Goal: Transaction & Acquisition: Book appointment/travel/reservation

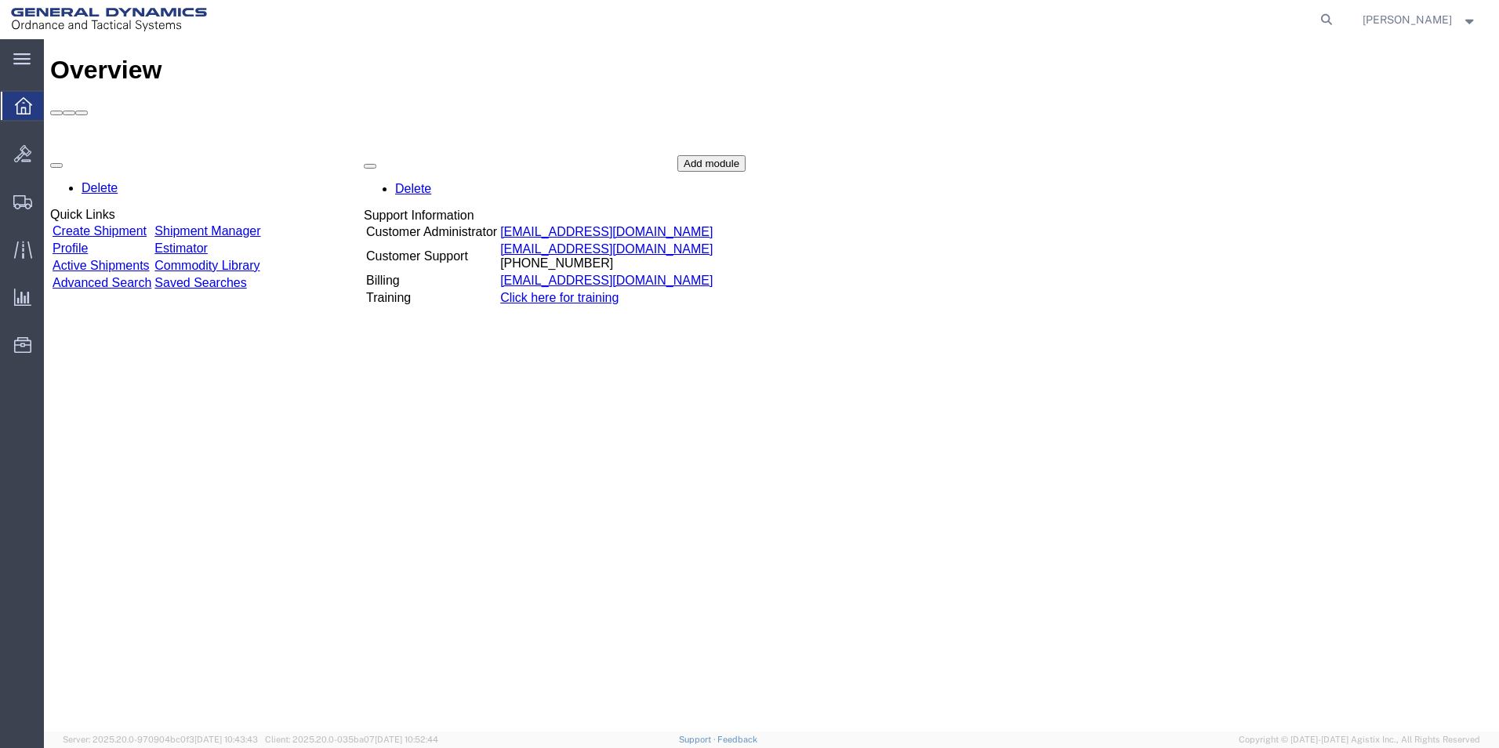
click at [146, 155] on div "Delete Quick Links Create Shipment Shipment Manager Profile Estimator Active Sh…" at bounding box center [771, 272] width 1442 height 235
click at [137, 225] on link "Create Shipment" at bounding box center [100, 231] width 94 height 13
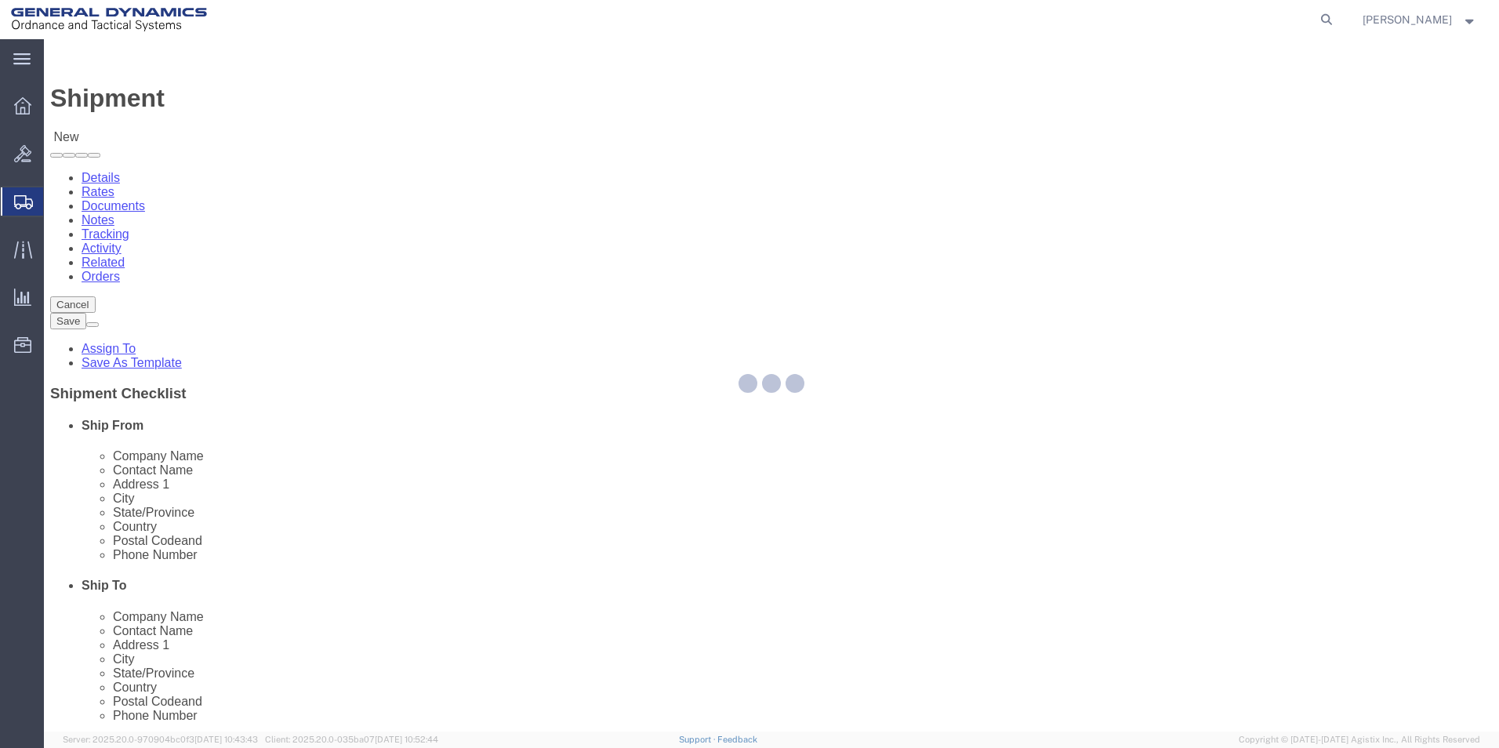
select select
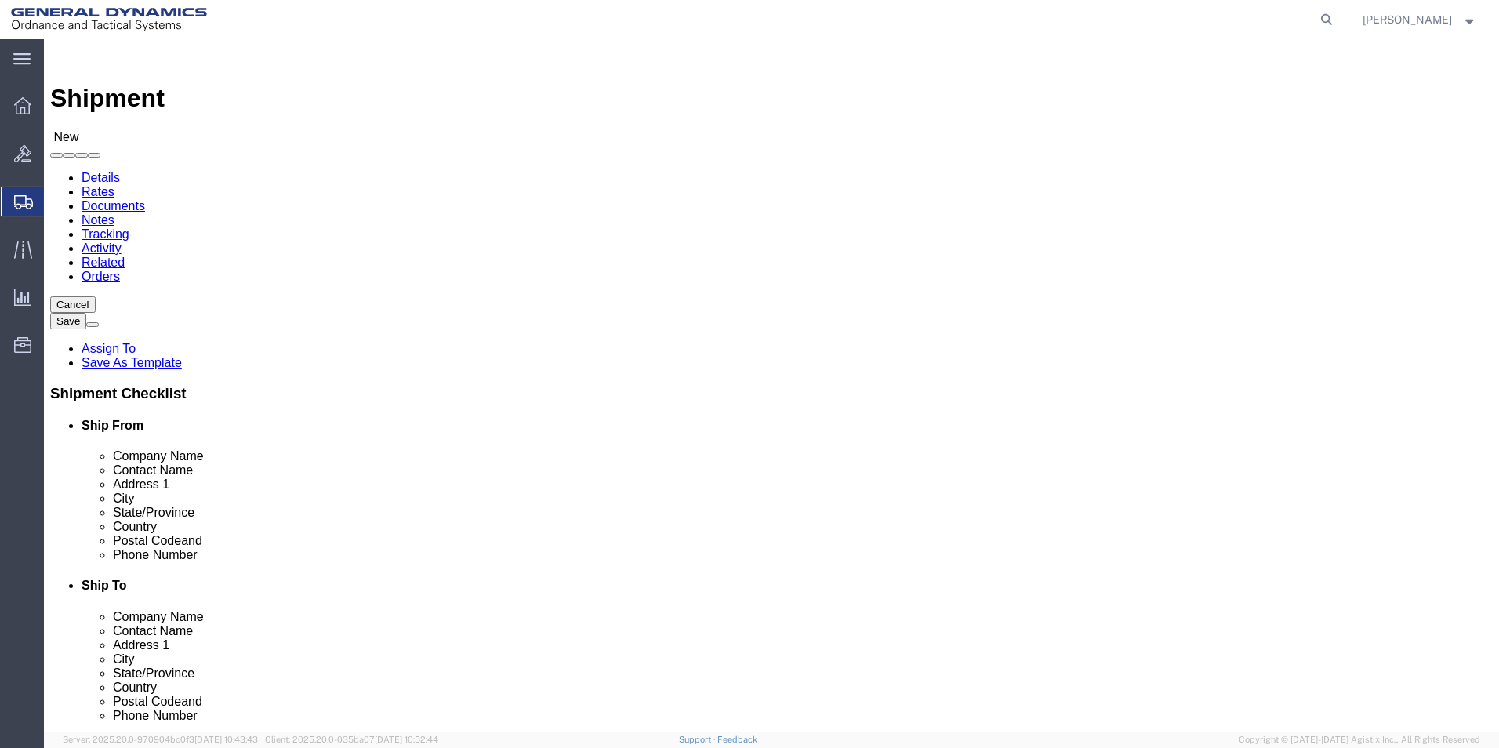
select select "318"
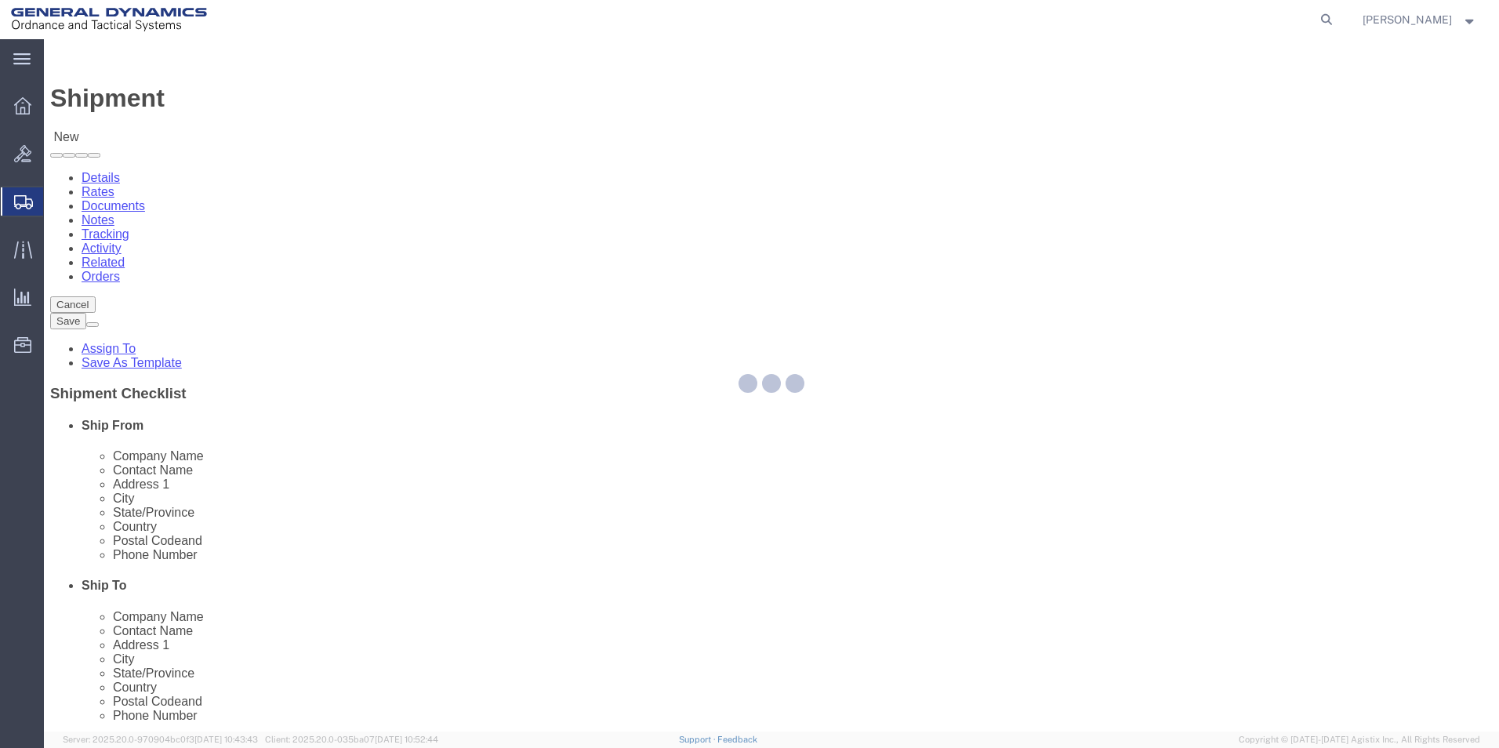
type input "ANNIALCOM0"
type input "General Dynamics - OTS"
type input "[PERSON_NAME]"
type input "[STREET_ADDRESS]"
type input "Anniston"
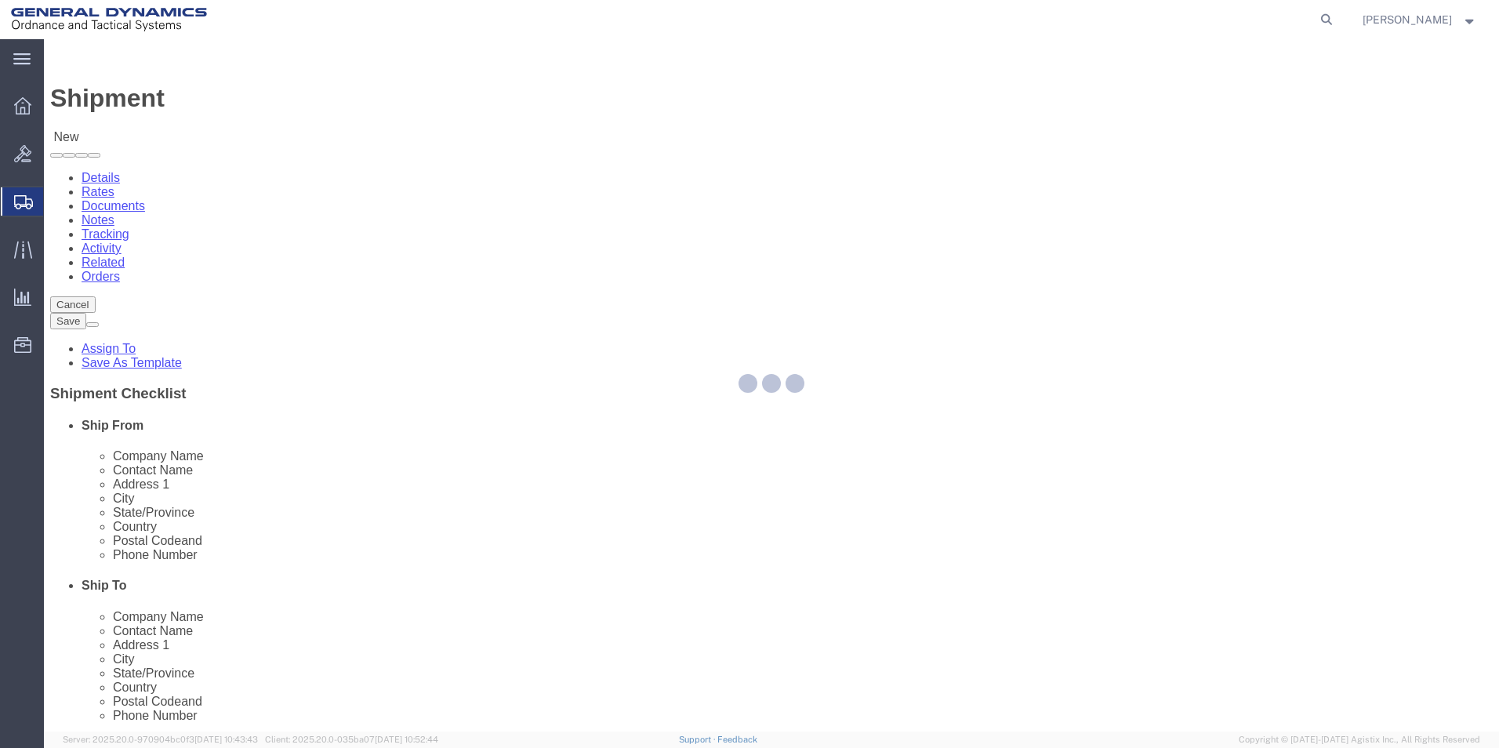
type input "36207"
type input "[PHONE_NUMBER]"
type input "[PERSON_NAME][EMAIL_ADDRESS][PERSON_NAME][DOMAIN_NAME]"
checkbox input "true"
select select "AL"
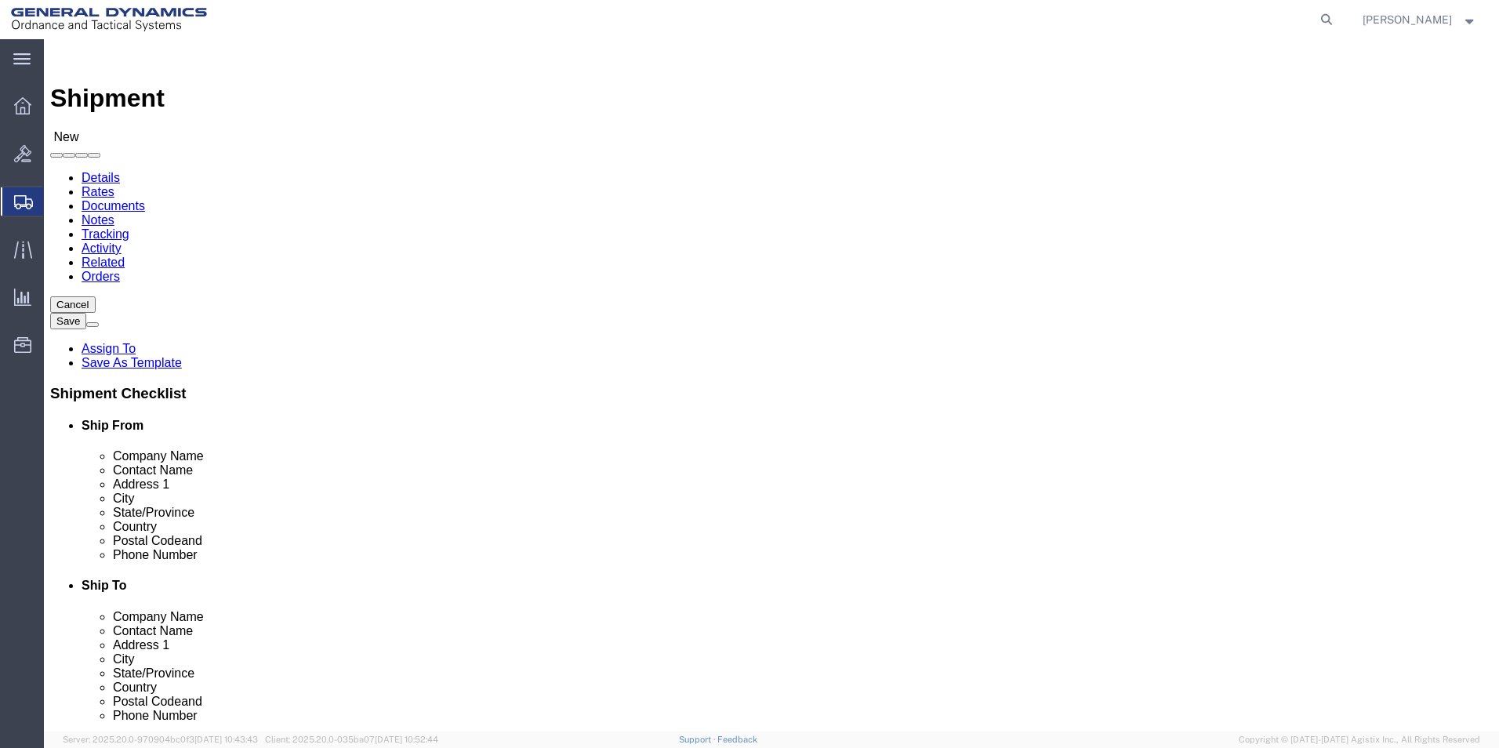
drag, startPoint x: 284, startPoint y: 323, endPoint x: 157, endPoint y: 319, distance: 127.1
click div "Contact Name [PERSON_NAME]"
type input "[PERSON_NAME]"
drag, startPoint x: 301, startPoint y: 564, endPoint x: 235, endPoint y: 565, distance: 65.9
click input "[PERSON_NAME][EMAIL_ADDRESS][PERSON_NAME][DOMAIN_NAME]"
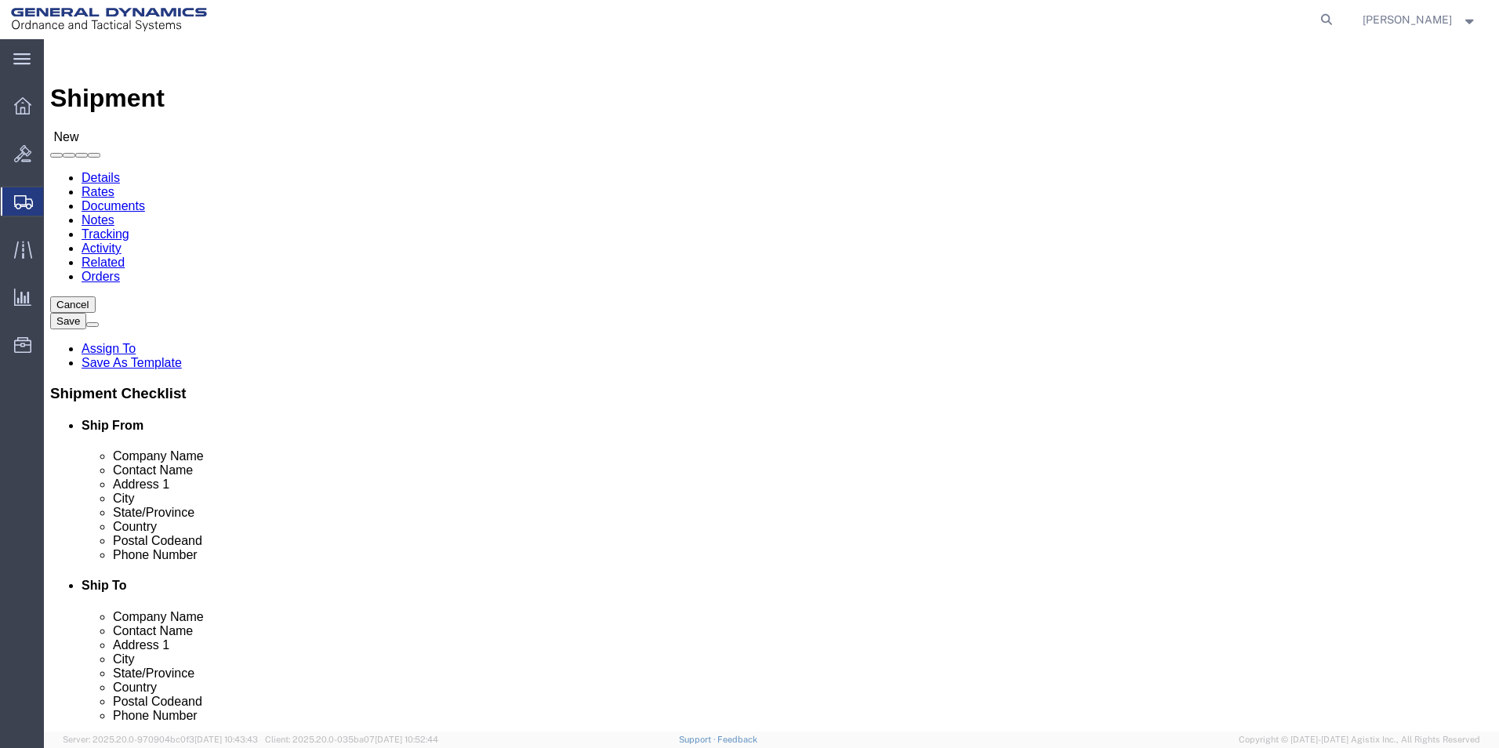
type input "[PERSON_NAME][EMAIL_ADDRESS][PERSON_NAME][DOMAIN_NAME]"
type input "b"
click input "text"
type input "BAE"
click p "- BAE SYSTEMS, INC - (RECEIVING) [STREET_ADDRESS]"
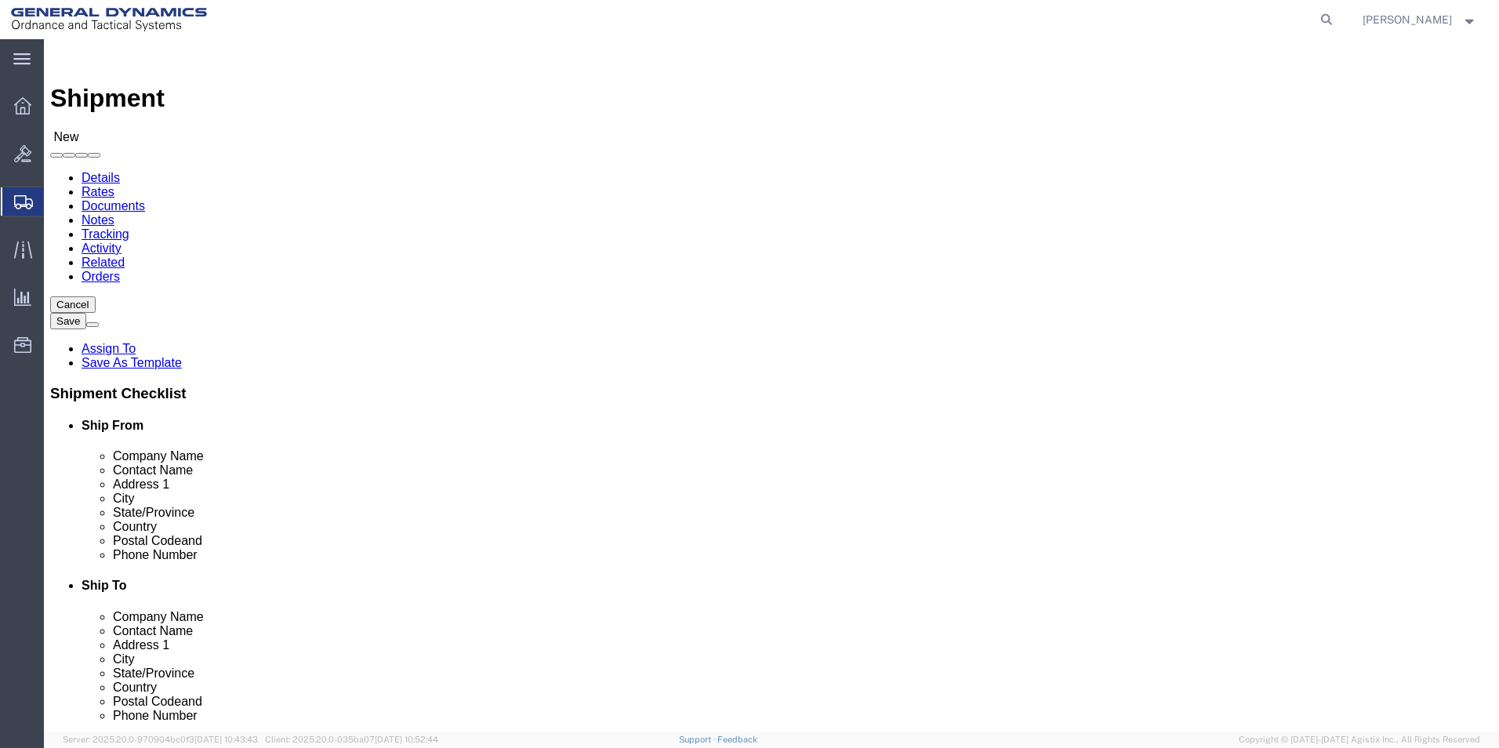
select select
type input "BAE SYSTEMS, INC"
type input "RECEIVING"
type input "[STREET_ADDRESS]"
type input "STE #600"
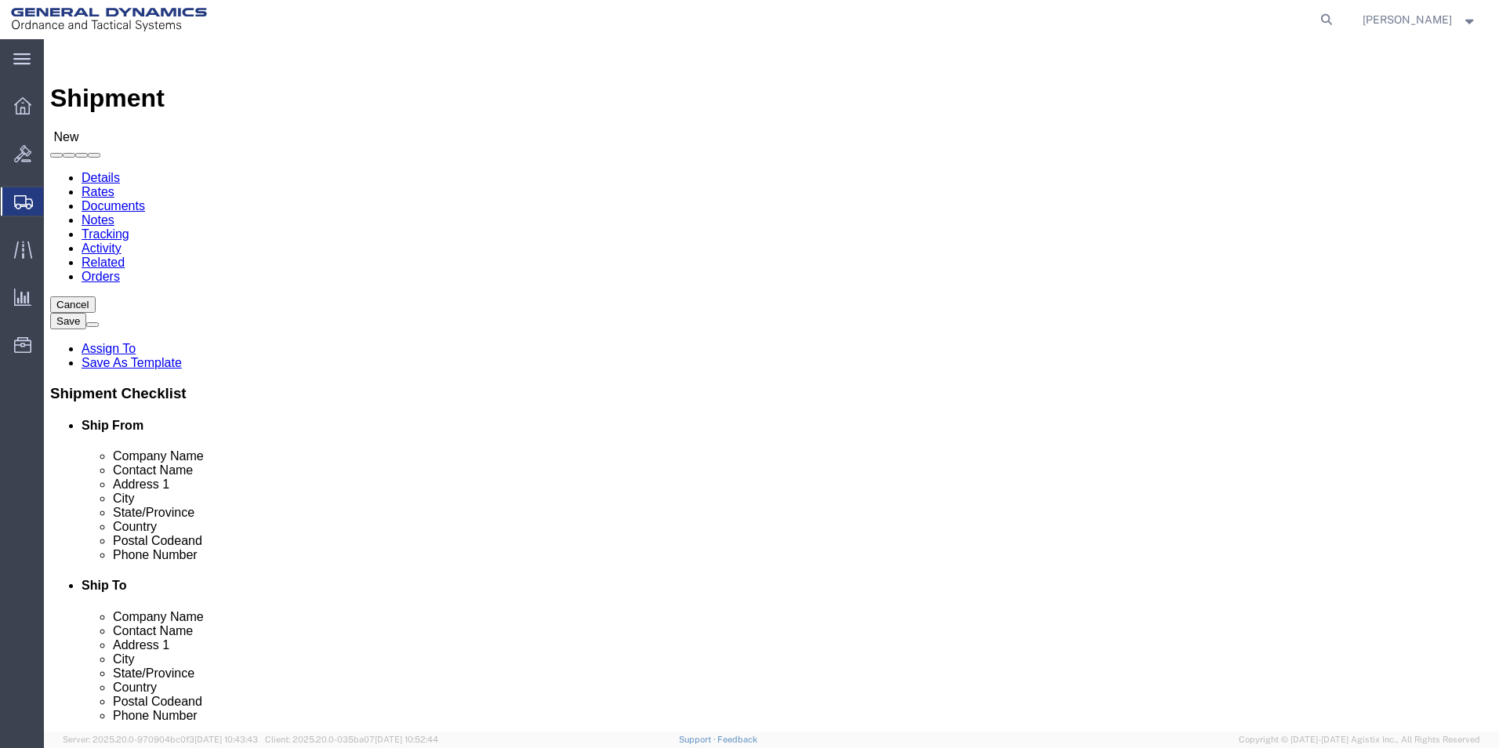
type input "WESTMINISTER"
type input "80234"
select select "CO"
type input "BAE SYSTEMS, INC"
click input "text"
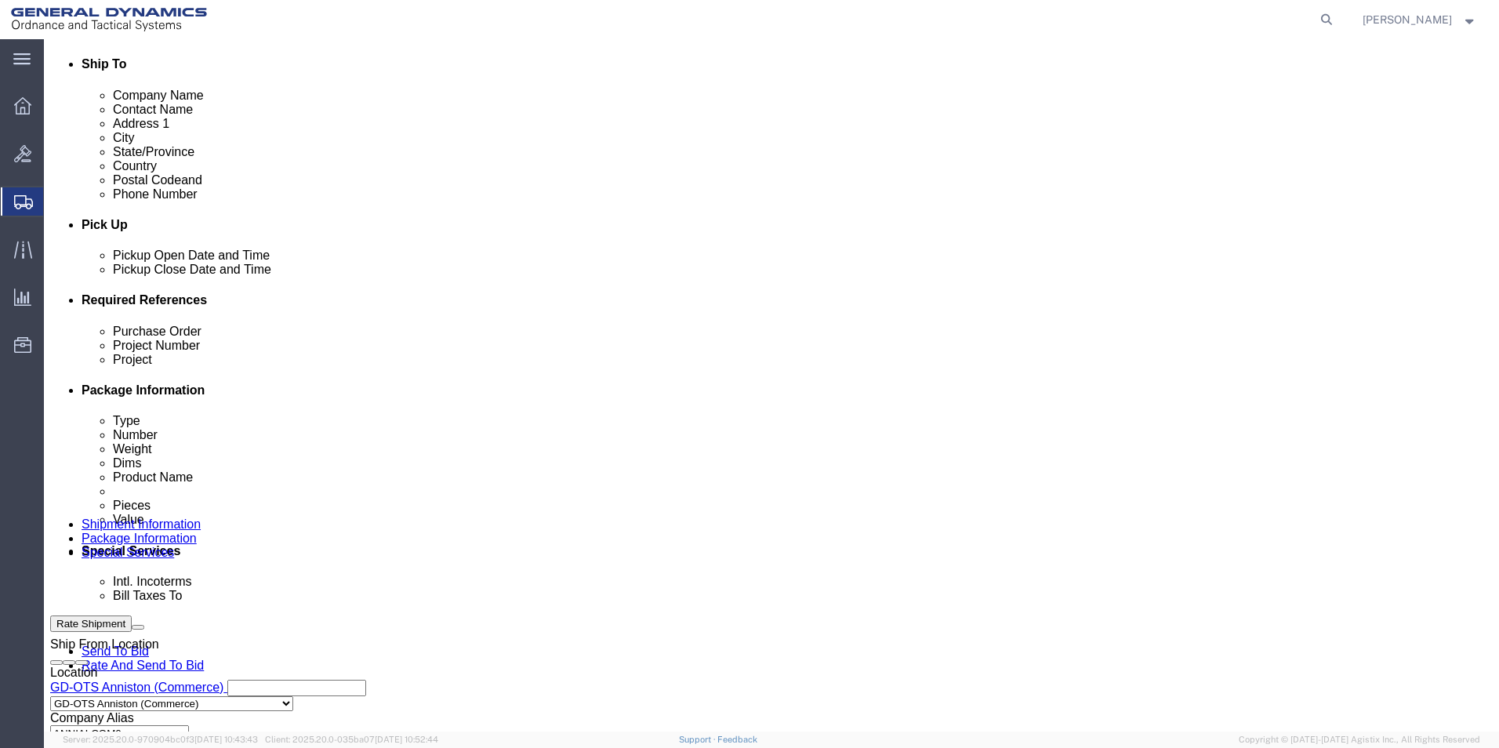
scroll to position [549, 0]
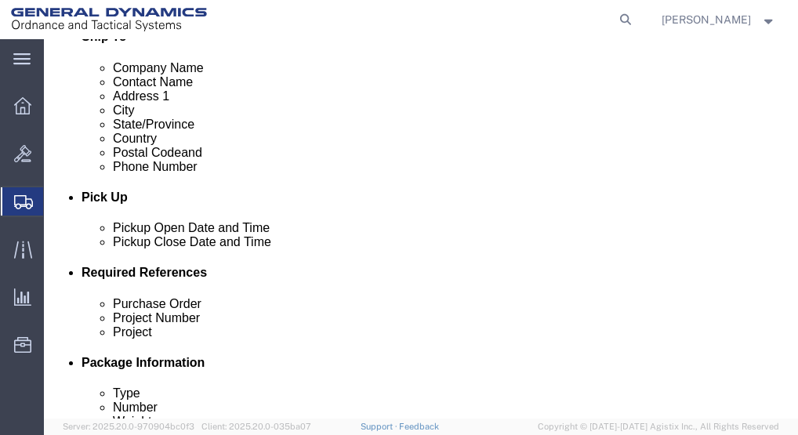
type input "[PHONE_NUMBER]"
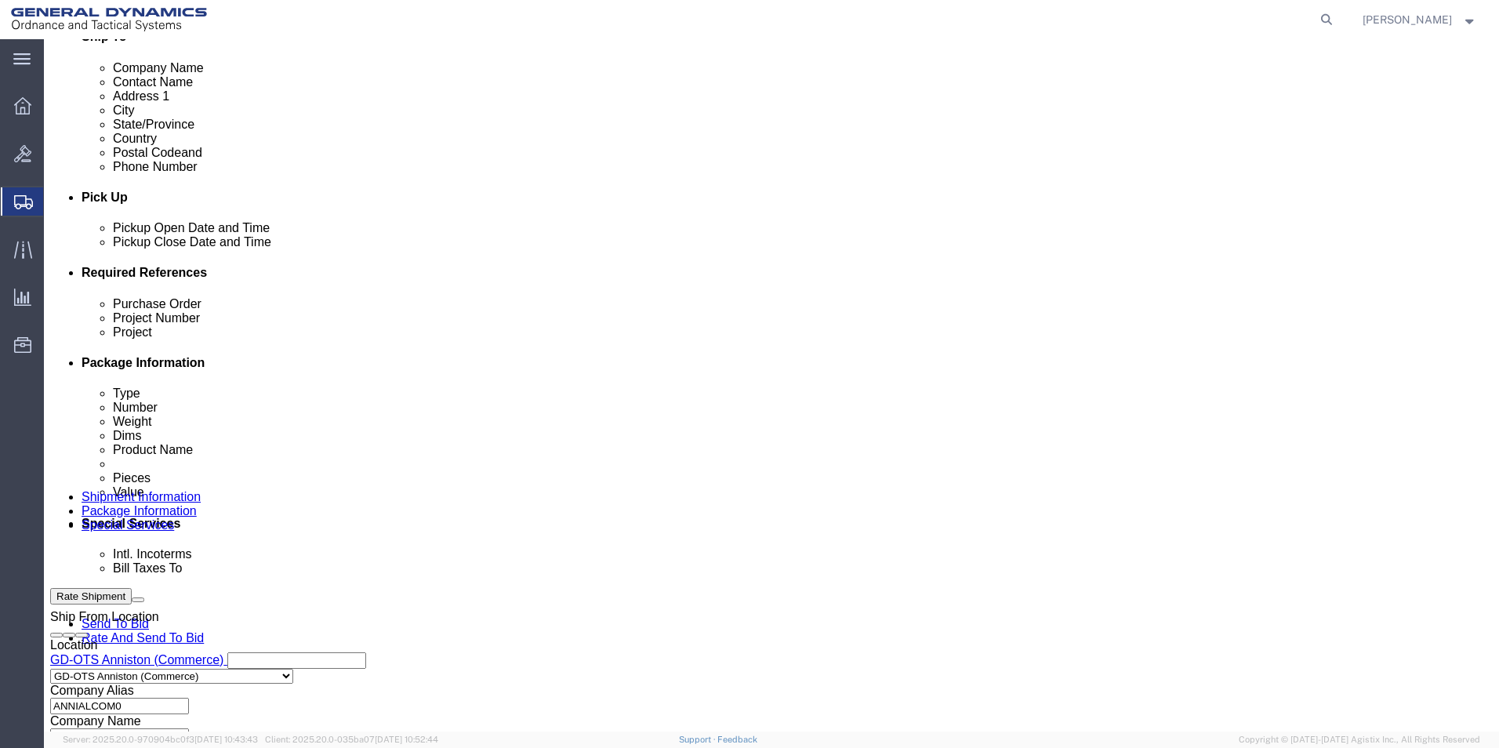
click input "text"
type input "24JMG0017"
click input "text"
paste input "45100013"
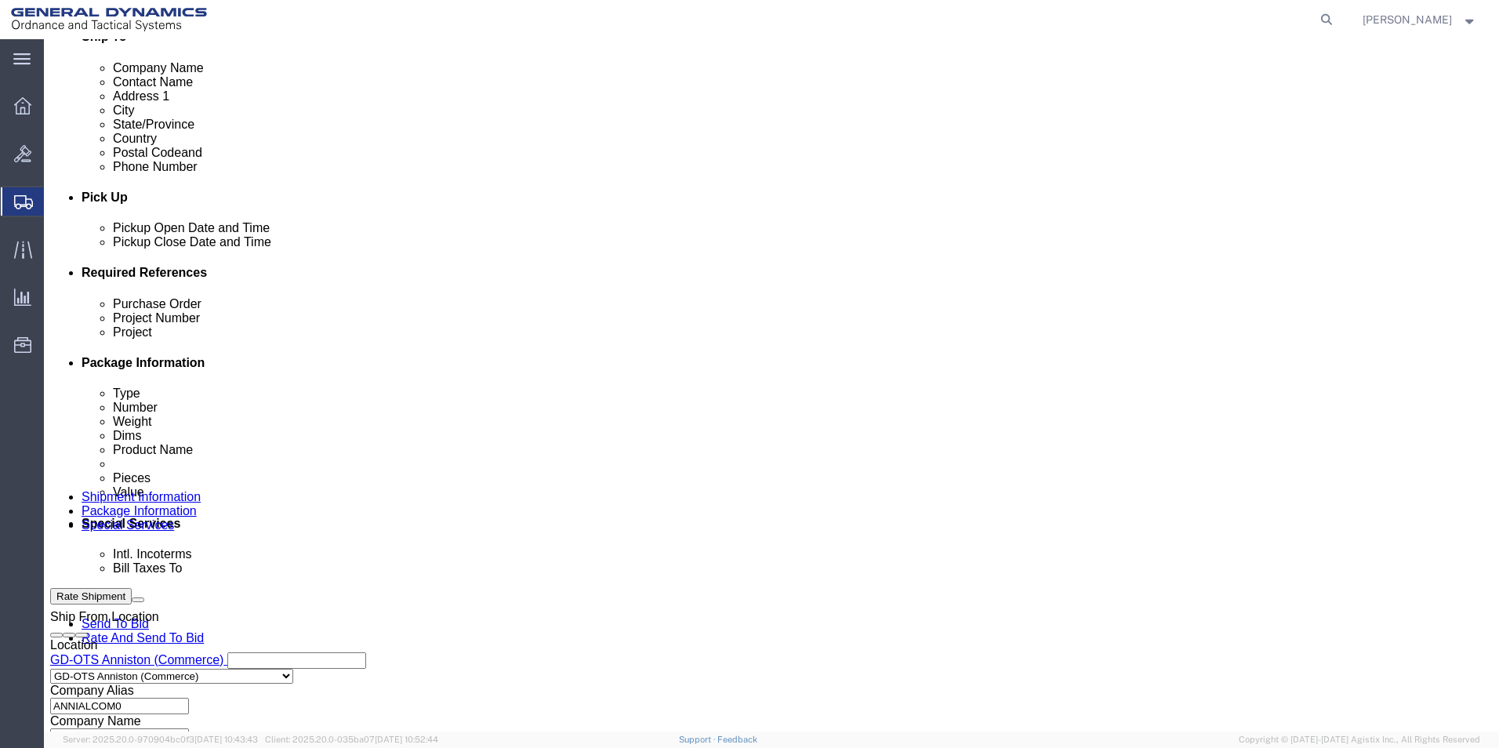
type input "45100013"
click input "text"
paste input "100050815"
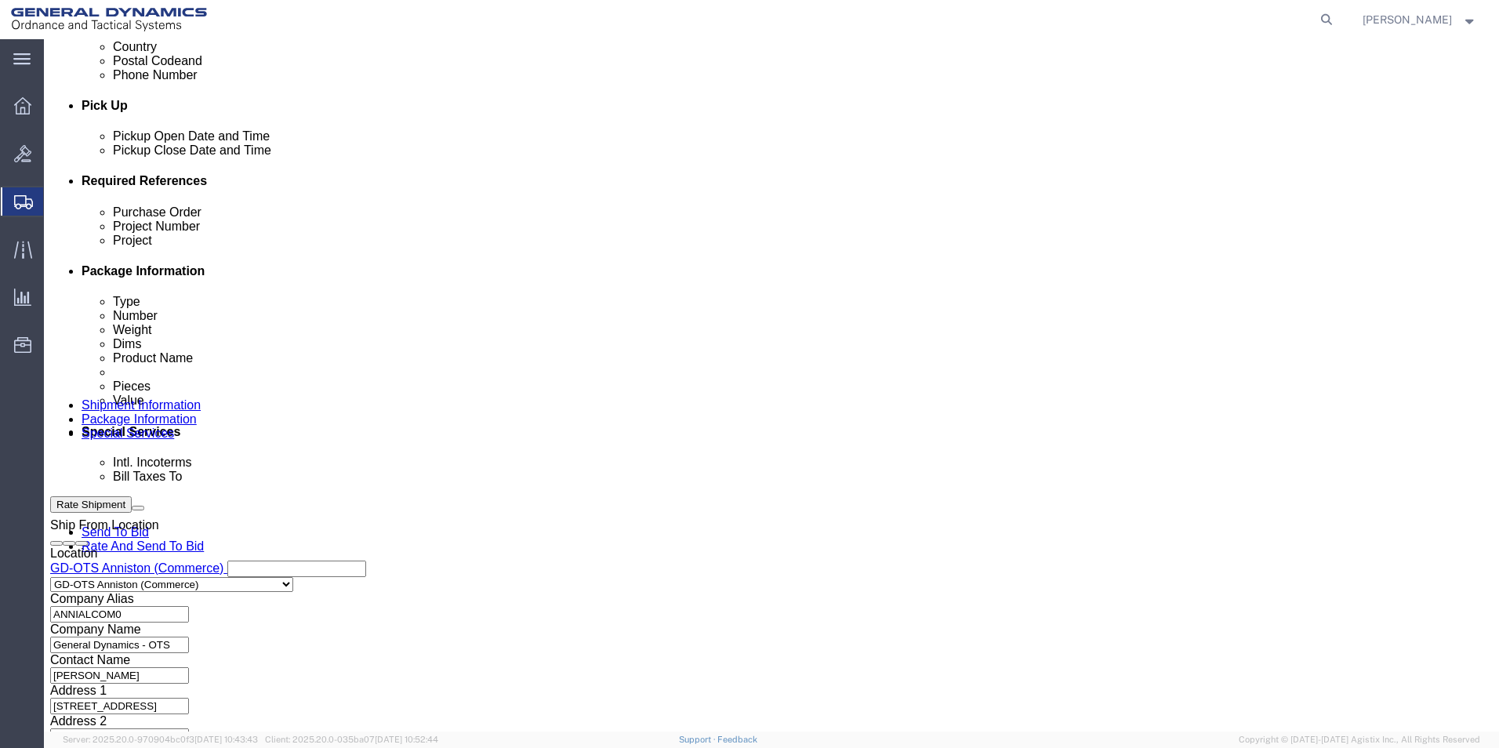
scroll to position [654, 0]
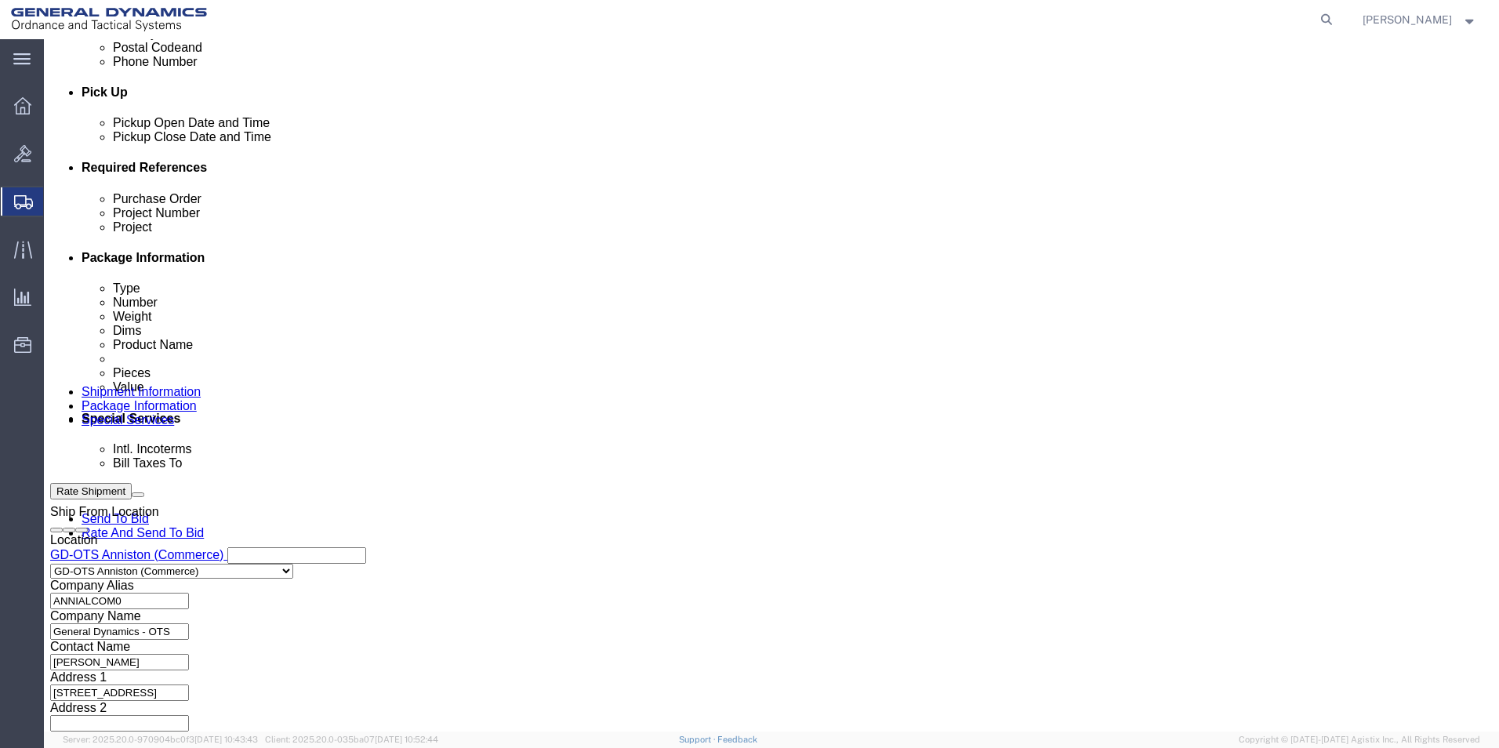
type input "100050815"
click button "Continue"
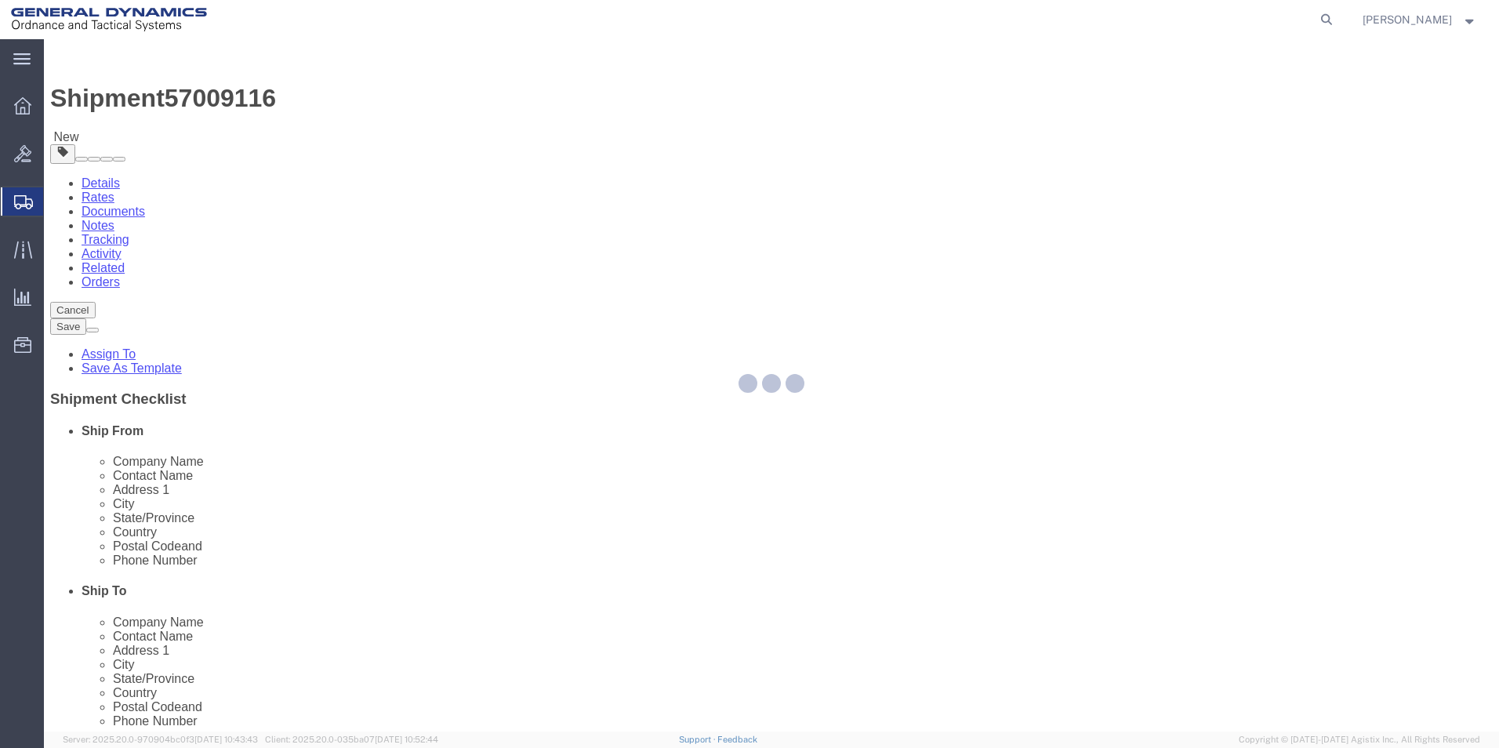
select select "CBOX"
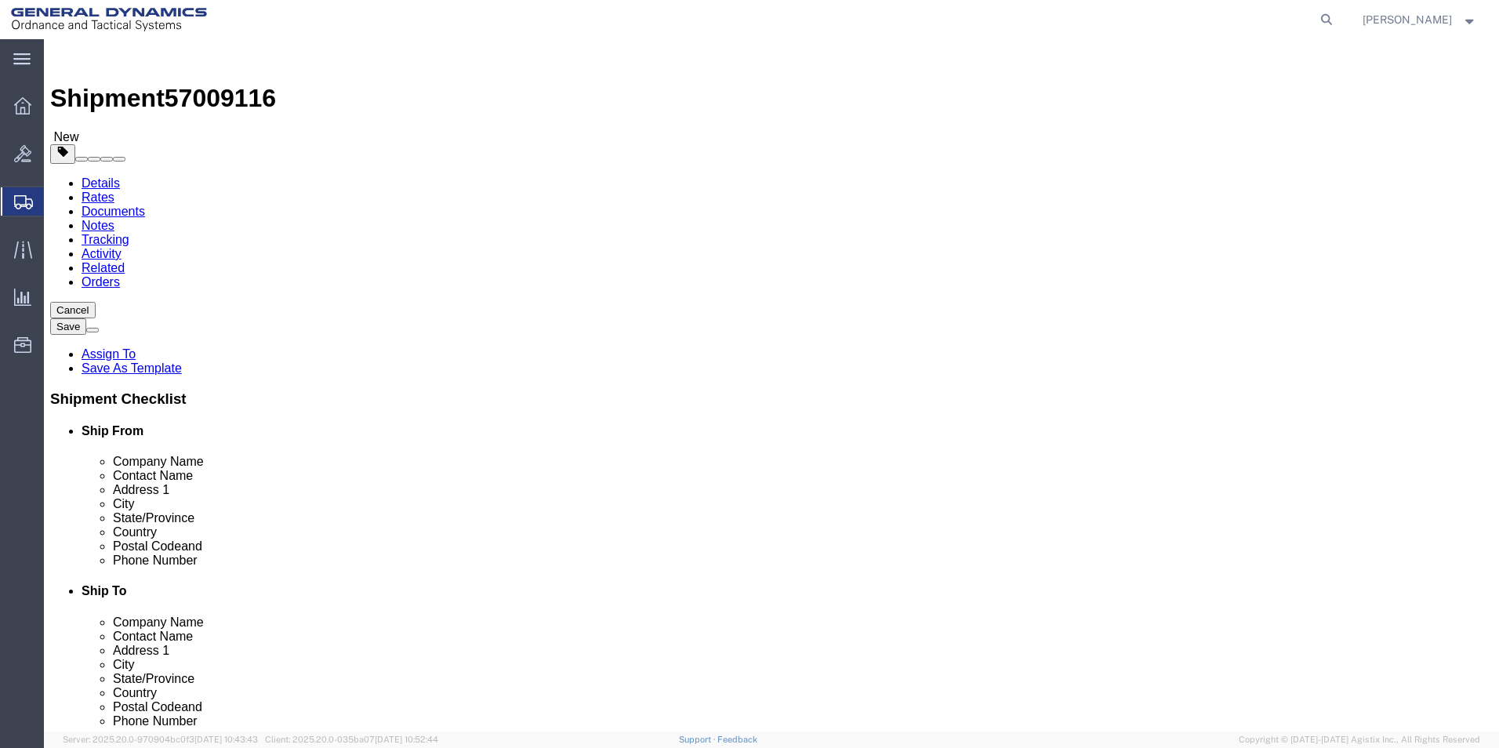
drag, startPoint x: 223, startPoint y: 302, endPoint x: 205, endPoint y: 302, distance: 18.8
click div "1"
type input "7"
click input "text"
type input "30"
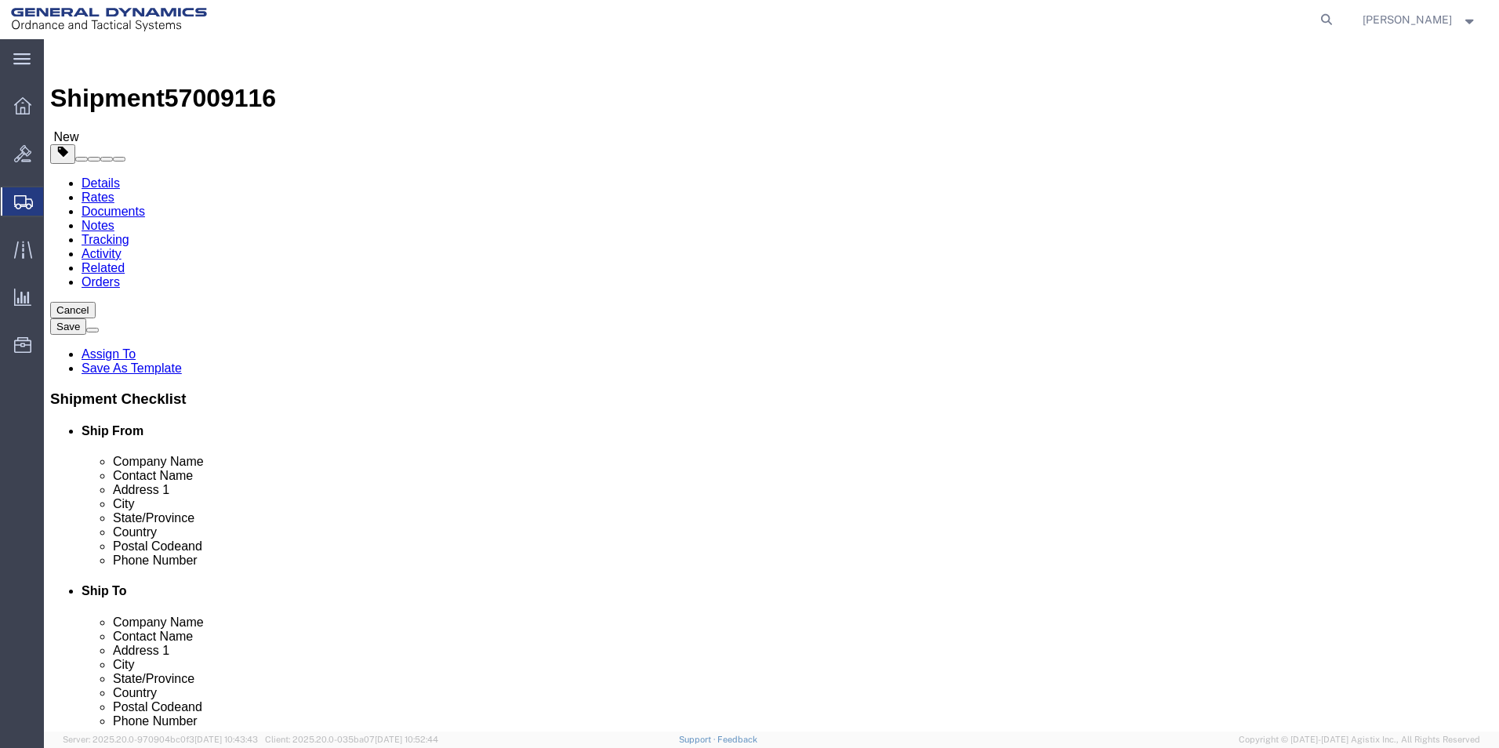
type input "21"
type input "11"
drag, startPoint x: 238, startPoint y: 333, endPoint x: 218, endPoint y: 333, distance: 19.6
click input "30"
type input "21"
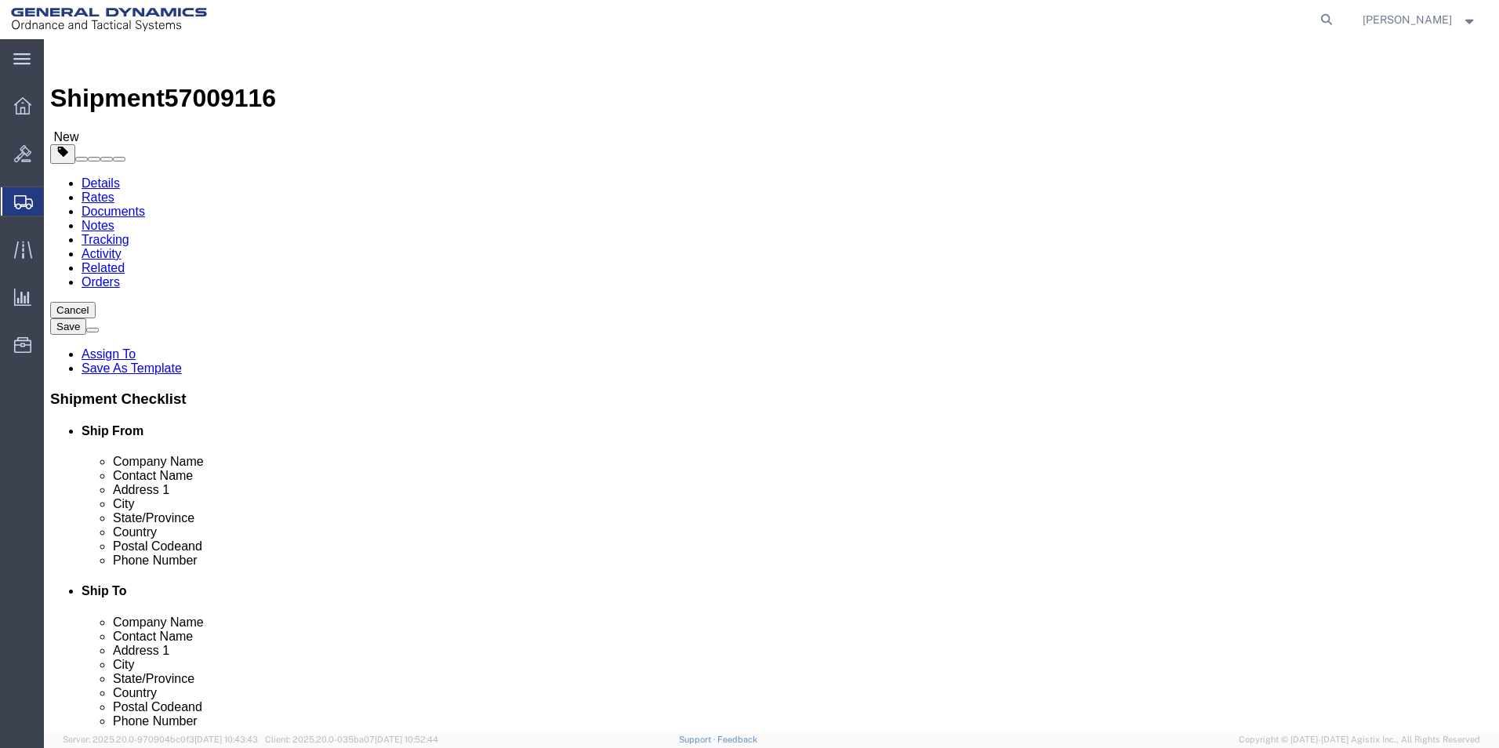
click div "Package Type Select Bale(s) Basket(s) Bolt(s) Bottle(s) Buckets Bulk Bundle(s) …"
click input "11"
type input "1"
type input "30"
drag, startPoint x: 307, startPoint y: 333, endPoint x: 283, endPoint y: 333, distance: 24.3
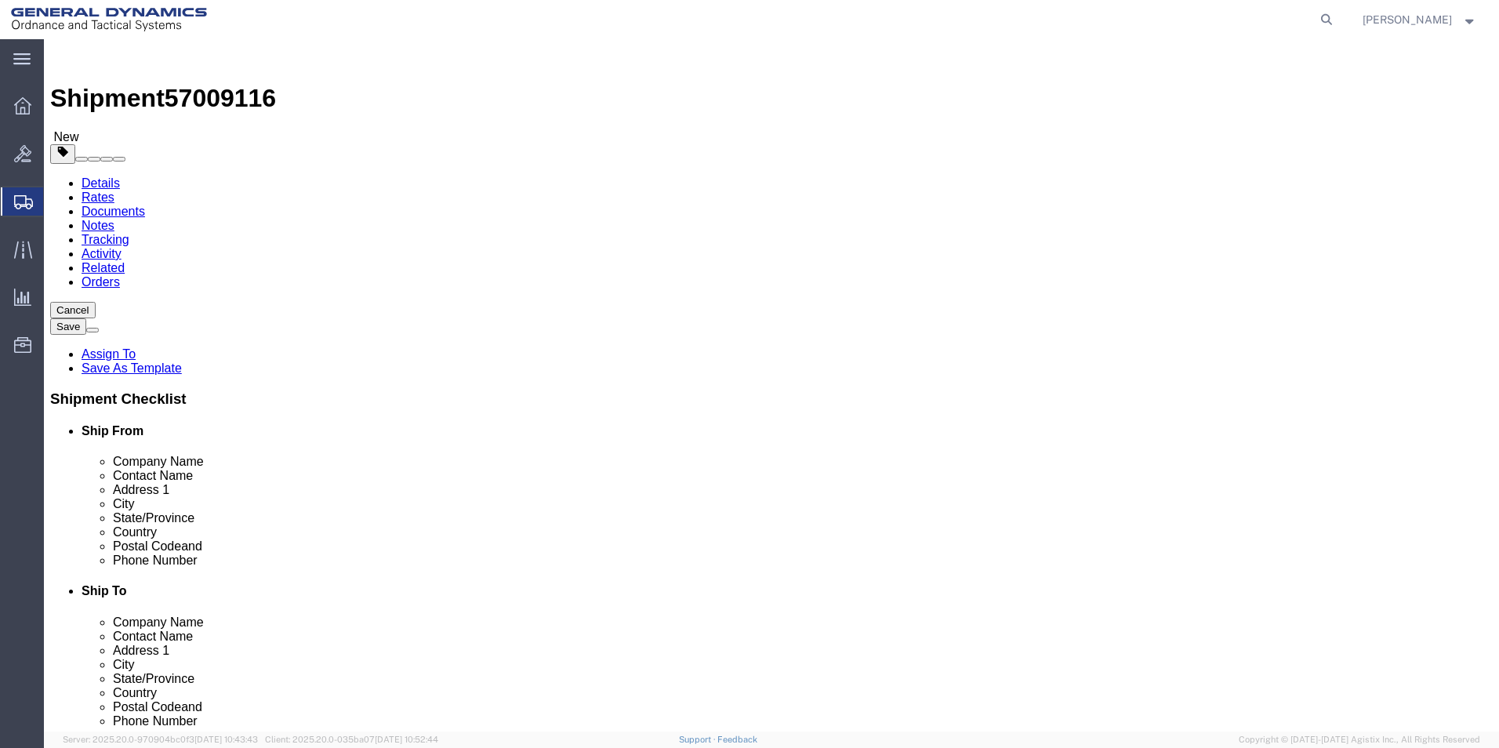
click div "Length 21 x Width 21 x Height 30 Select cm ft in"
type input "11"
click div "Package Type Select Bale(s) Basket(s) Bolt(s) Bottle(s) Buckets Bulk Bundle(s) …"
click input "0.00"
type input "33.00"
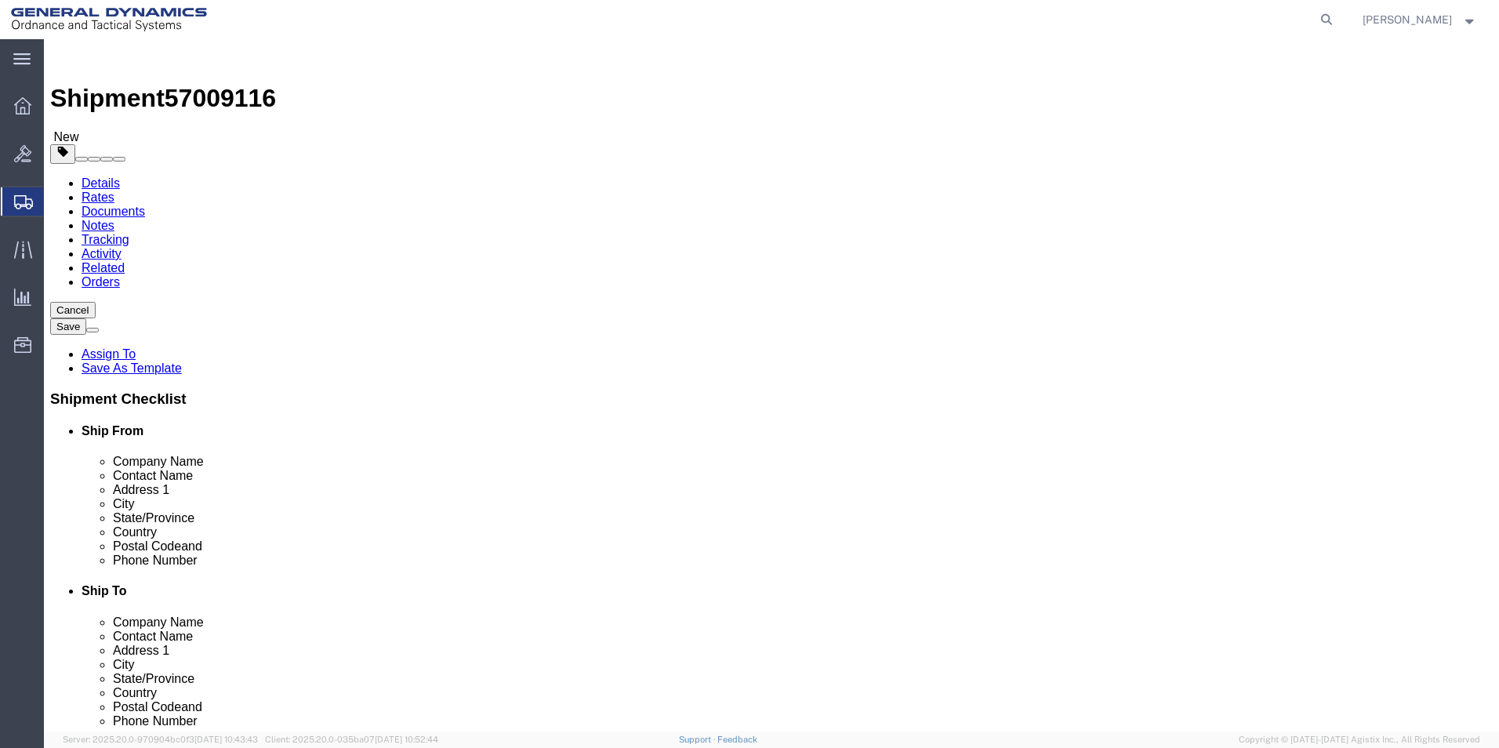
click link "Add Content"
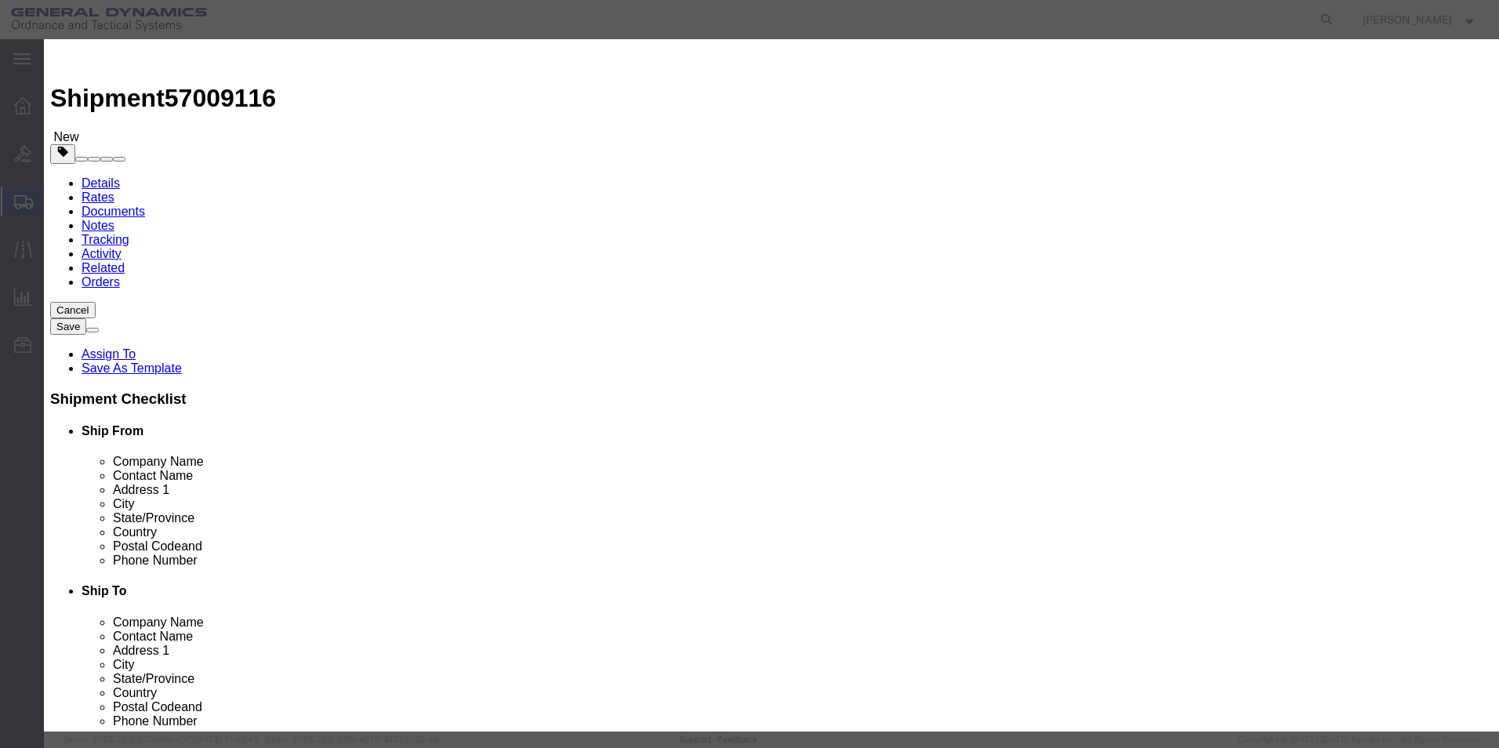
click input "text"
type input "AFT FUSELAGE ASSY FILL PORT VARIANT"
type input "1.0"
click button "Save & Close"
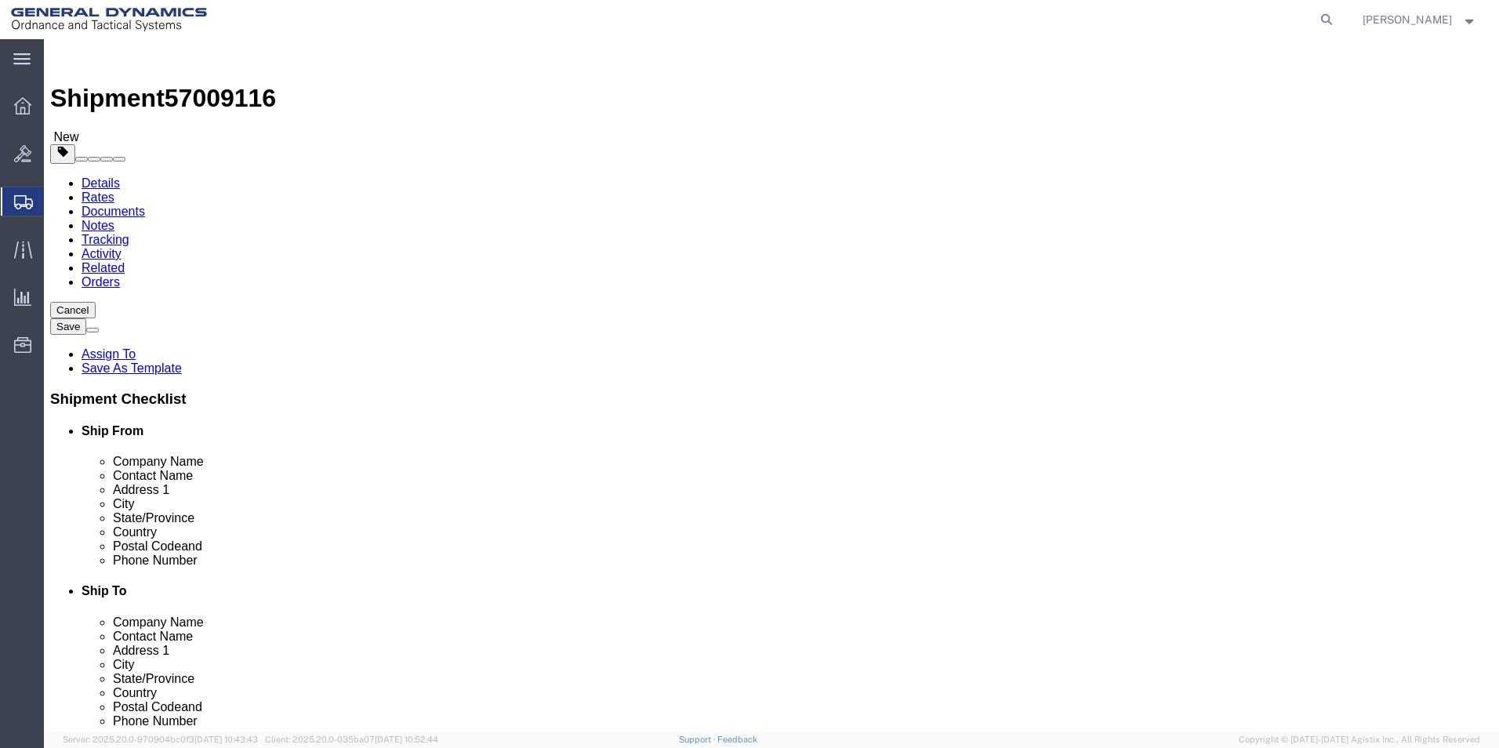
click button "Continue"
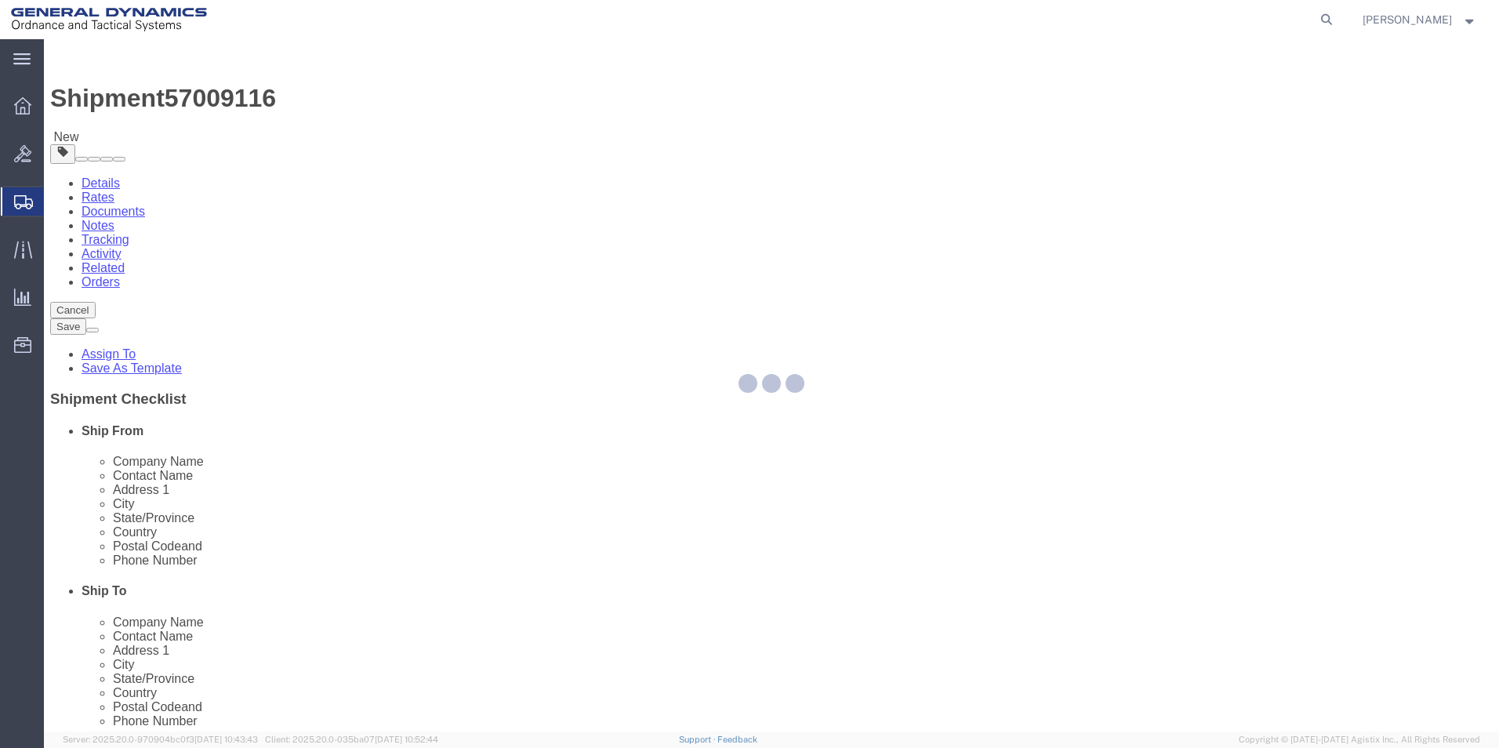
select select
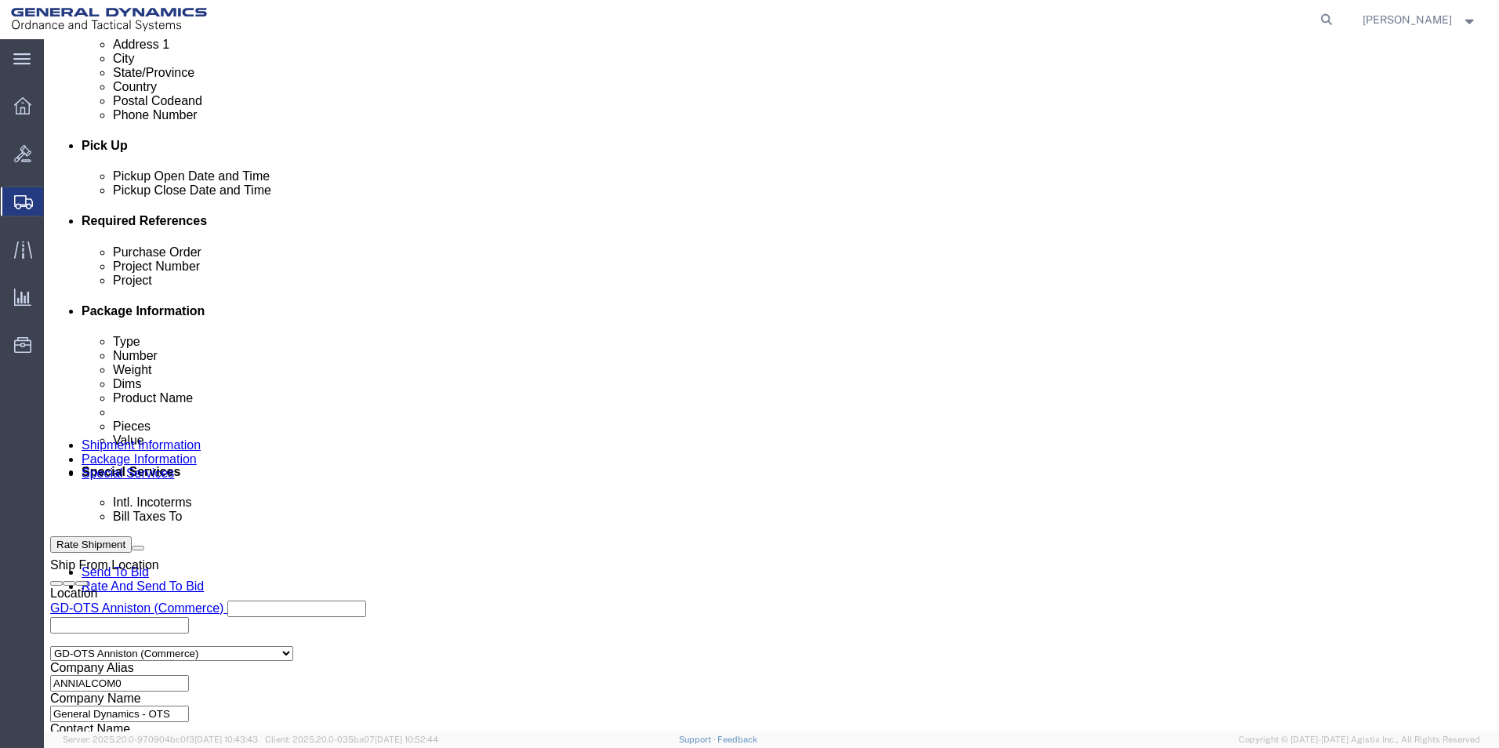
scroll to position [627, 0]
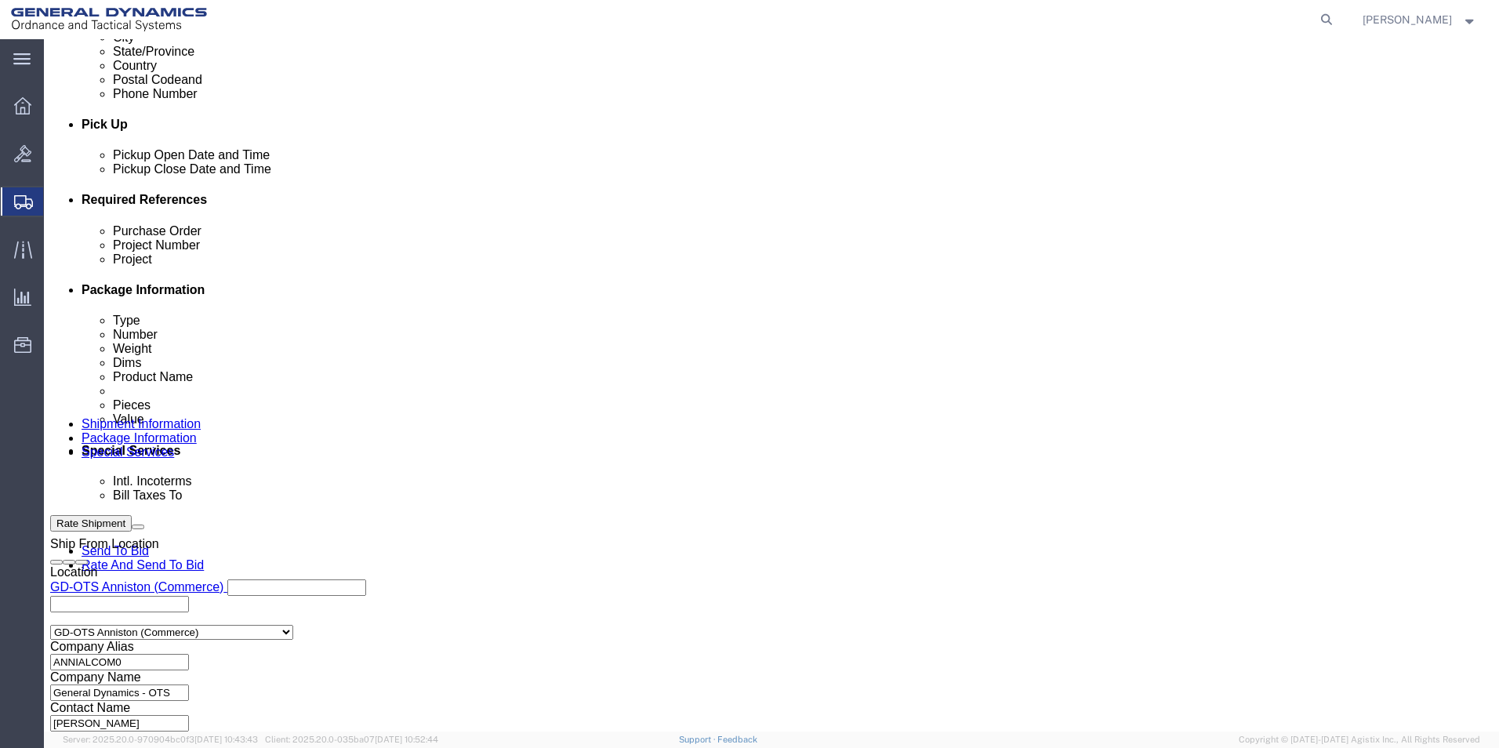
click select "Select DHL FedEx Express UPS"
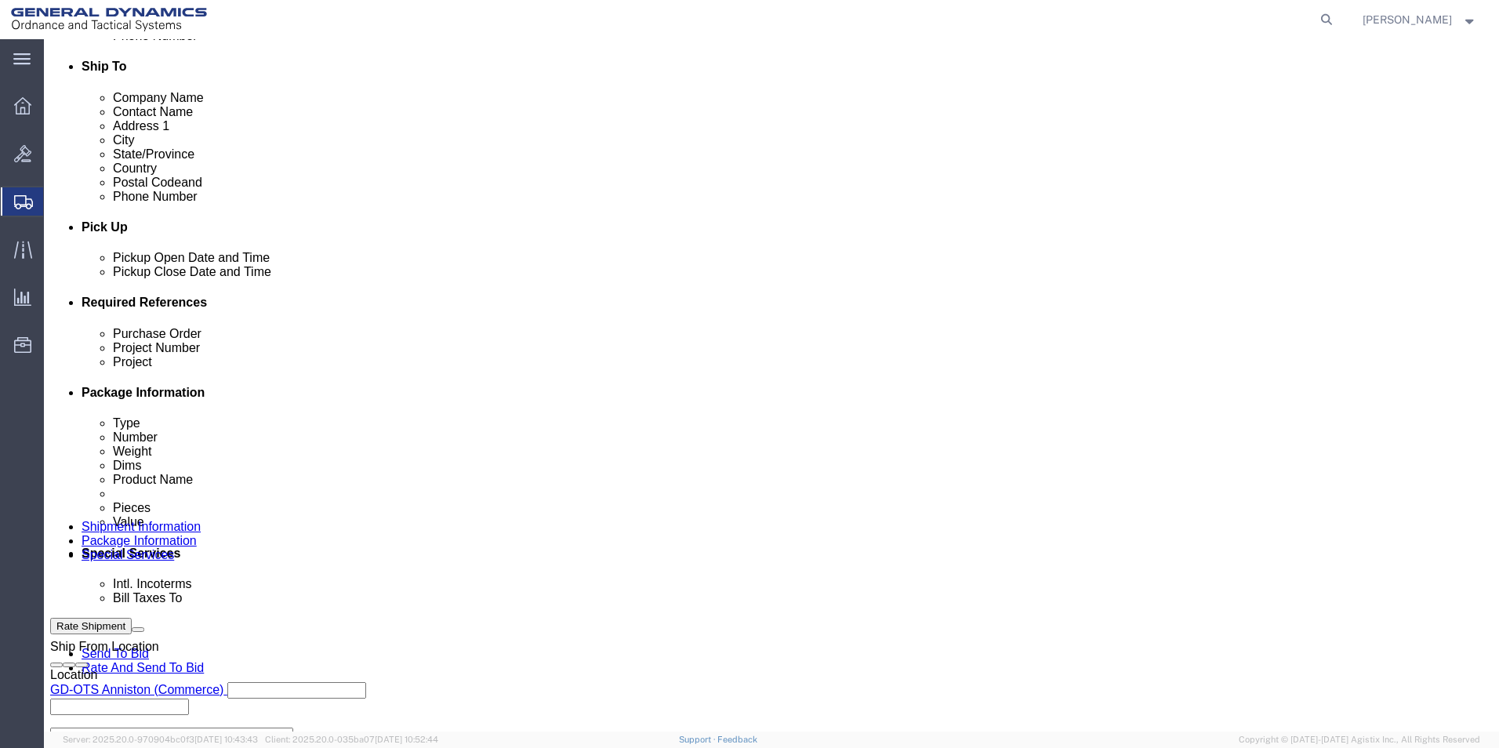
scroll to position [549, 0]
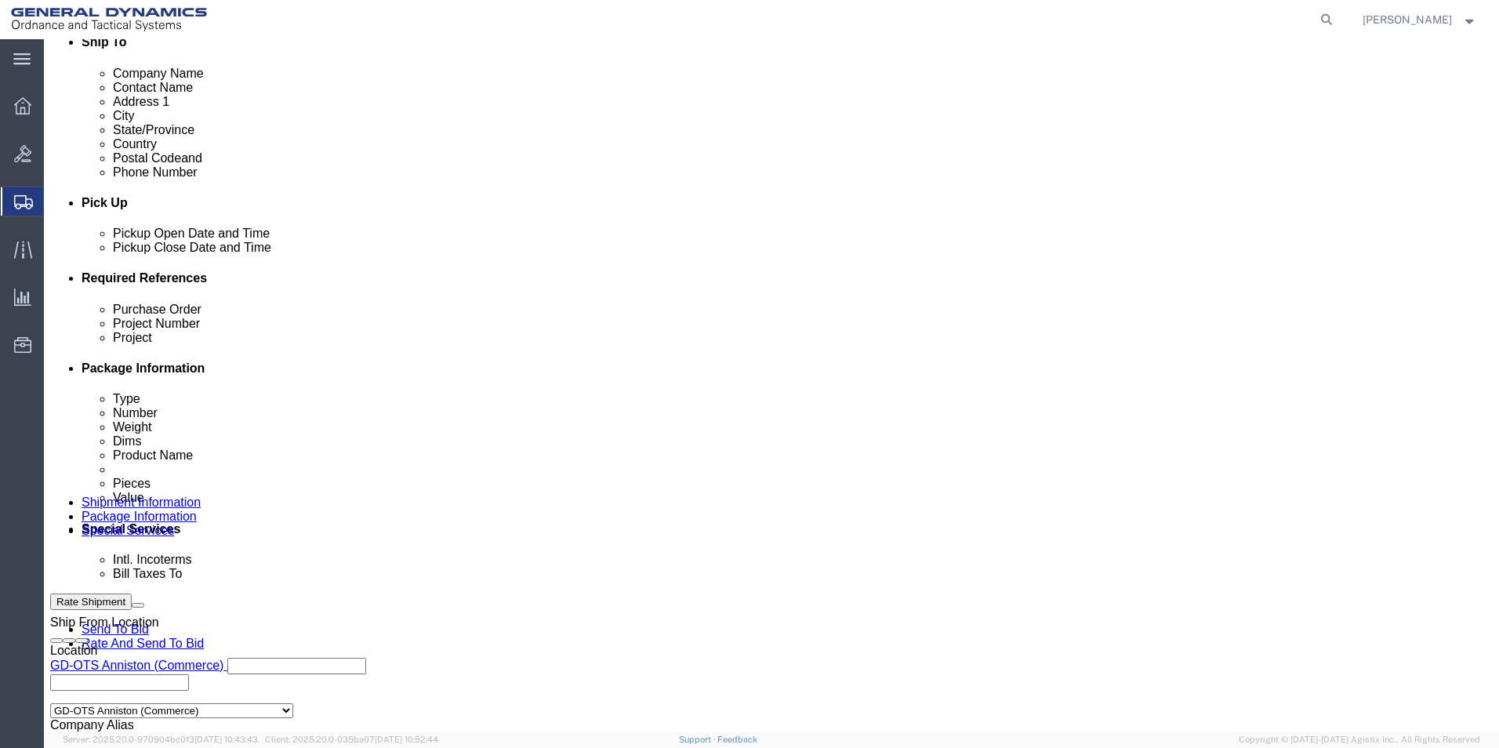
click input "text"
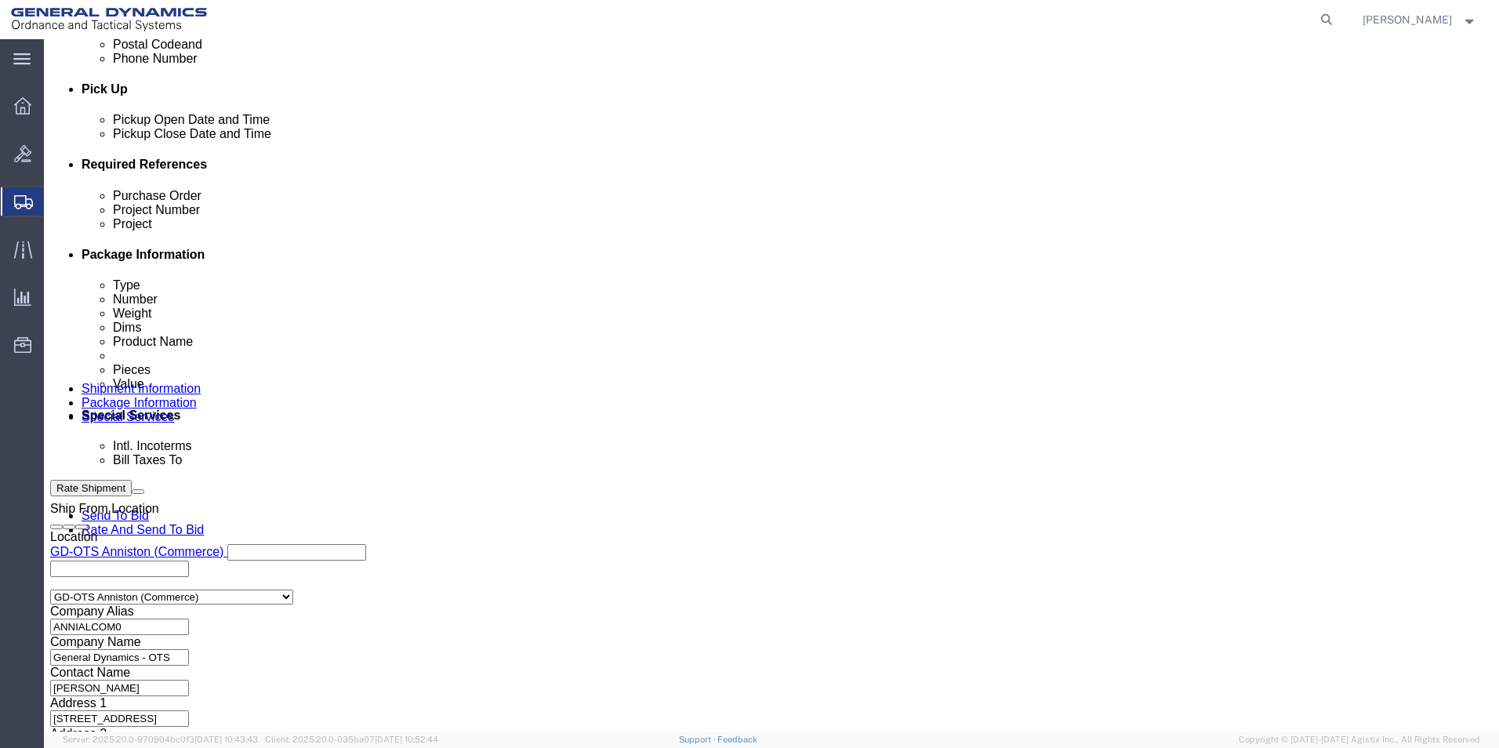
scroll to position [627, 0]
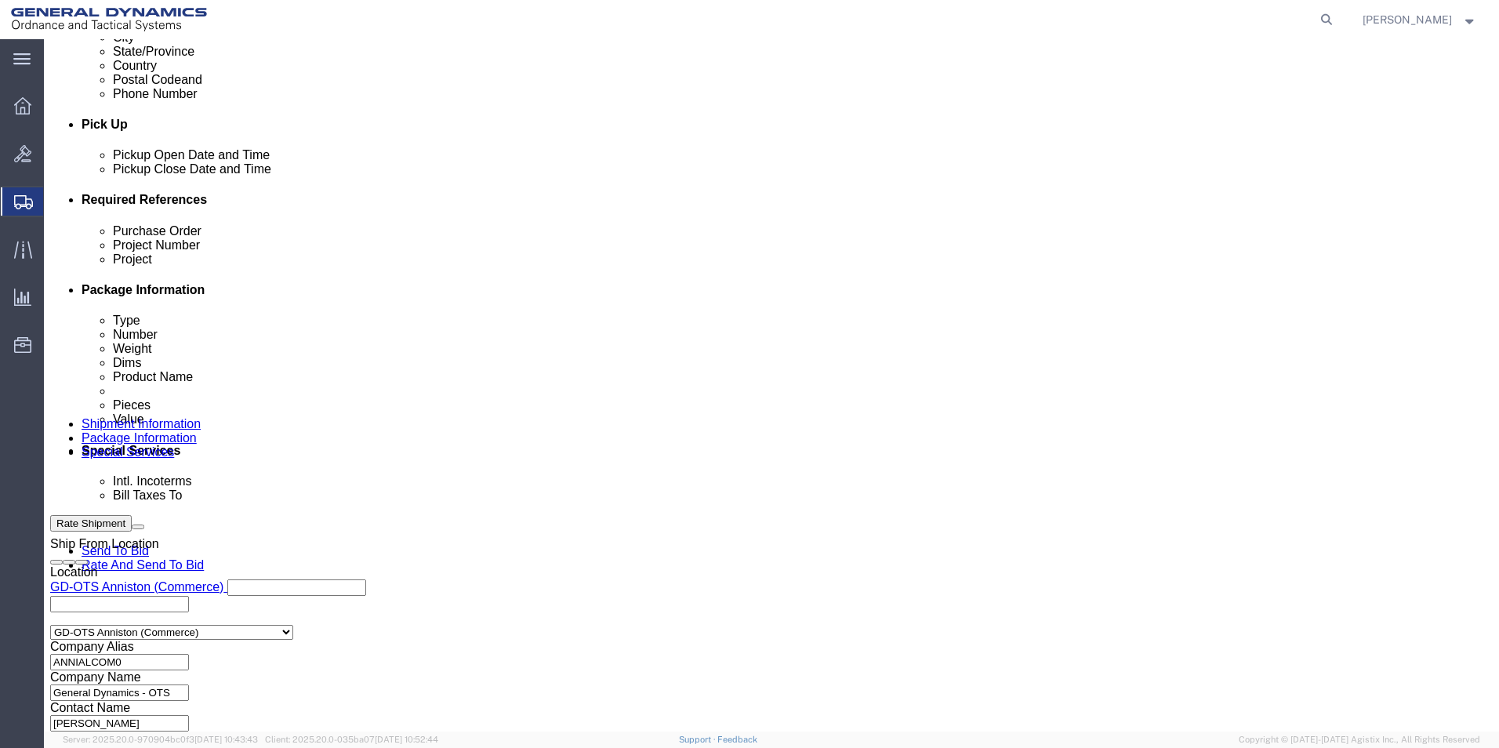
type input "080201893"
click input "General Dynamics OTS % Data2Logistics"
drag, startPoint x: 221, startPoint y: 557, endPoint x: 527, endPoint y: 568, distance: 305.9
click input "General Dynamics OTS % Data2Logistics"
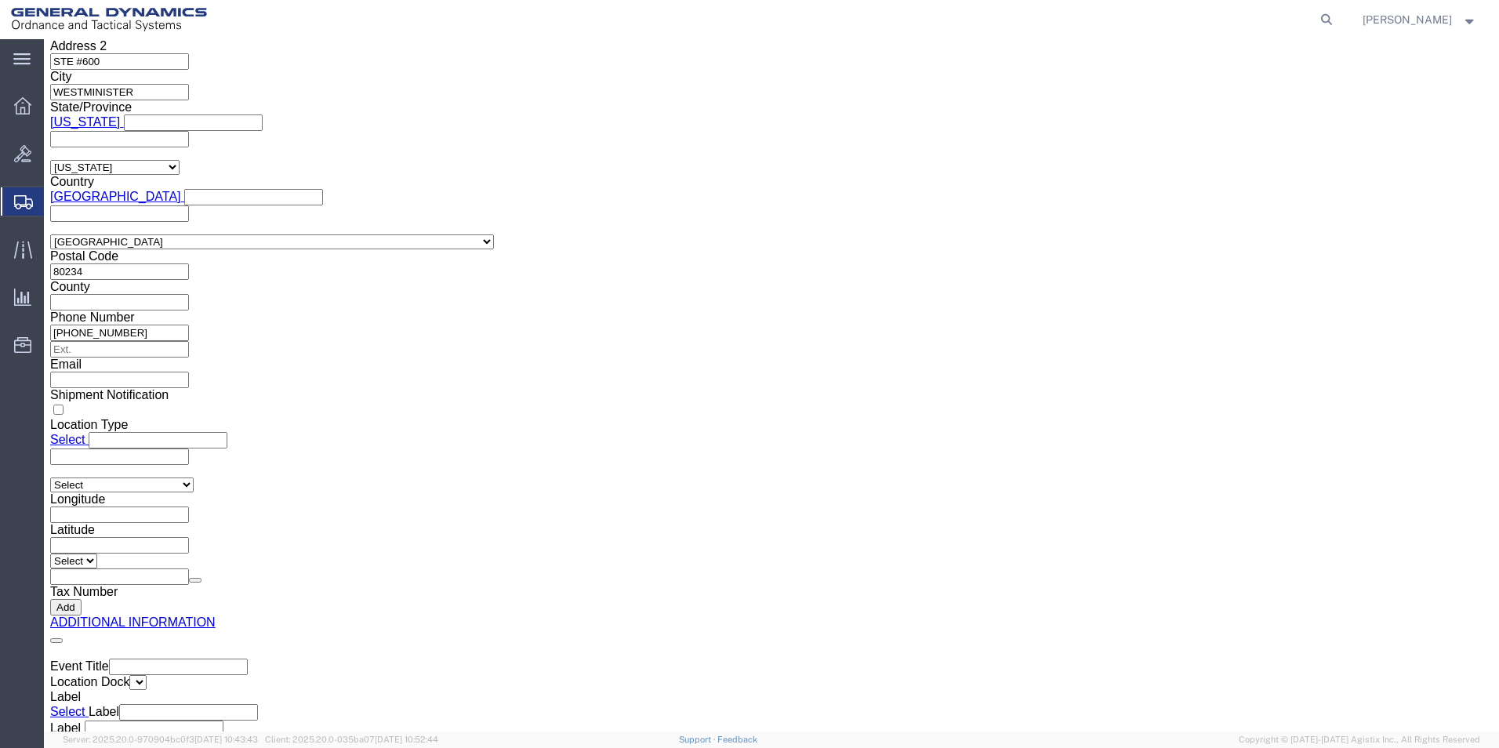
scroll to position [2388, 0]
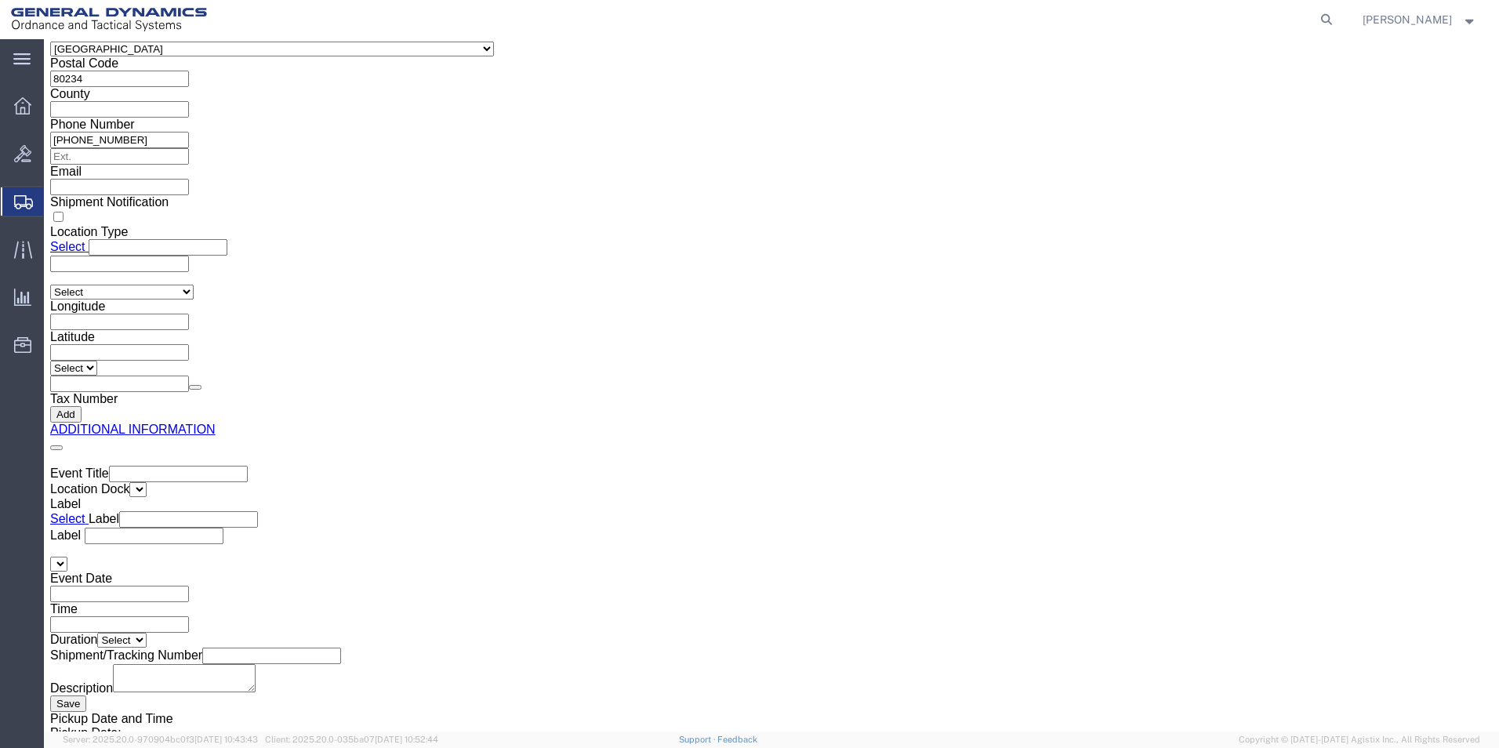
click button "Rate Shipment"
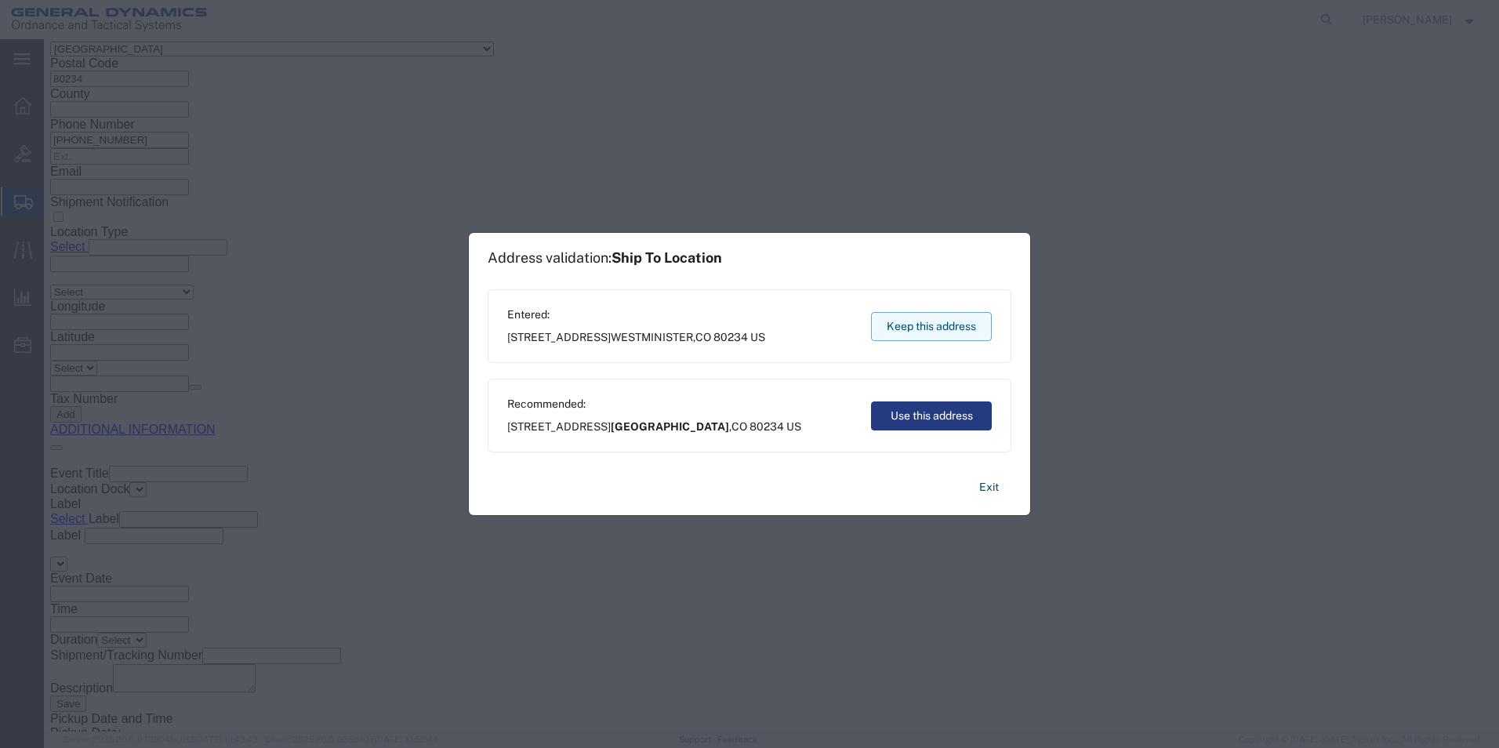
click at [945, 327] on button "Keep this address" at bounding box center [931, 326] width 121 height 29
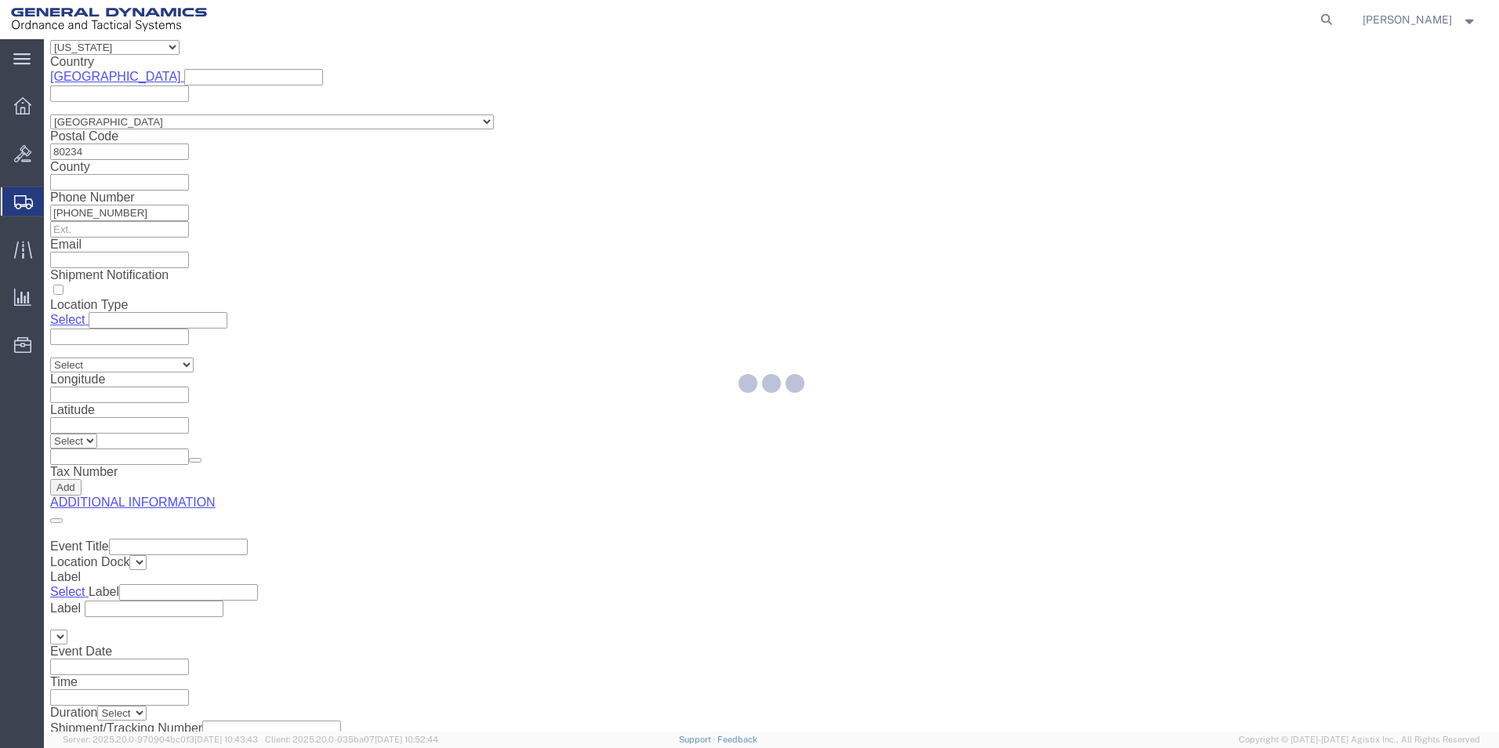
scroll to position [0, 0]
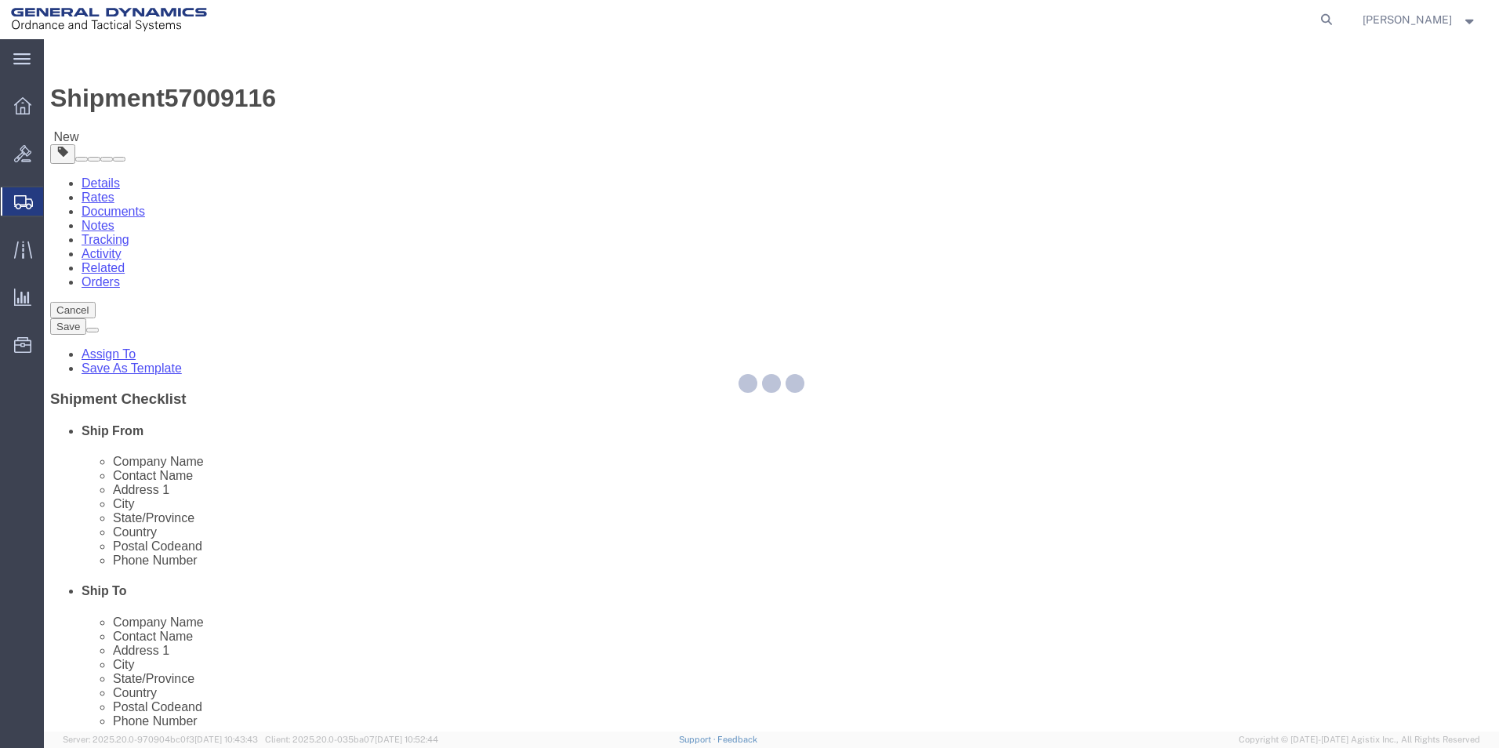
select select "CBOX"
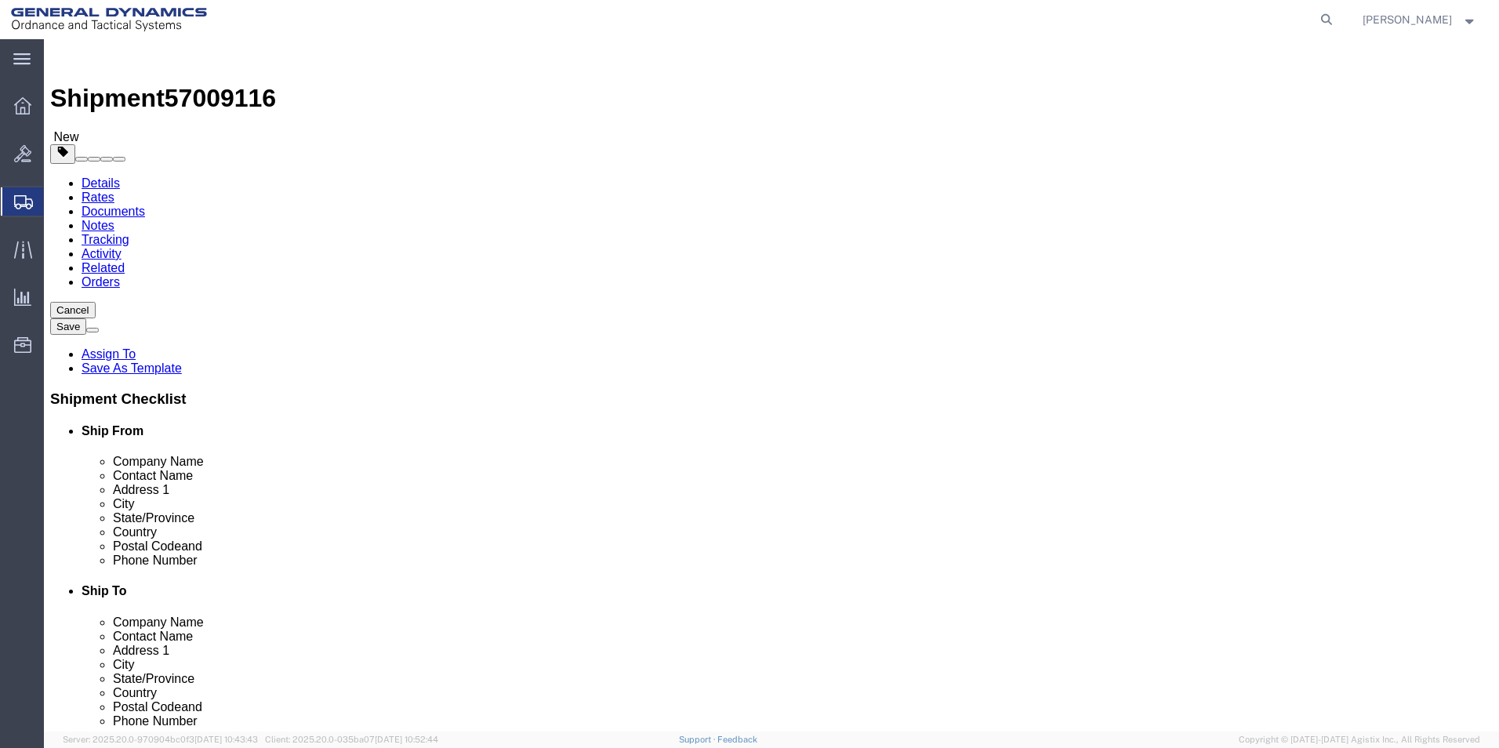
click dd "0.00 Each"
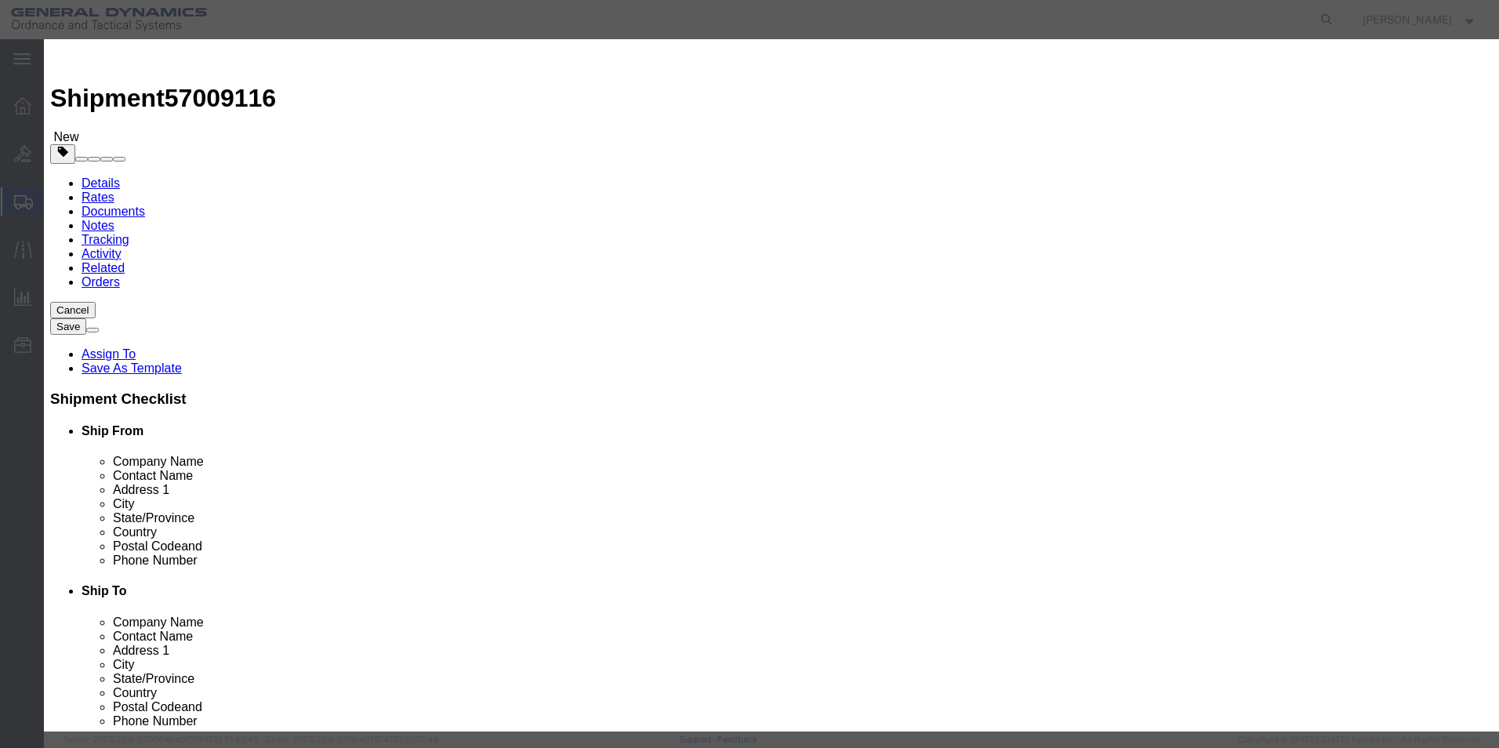
drag, startPoint x: 464, startPoint y: 190, endPoint x: 441, endPoint y: 192, distance: 23.6
click div "Pieces 0.00 Select Bag Barrels 100Board Feet Bottle Box Blister Pack Carats Can…"
type input "7.00"
type input "7"
click button "Save & Close"
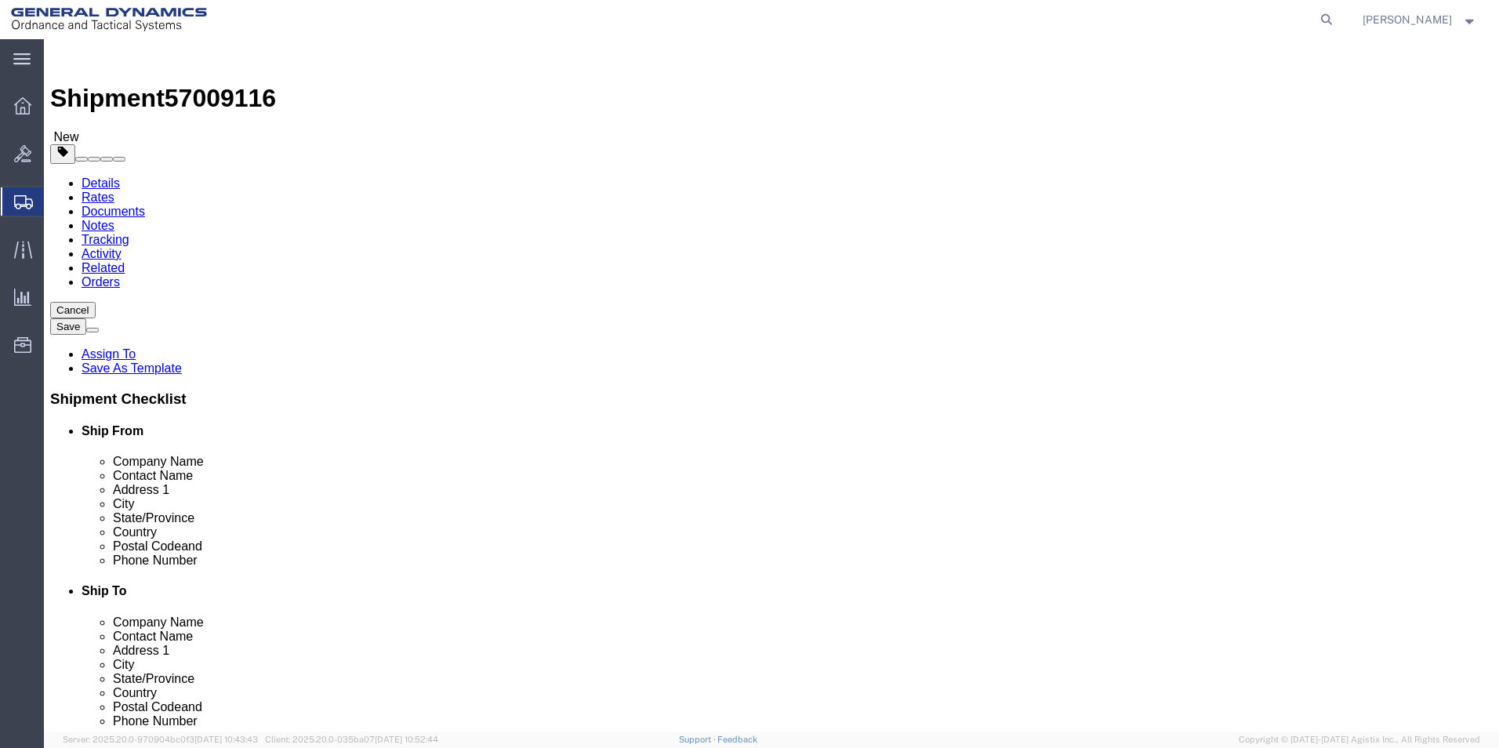
click button "Continue"
click button "Rate Shipment"
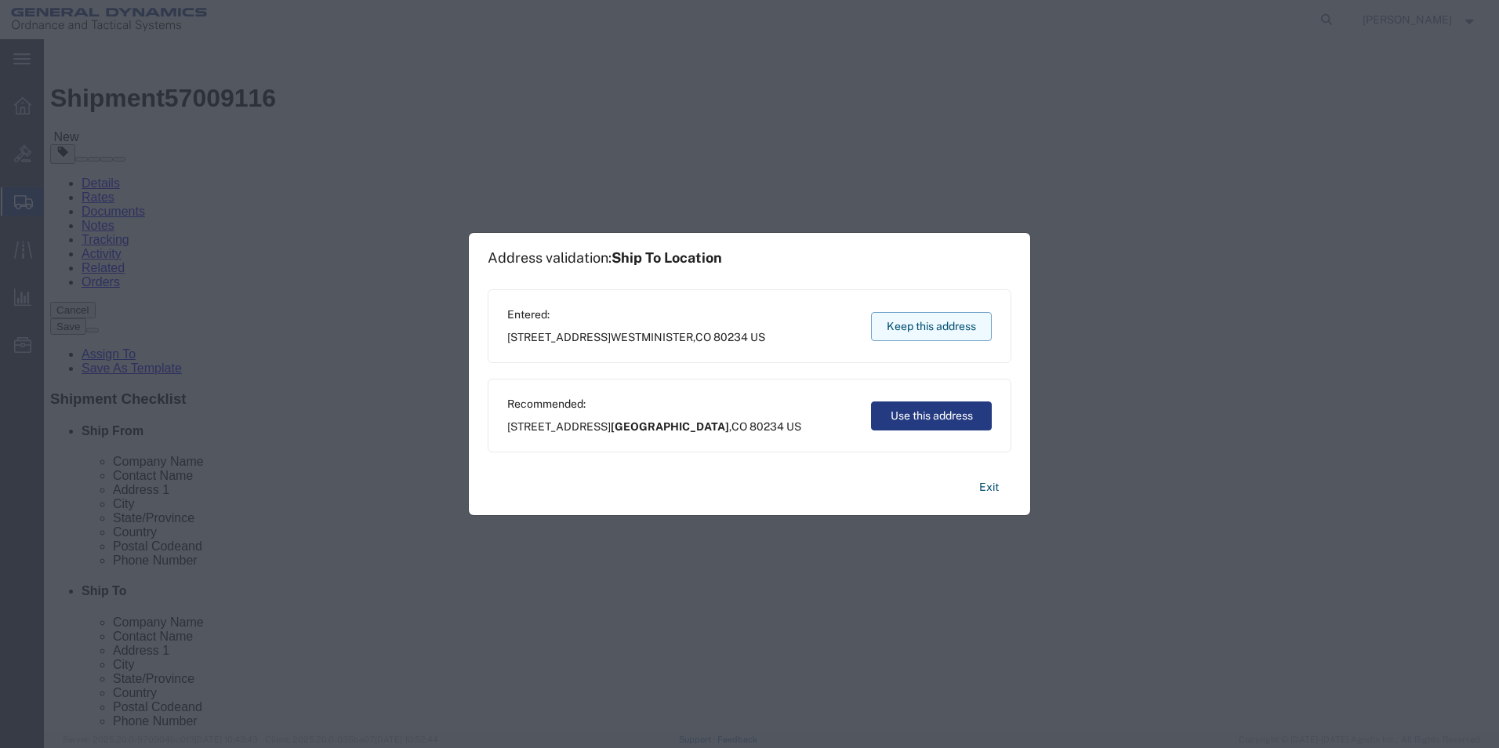
click at [940, 323] on button "Keep this address" at bounding box center [931, 326] width 121 height 29
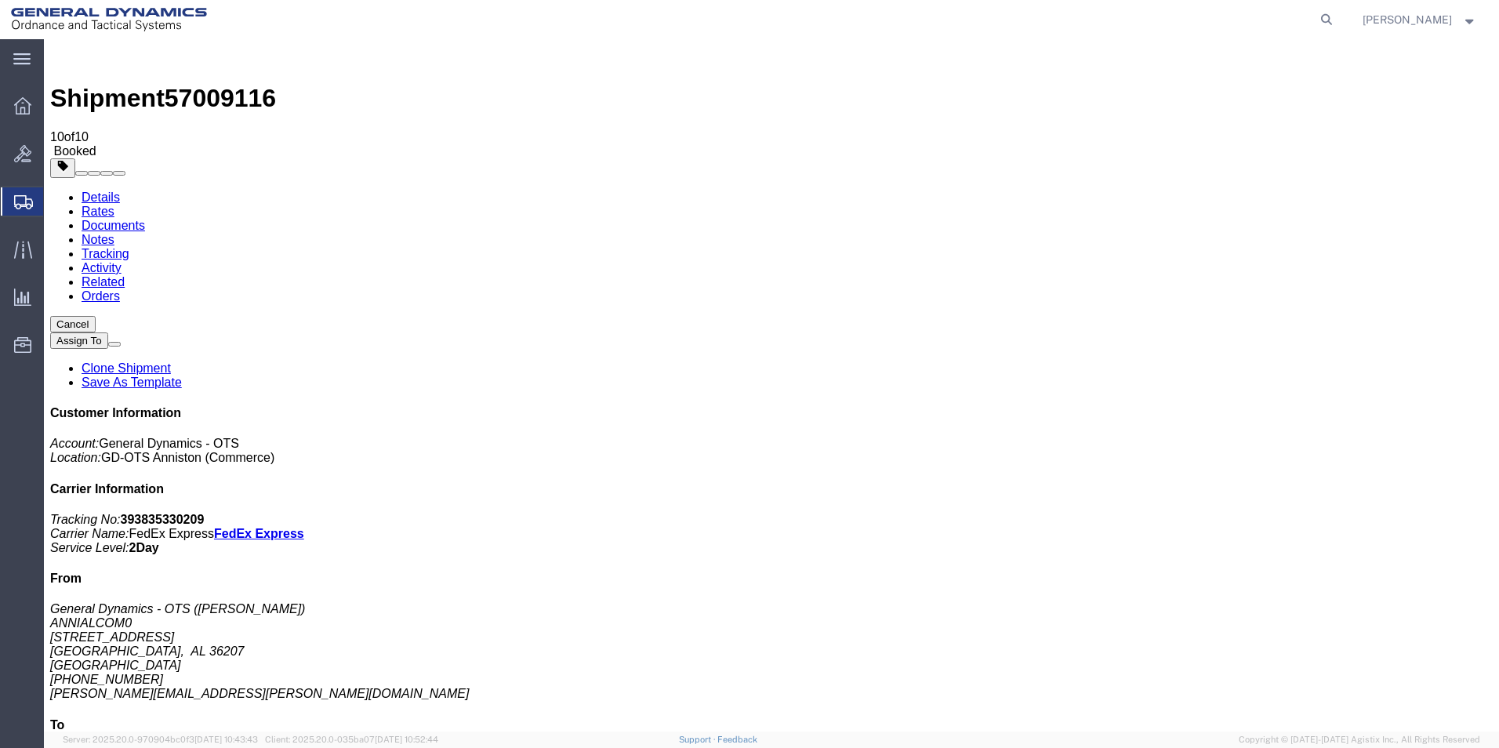
drag, startPoint x: 184, startPoint y: 397, endPoint x: 1067, endPoint y: 284, distance: 889.9
drag, startPoint x: 185, startPoint y: 430, endPoint x: 402, endPoint y: 441, distance: 217.4
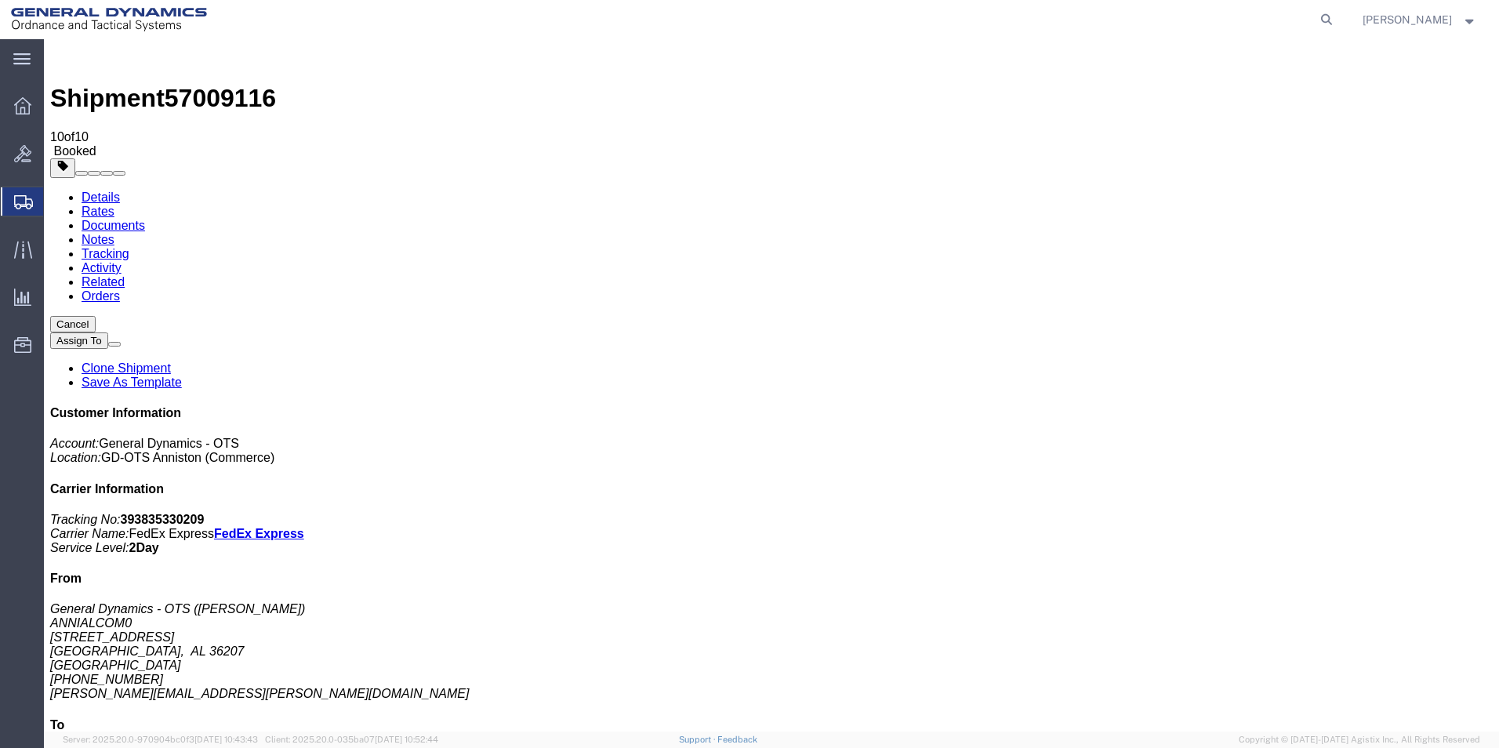
drag, startPoint x: 193, startPoint y: 495, endPoint x: 201, endPoint y: 503, distance: 11.7
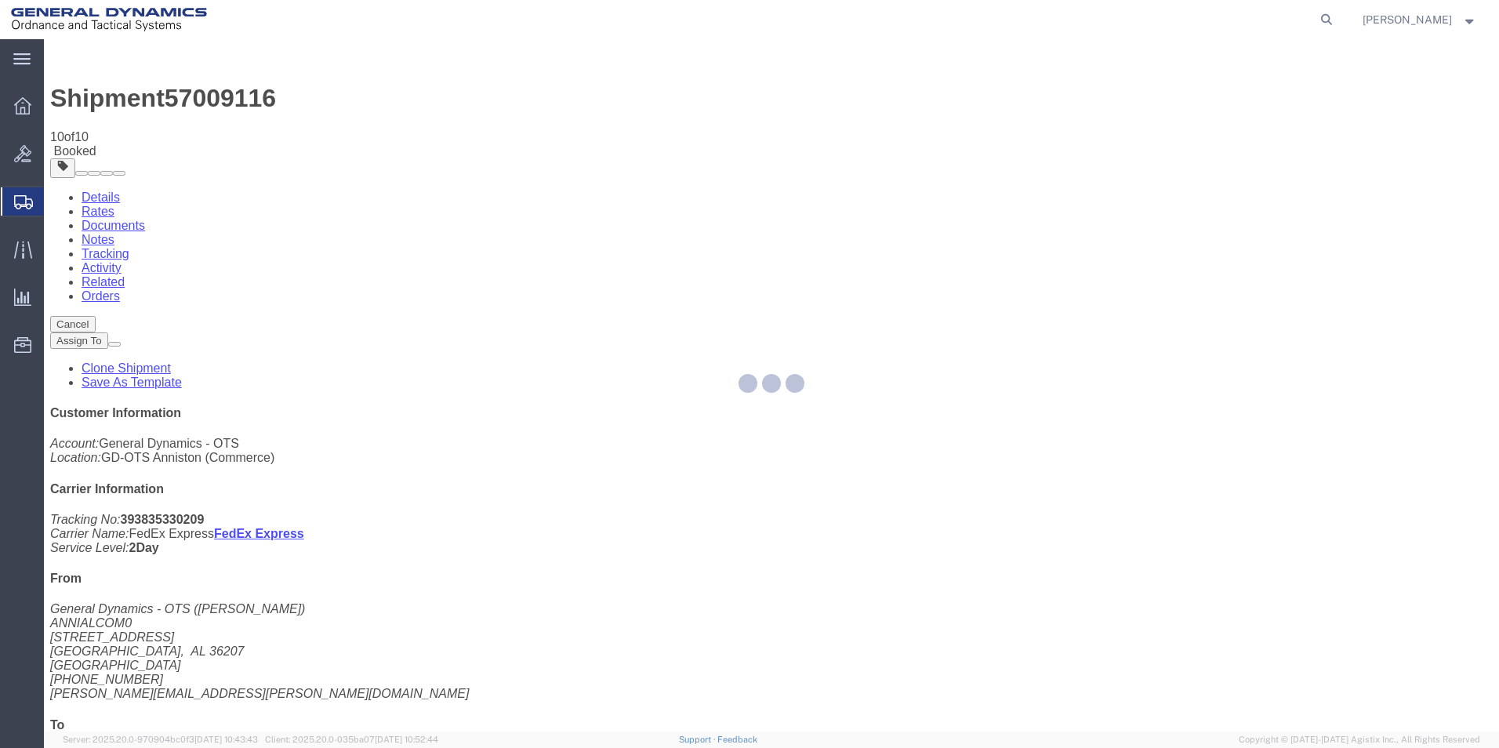
select select "318"
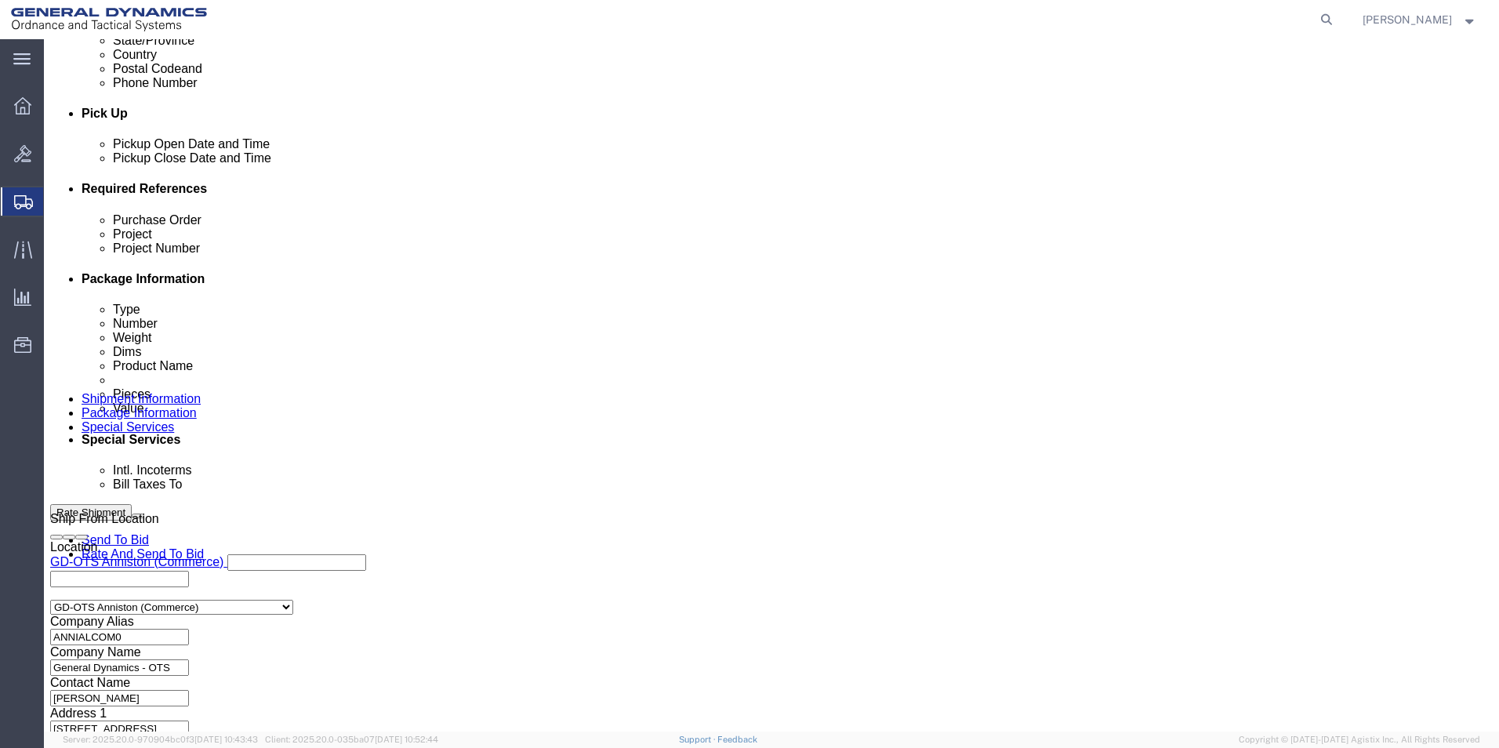
scroll to position [654, 0]
click button "Continue"
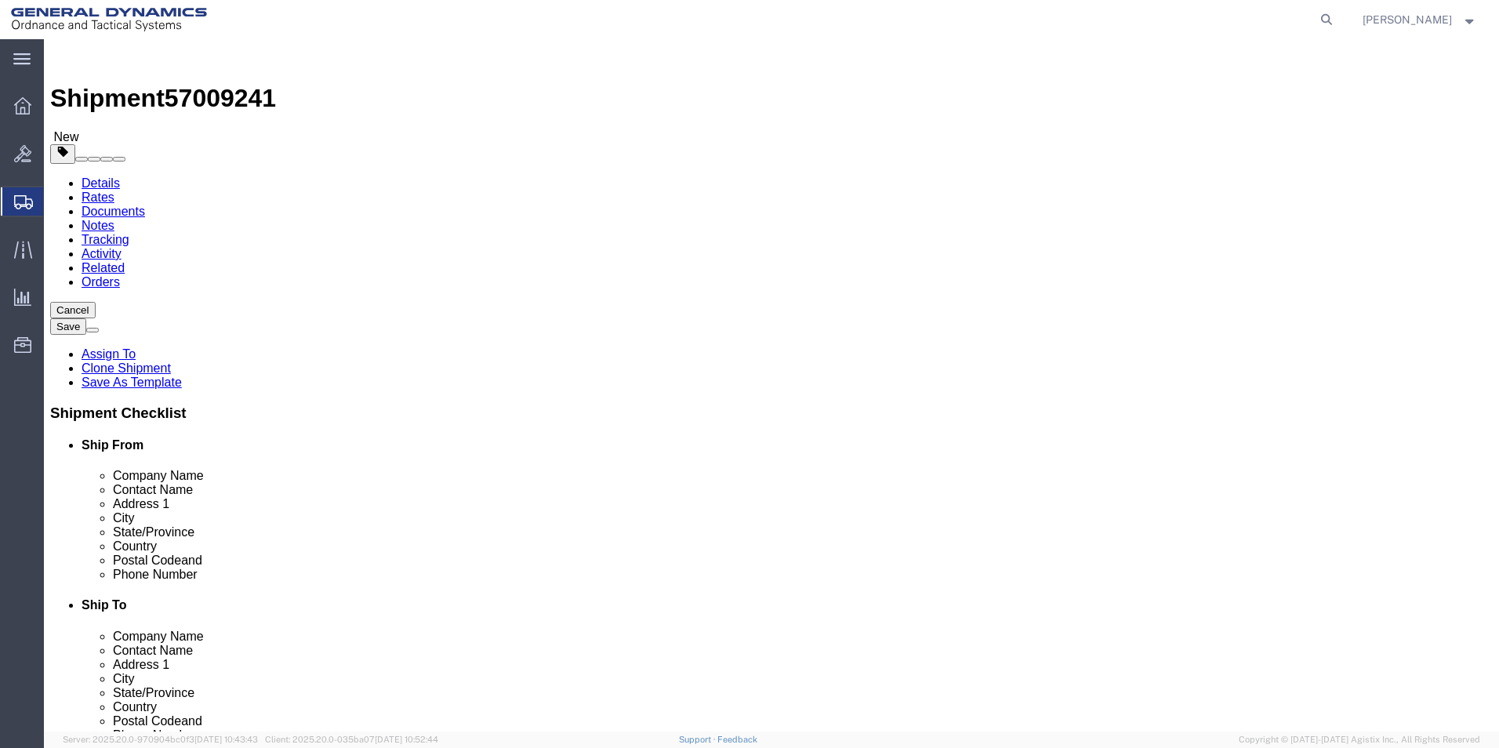
click input "5.00"
click button "Cancel"
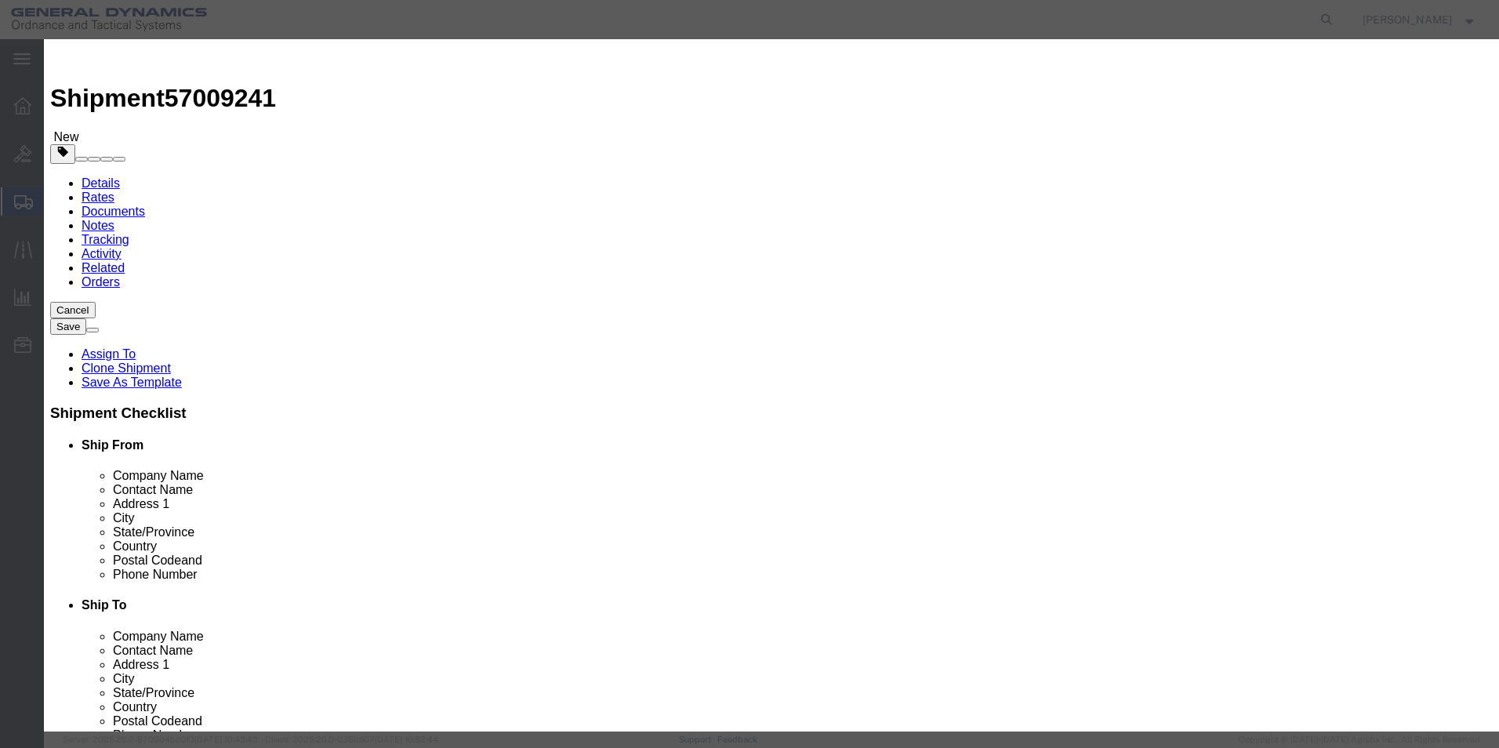
click button "Yes"
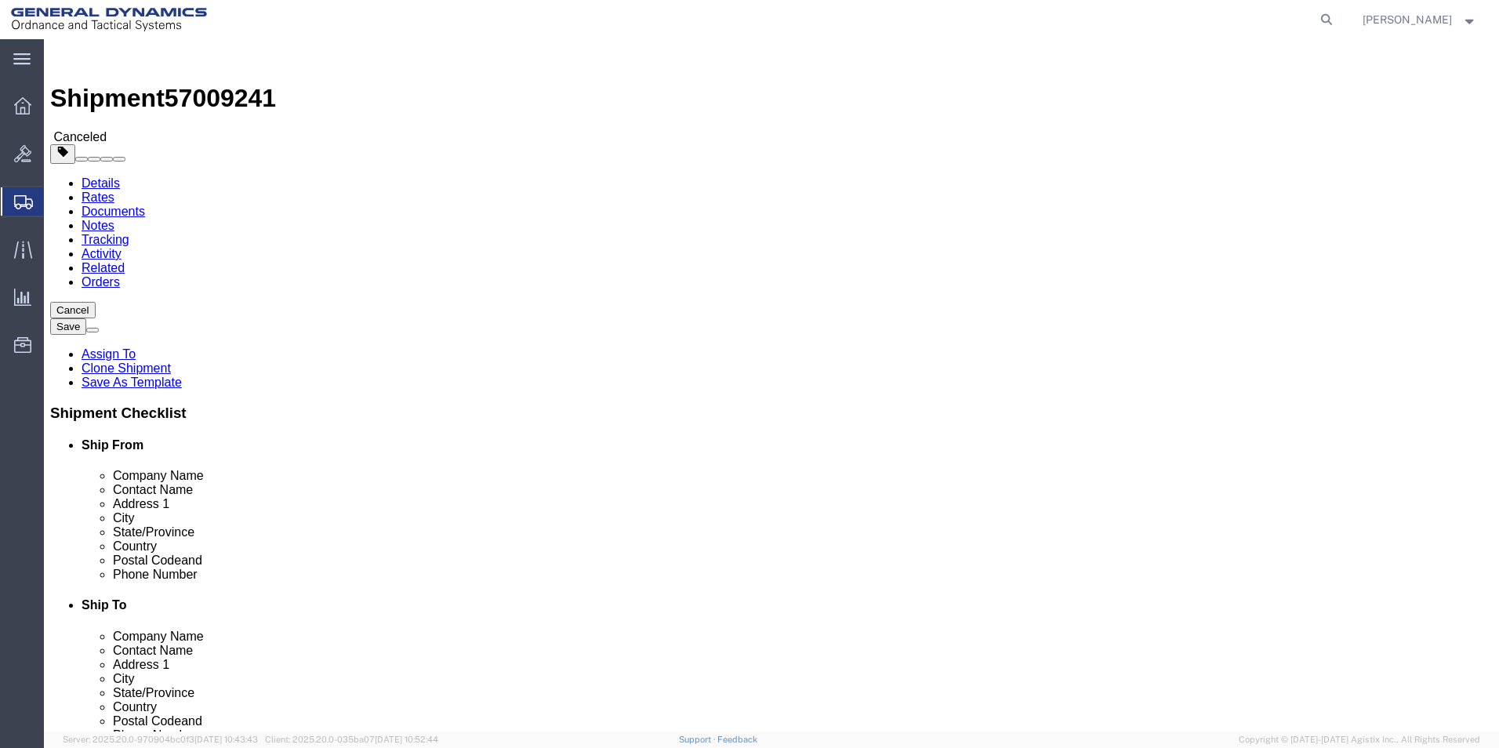
click at [0, 0] on span "Shipment Manager" at bounding box center [0, 0] width 0 height 0
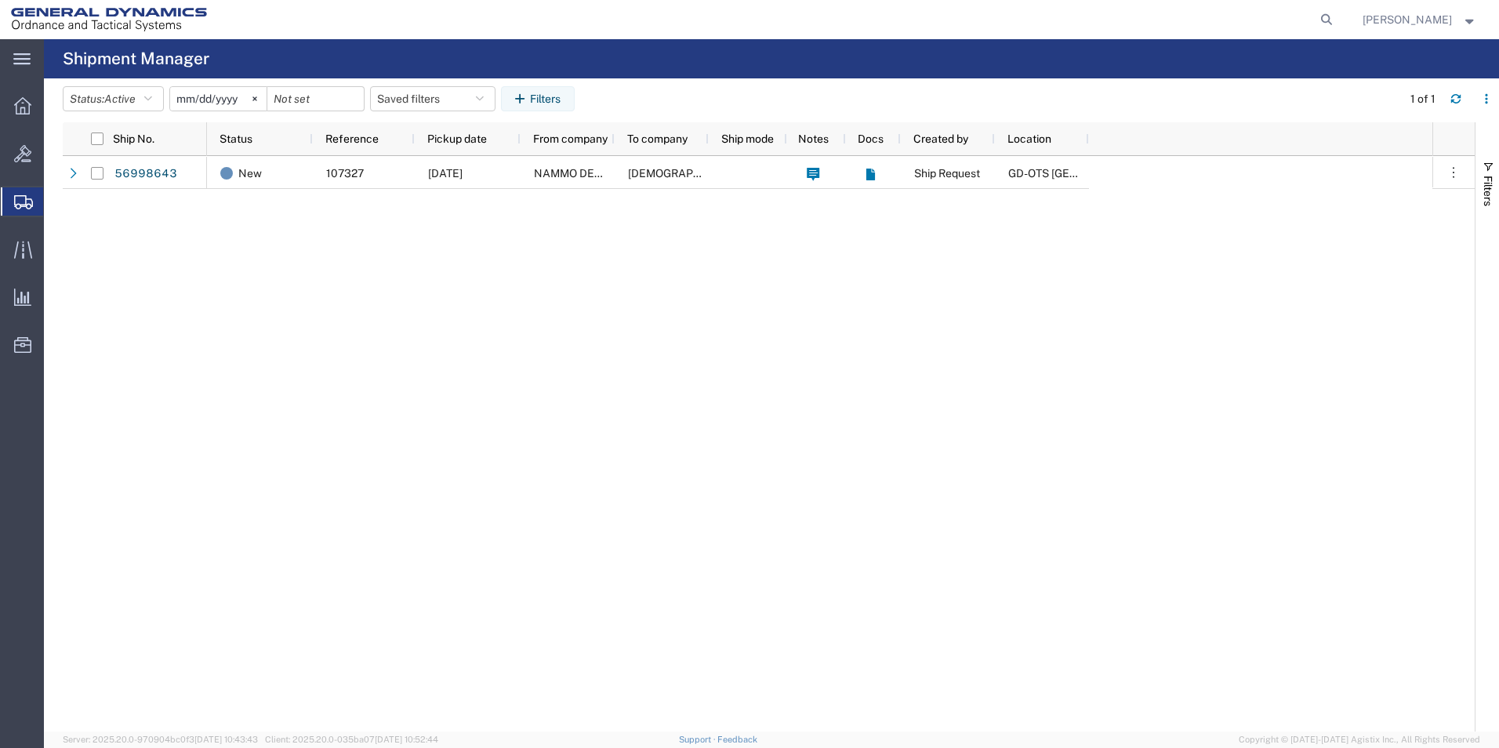
click at [56, 203] on span "Shipments" at bounding box center [49, 201] width 13 height 31
click at [256, 98] on icon at bounding box center [254, 98] width 4 height 4
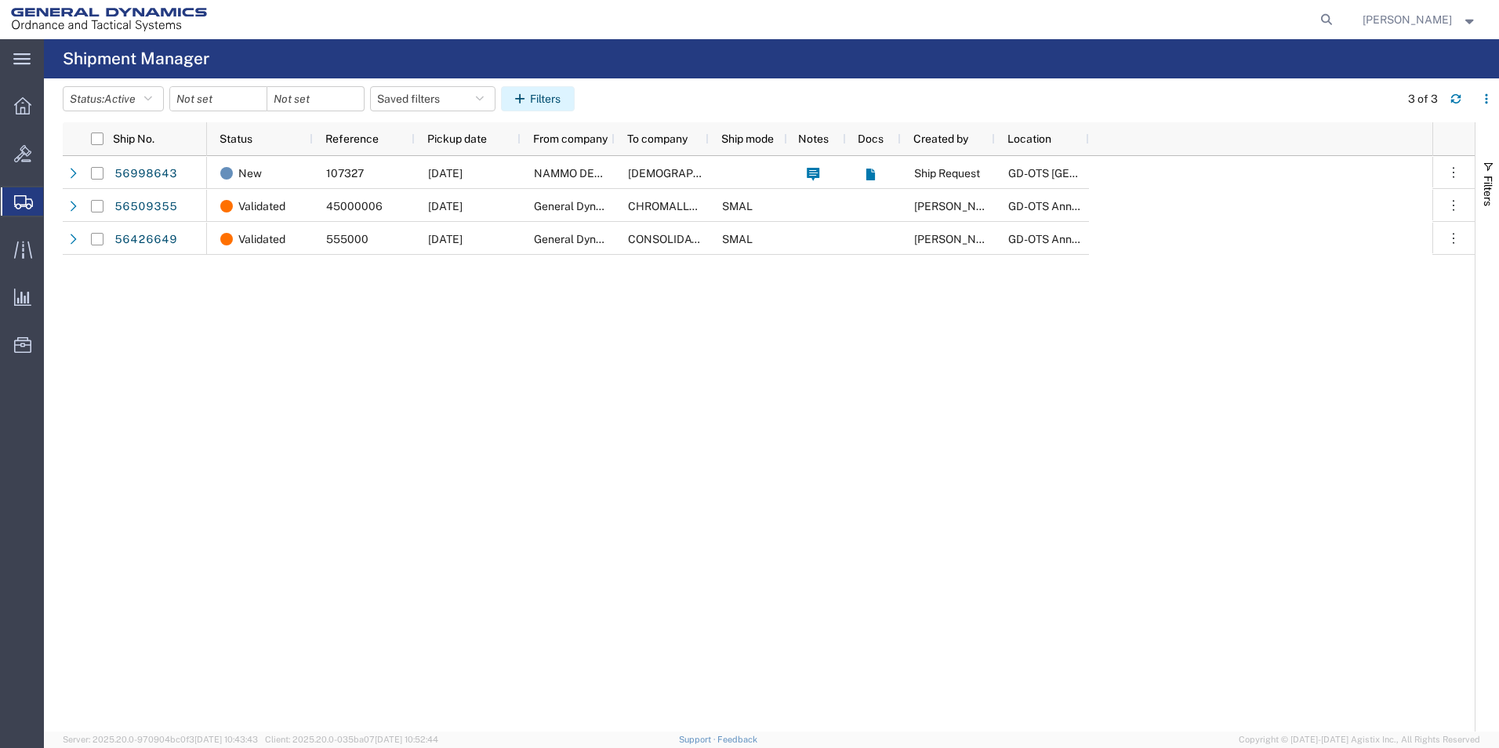
click at [530, 100] on icon "button" at bounding box center [522, 98] width 15 height 11
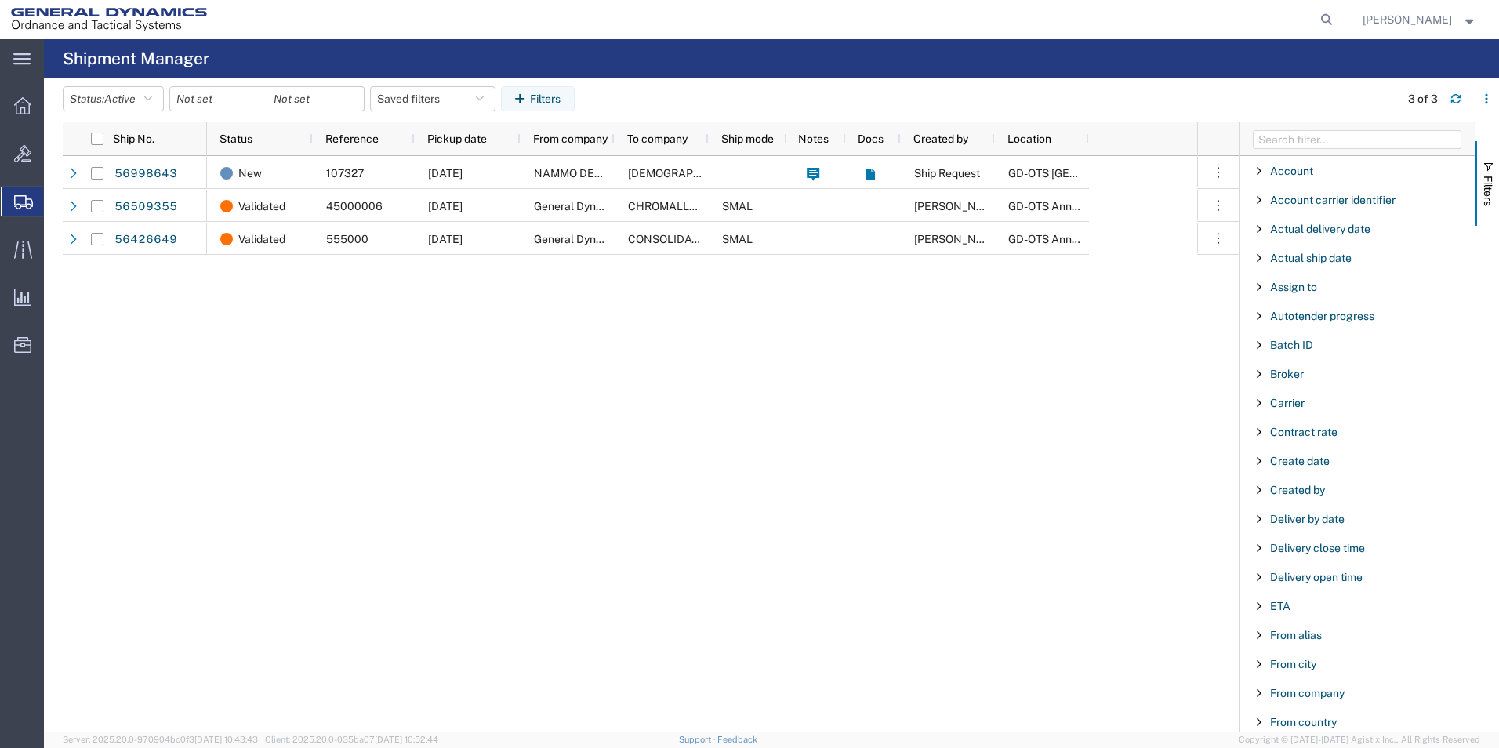
click at [526, 423] on div "New 107327 [DATE] NAMMO DEFENSE SYSTEMS INC [DEMOGRAPHIC_DATA] ARMY YUMA PROVIN…" at bounding box center [702, 443] width 990 height 575
click at [56, 202] on span "Shipments" at bounding box center [49, 201] width 13 height 31
click at [152, 94] on icon "button" at bounding box center [148, 98] width 8 height 11
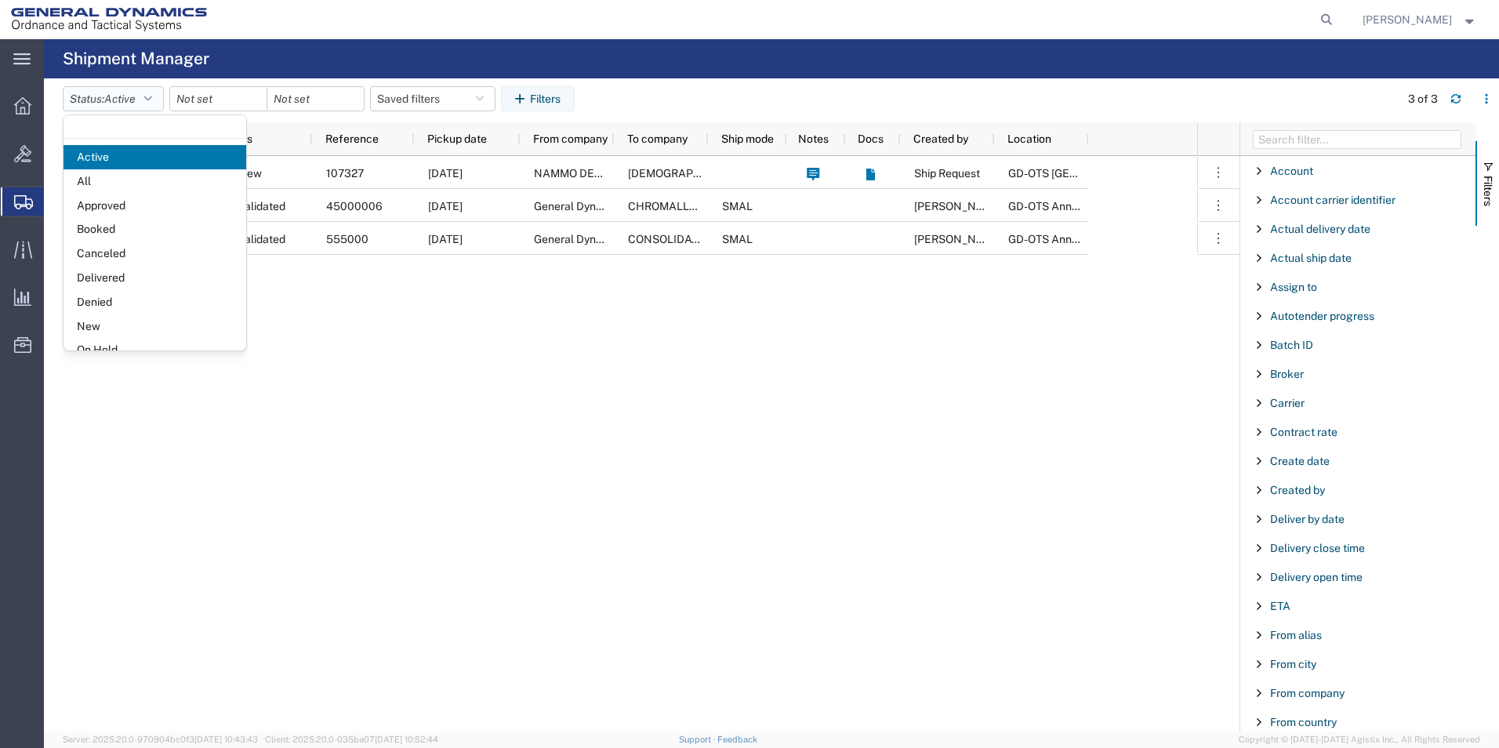
click at [152, 94] on icon "button" at bounding box center [148, 98] width 8 height 11
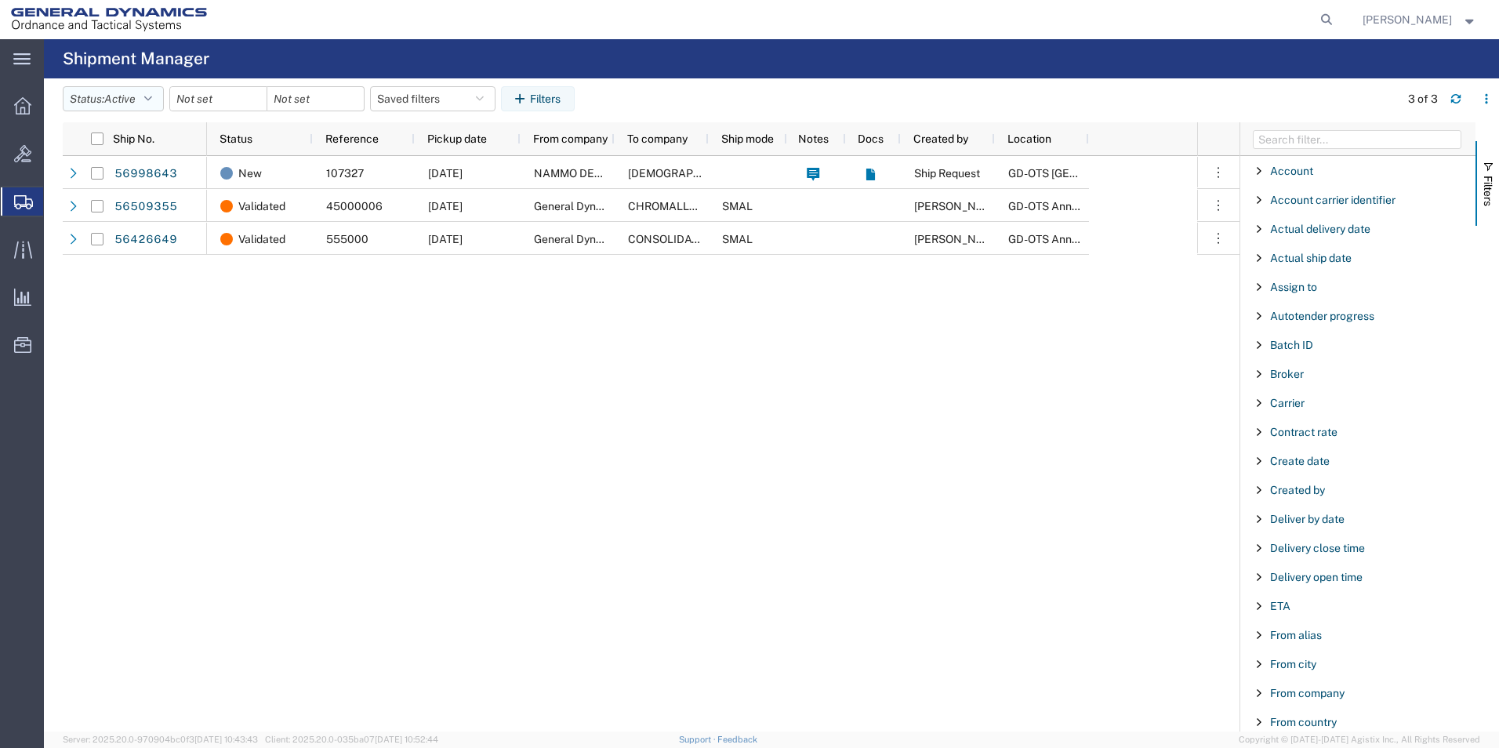
click at [152, 94] on icon "button" at bounding box center [148, 98] width 8 height 11
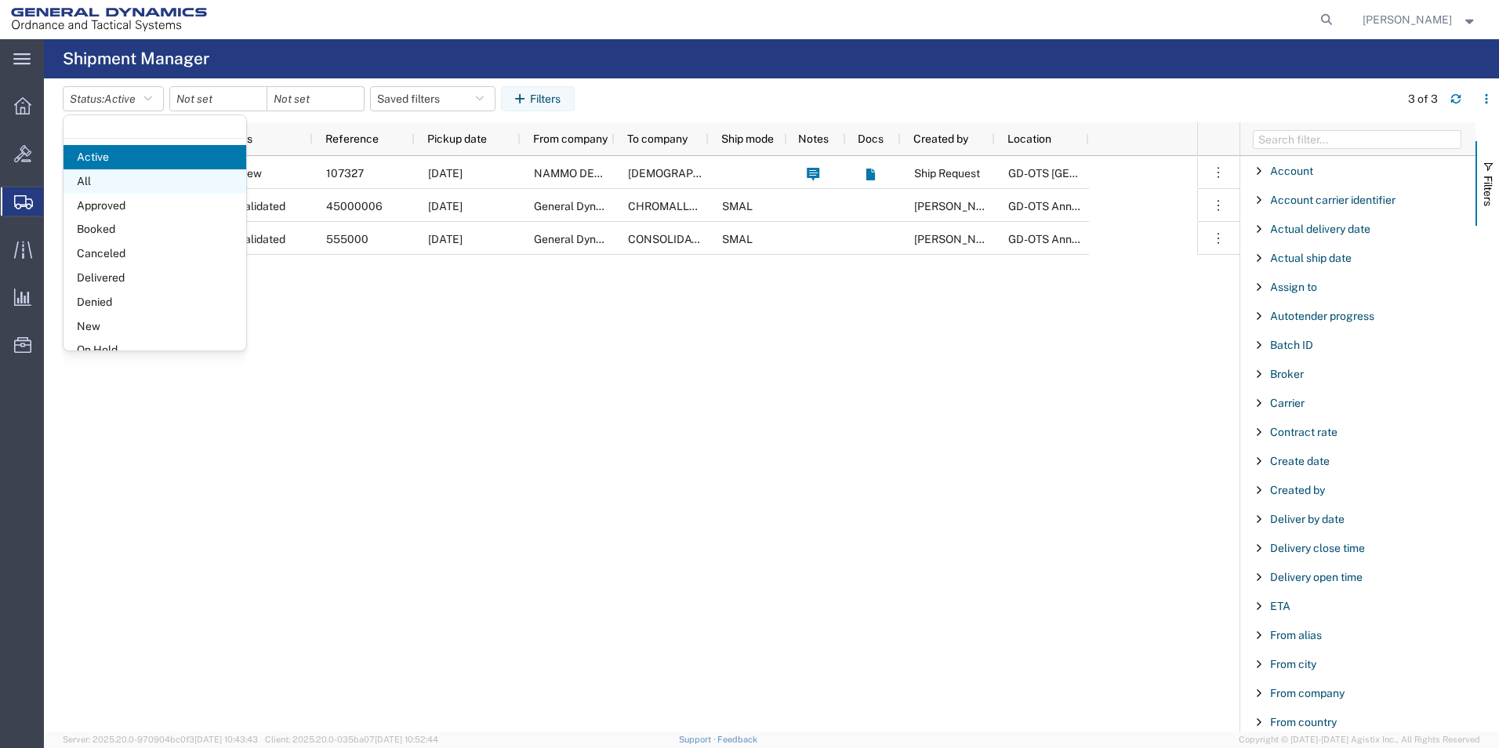
click at [96, 184] on span "All" at bounding box center [155, 181] width 183 height 24
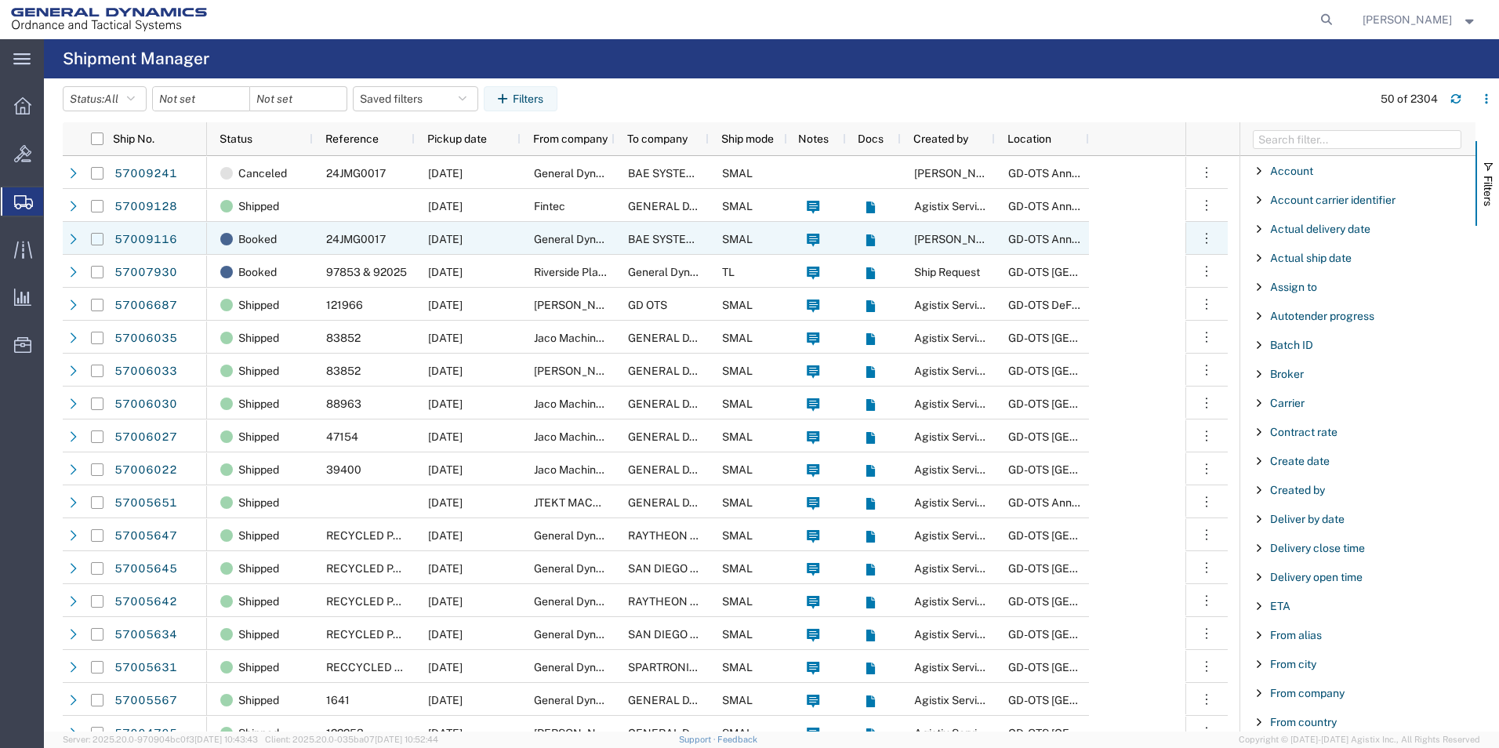
click at [99, 239] on input "Press Space to toggle row selection (unchecked)" at bounding box center [97, 239] width 13 height 13
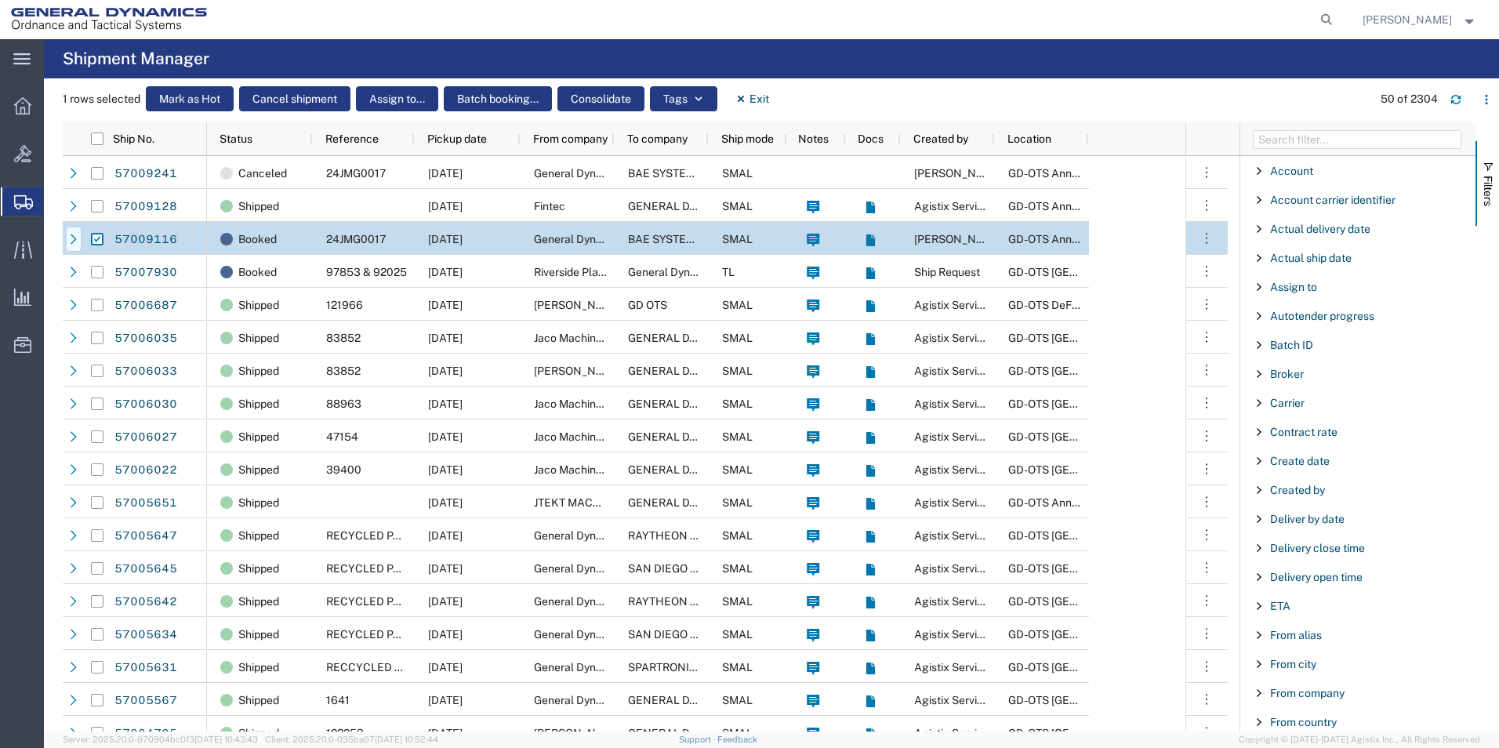
click at [76, 238] on icon at bounding box center [73, 239] width 11 height 11
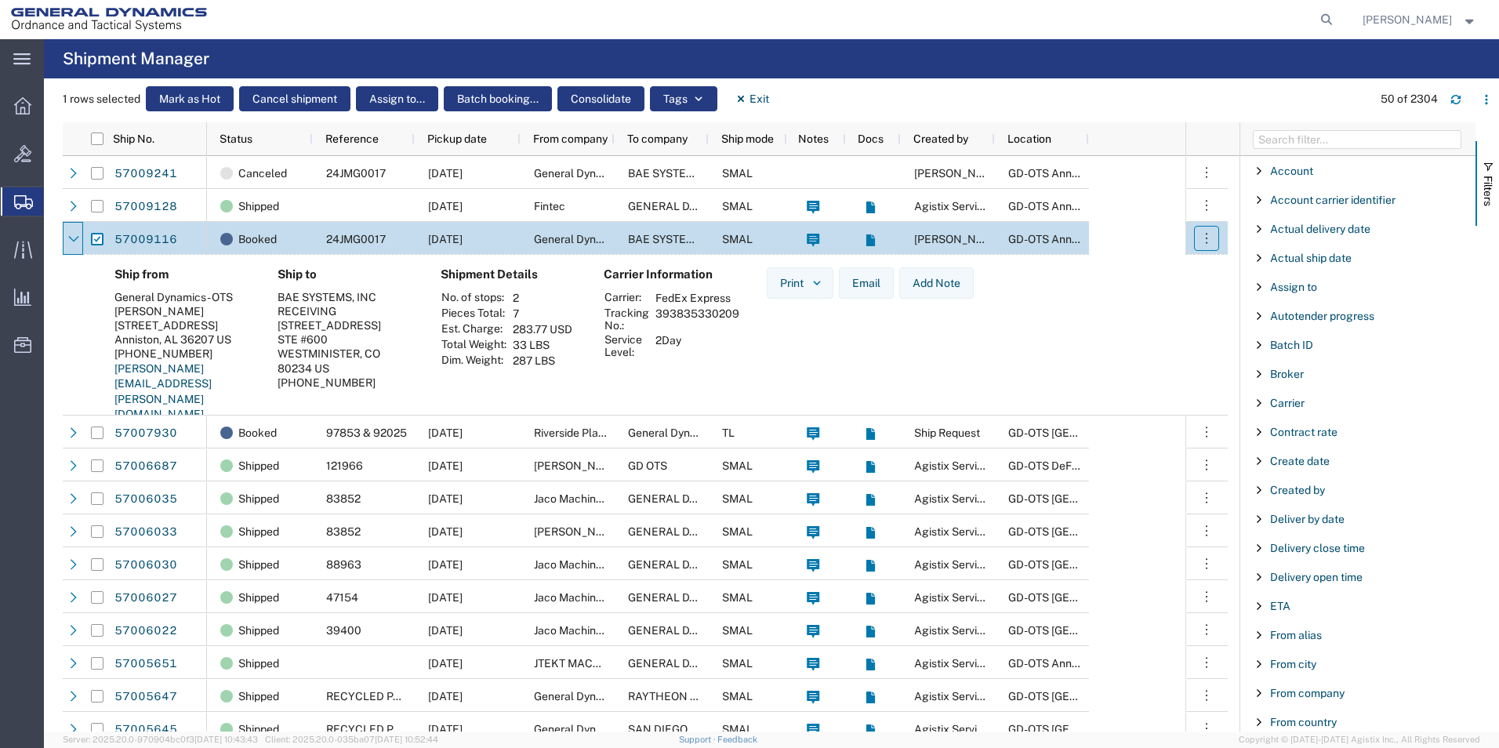
click at [1202, 239] on icon "button" at bounding box center [1207, 238] width 16 height 16
click at [1137, 341] on link "Cancel shipment" at bounding box center [1132, 337] width 140 height 28
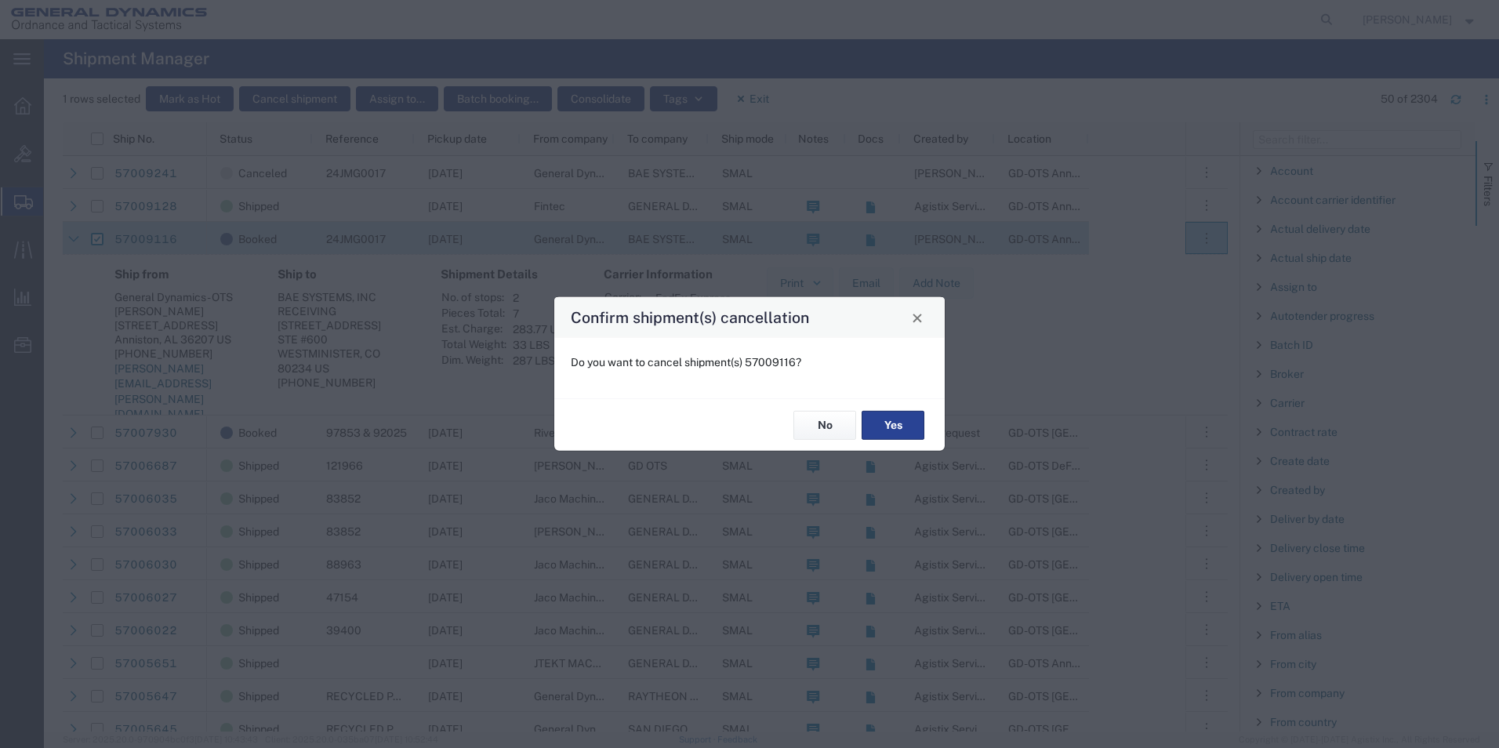
click at [888, 423] on button "Yes" at bounding box center [893, 425] width 63 height 29
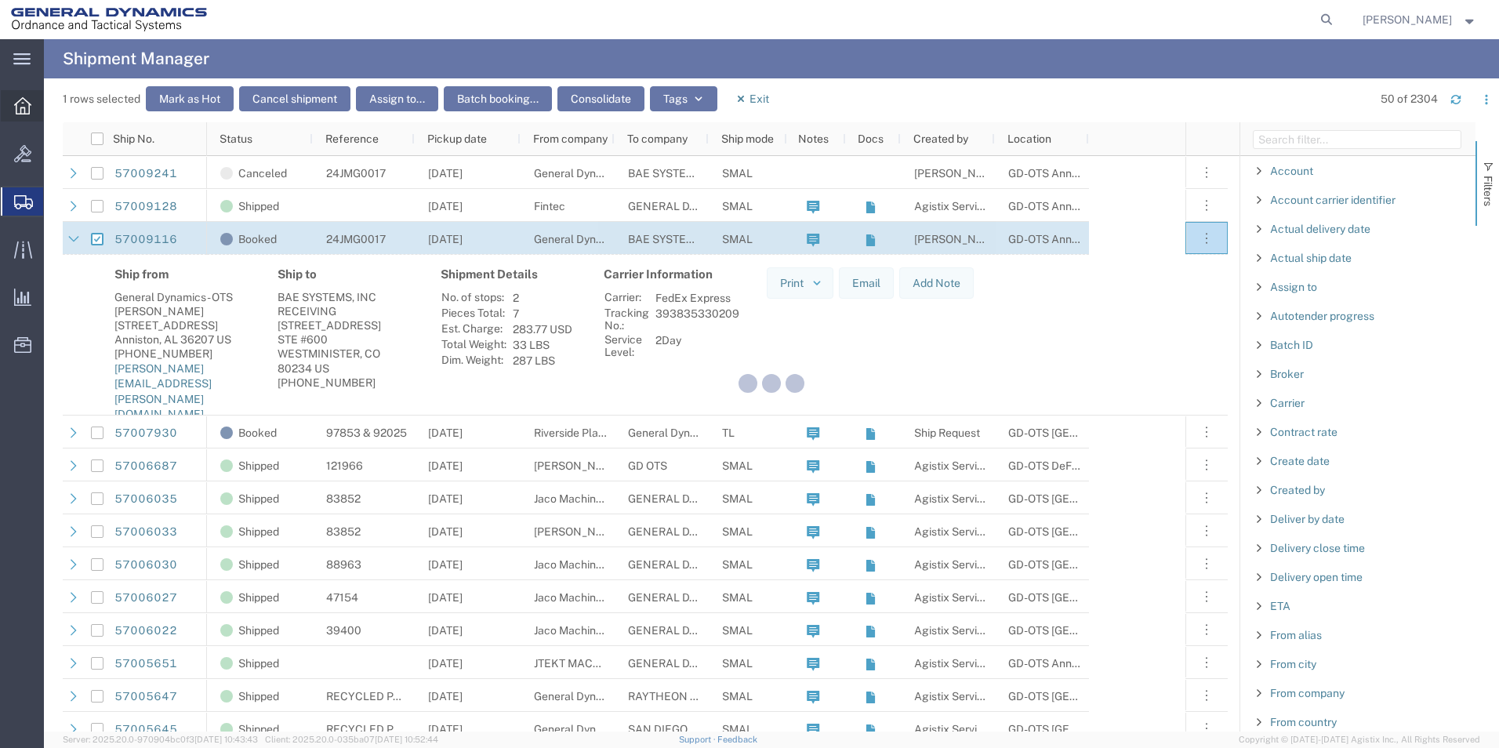
checkbox input "false"
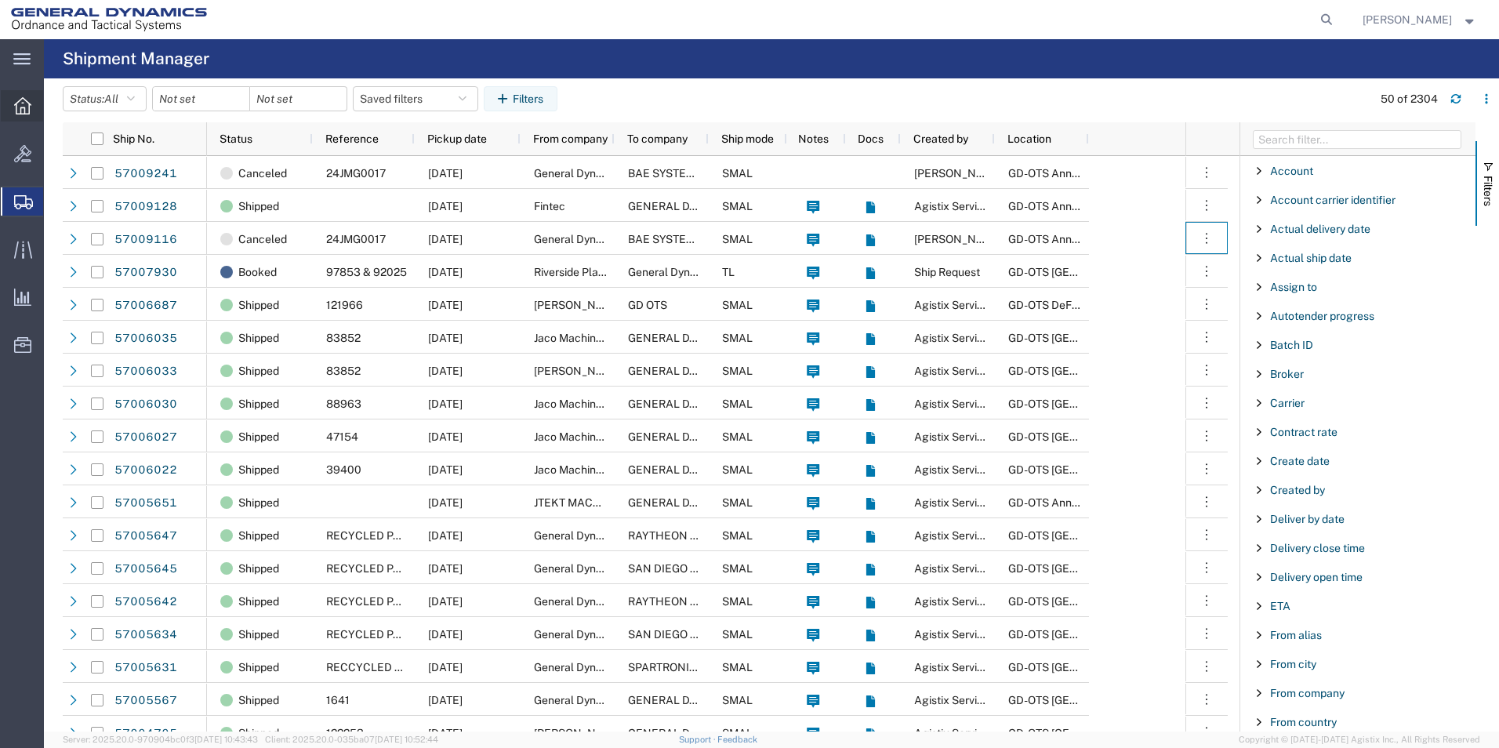
click at [20, 103] on icon at bounding box center [22, 105] width 17 height 17
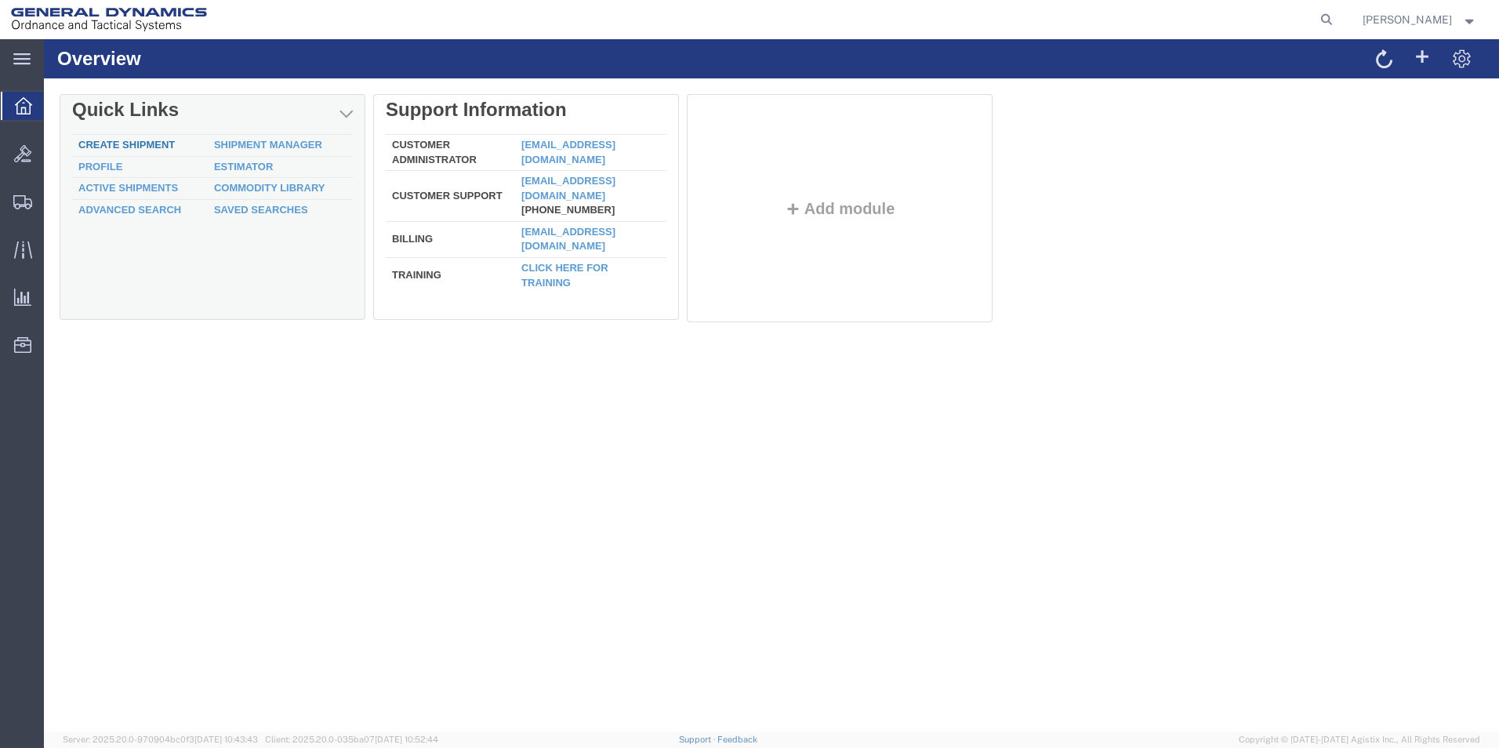
click at [146, 142] on link "Create Shipment" at bounding box center [126, 145] width 96 height 12
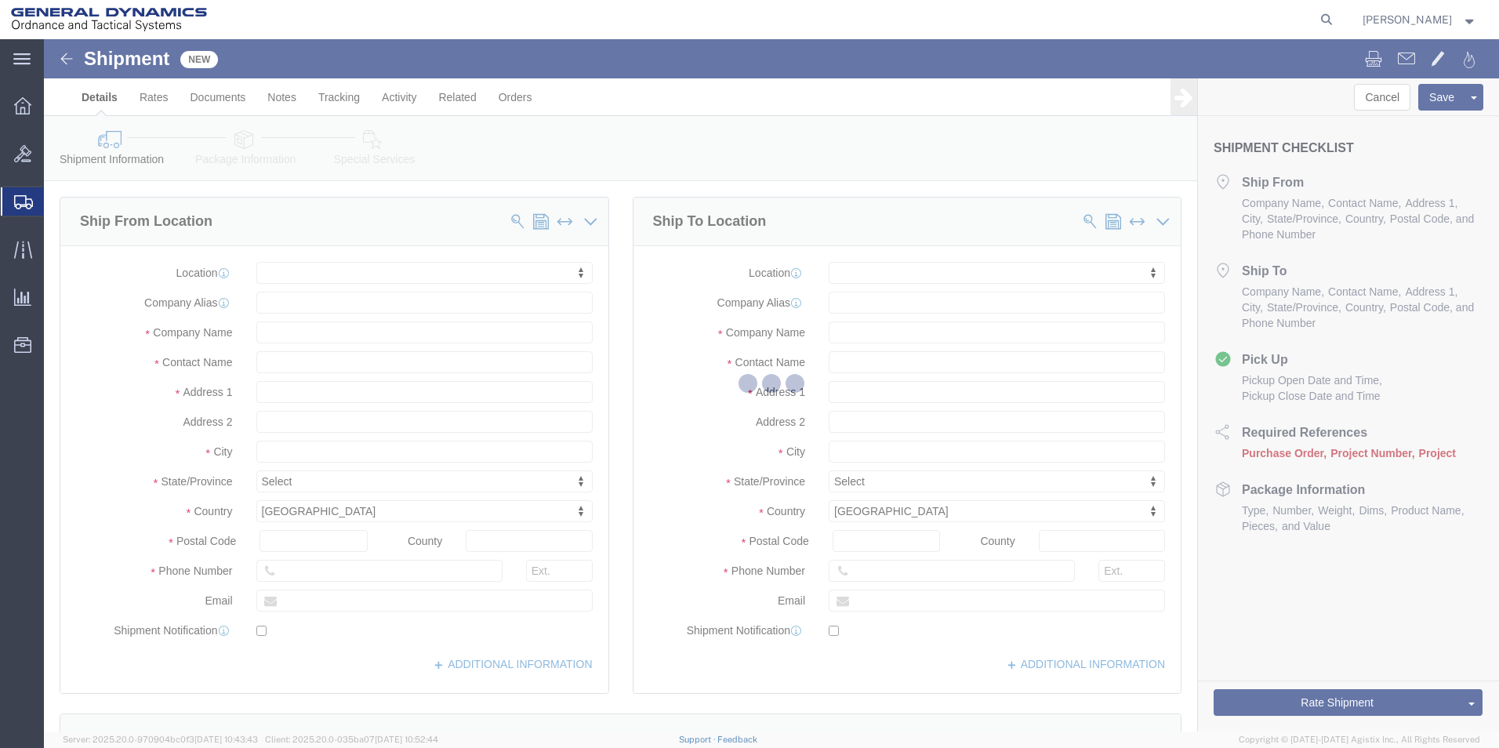
select select
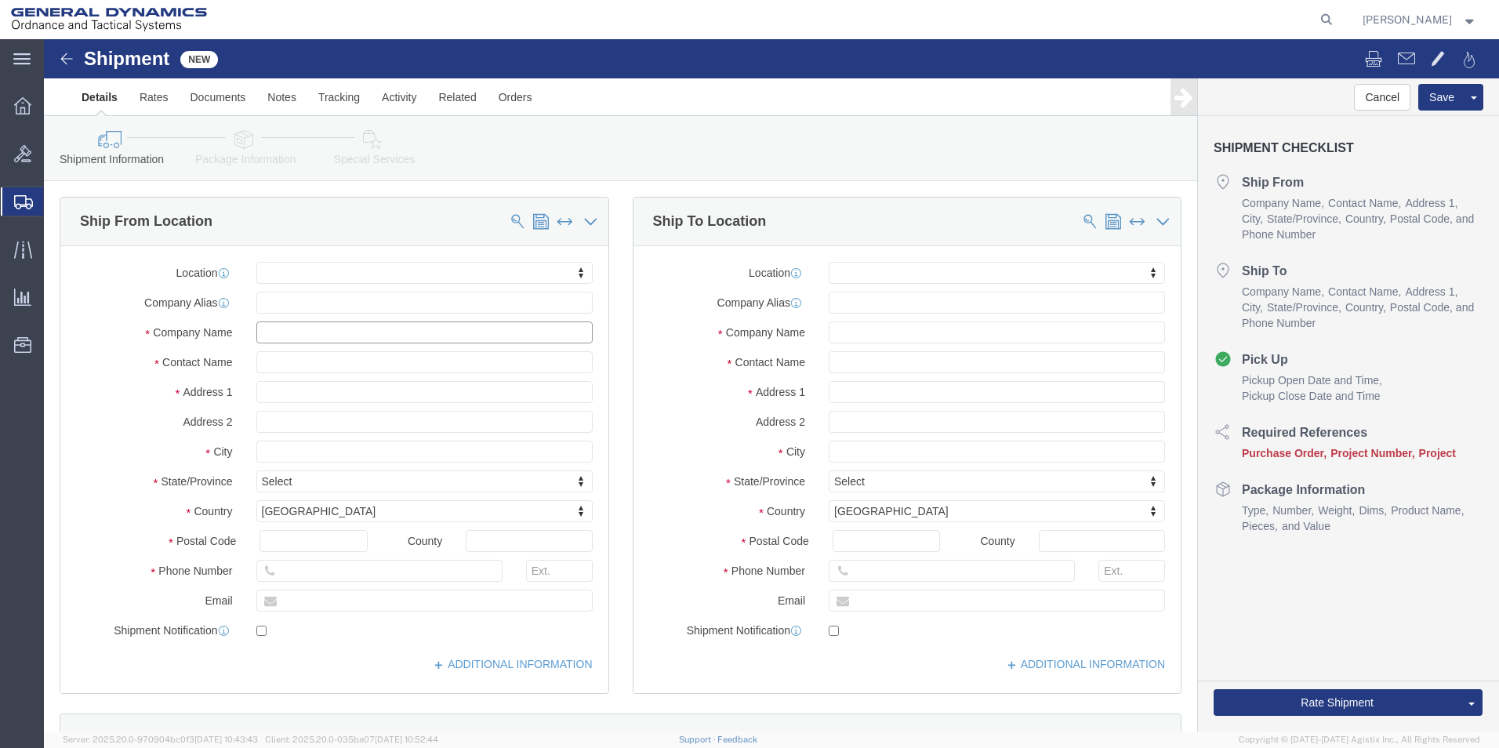
click input "text"
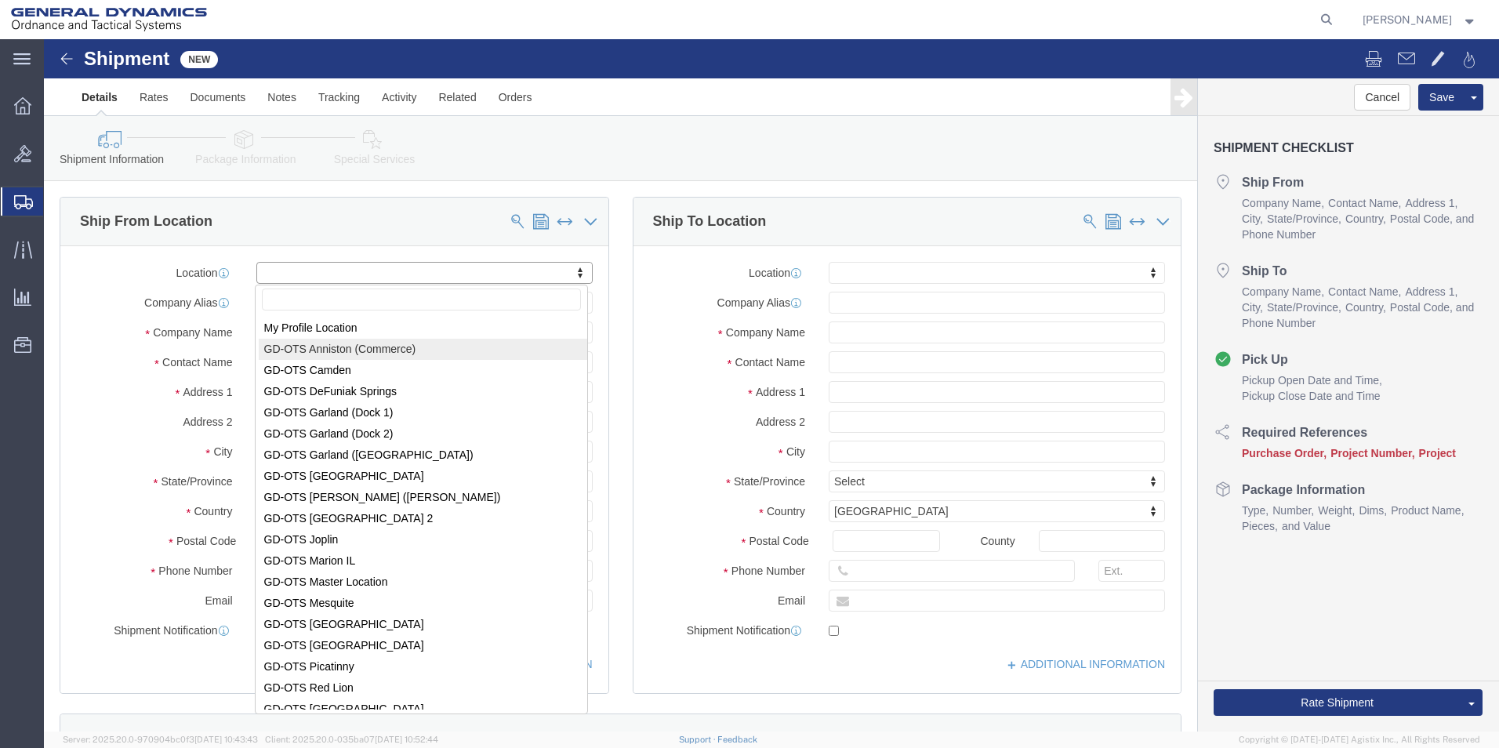
select select "318"
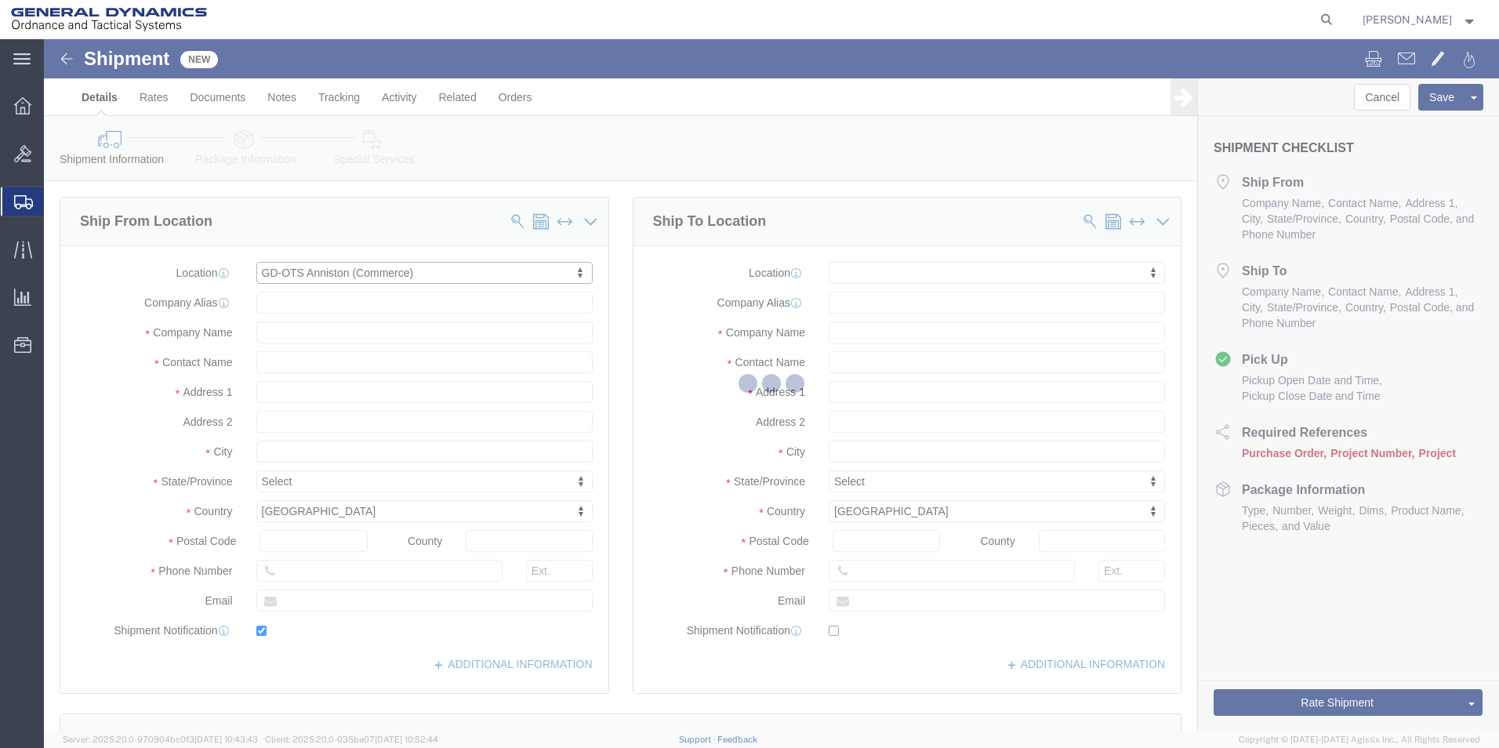
type input "ANNIALCOM0"
type input "General Dynamics - OTS"
type input "[PERSON_NAME]"
type input "[STREET_ADDRESS]"
type input "Anniston"
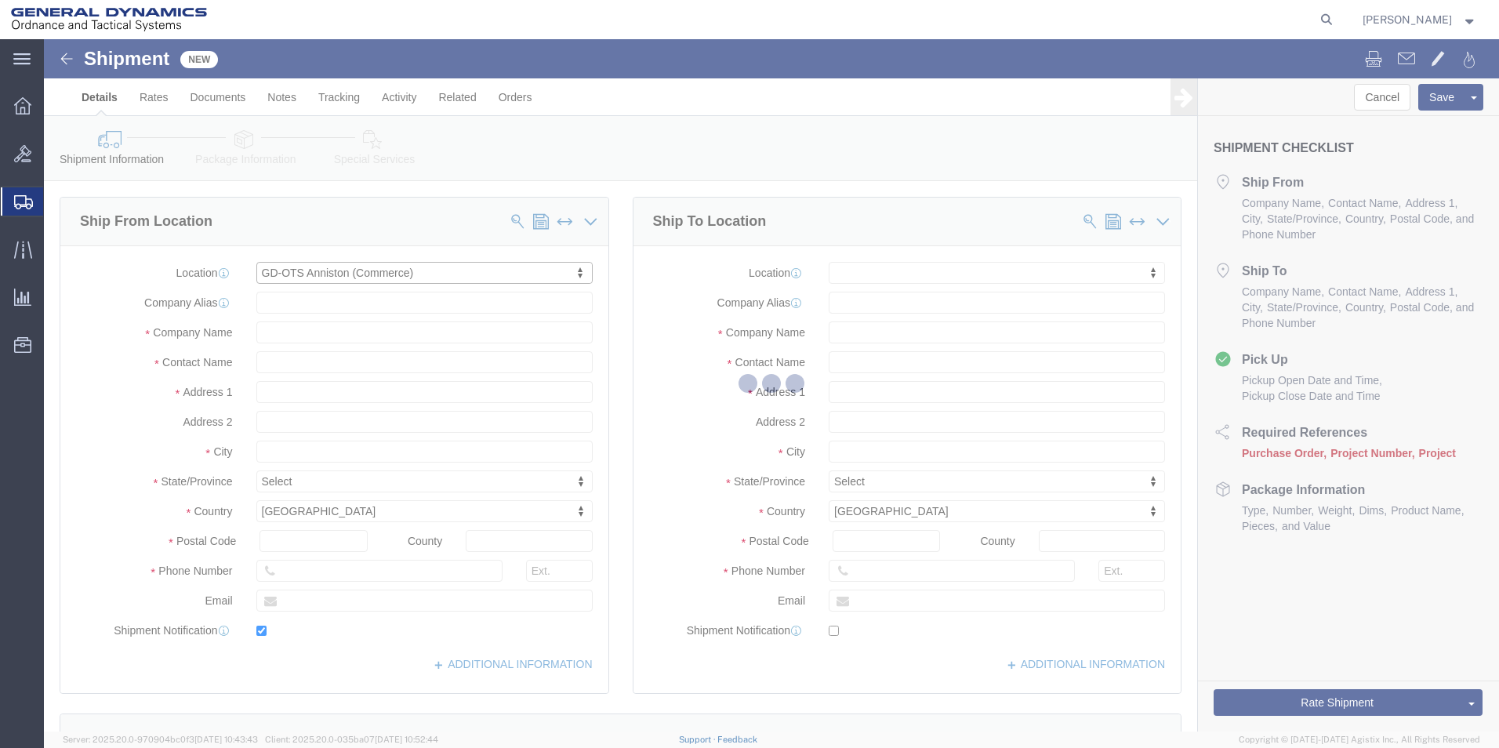
type input "36207"
type input "[PHONE_NUMBER]"
type input "[PERSON_NAME][EMAIL_ADDRESS][PERSON_NAME][DOMAIN_NAME]"
checkbox input "true"
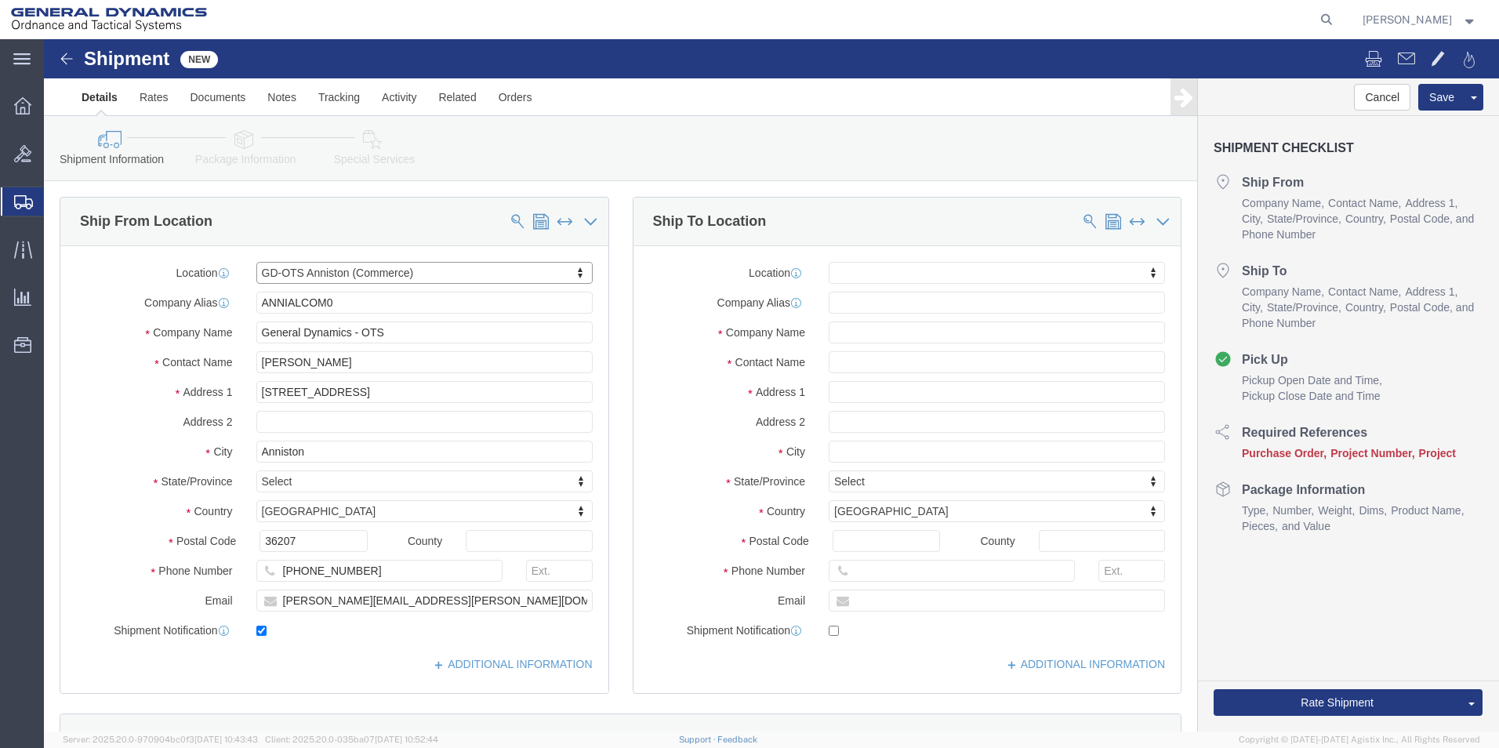
select select "AL"
click input "text"
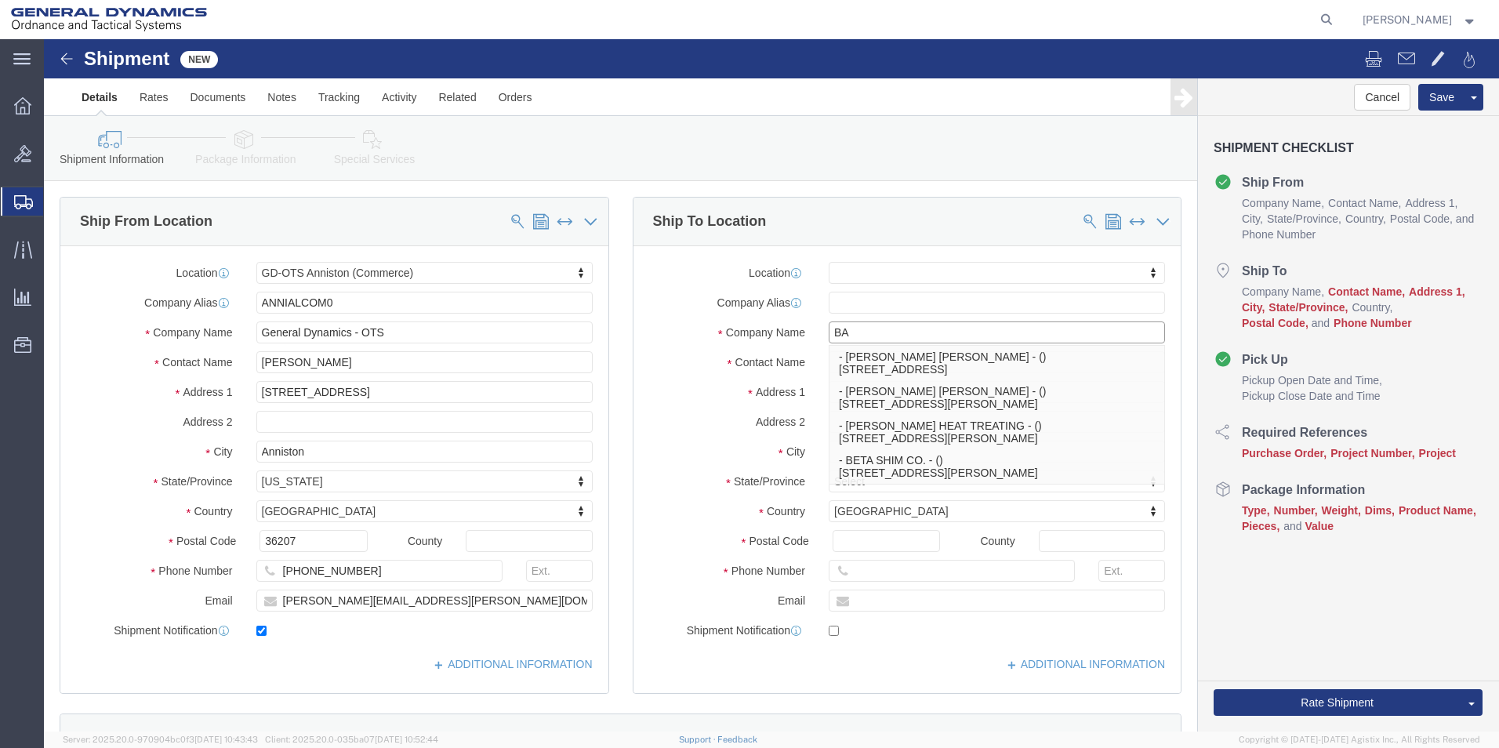
type input "BAE"
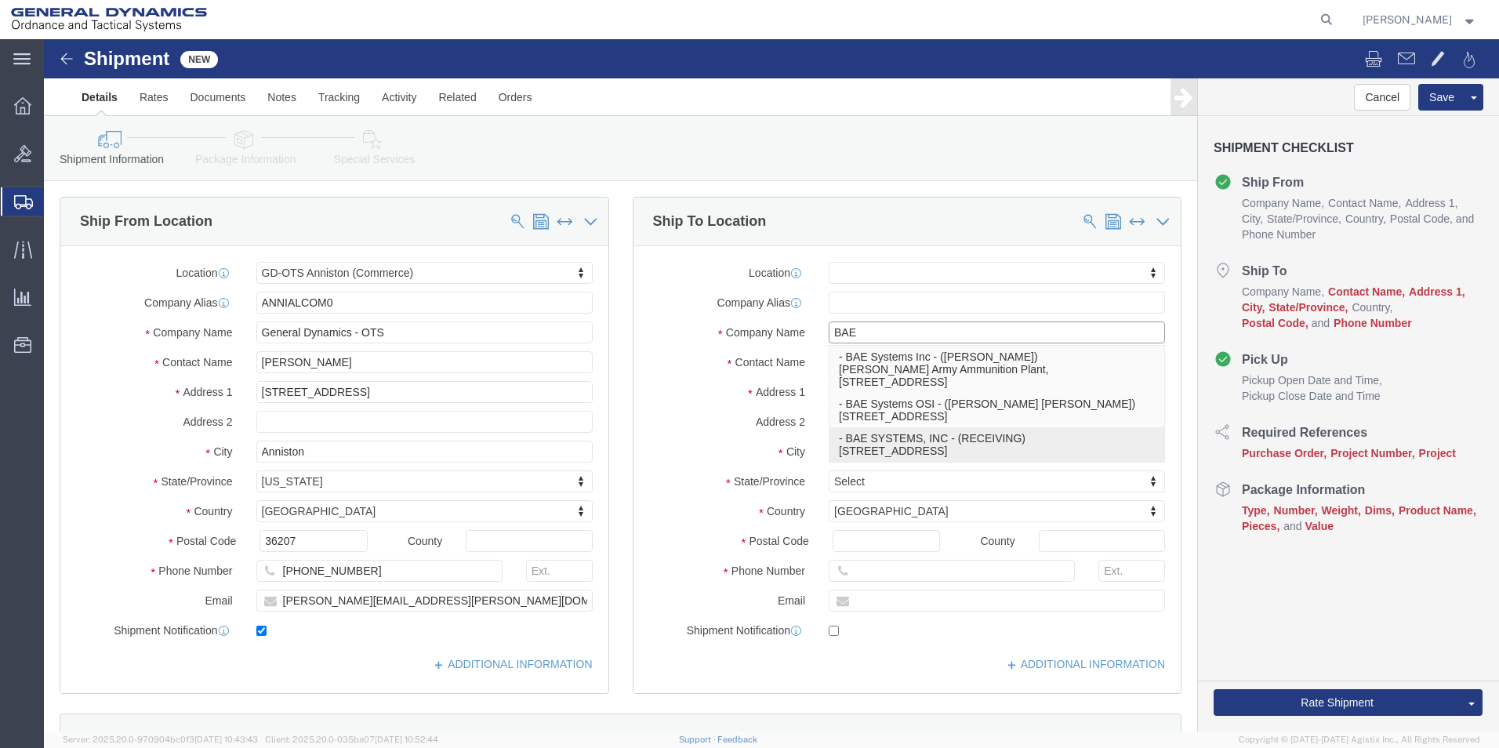
click p "- BAE SYSTEMS, INC - (RECEIVING) [STREET_ADDRESS]"
select select
type input "BAE SYSTEMS, INC"
type input "RECEIVING"
type input "[STREET_ADDRESS]"
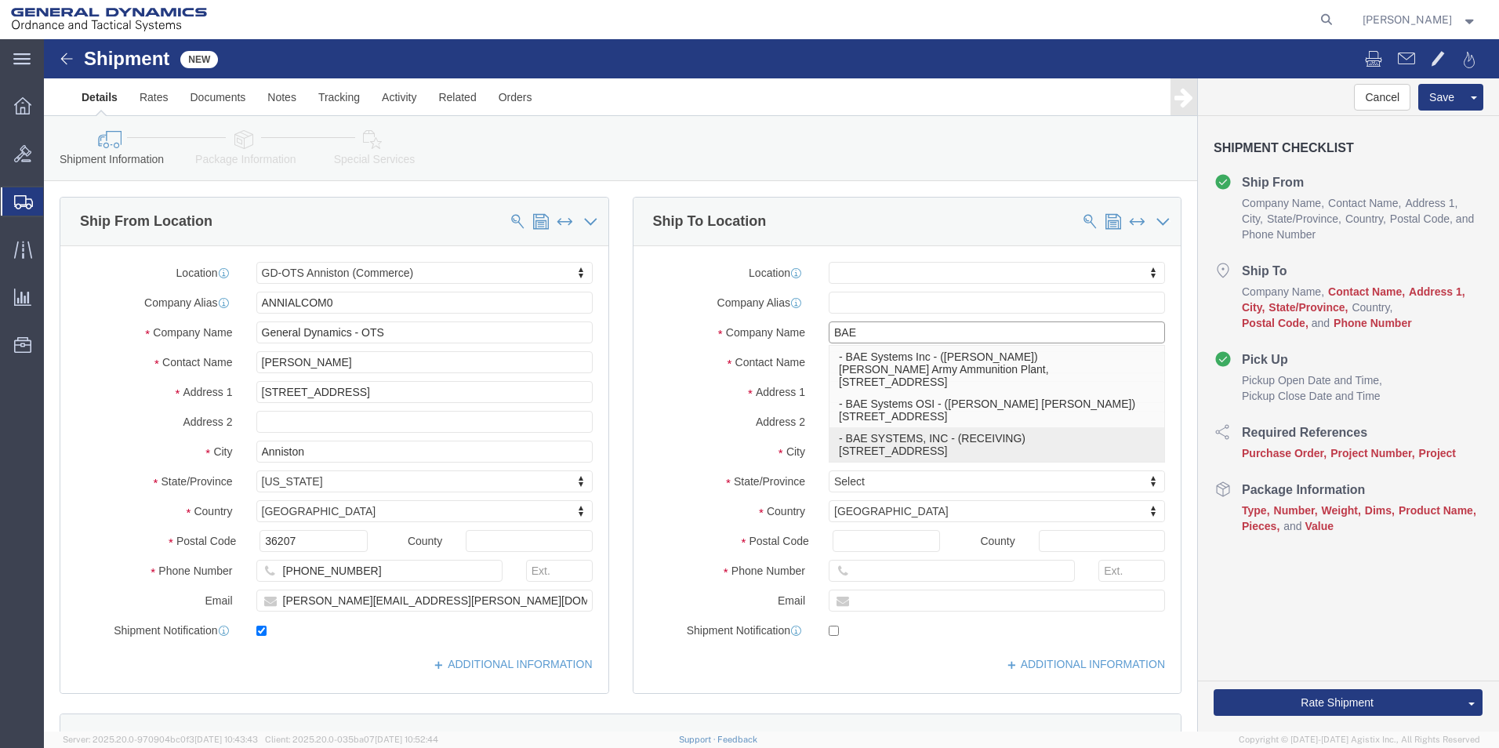
type input "STE #600"
type input "WESTMINISTER"
type input "80234"
select select "CO"
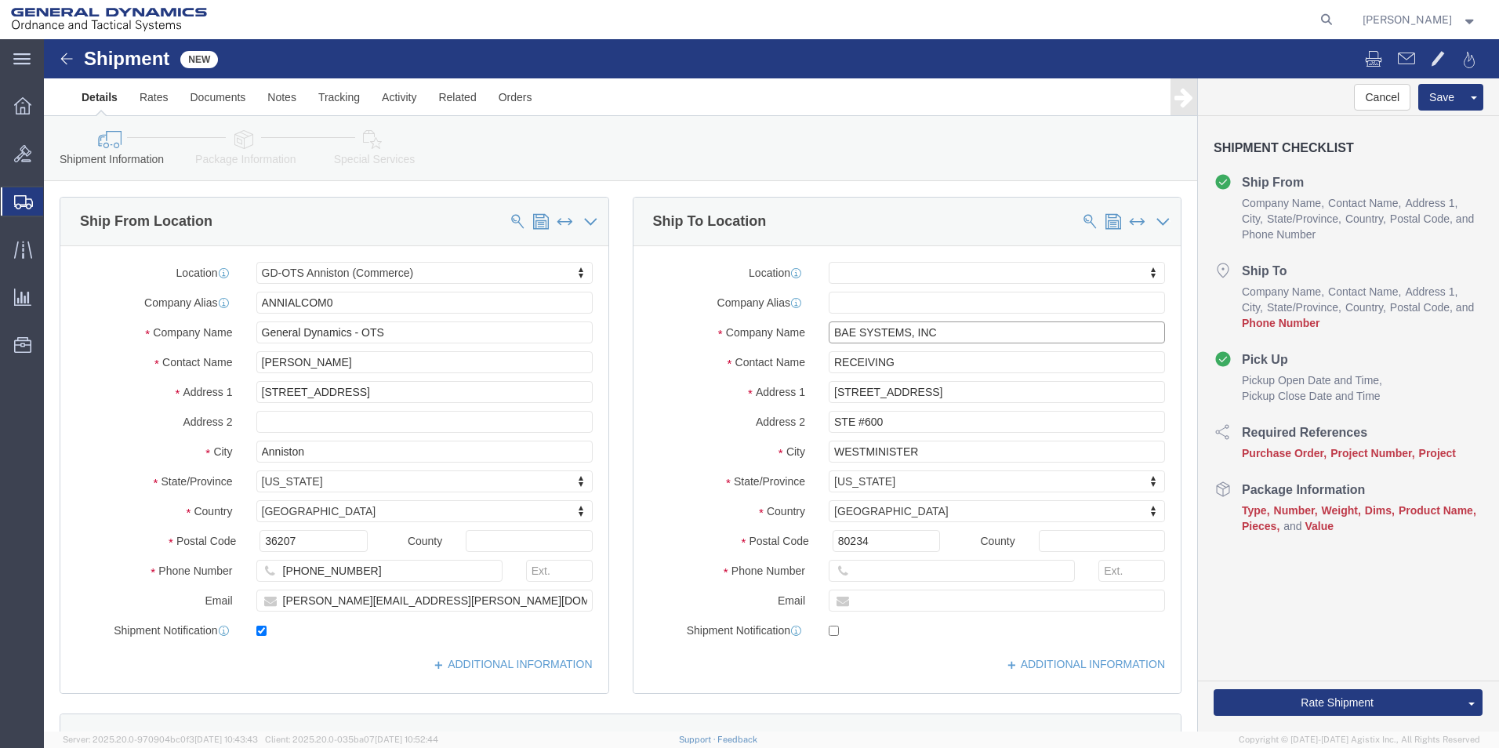
type input "BAE SYSTEMS, INC"
click input "text"
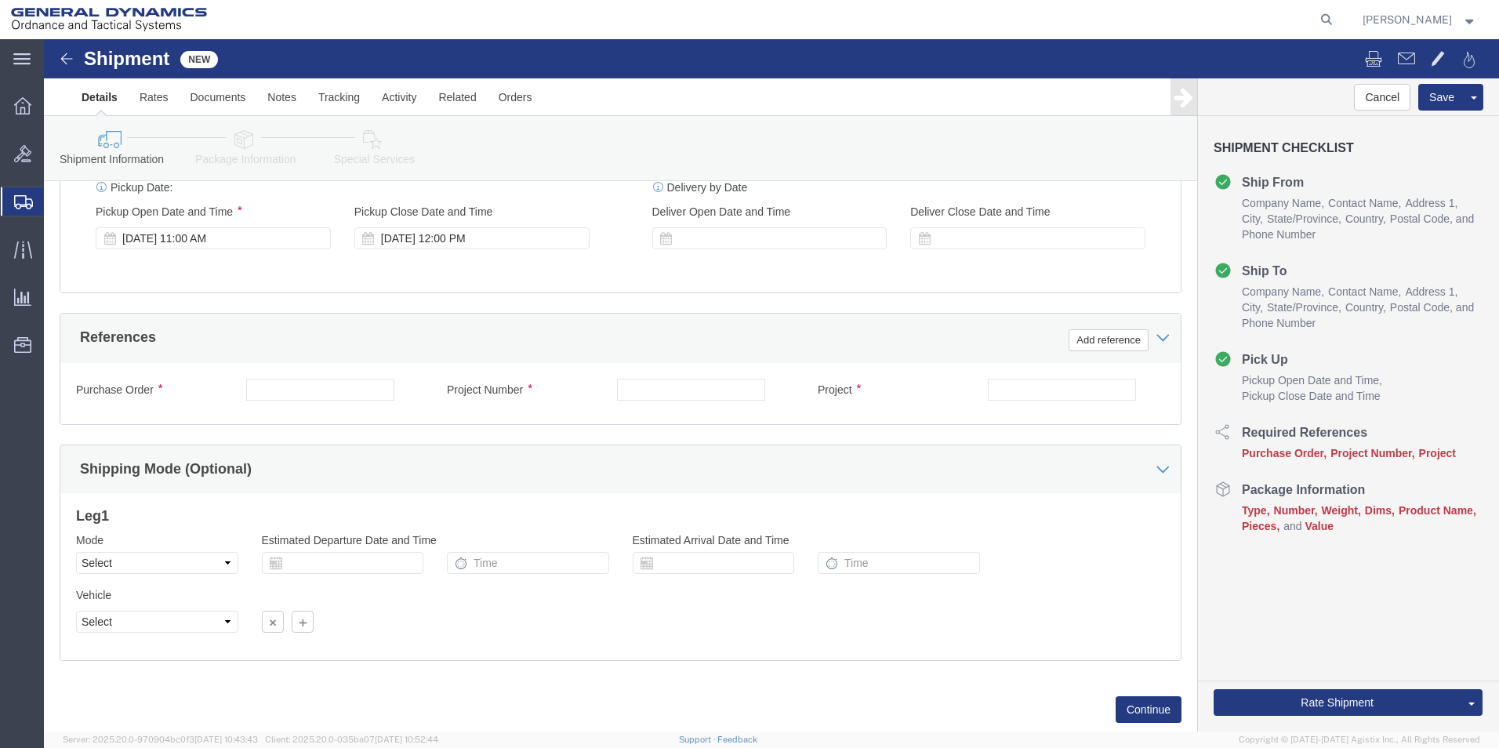
scroll to position [627, 0]
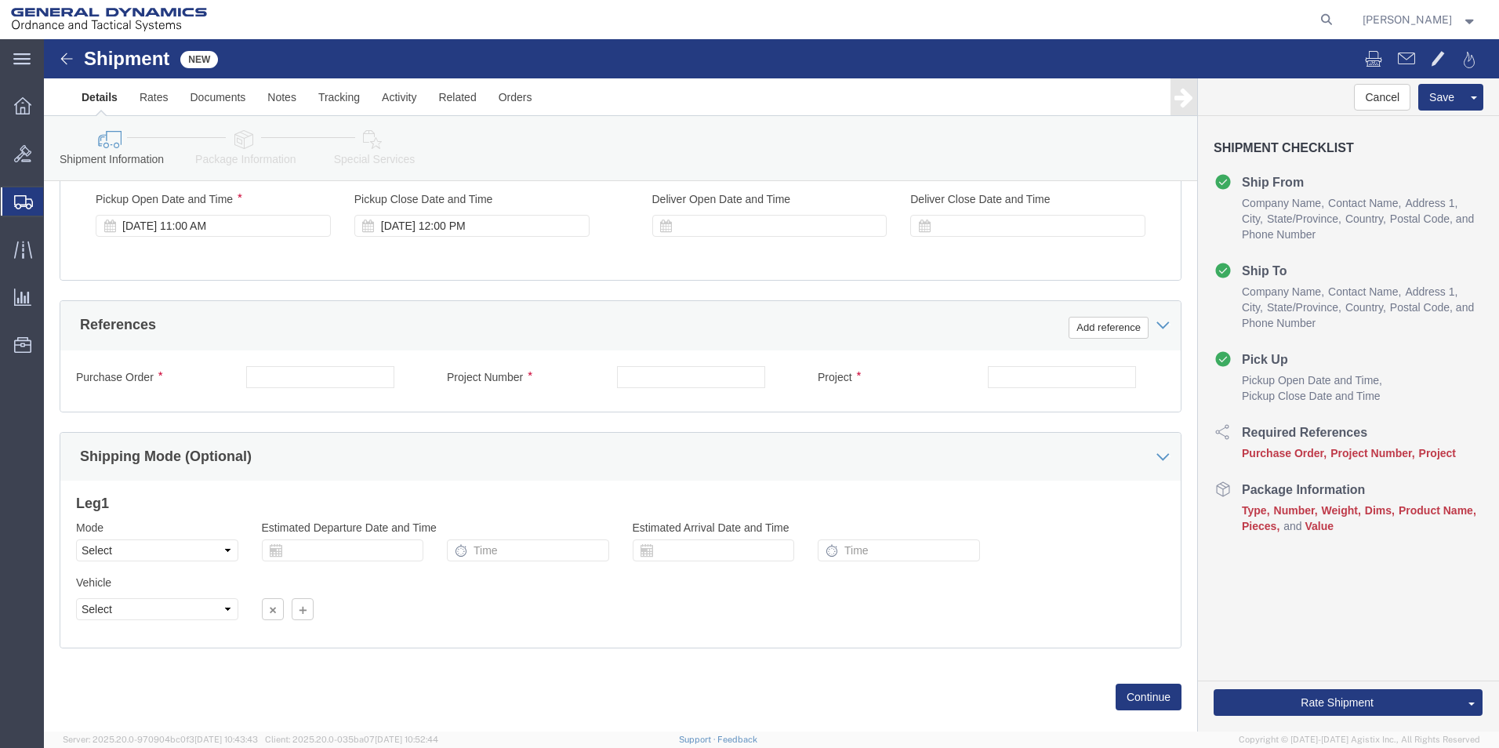
type input "[PHONE_NUMBER]"
click input "text"
paste input "45100013"
drag, startPoint x: 260, startPoint y: 338, endPoint x: 162, endPoint y: 342, distance: 98.1
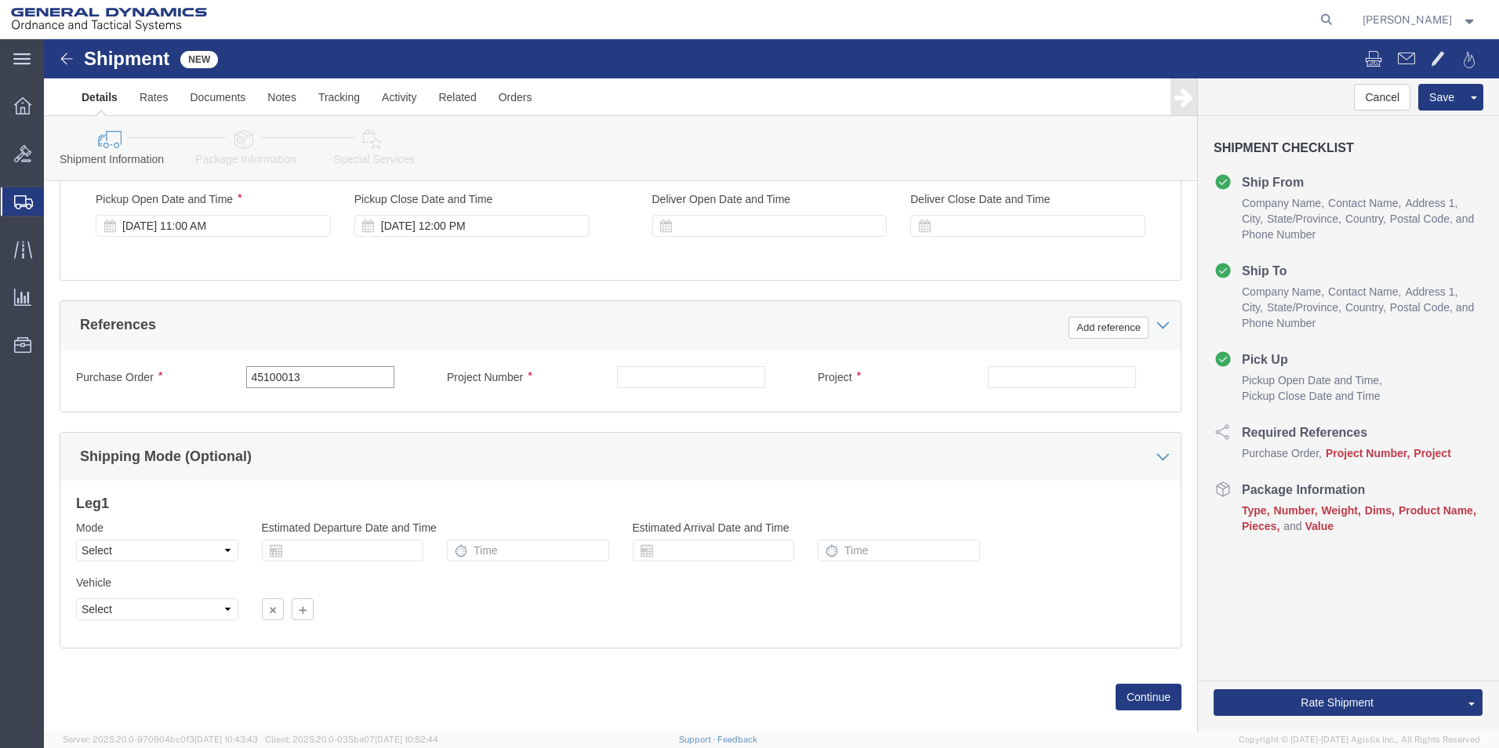
click div "Purchase Order 45100013"
paste input "24JMG0017"
type input "24JMG0017"
click input "text"
paste input "45100013"
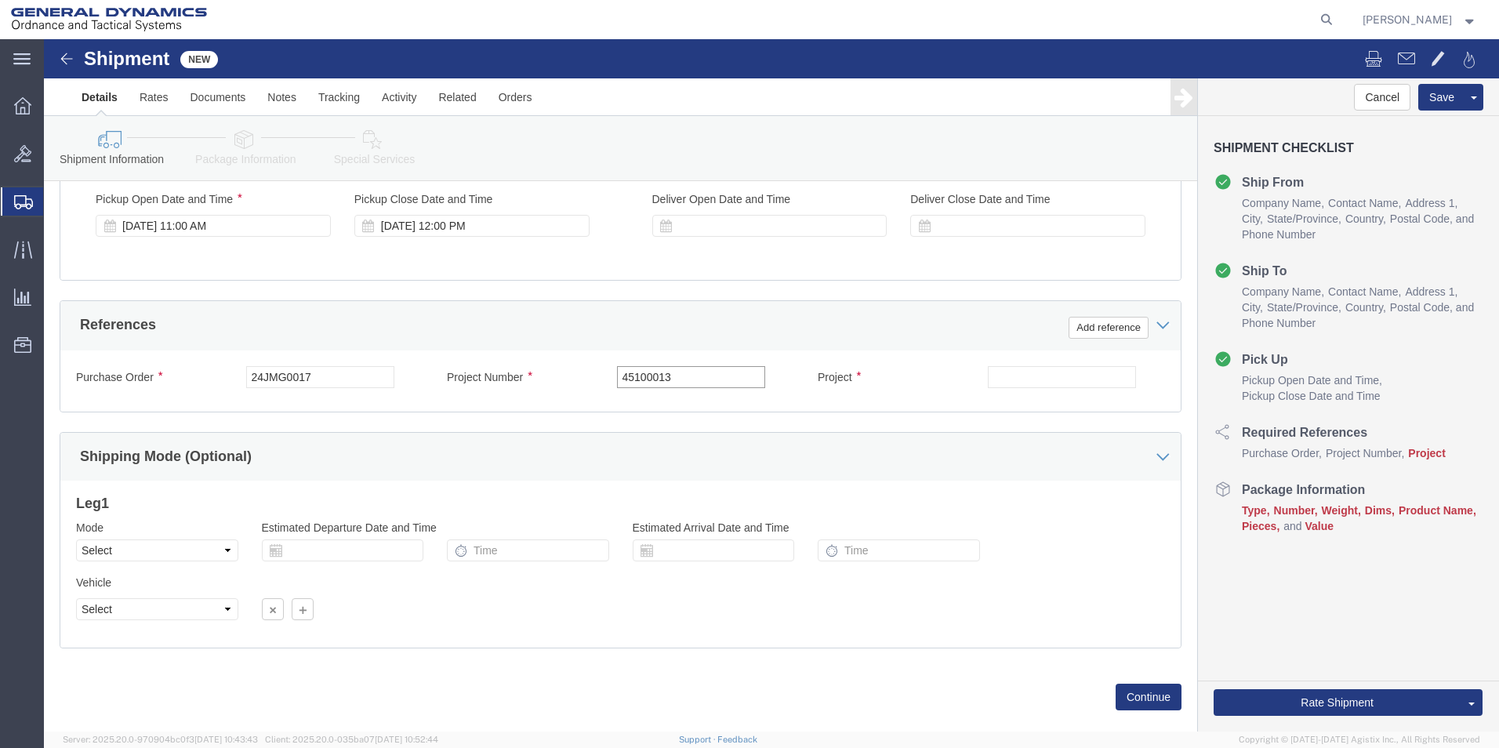
type input "45100013"
click input "text"
paste input "100050815"
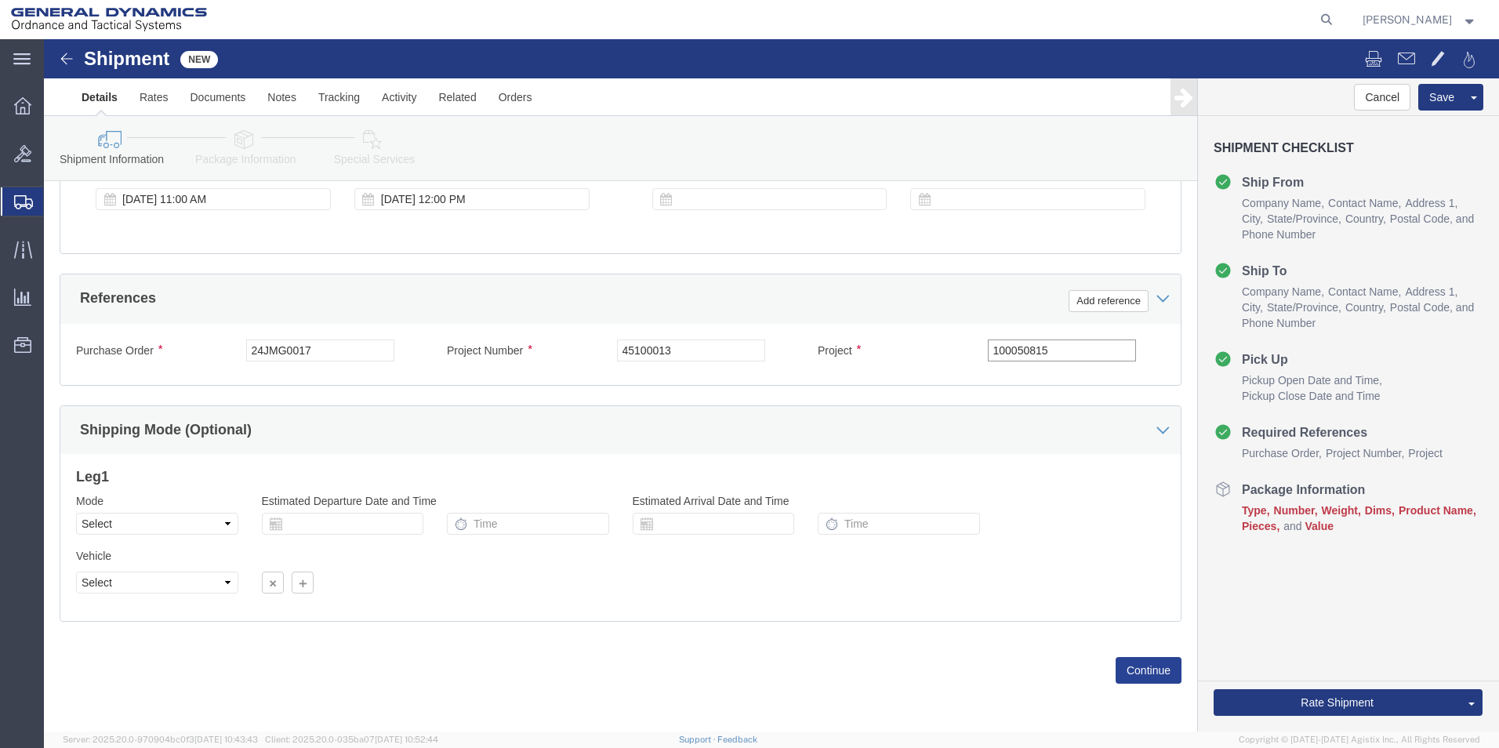
type input "100050815"
click button "Continue"
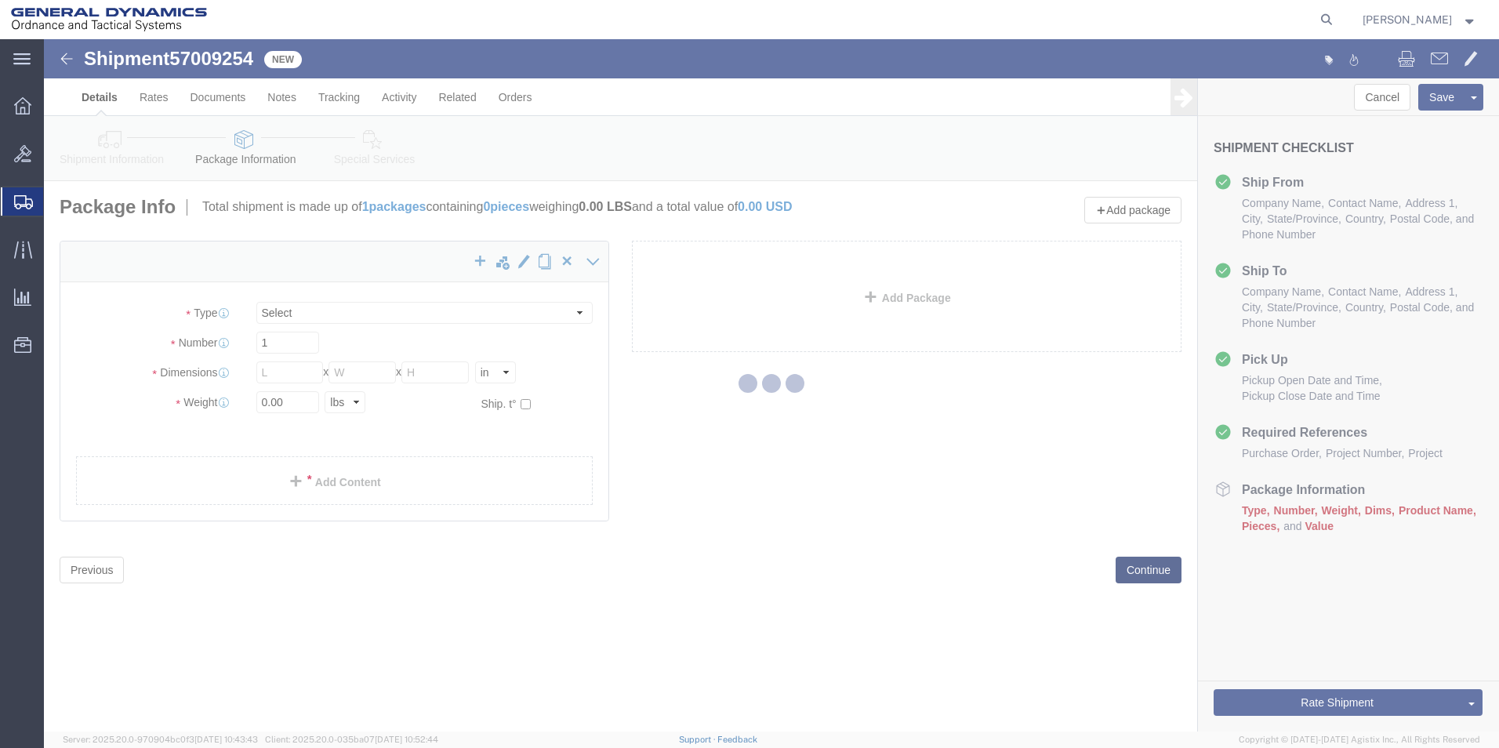
select select "CBOX"
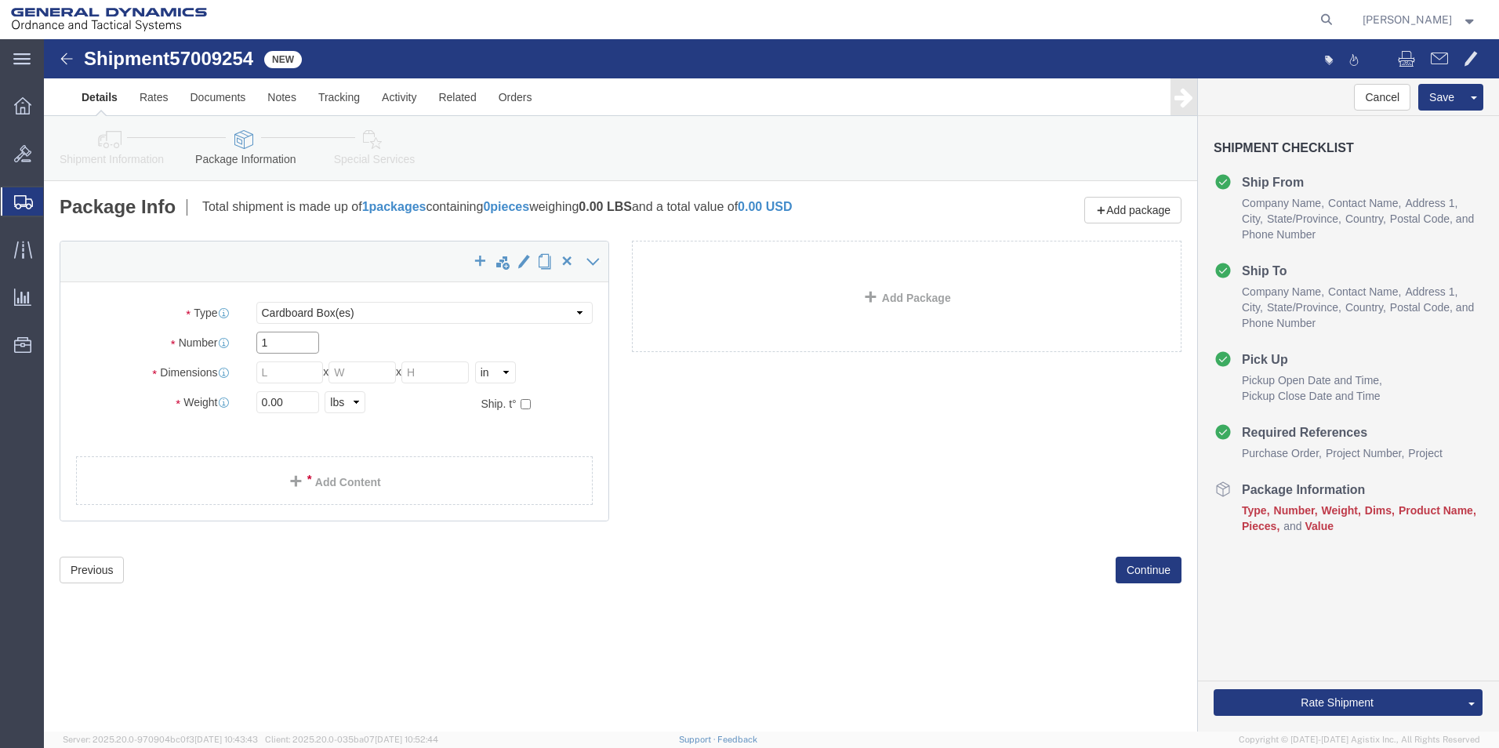
drag, startPoint x: 223, startPoint y: 307, endPoint x: 200, endPoint y: 307, distance: 23.5
click div "1"
type input "7"
click input "text"
type input "21"
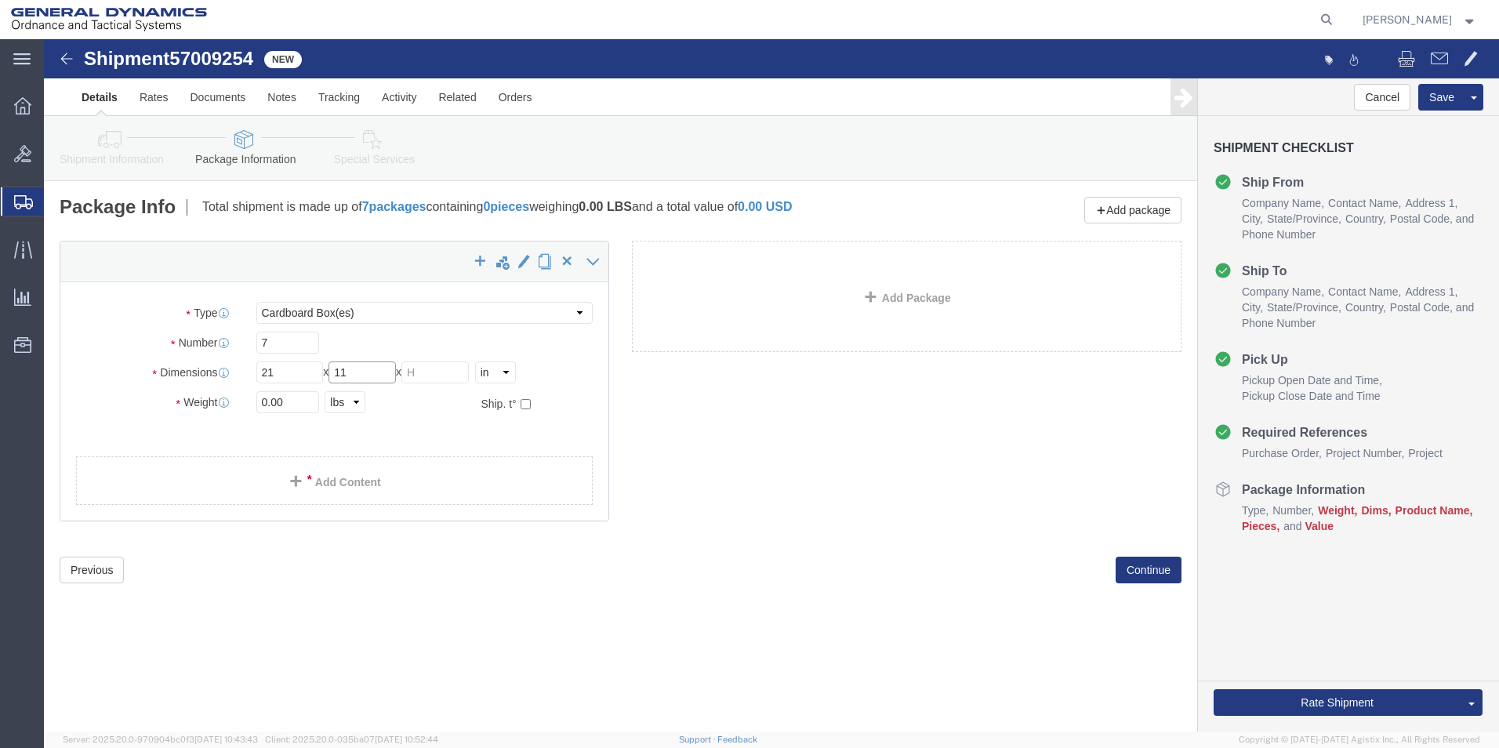
type input "11"
type input "30"
drag, startPoint x: 222, startPoint y: 365, endPoint x: 207, endPoint y: 365, distance: 14.9
click div "0.00 Select kgs lbs"
type input "231.00"
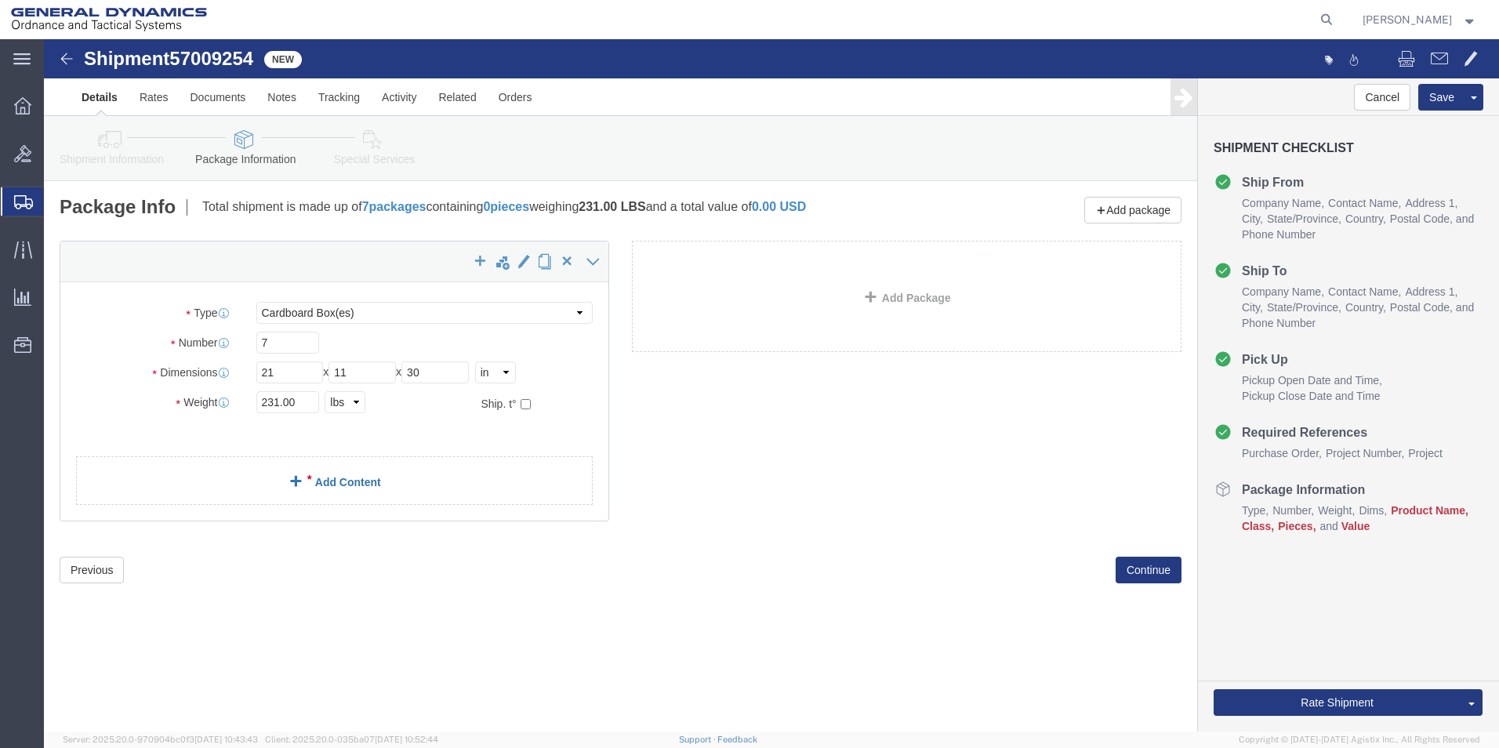
click link "Add Content"
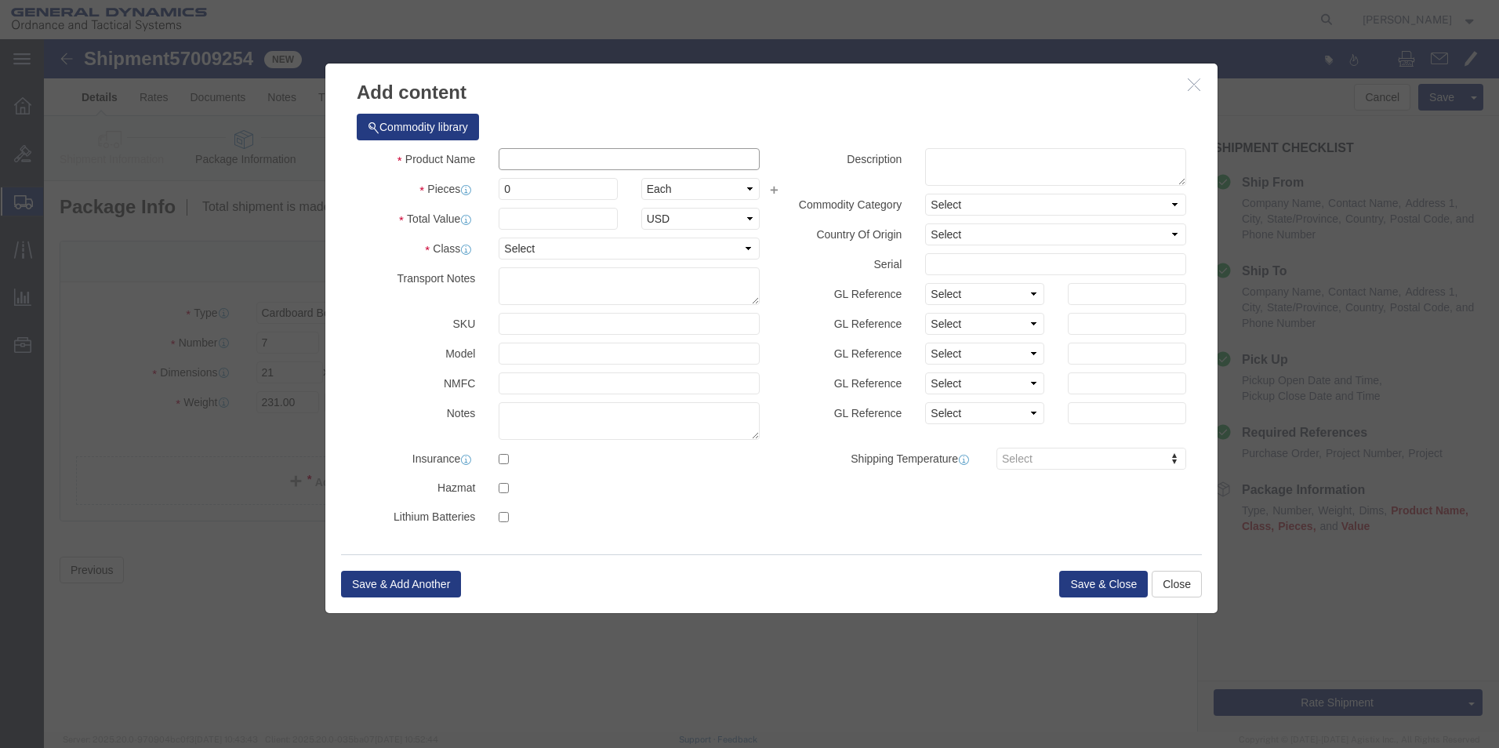
click input "text"
type input "AFT FUSELAGE ASSY FILL PORT VARIANT"
type input "1.0"
drag, startPoint x: 465, startPoint y: 148, endPoint x: 437, endPoint y: 149, distance: 28.2
click div "Pieces 0 Select Bag Barrels 100Board Feet Bottle Box Blister Pack Carats Can Ca…"
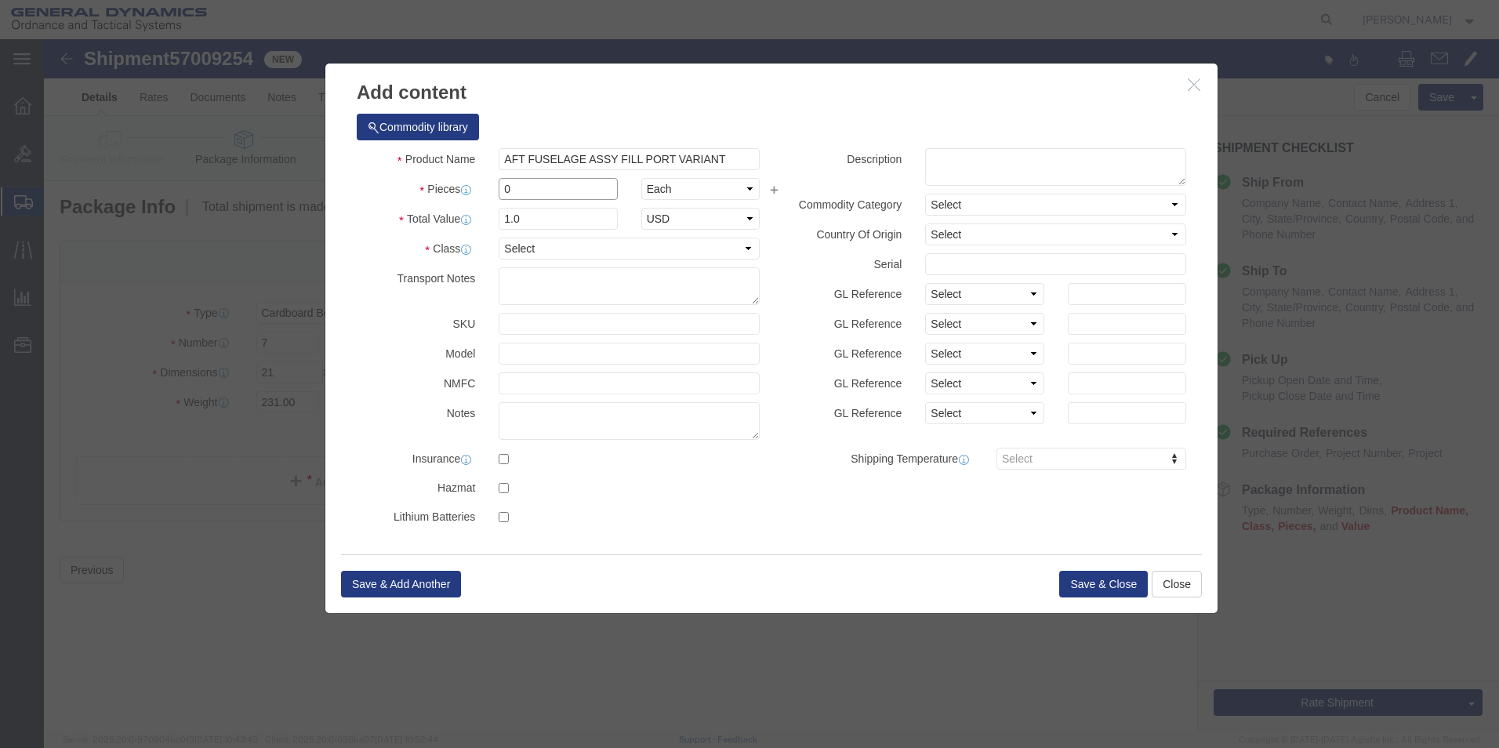
type input "7"
type input "15"
click input "text"
click button "Save & Close"
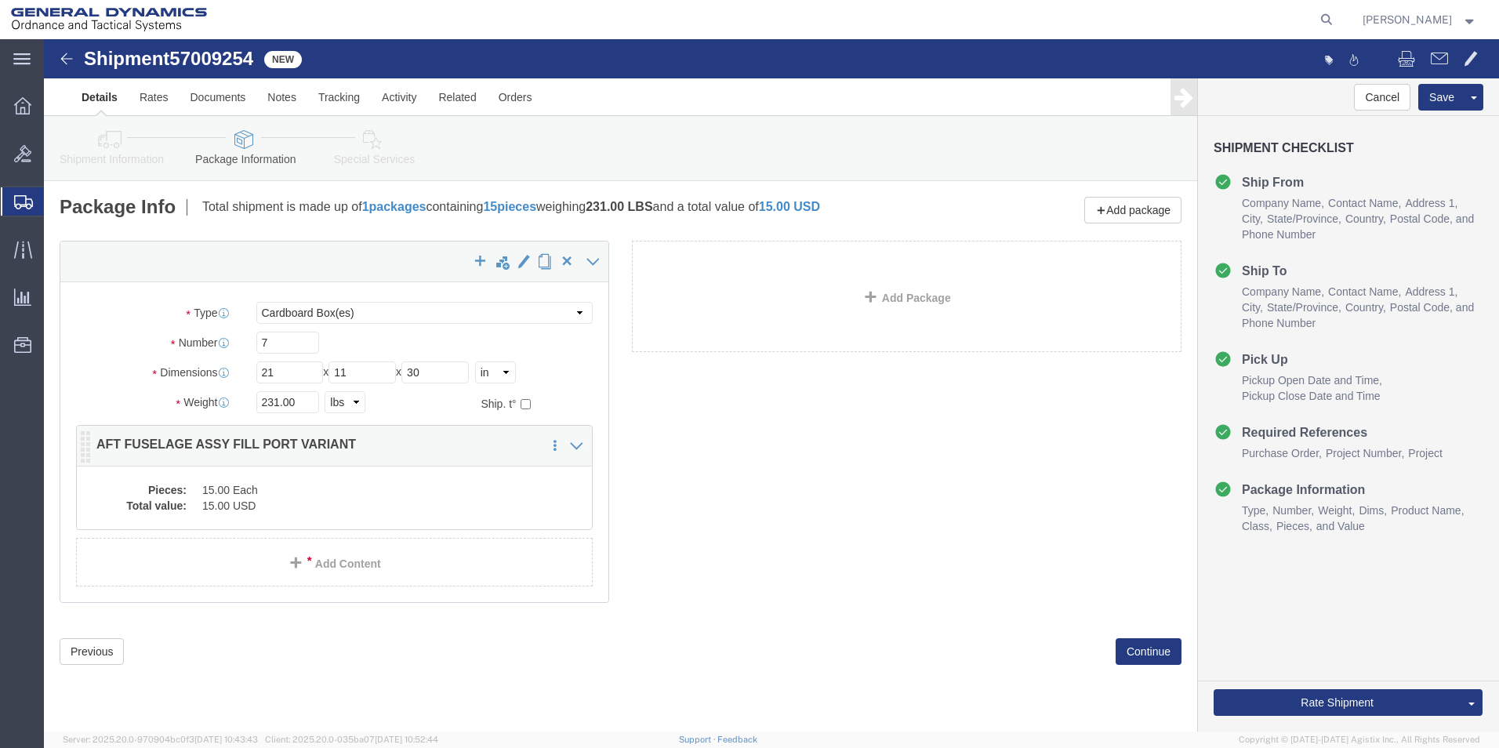
click dd "15.00 USD"
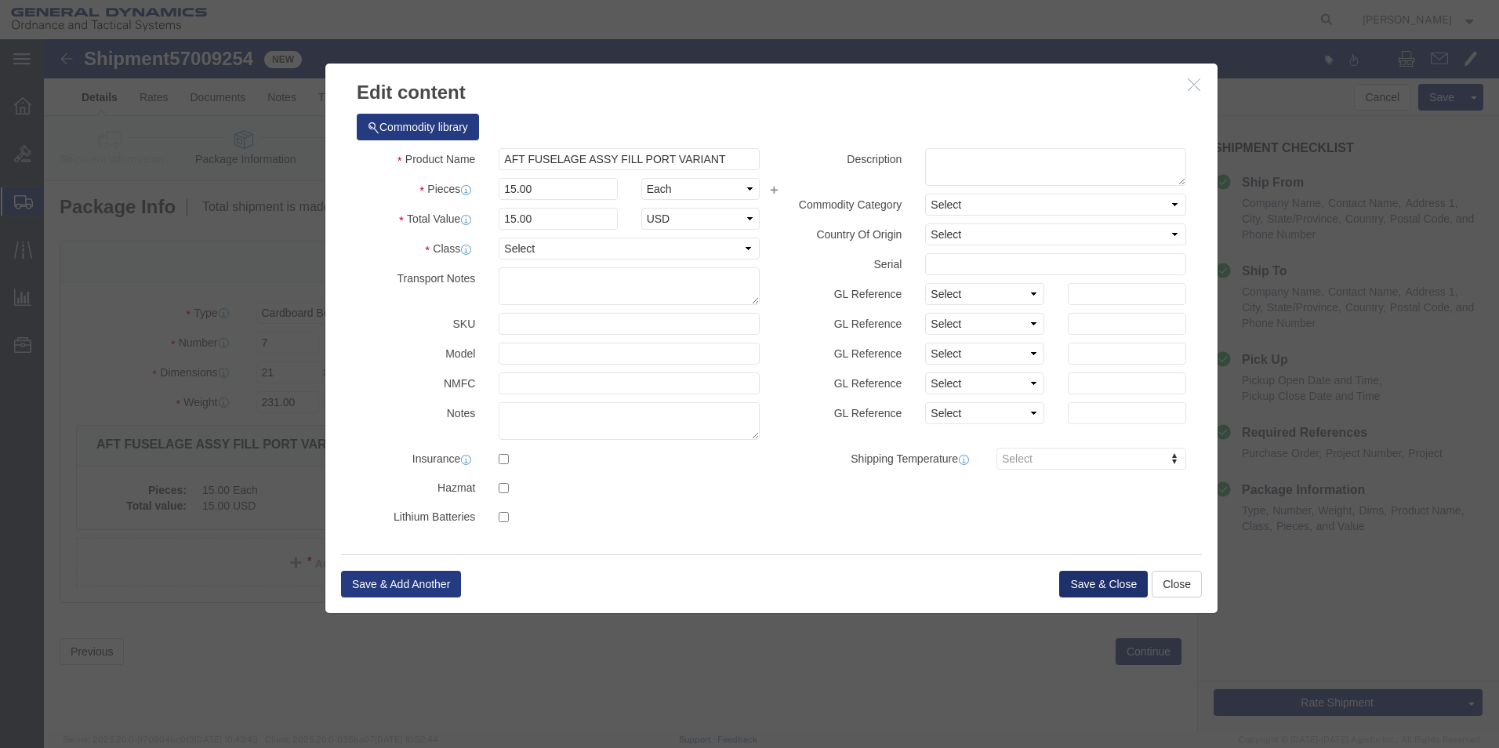
click button "Save & Close"
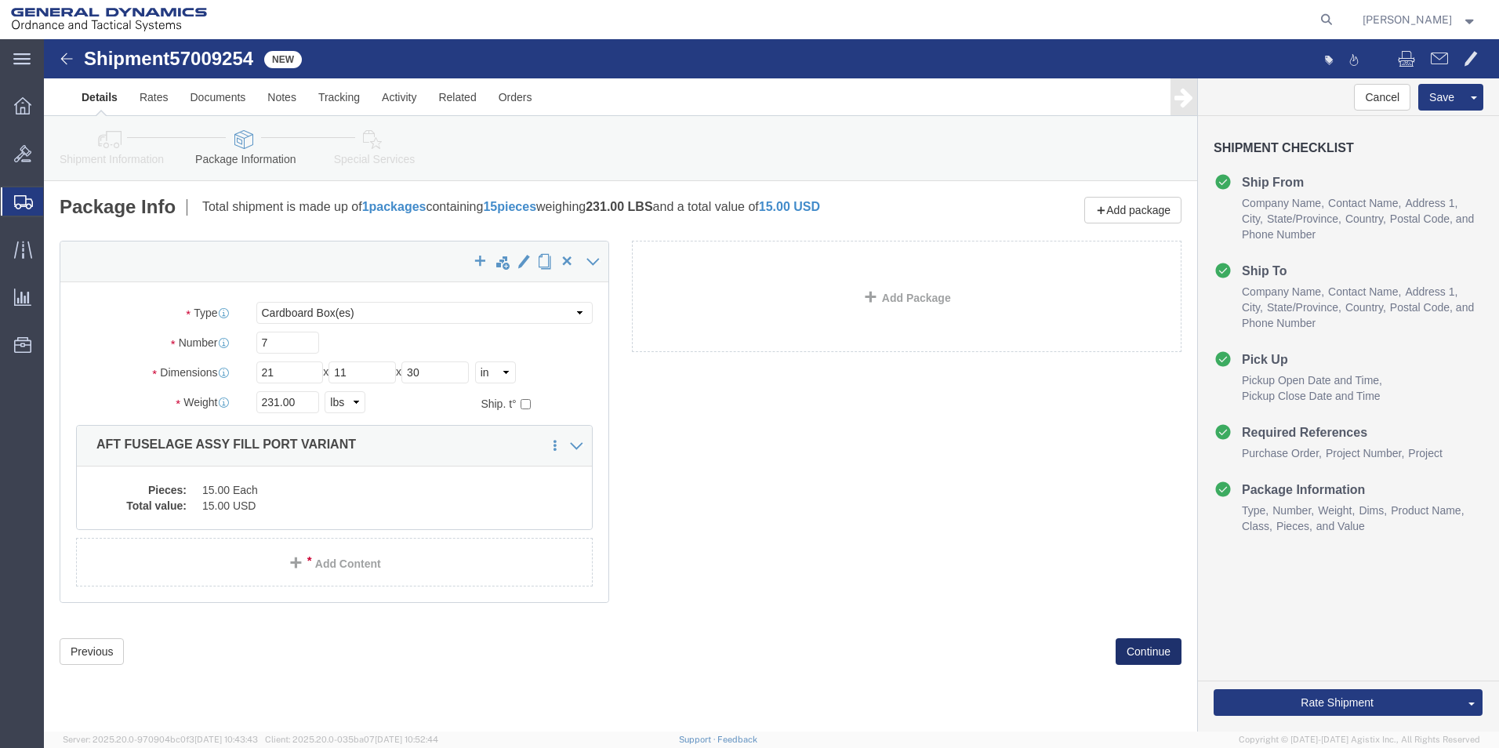
click button "Continue"
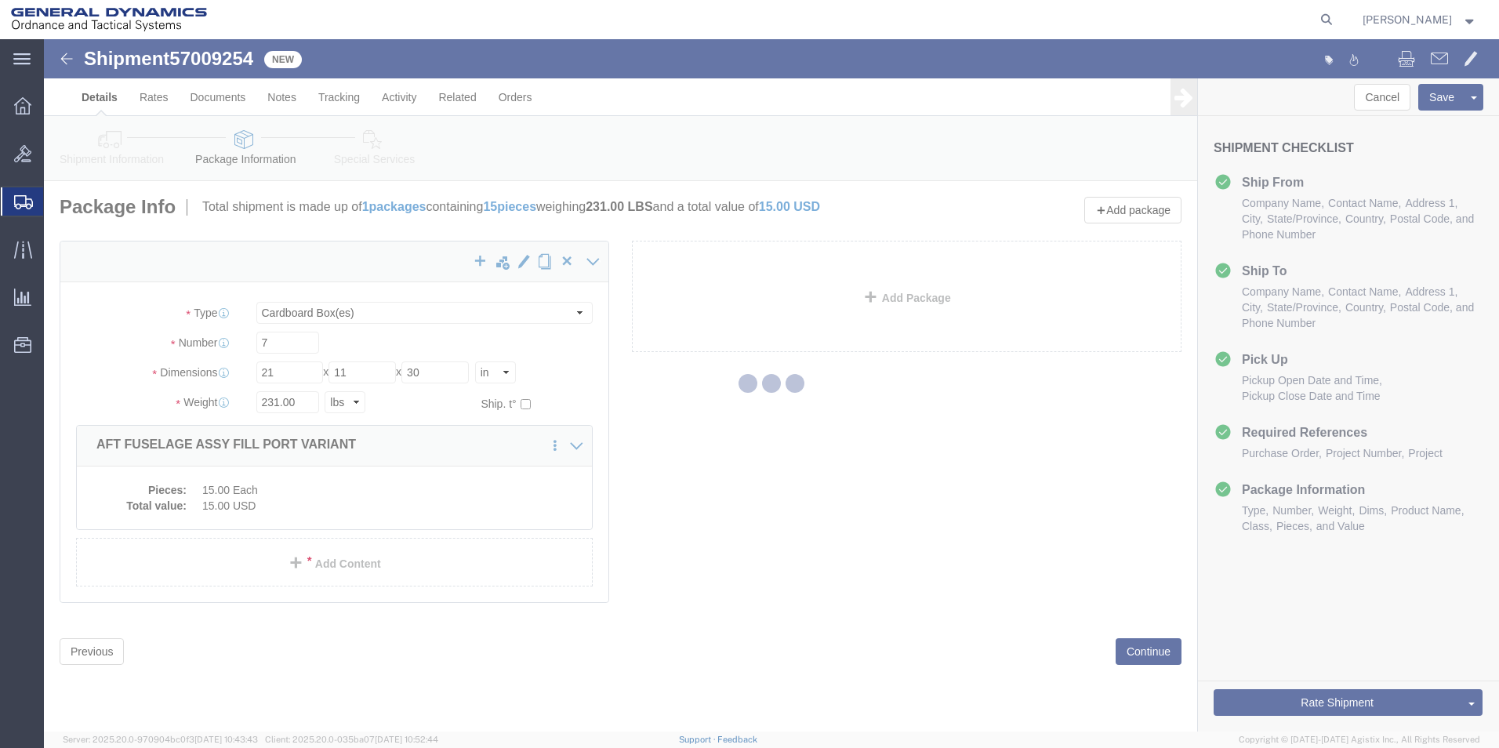
select select
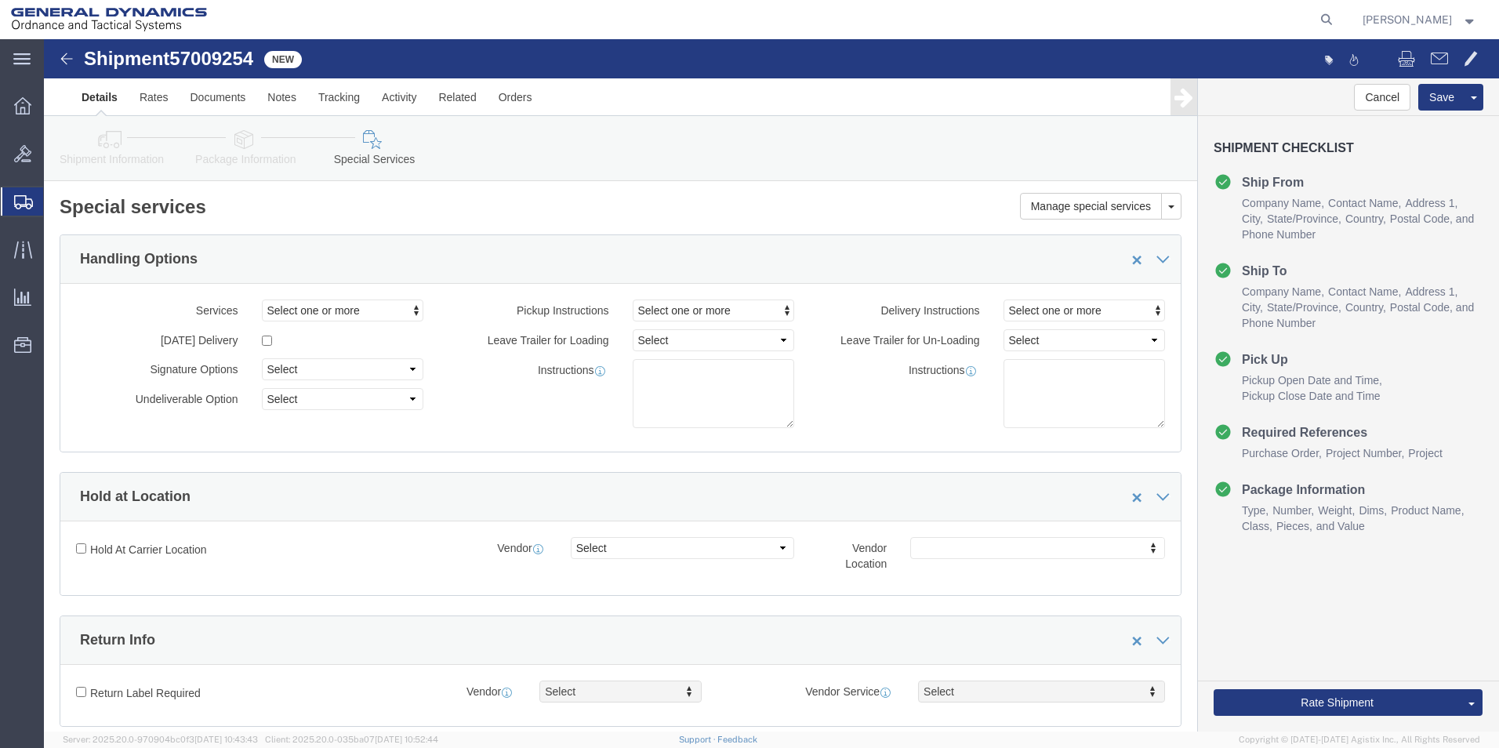
click icon
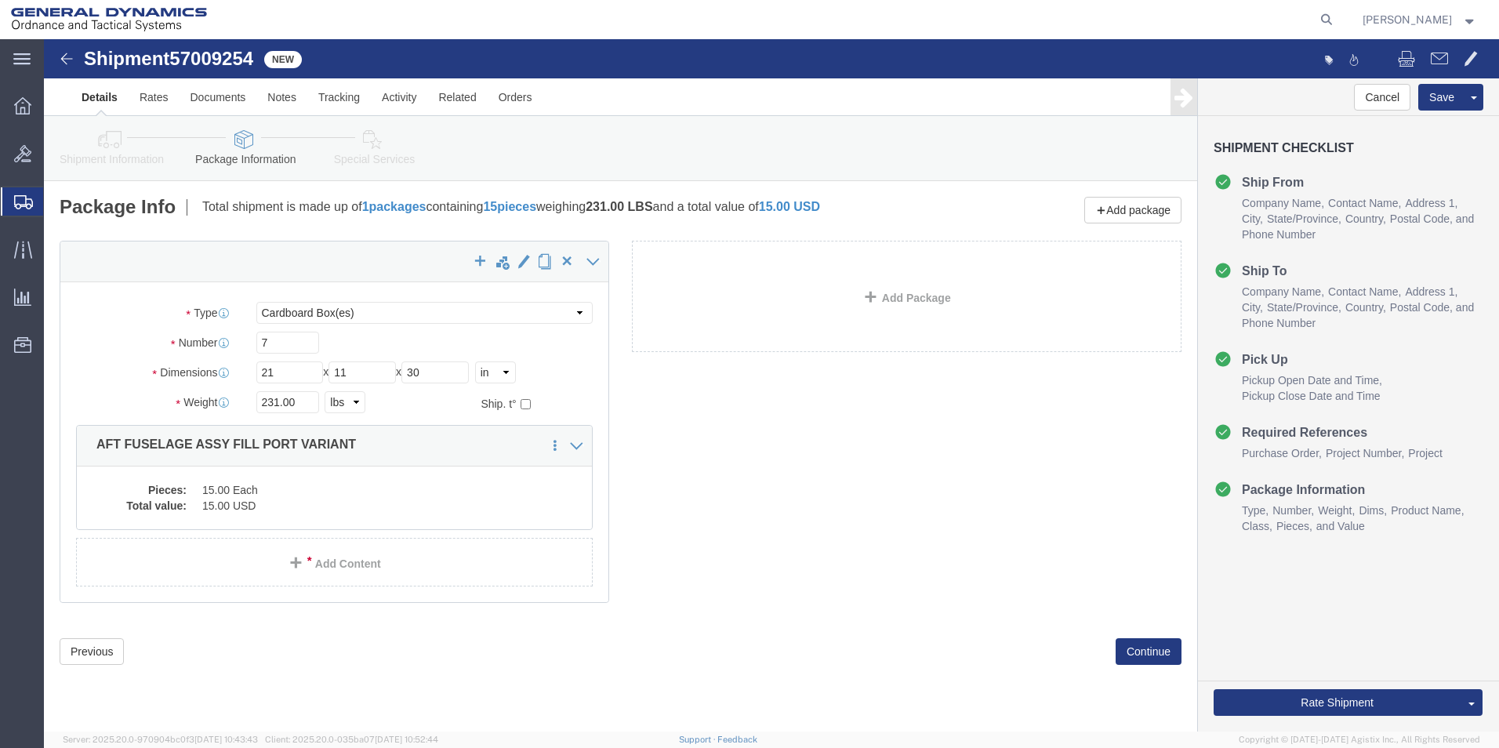
click icon
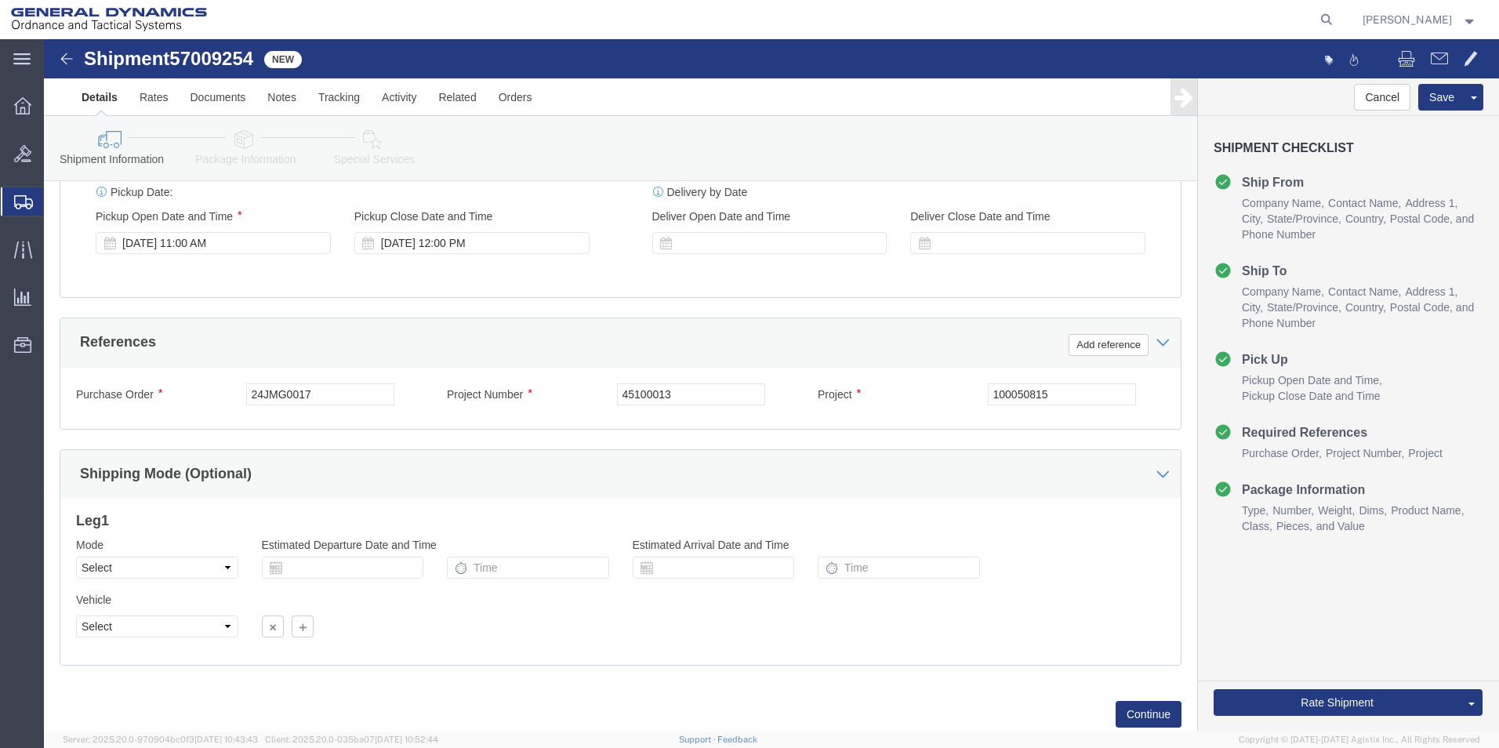
scroll to position [654, 0]
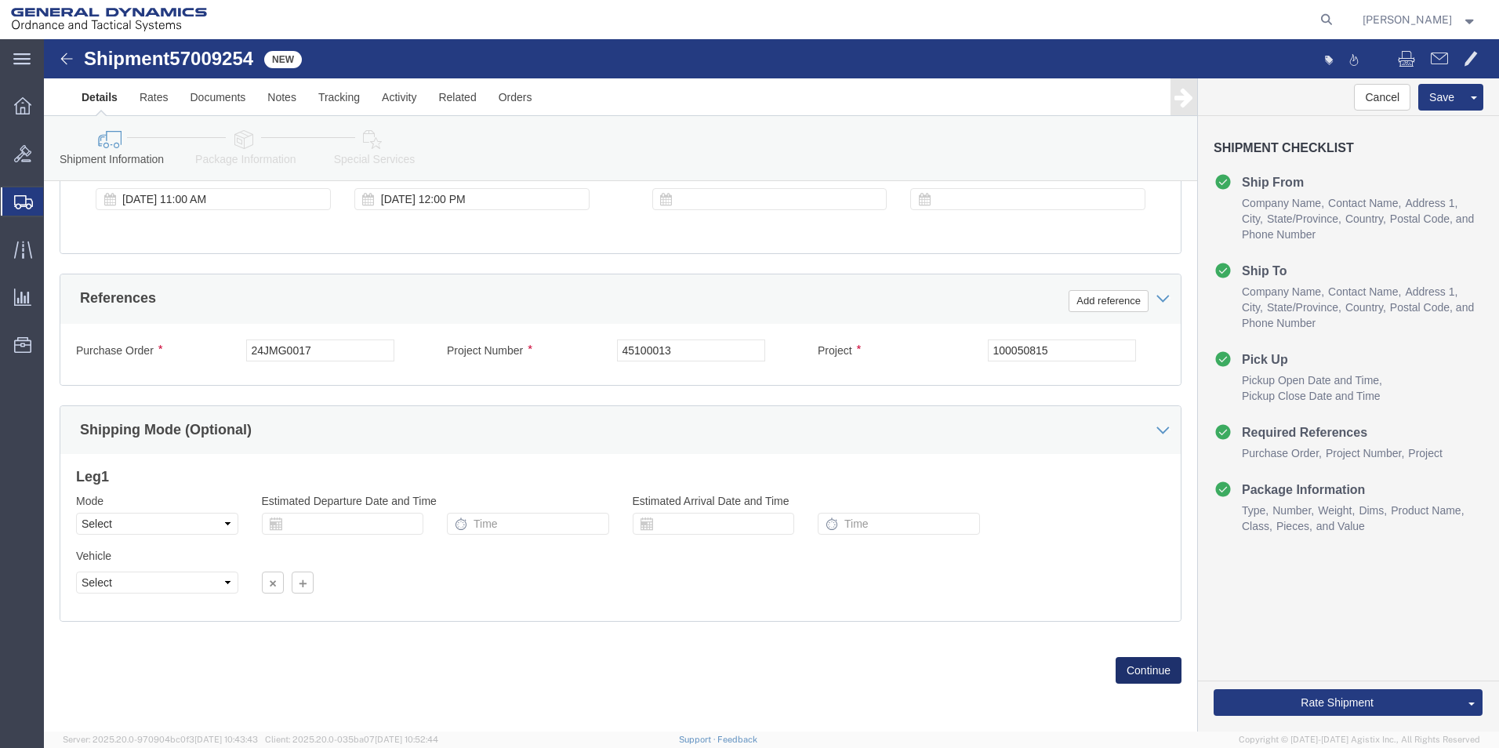
click button "Continue"
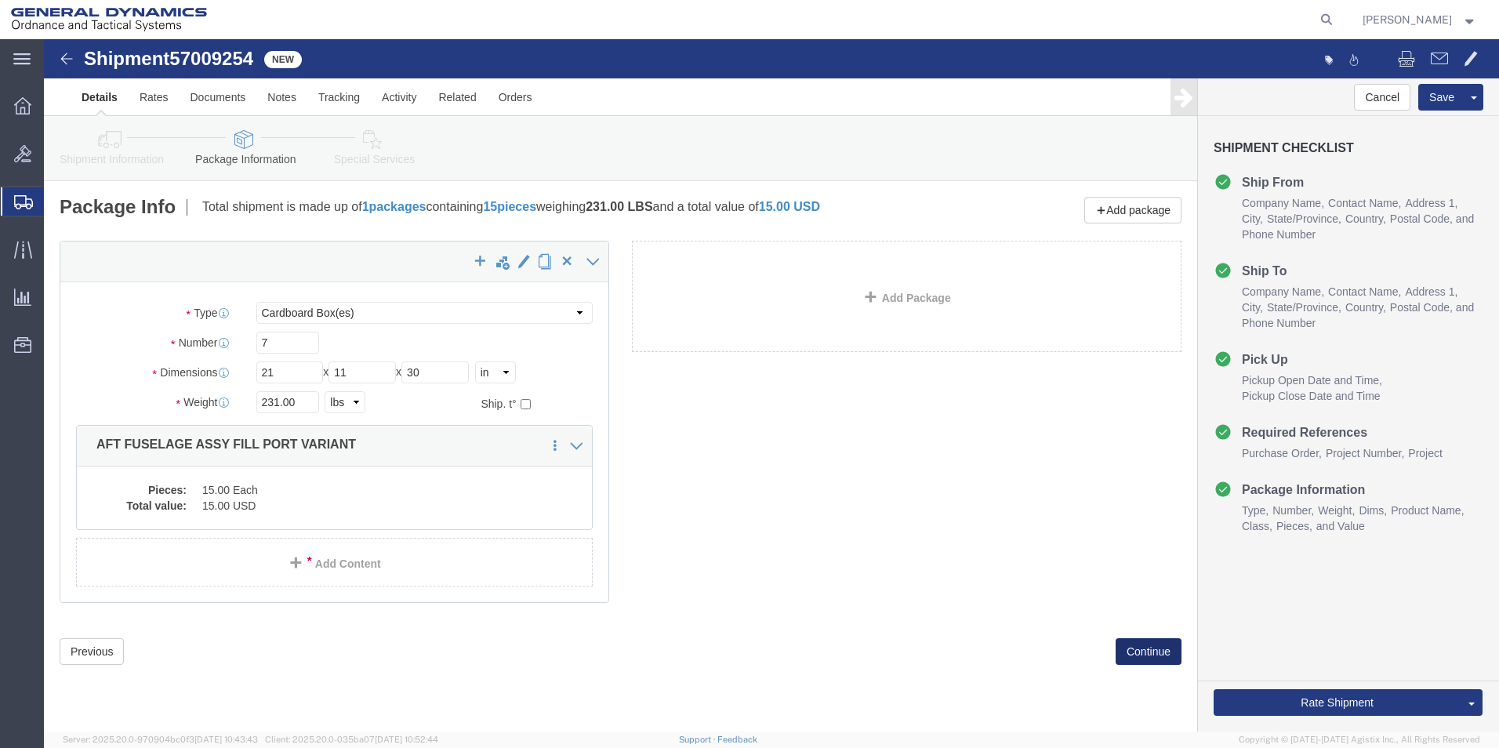
scroll to position [0, 0]
click button "Continue"
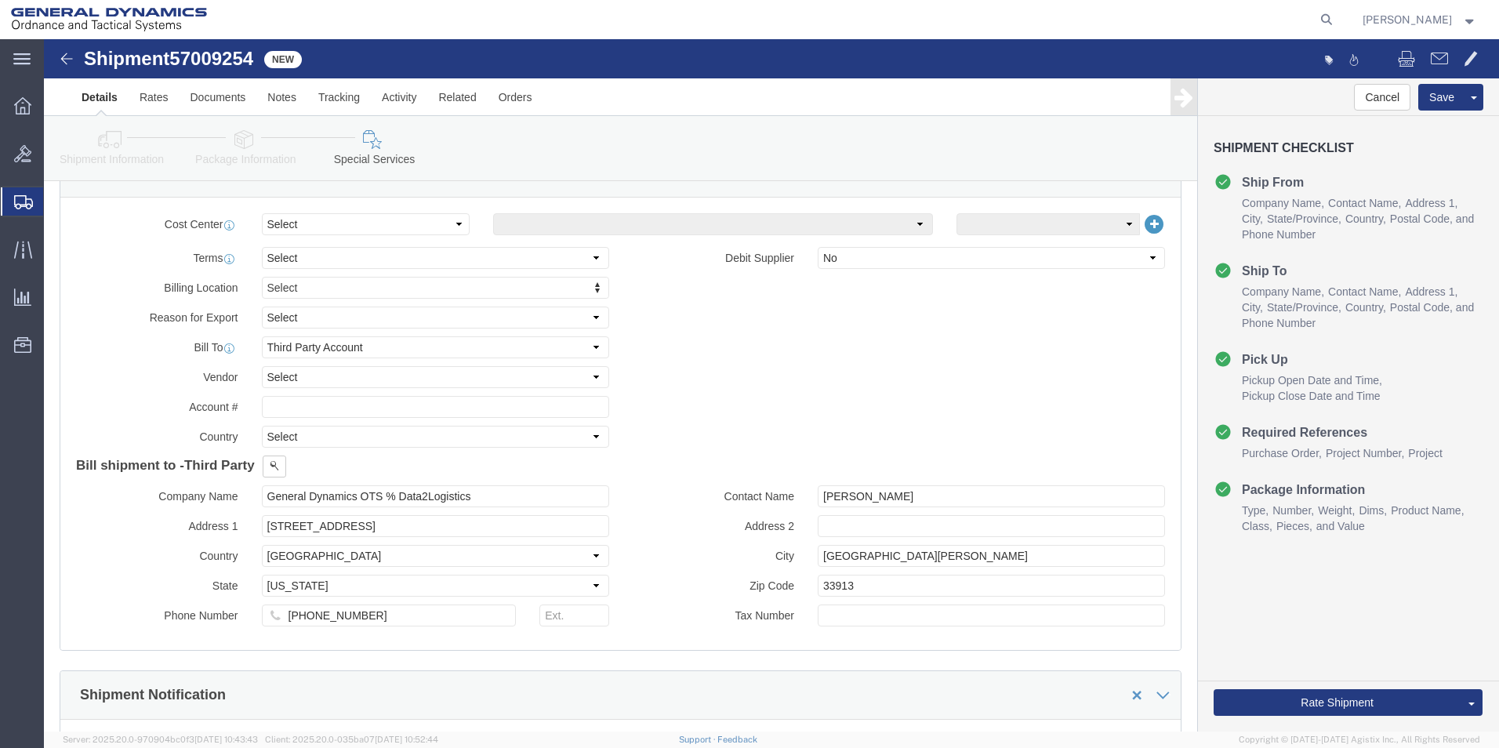
scroll to position [706, 0]
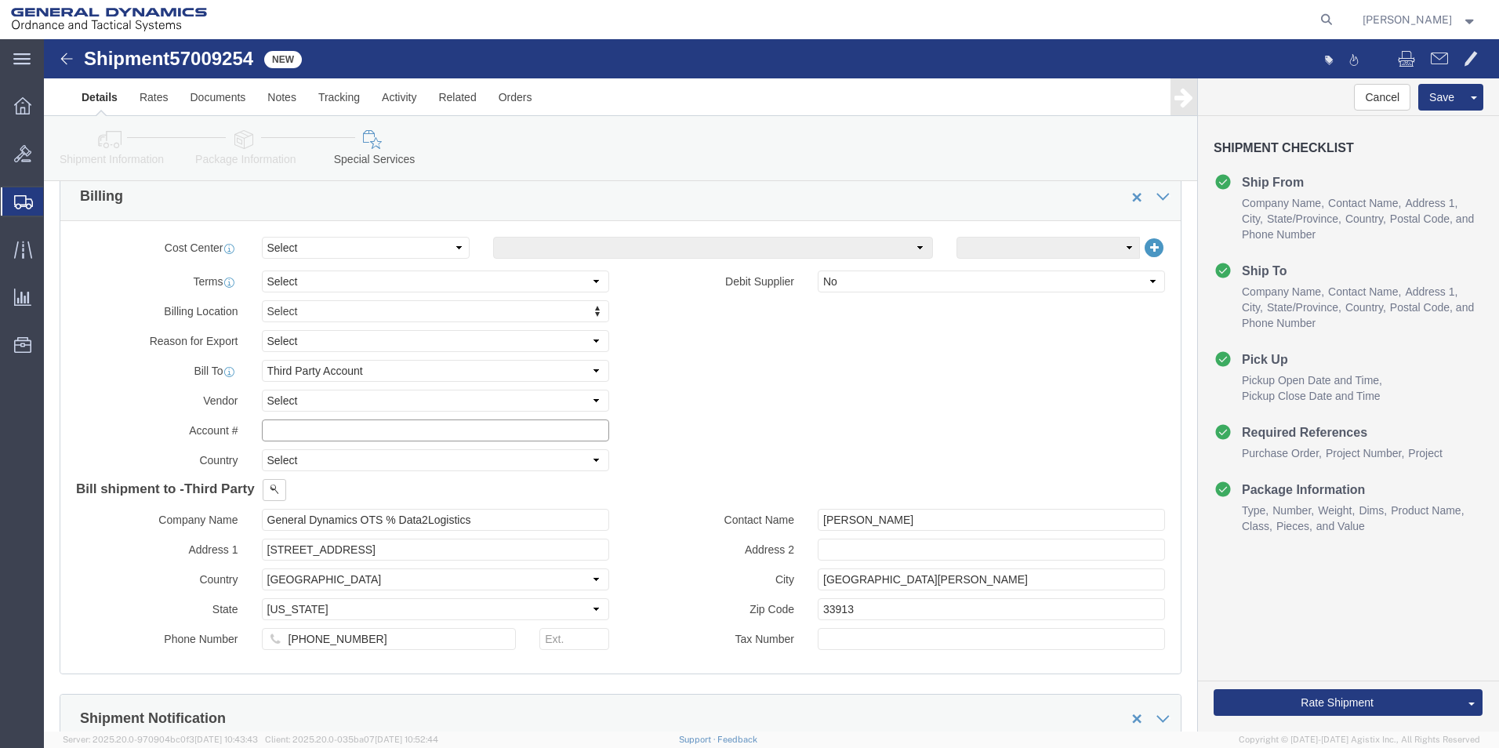
click input "text"
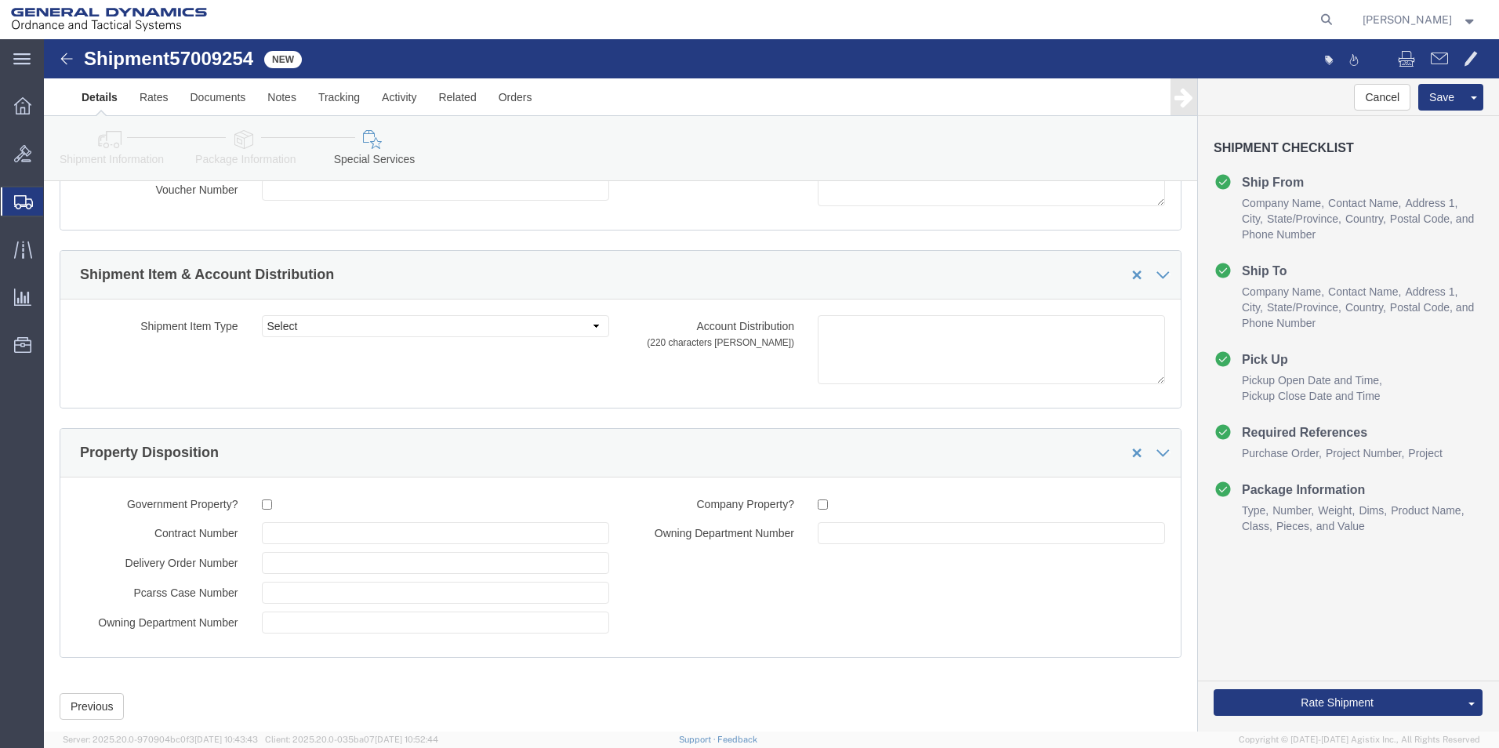
scroll to position [2388, 0]
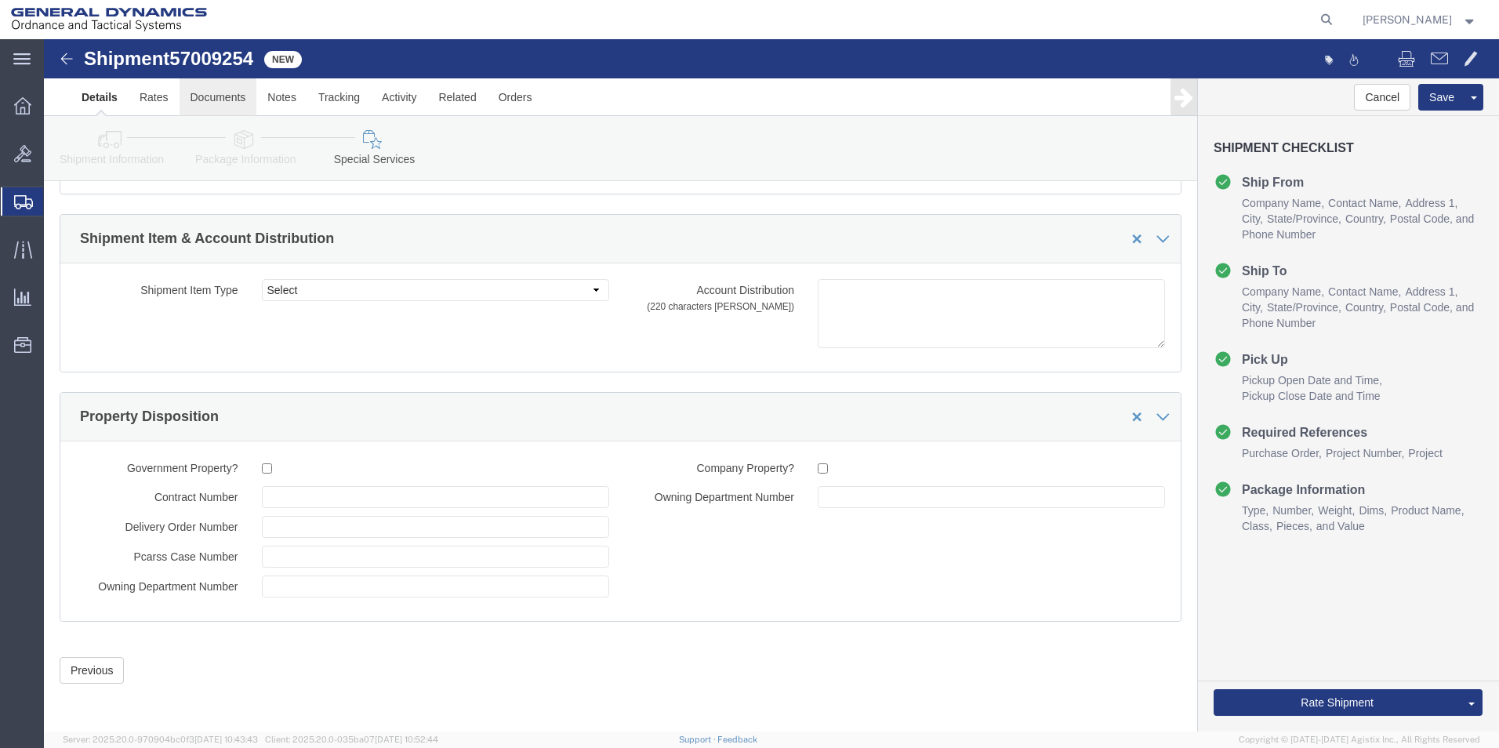
type input "080201893"
click link "Documents"
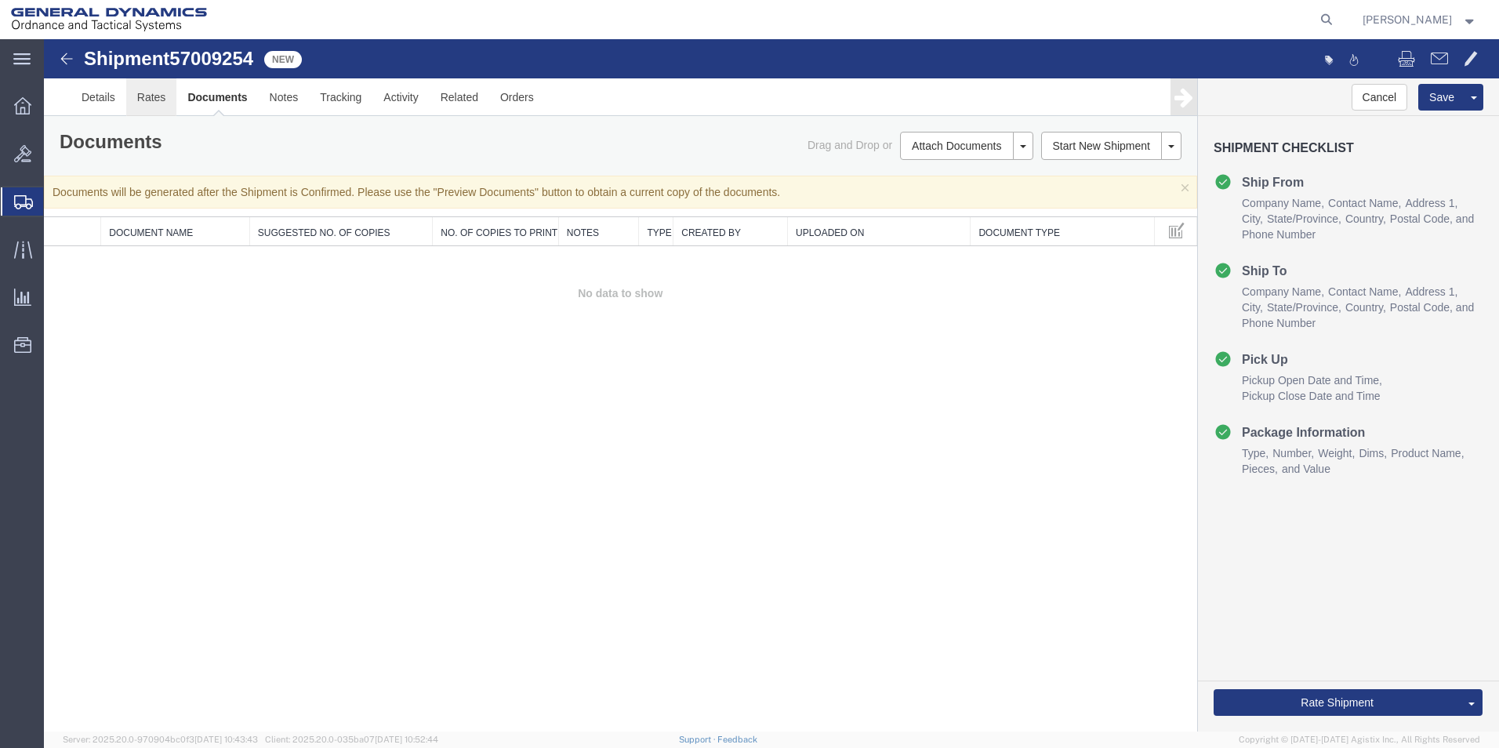
click at [152, 96] on link "Rates" at bounding box center [151, 97] width 51 height 38
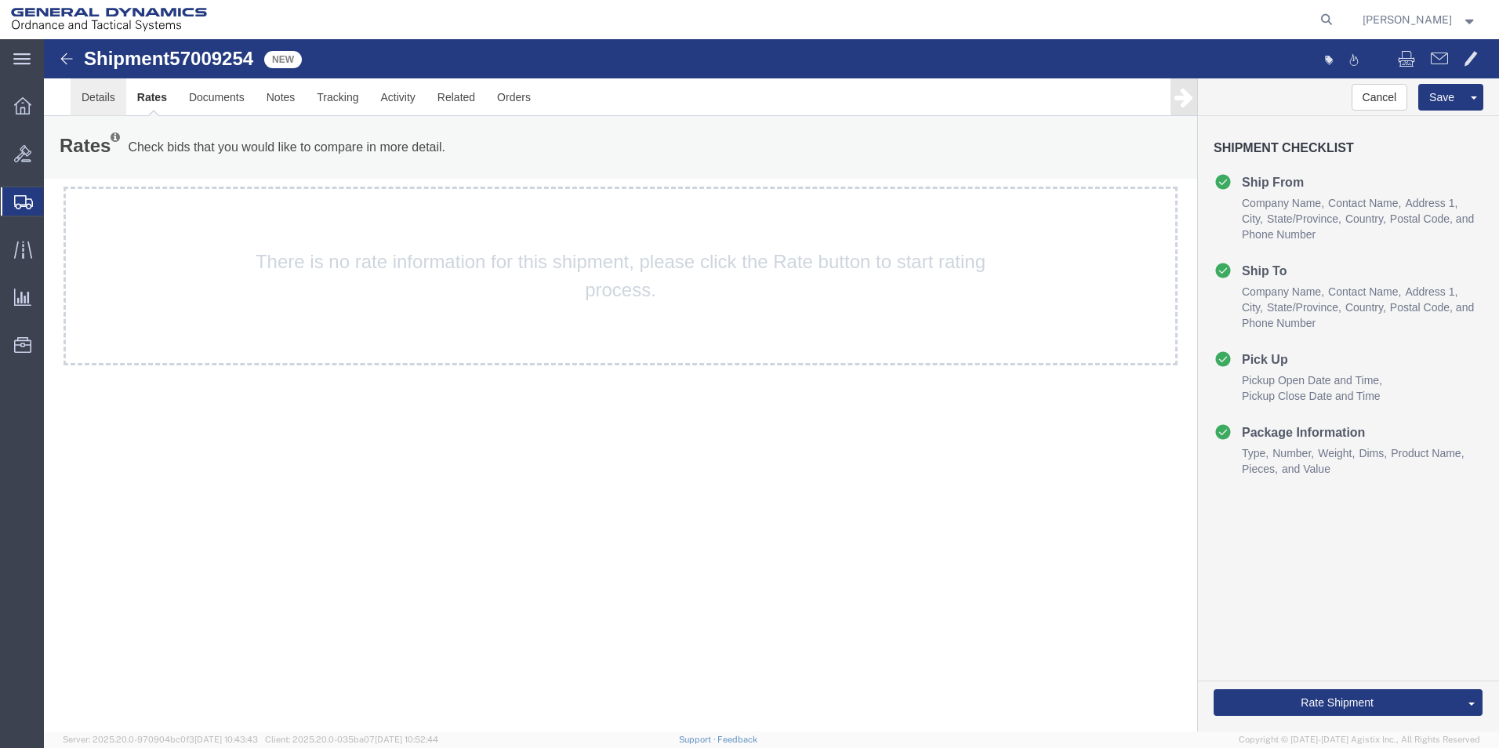
click at [99, 91] on link "Details" at bounding box center [99, 97] width 56 height 38
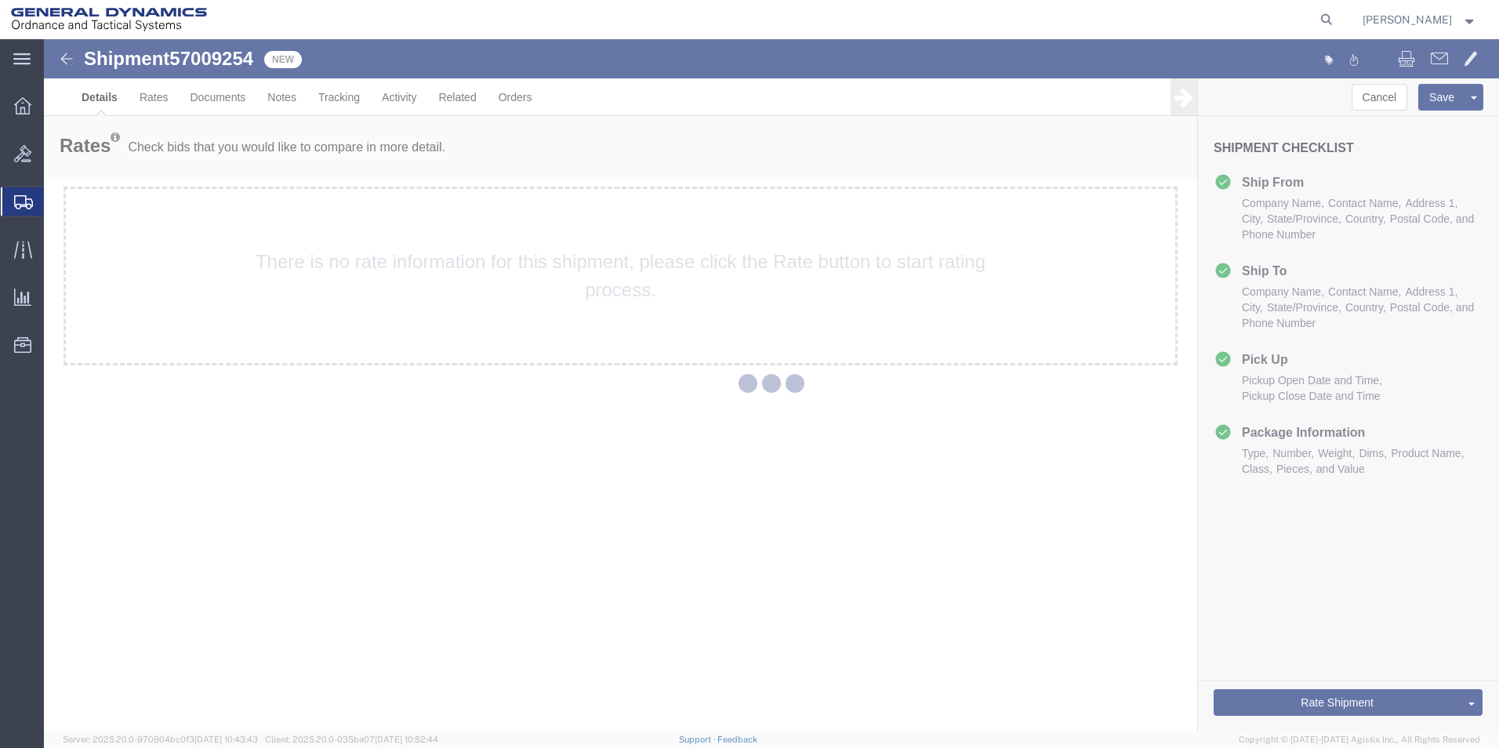
select select "318"
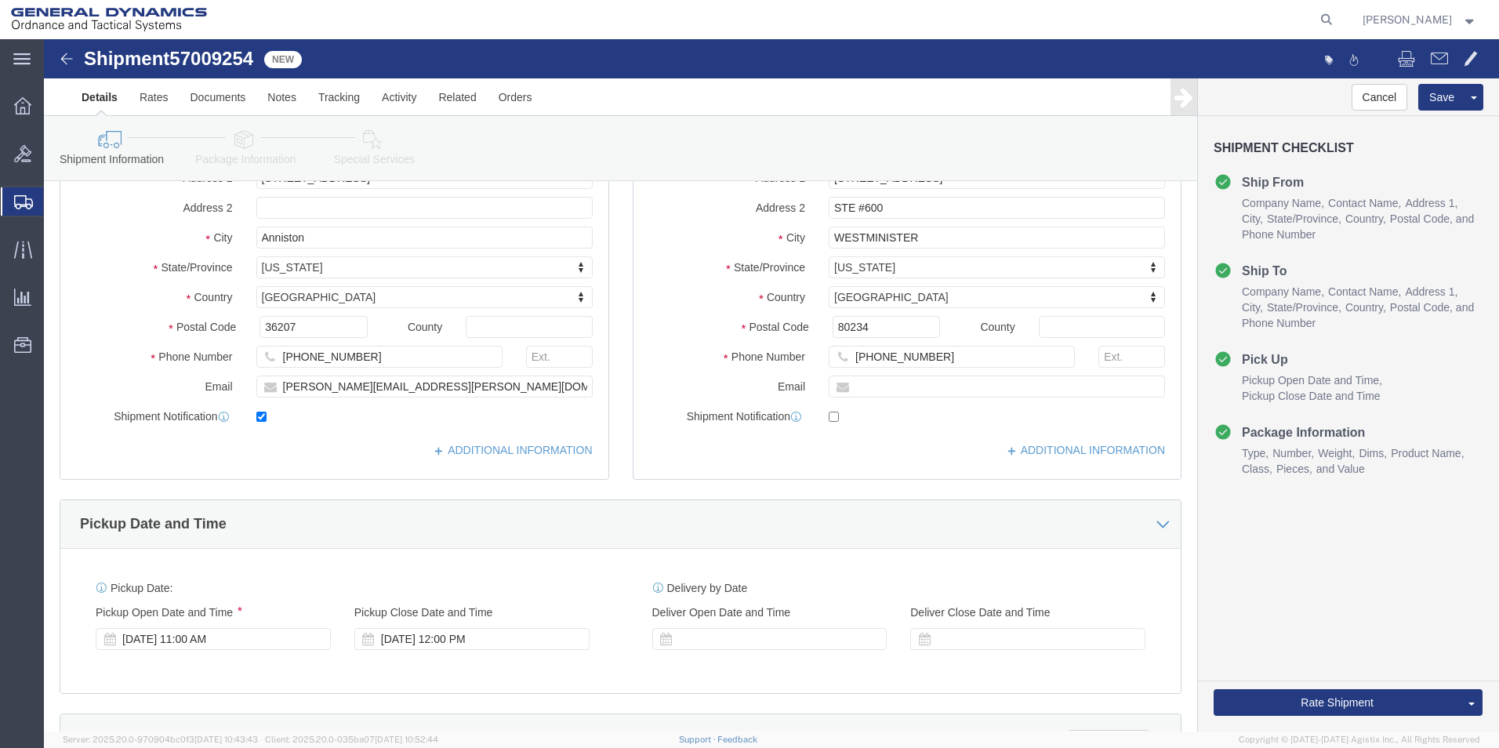
scroll to position [78, 0]
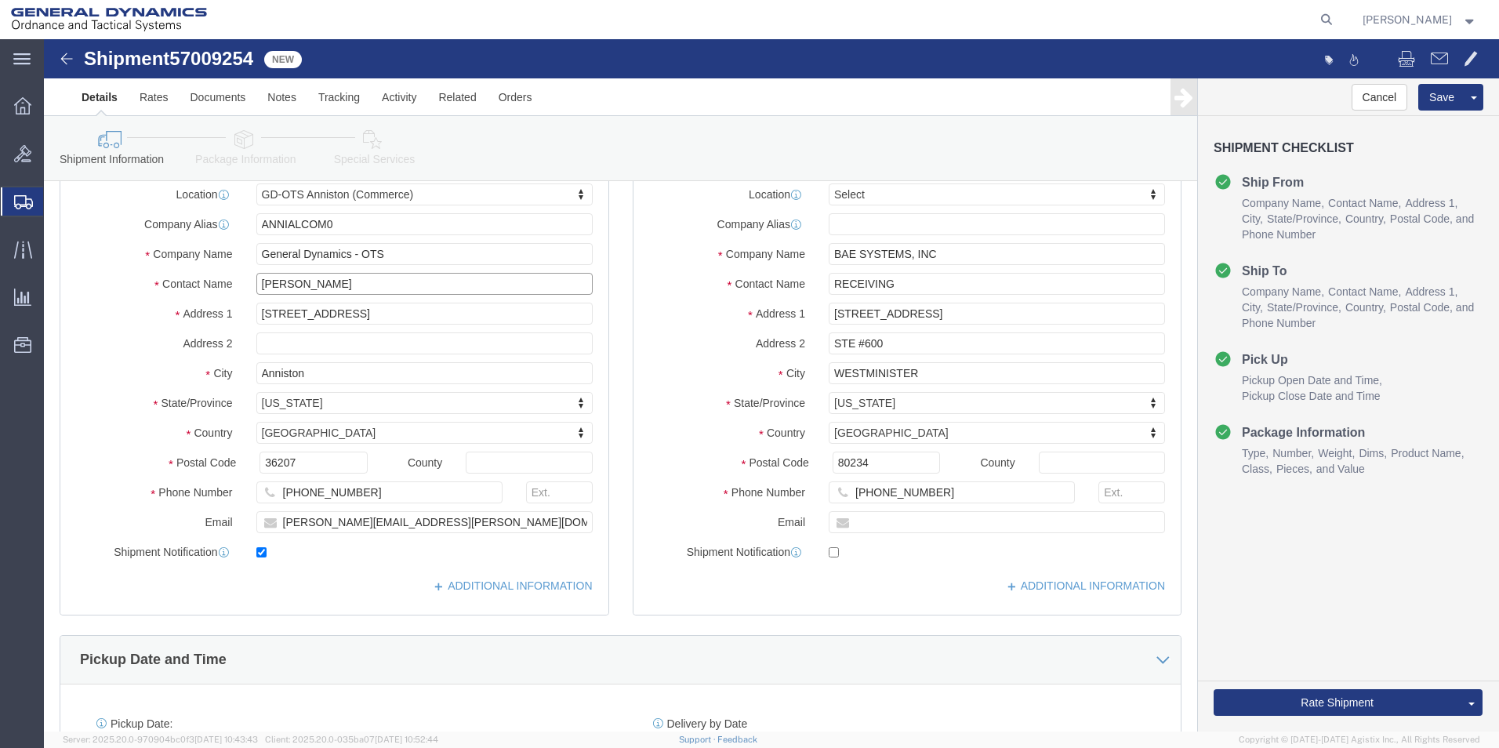
drag, startPoint x: 288, startPoint y: 239, endPoint x: 172, endPoint y: 238, distance: 115.2
click div "Contact Name [PERSON_NAME]"
type input "j"
type input "[PERSON_NAME]"
drag, startPoint x: 300, startPoint y: 485, endPoint x: 234, endPoint y: 484, distance: 65.9
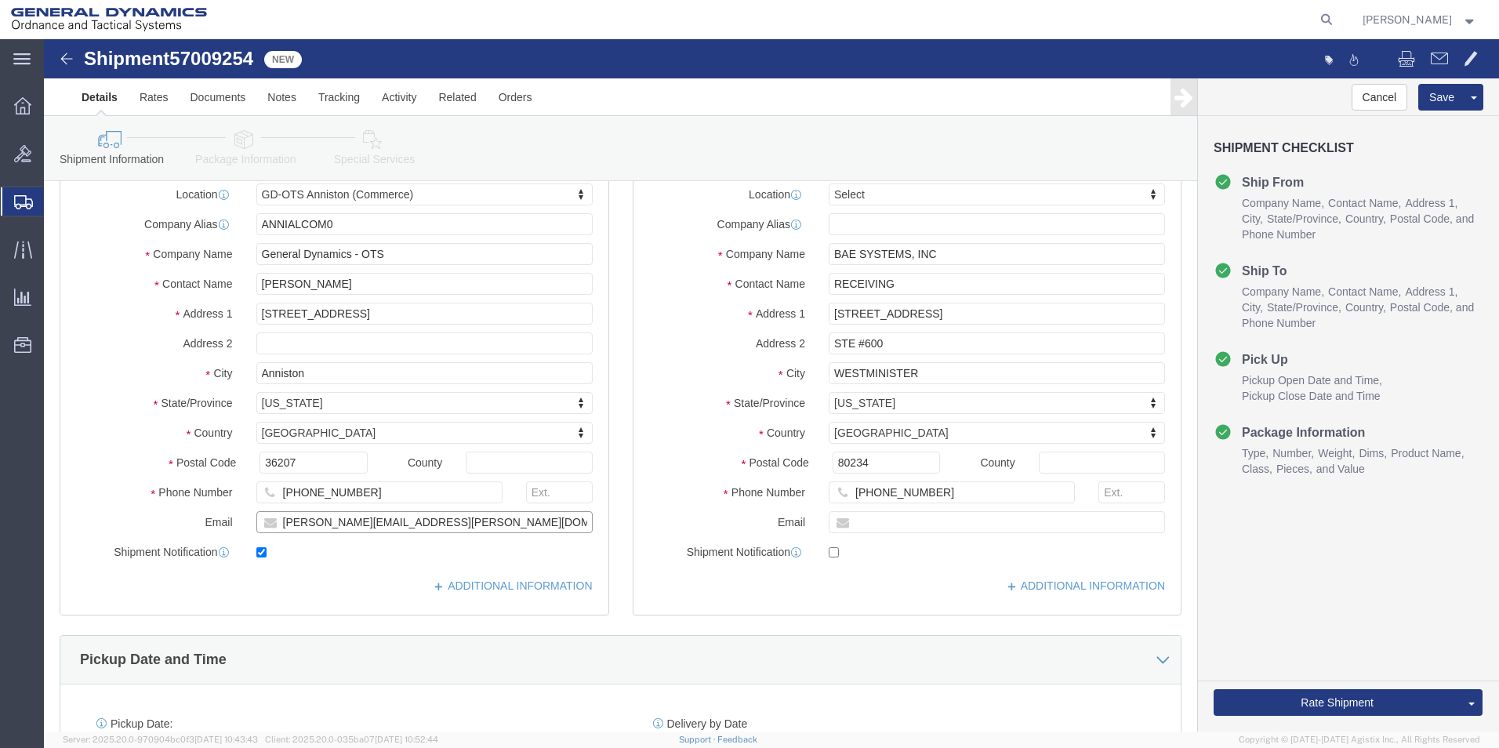
click input "[PERSON_NAME][EMAIL_ADDRESS][PERSON_NAME][DOMAIN_NAME]"
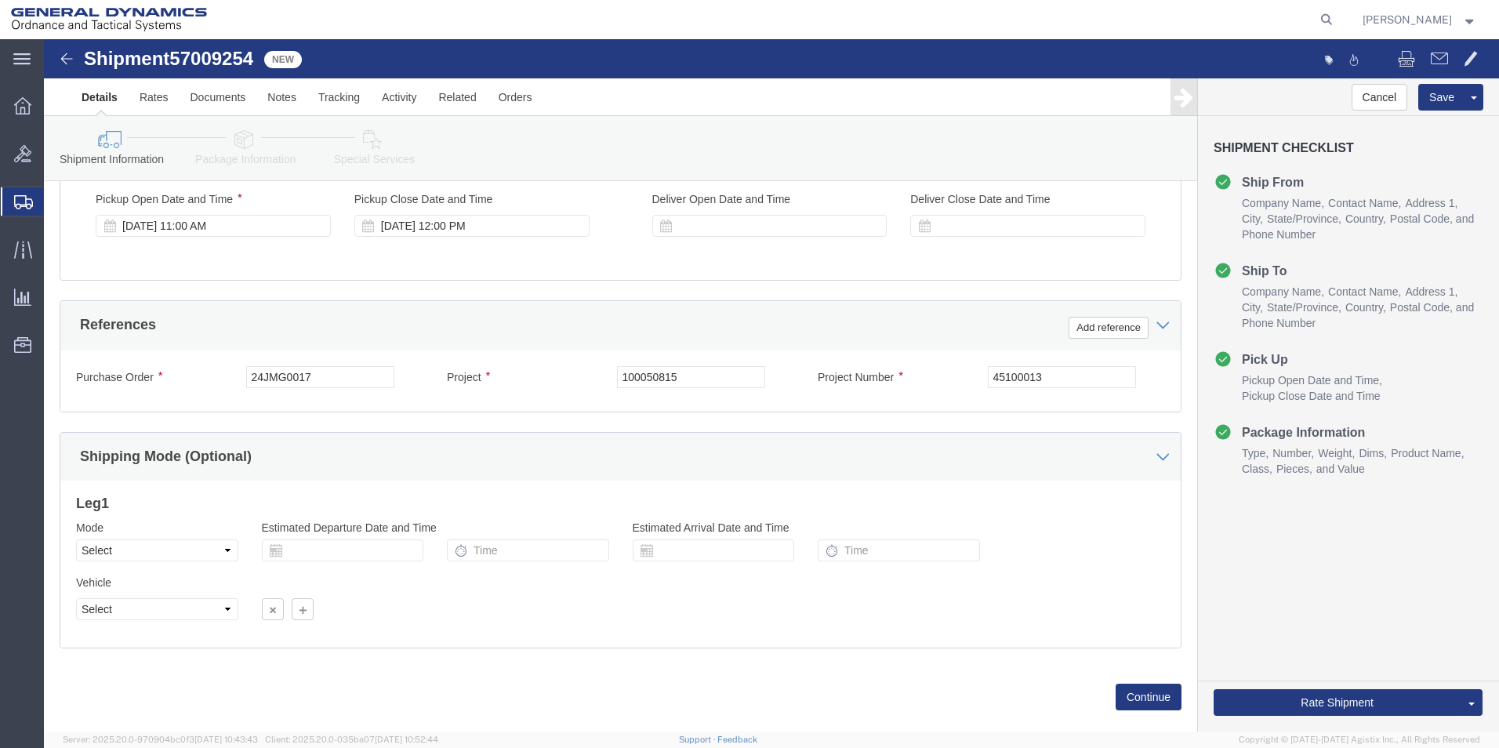
scroll to position [654, 0]
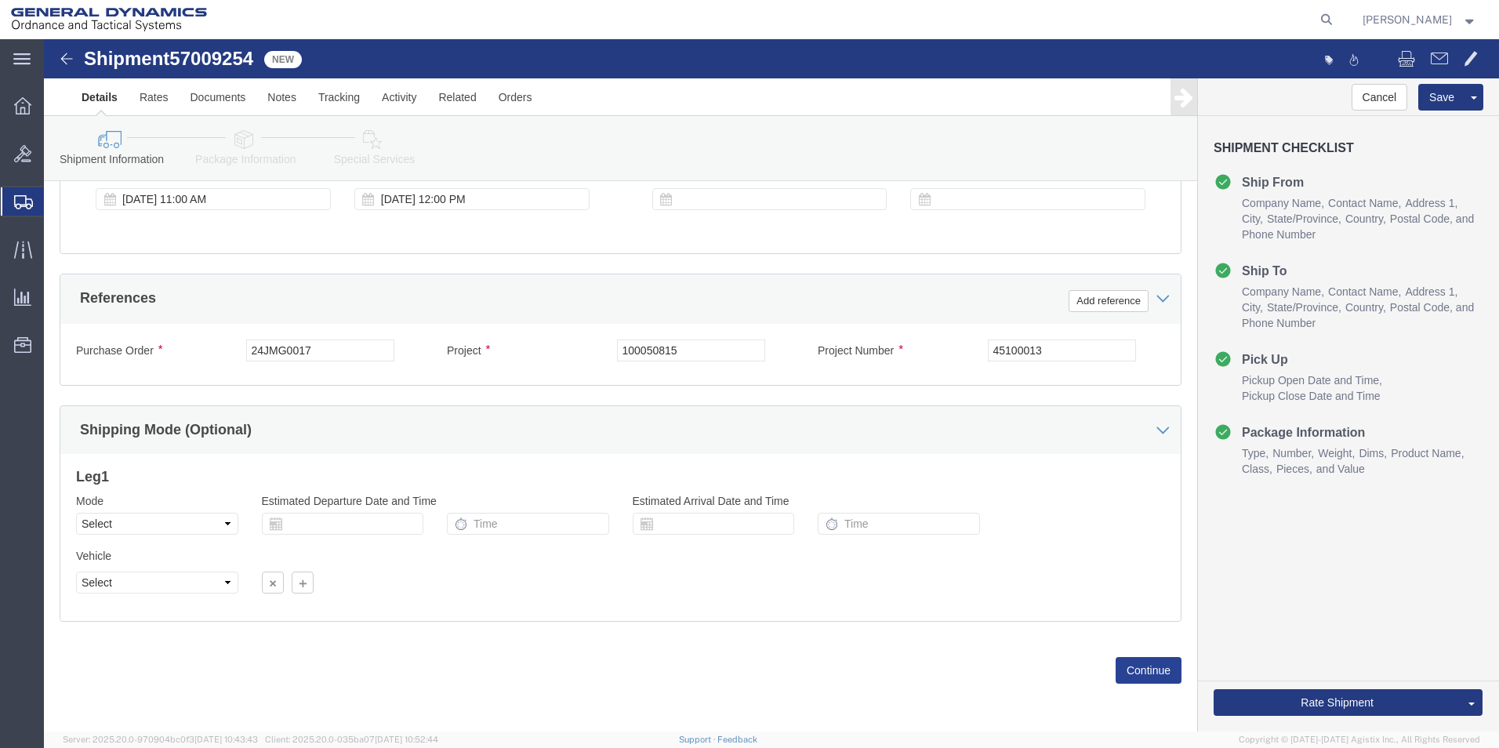
type input "[PERSON_NAME][EMAIL_ADDRESS][PERSON_NAME][DOMAIN_NAME]"
click button "Continue"
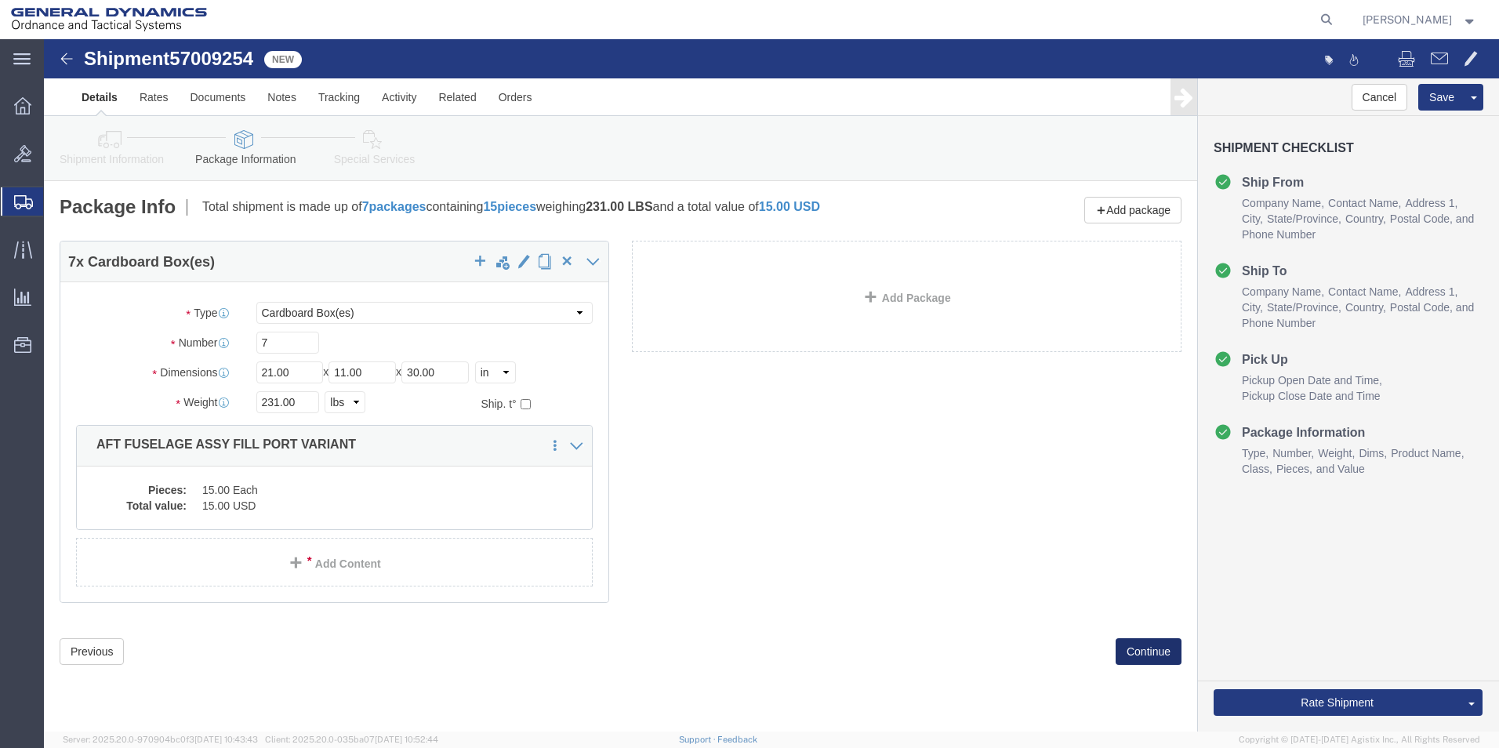
scroll to position [0, 0]
click button "Continue"
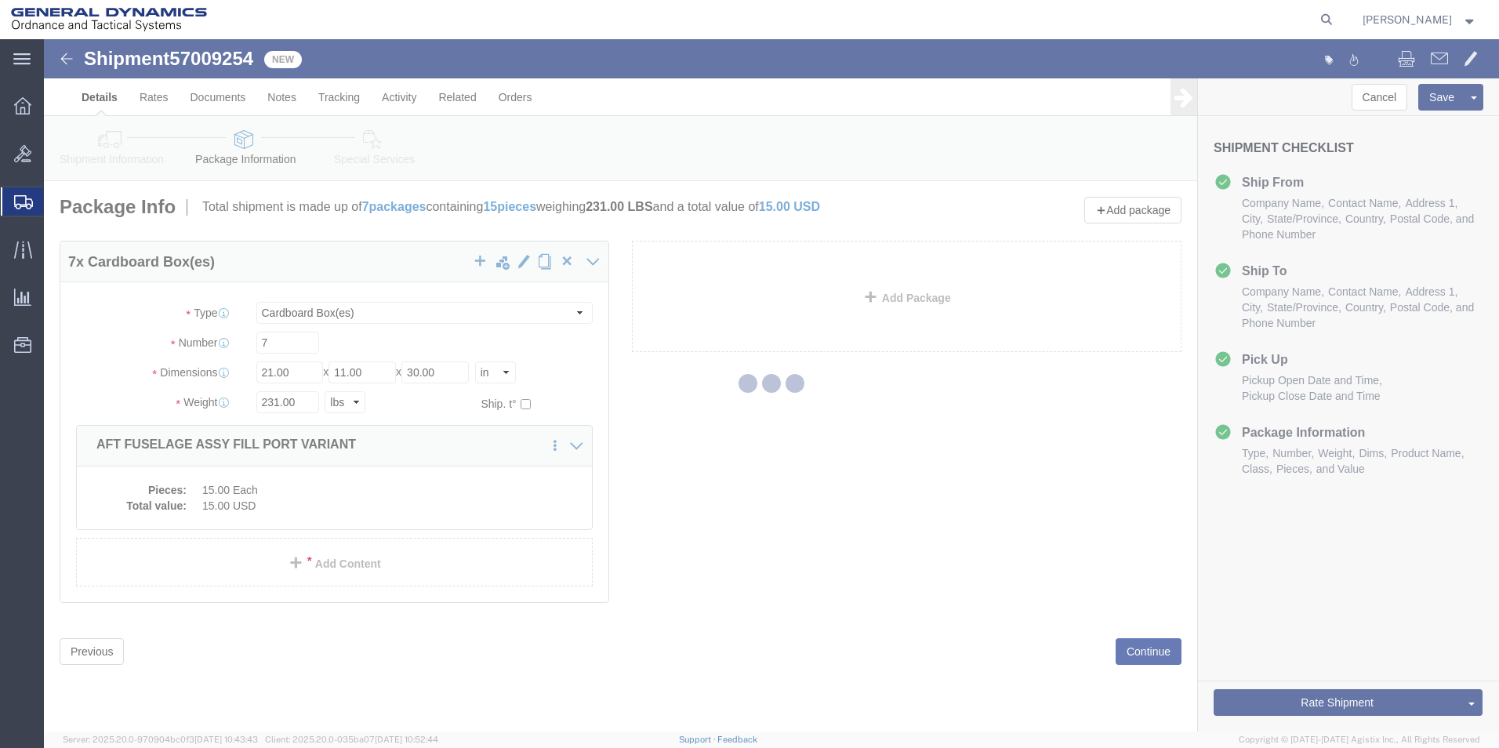
select select
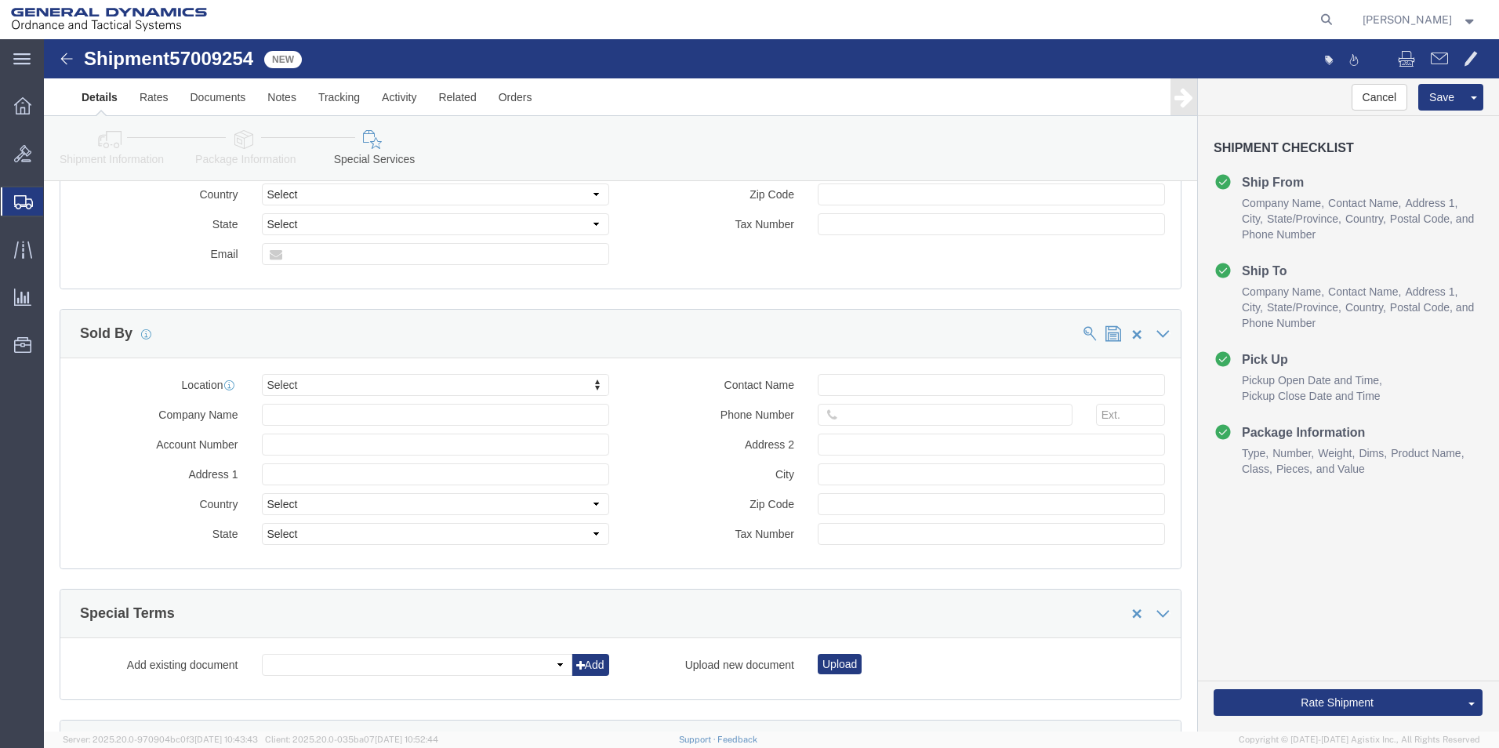
scroll to position [1646, 0]
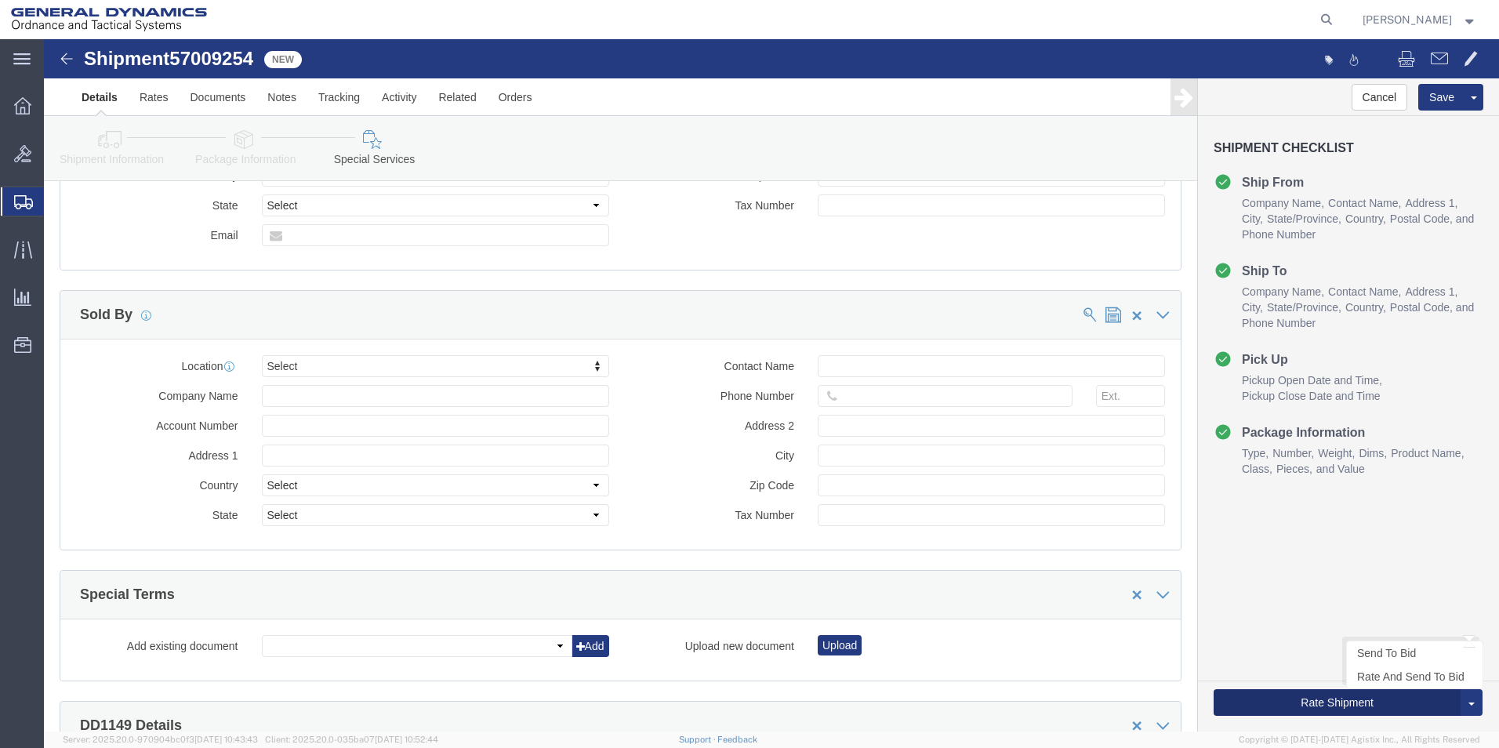
click button "Rate Shipment"
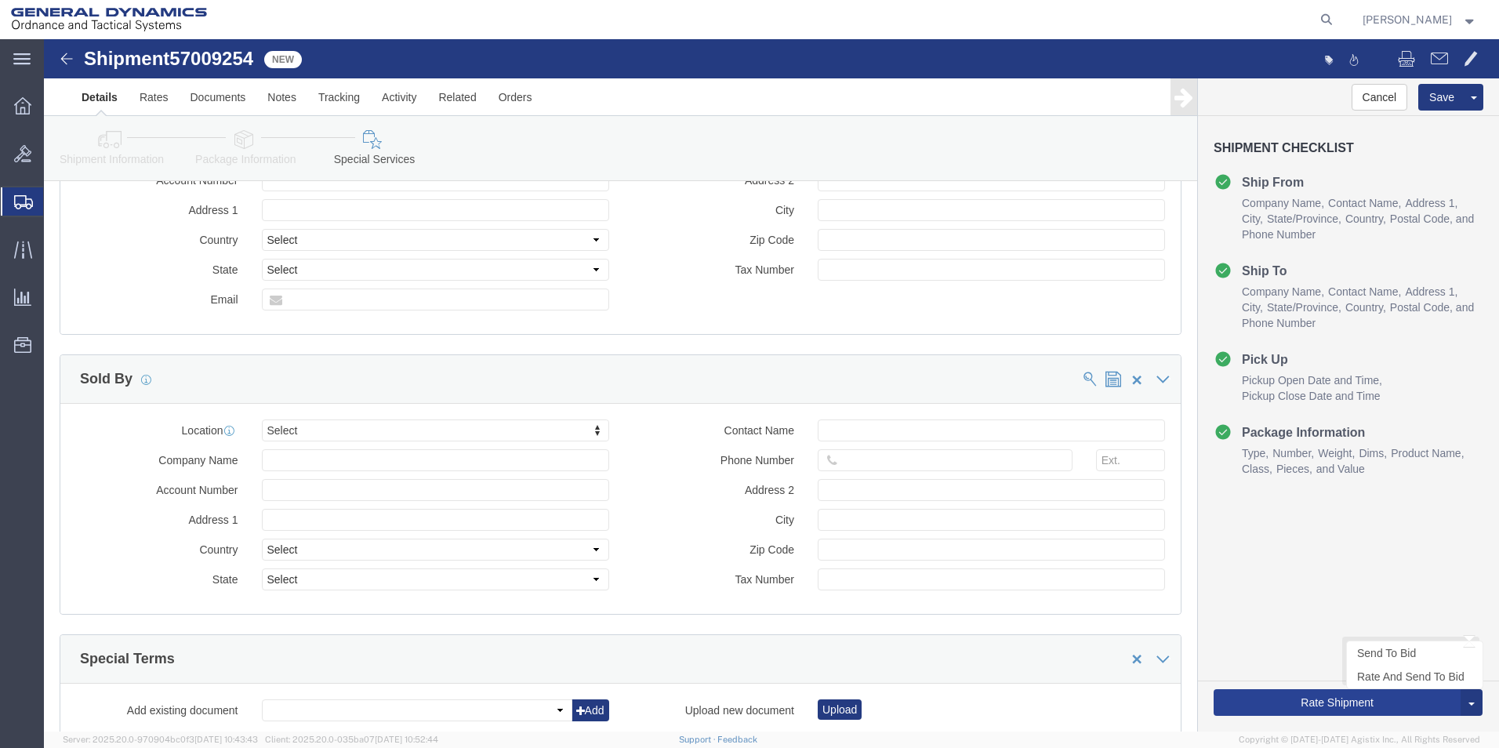
scroll to position [1711, 0]
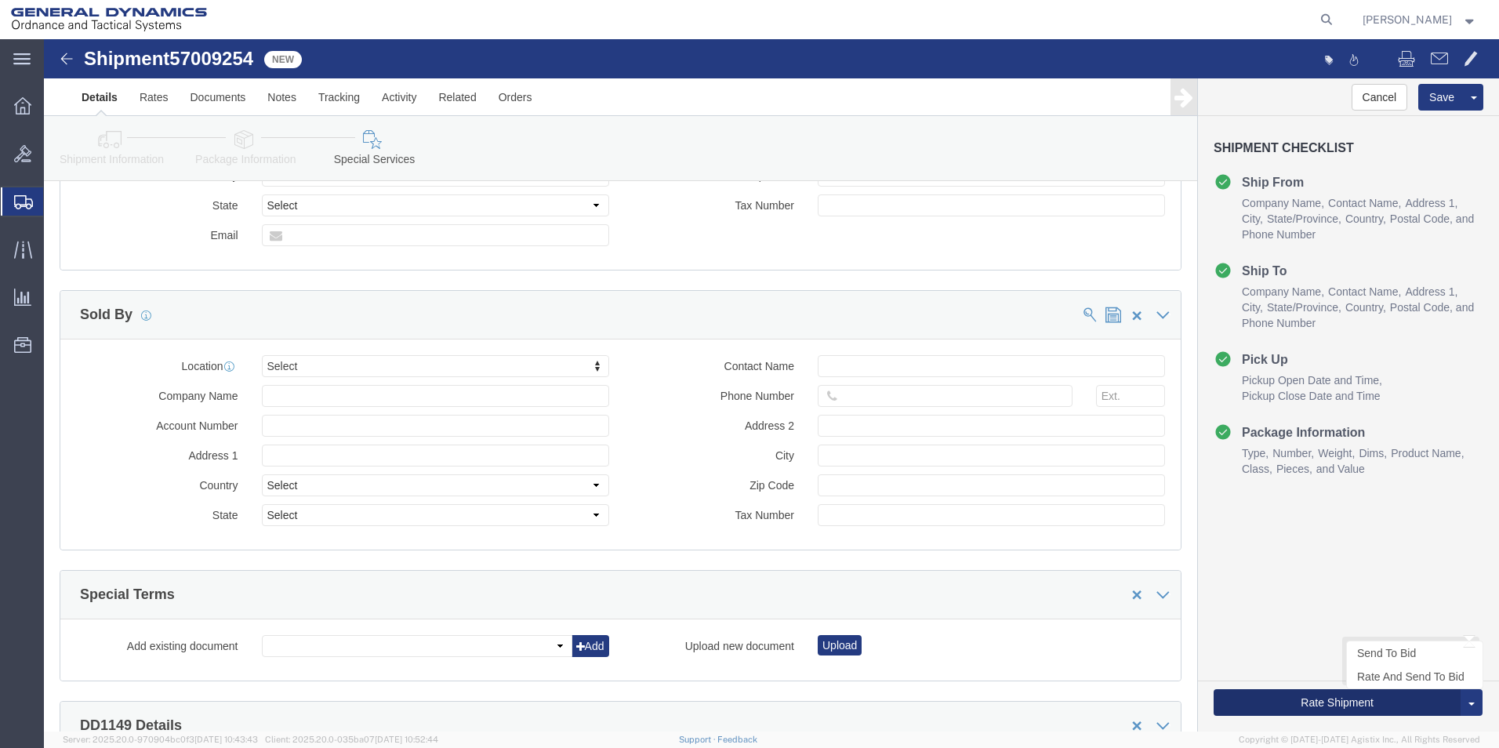
click button "Rate Shipment"
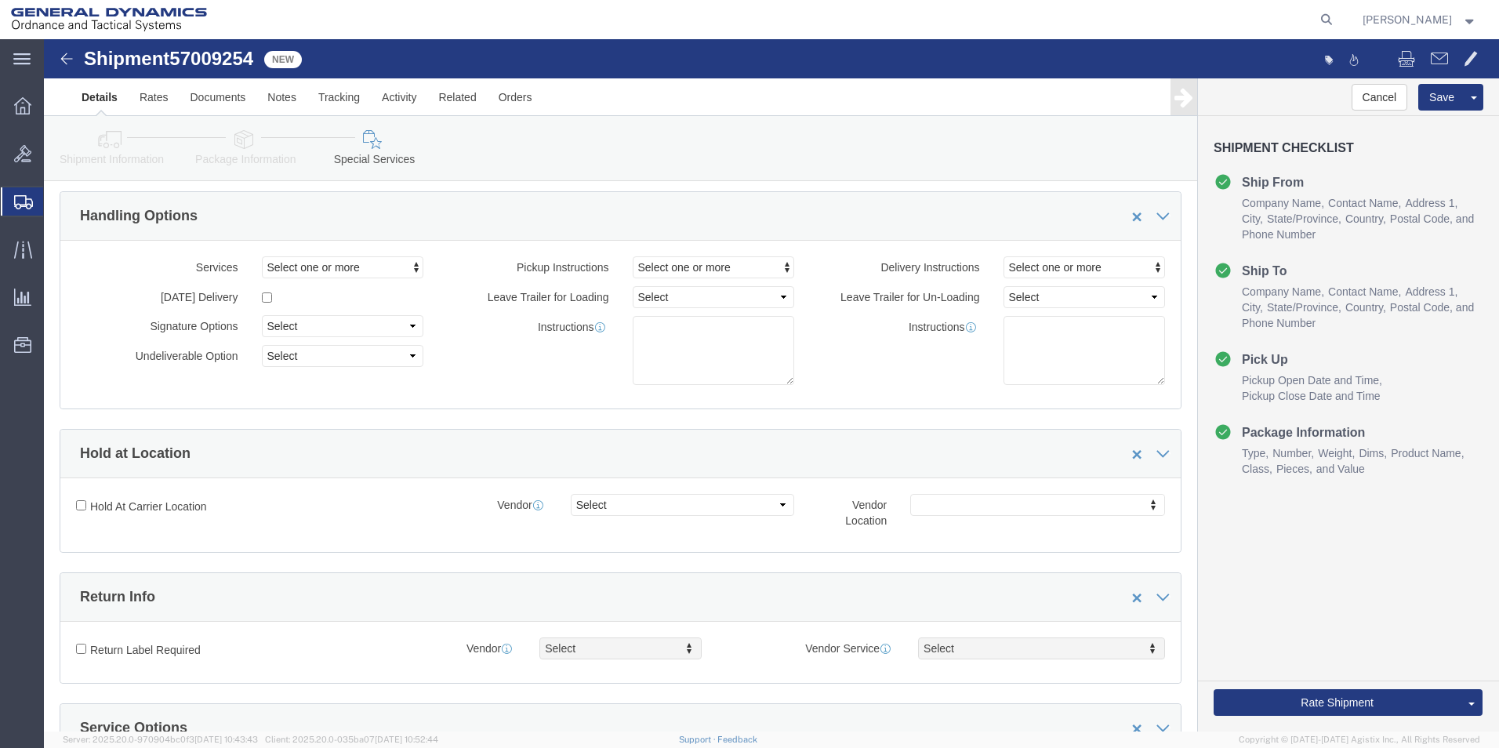
scroll to position [0, 0]
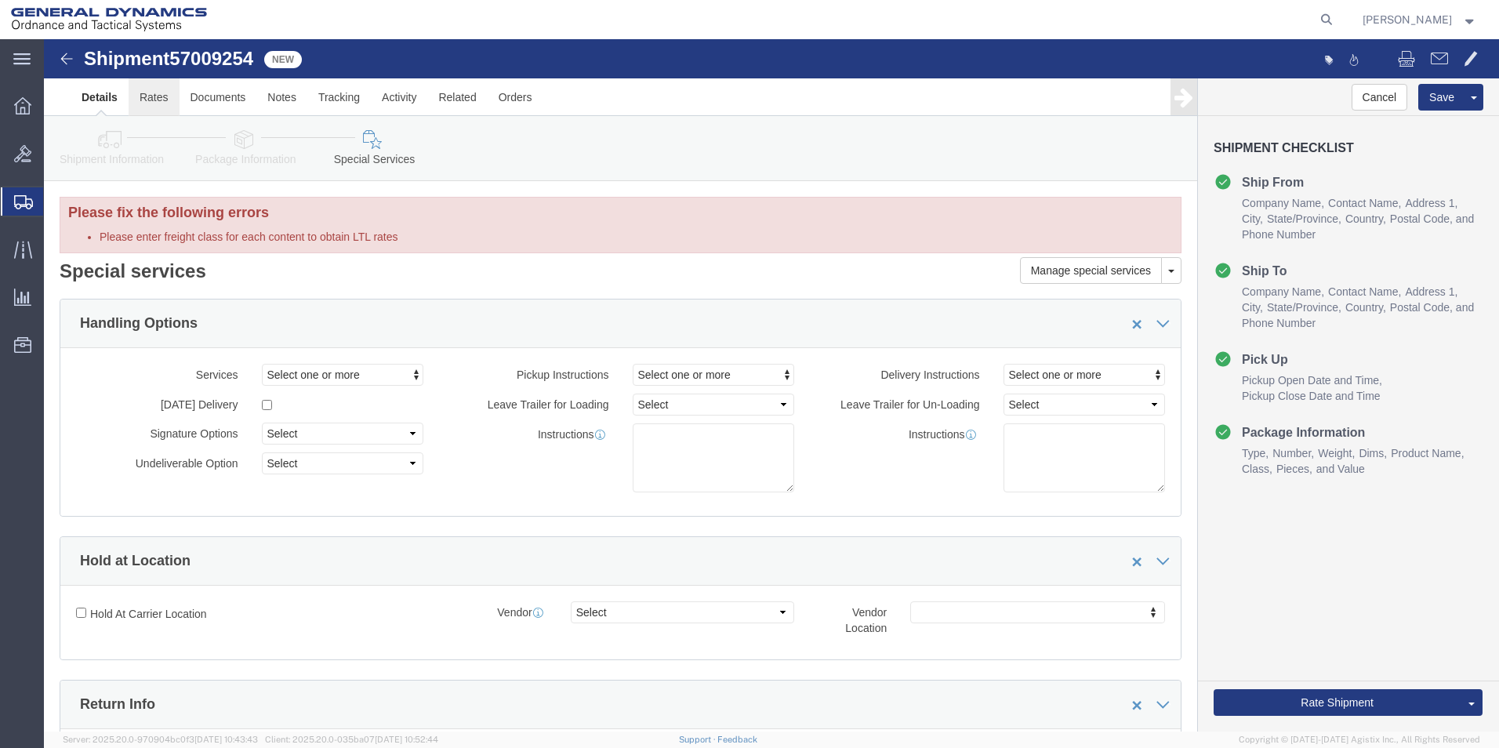
click link "Rates"
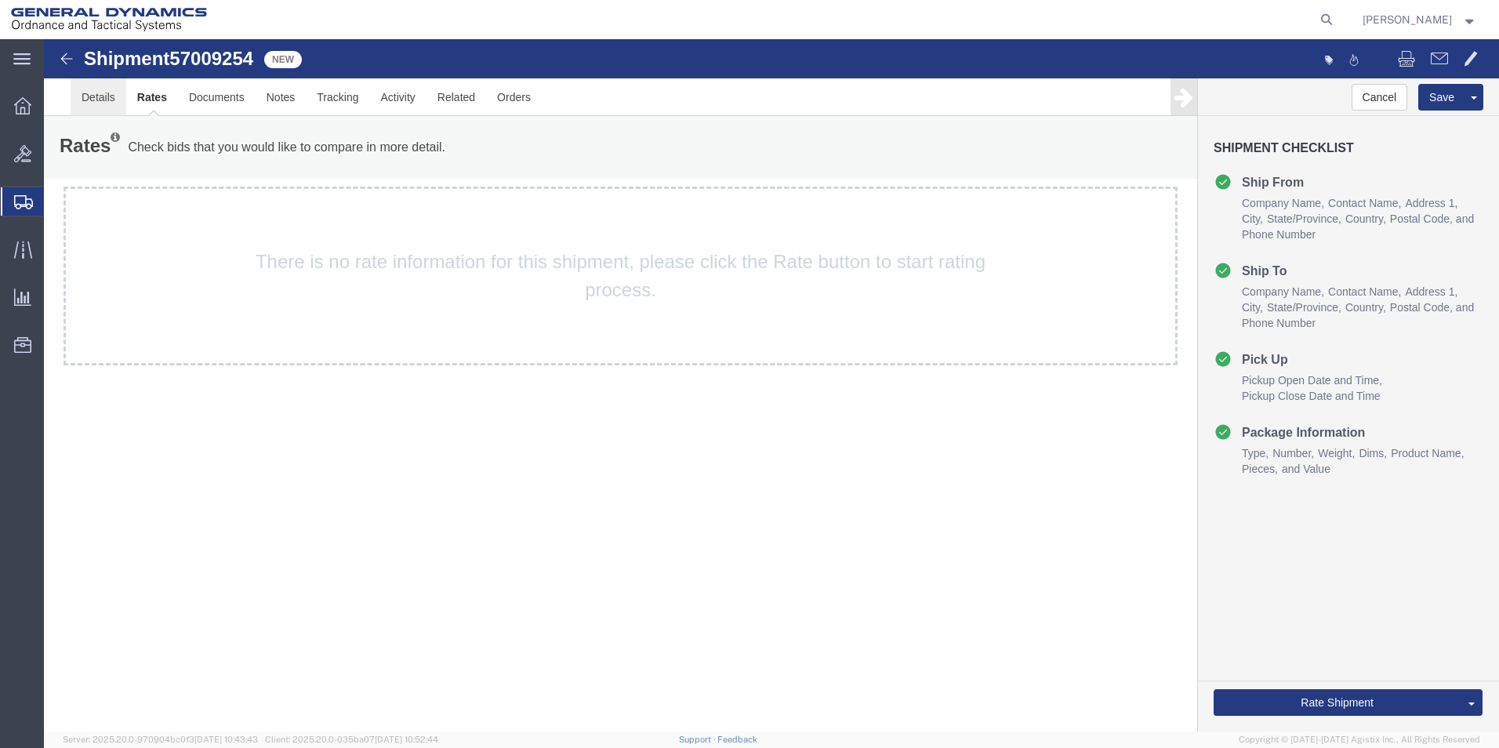
click at [102, 96] on link "Details" at bounding box center [99, 97] width 56 height 38
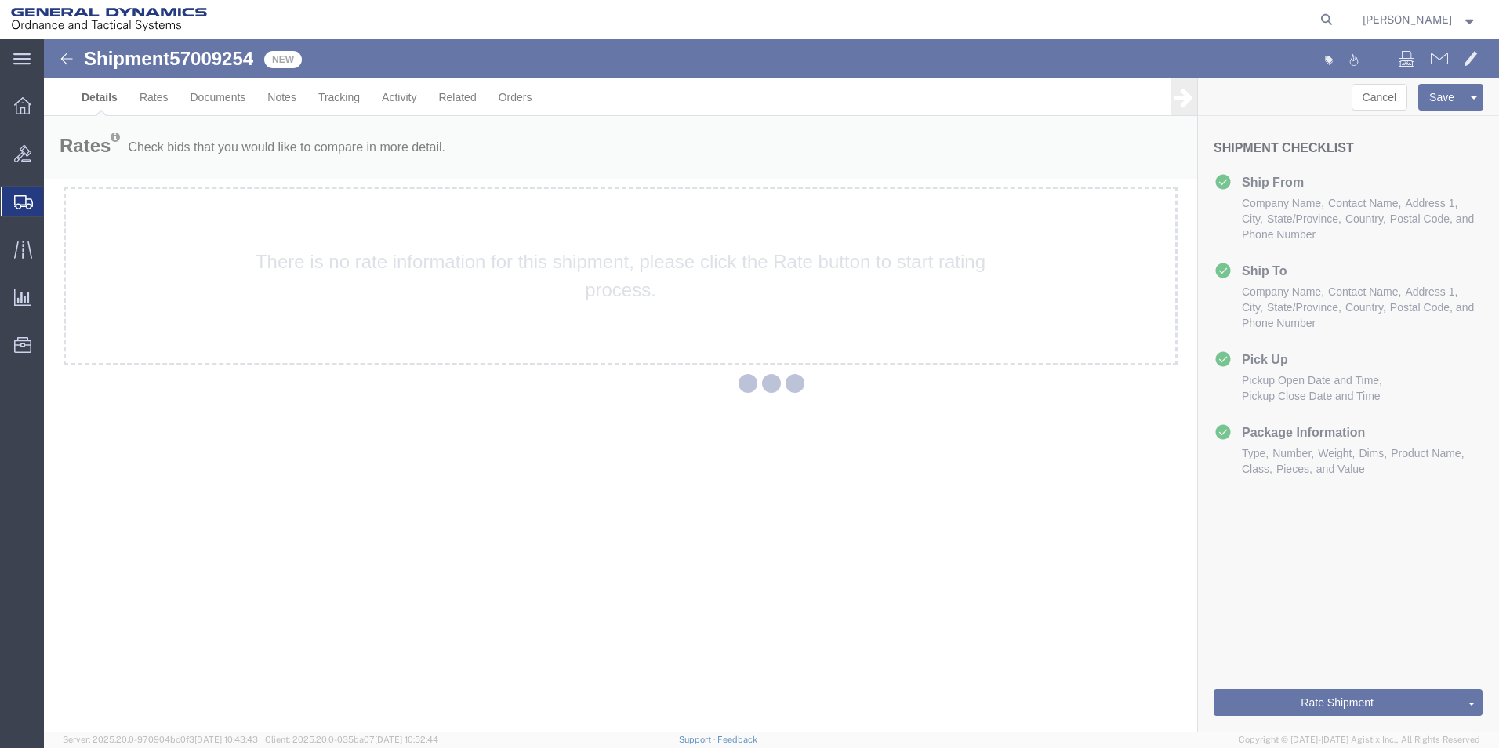
select select "318"
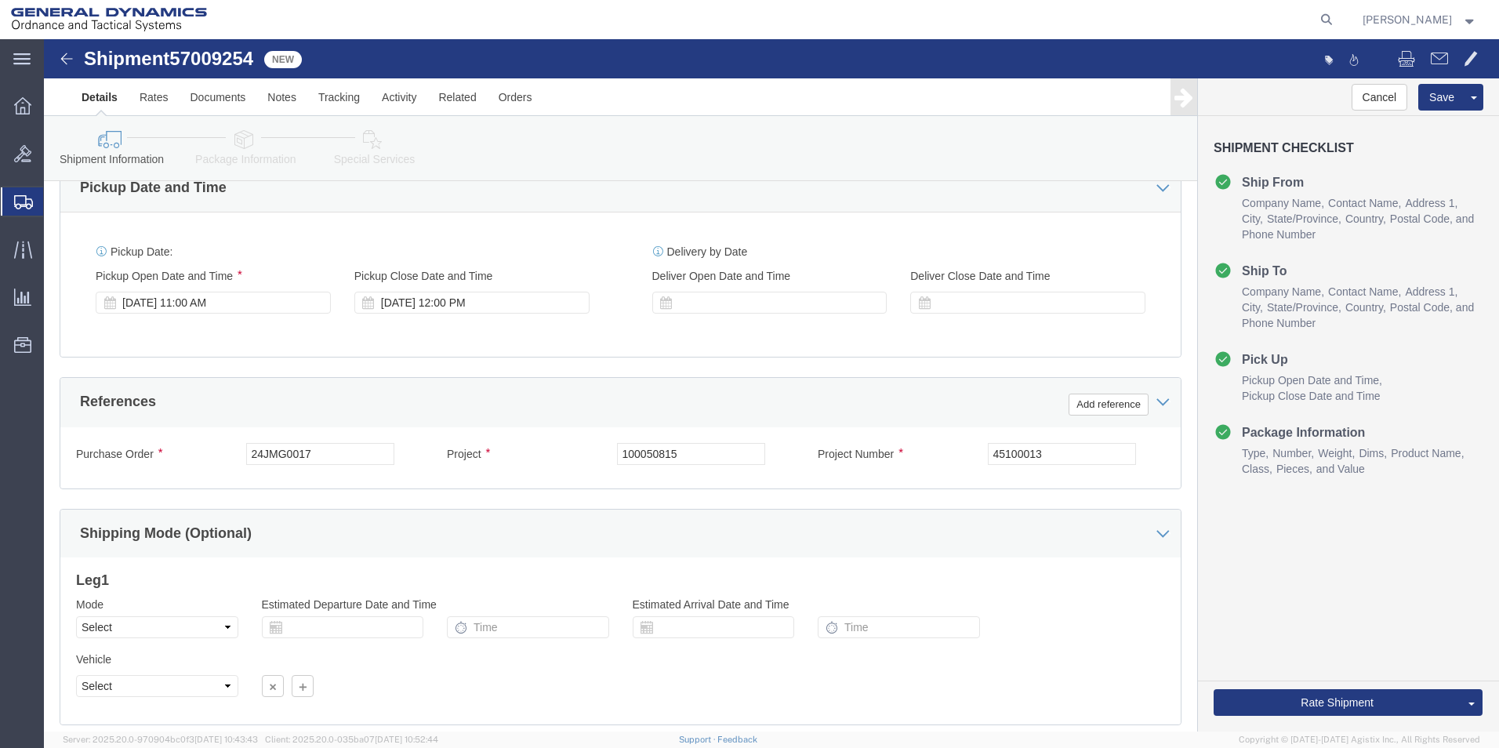
scroll to position [654, 0]
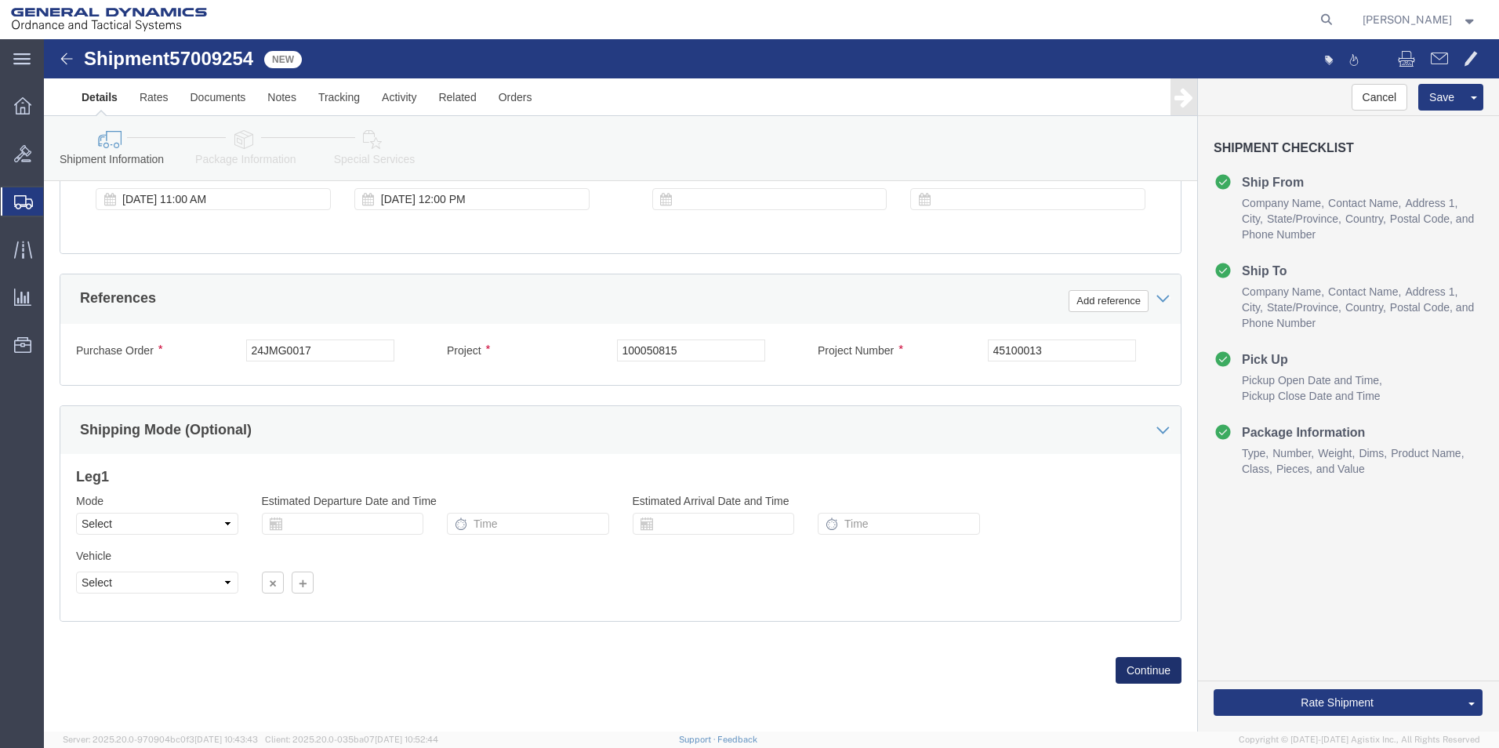
click button "Continue"
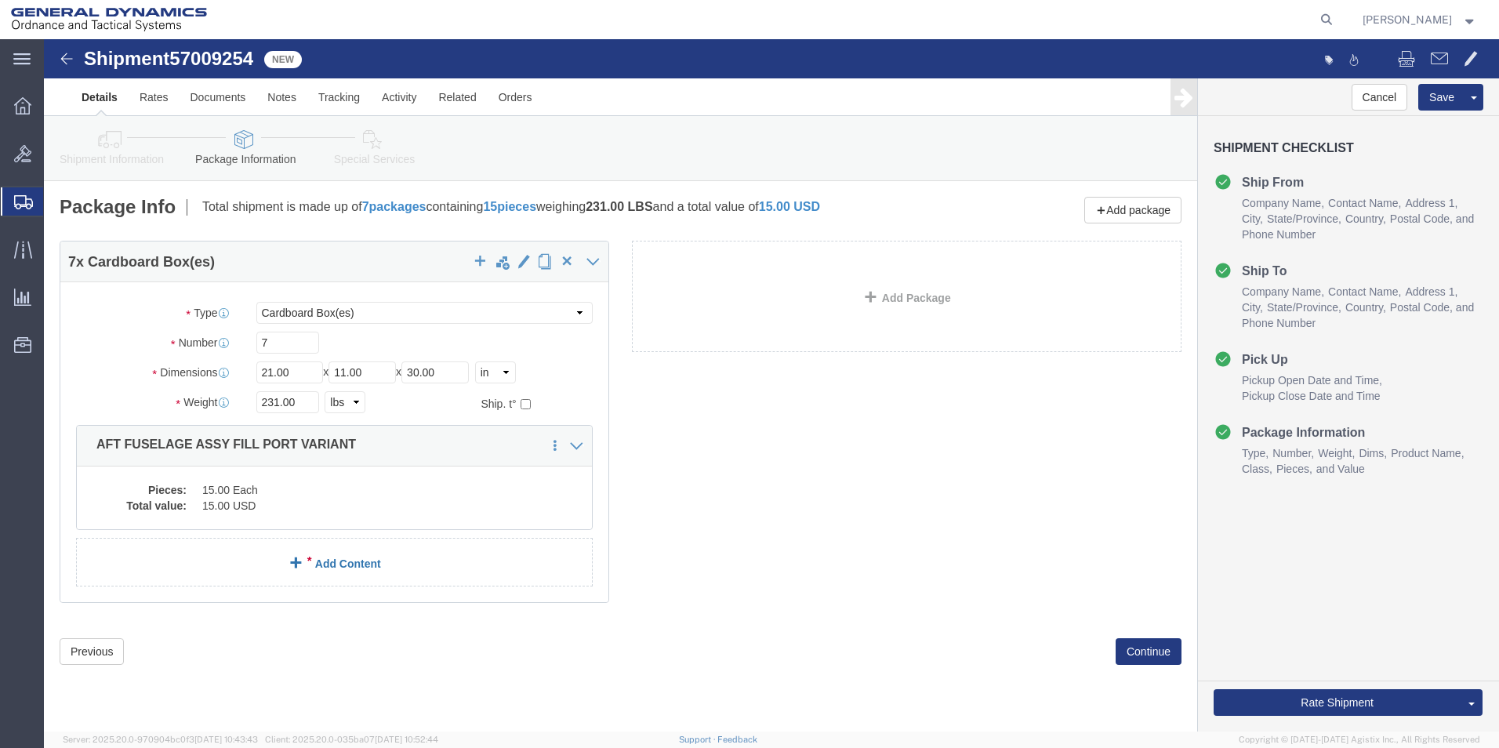
click link "Add Content"
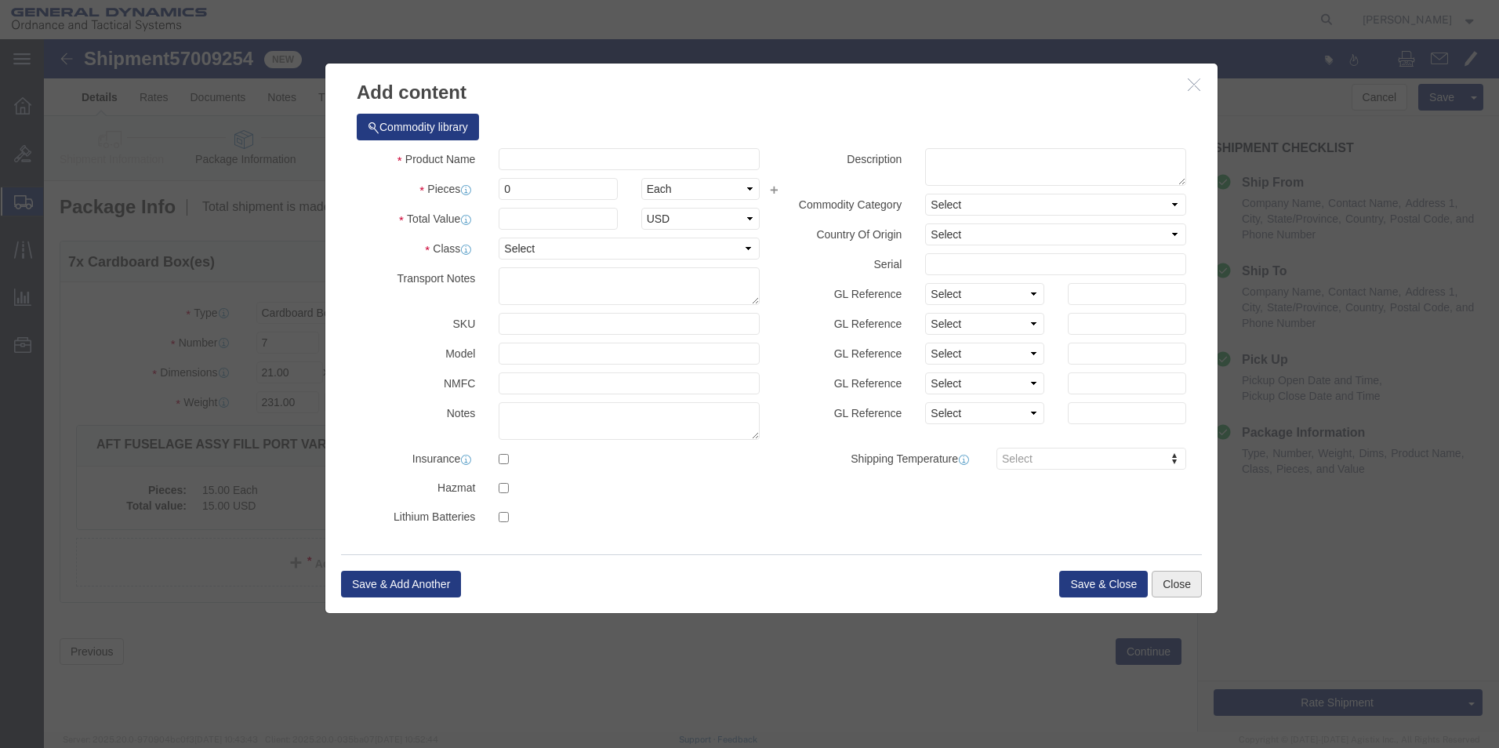
click button "Close"
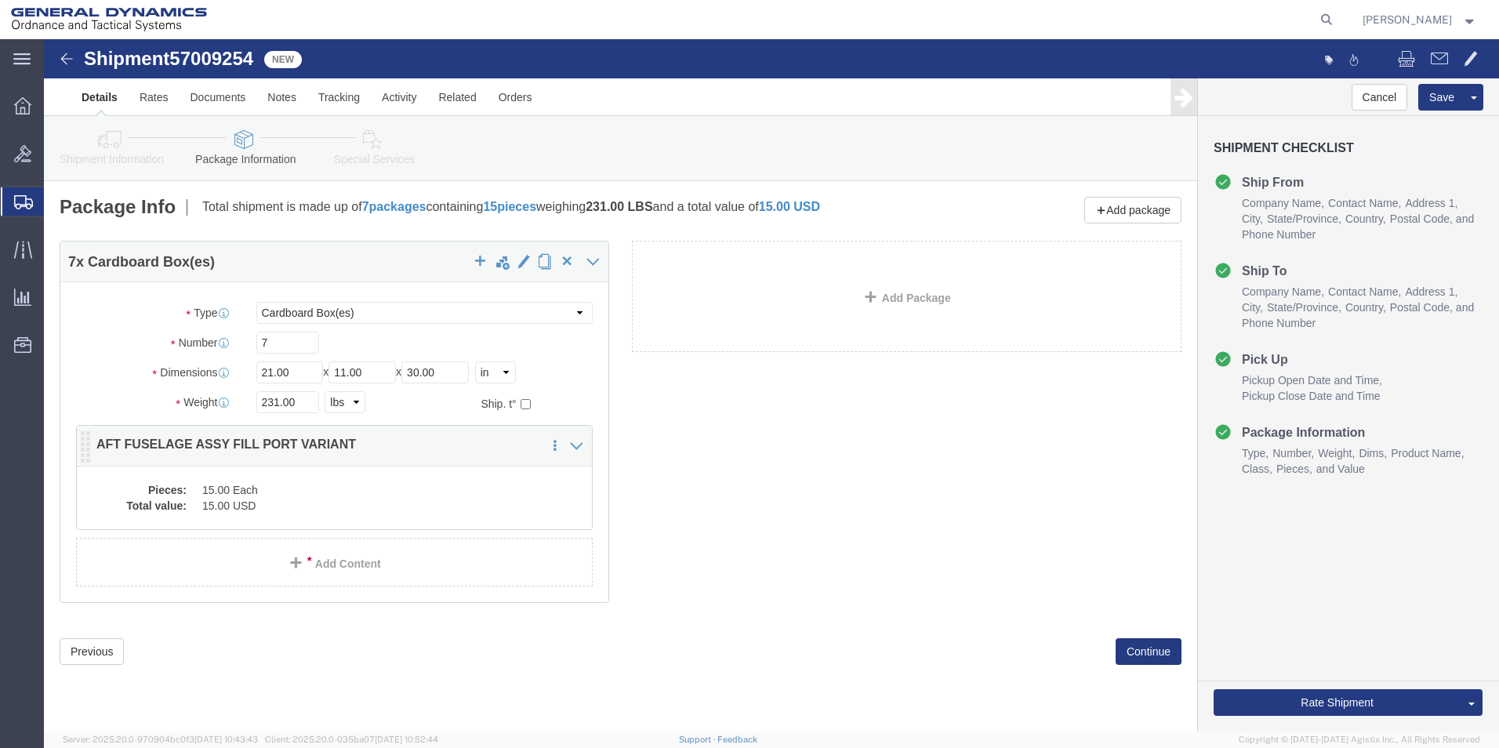
click dd "15.00 USD"
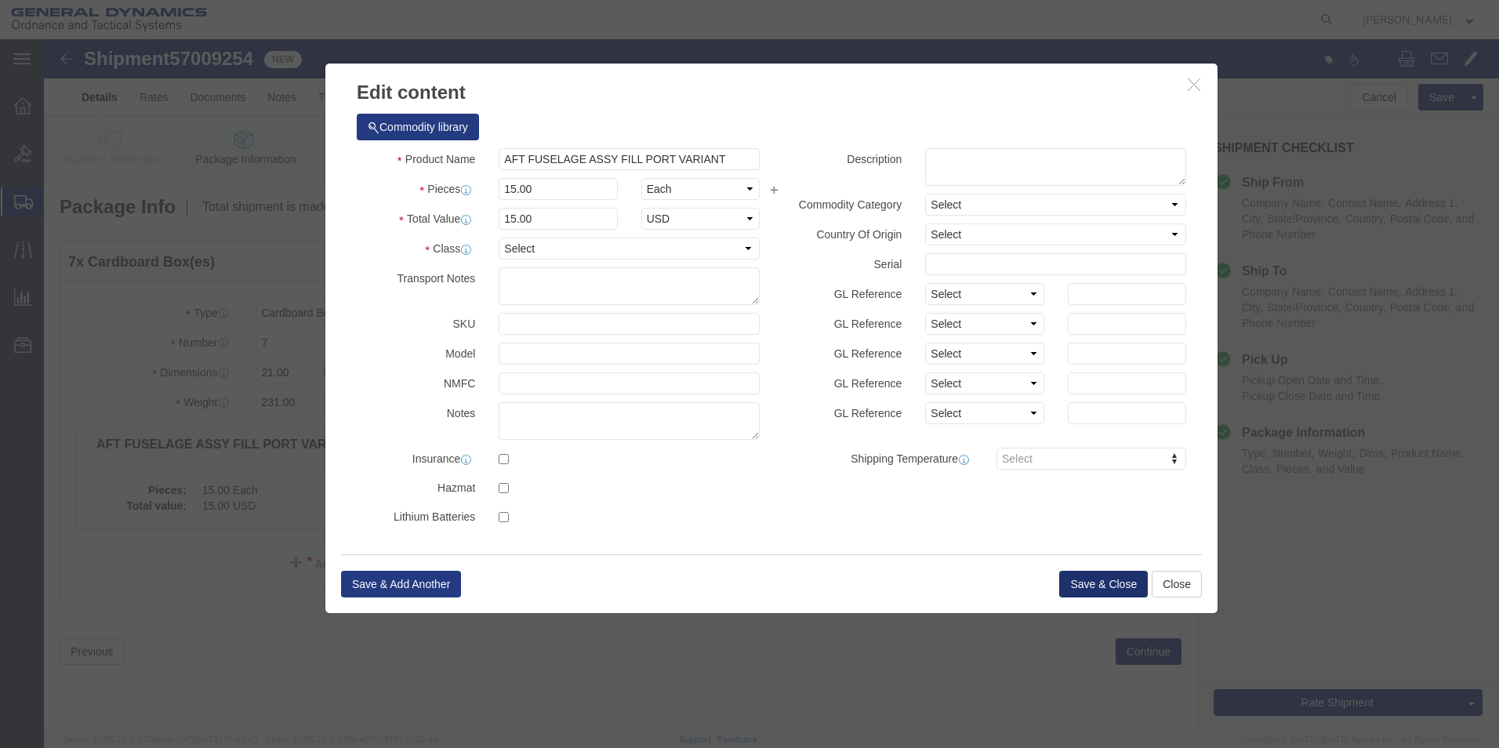
click button "Save & Close"
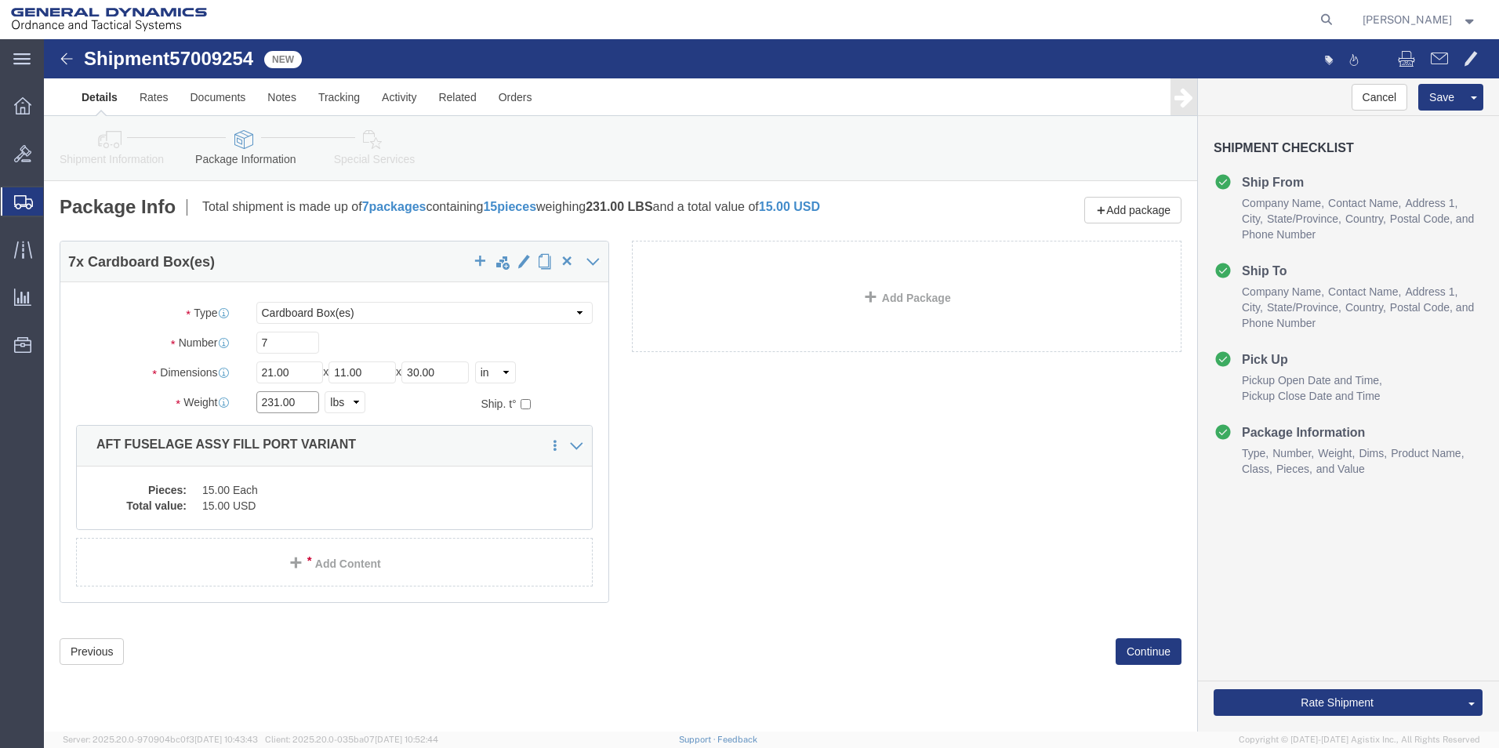
drag, startPoint x: 234, startPoint y: 363, endPoint x: 206, endPoint y: 365, distance: 28.3
click div "231.00 Select kgs lbs"
type input "33.00"
click button "Continue"
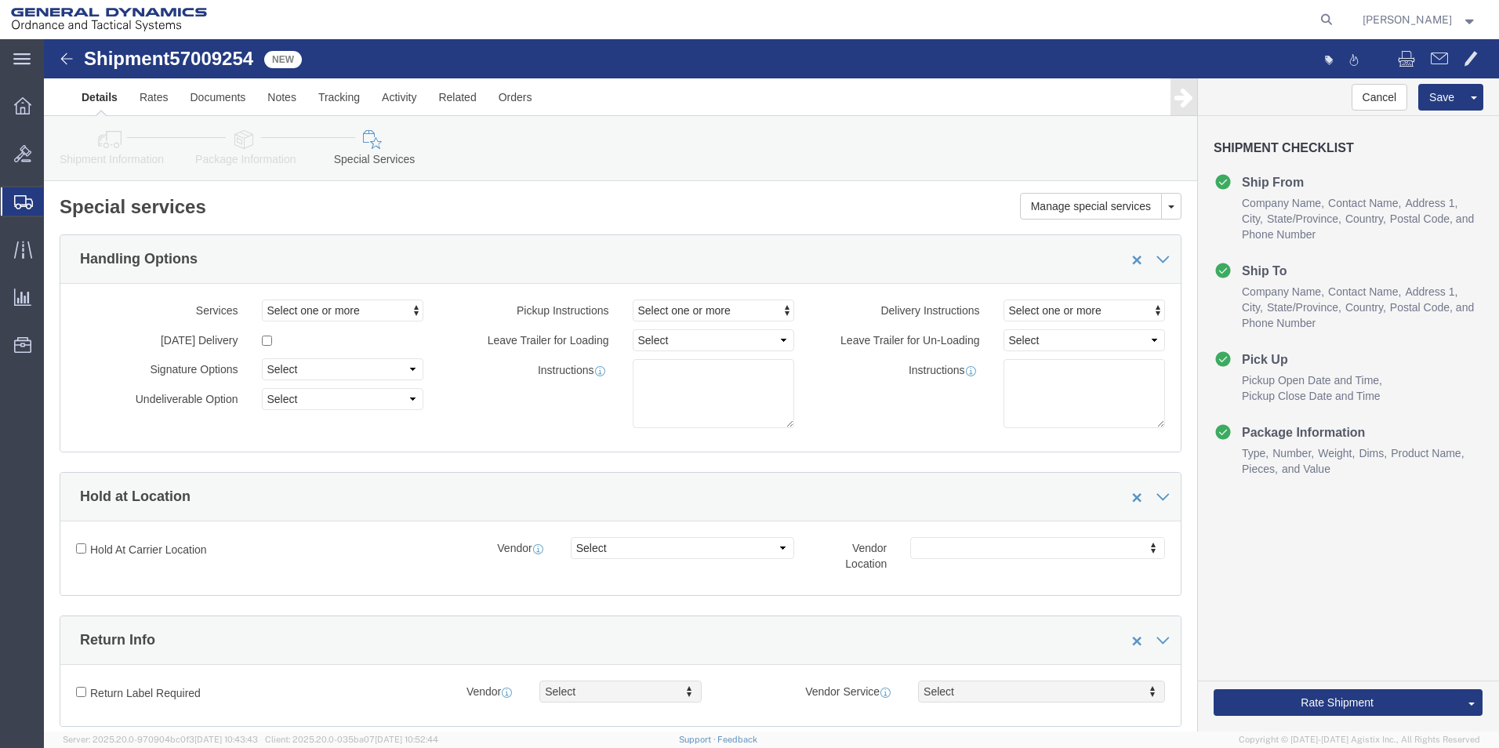
click link "Details"
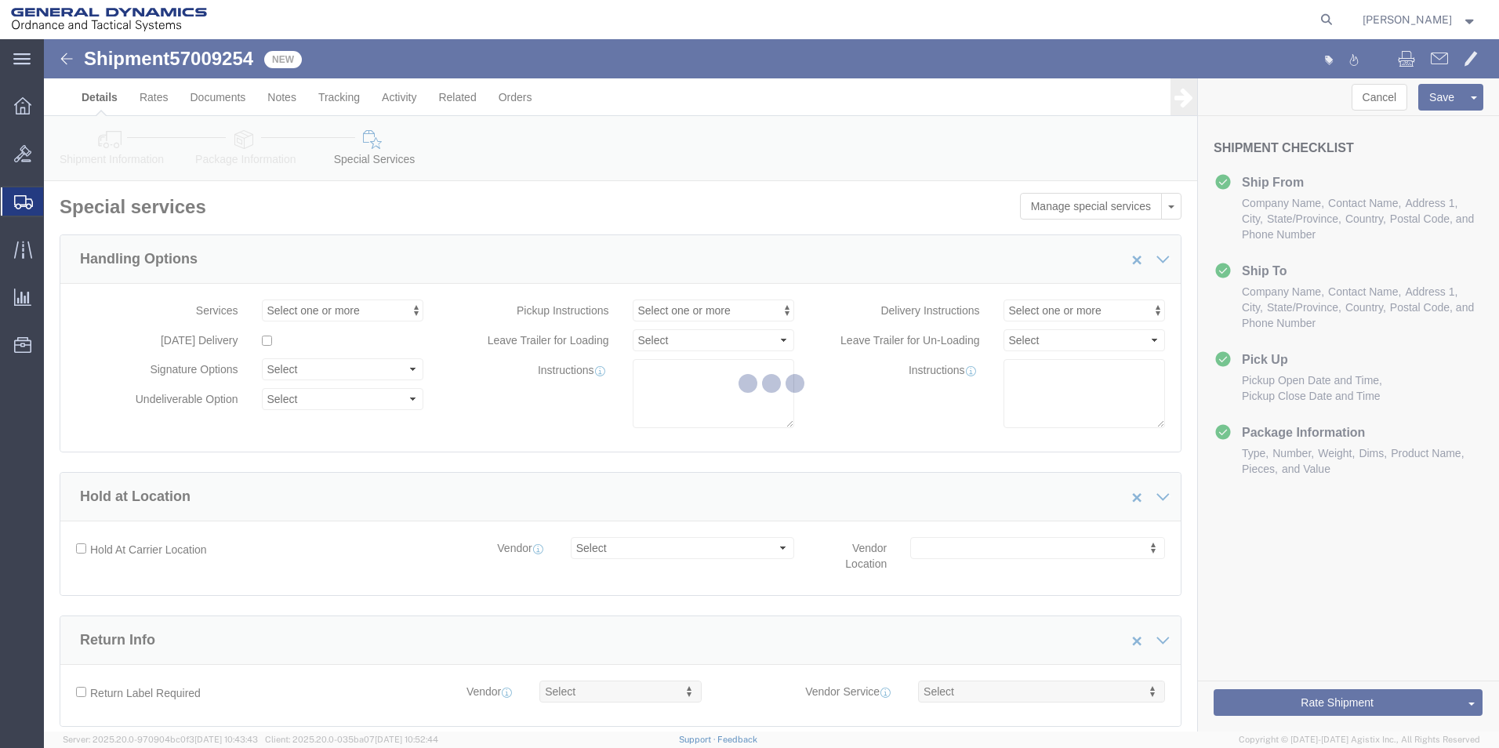
select select "318"
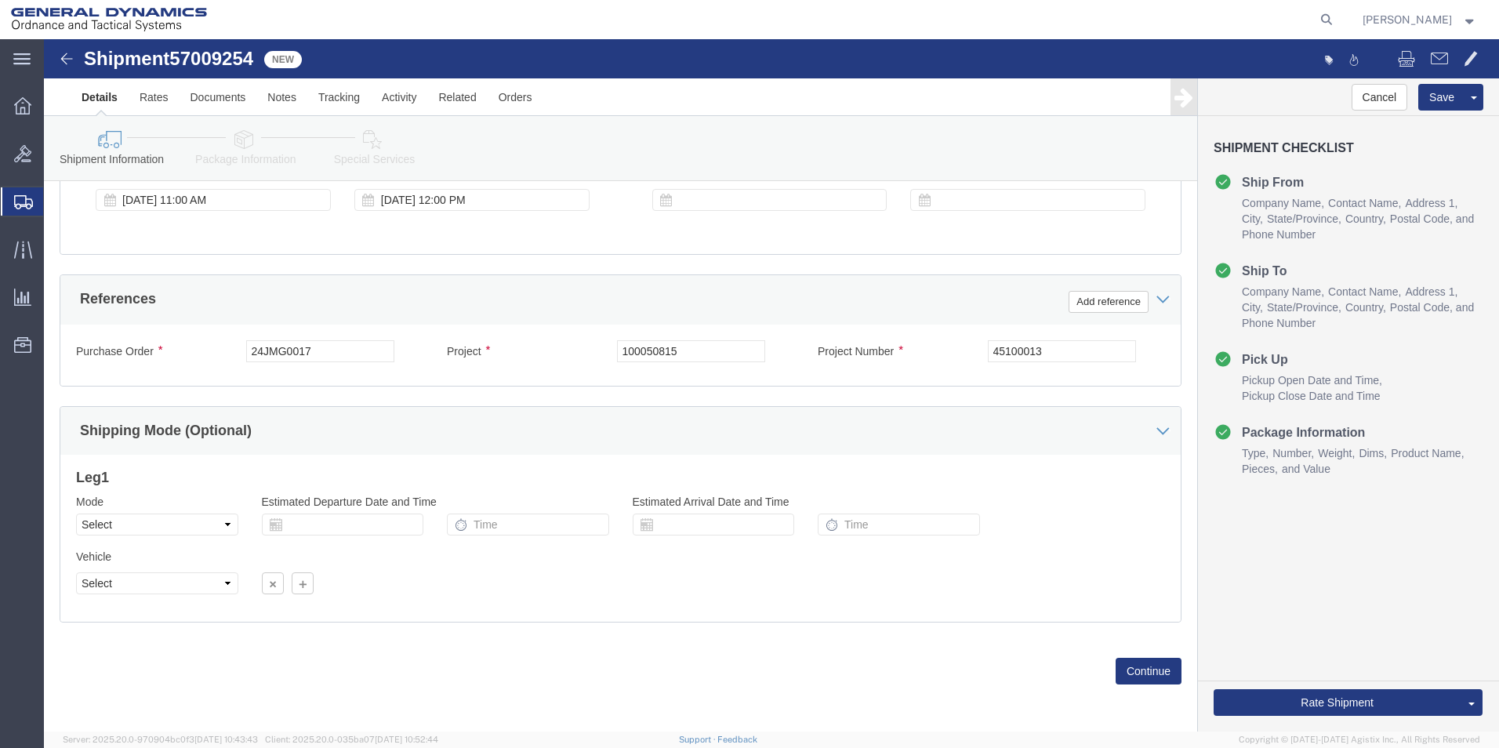
scroll to position [654, 0]
click button "Continue"
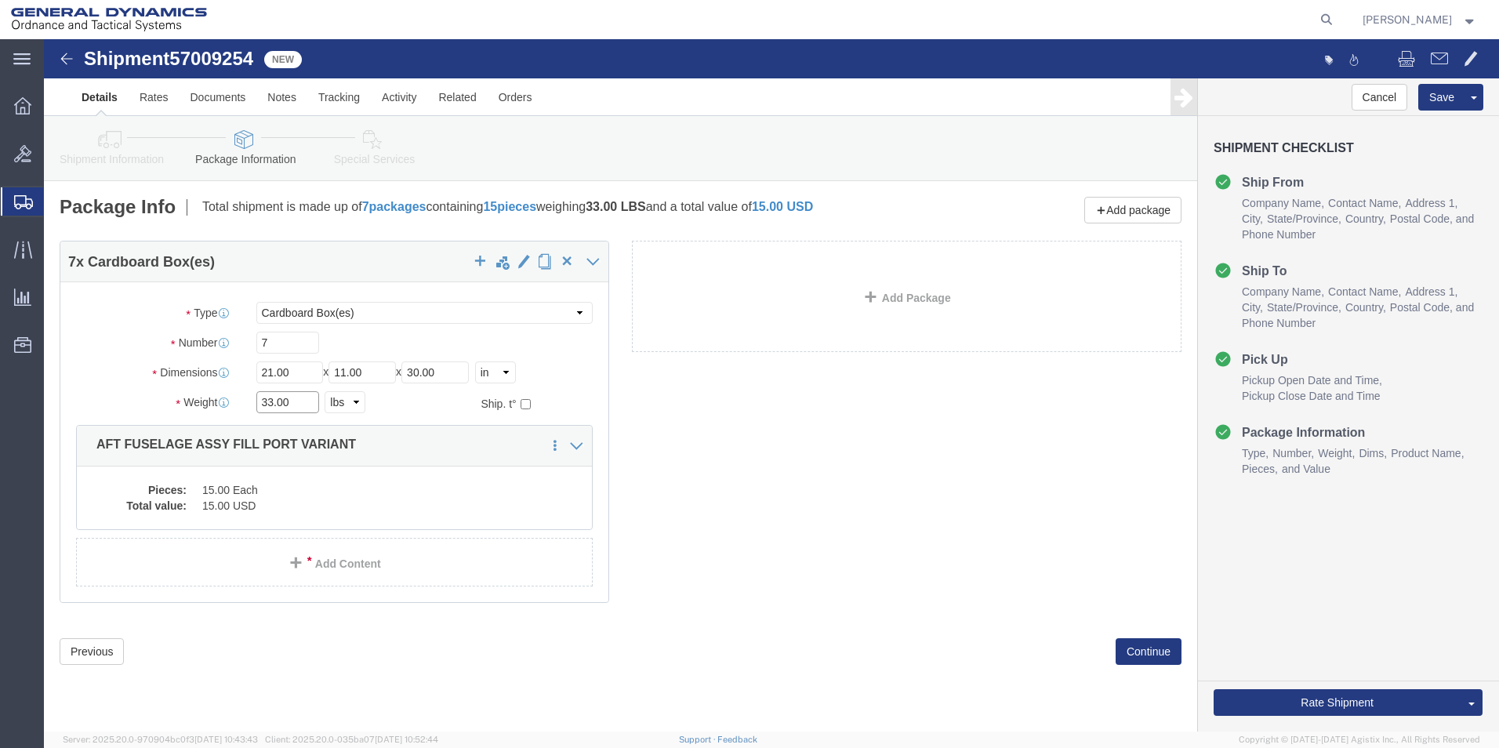
click input "33.00"
drag, startPoint x: 227, startPoint y: 362, endPoint x: 215, endPoint y: 363, distance: 12.6
click input "33.00"
type input "231.00"
click button "Continue"
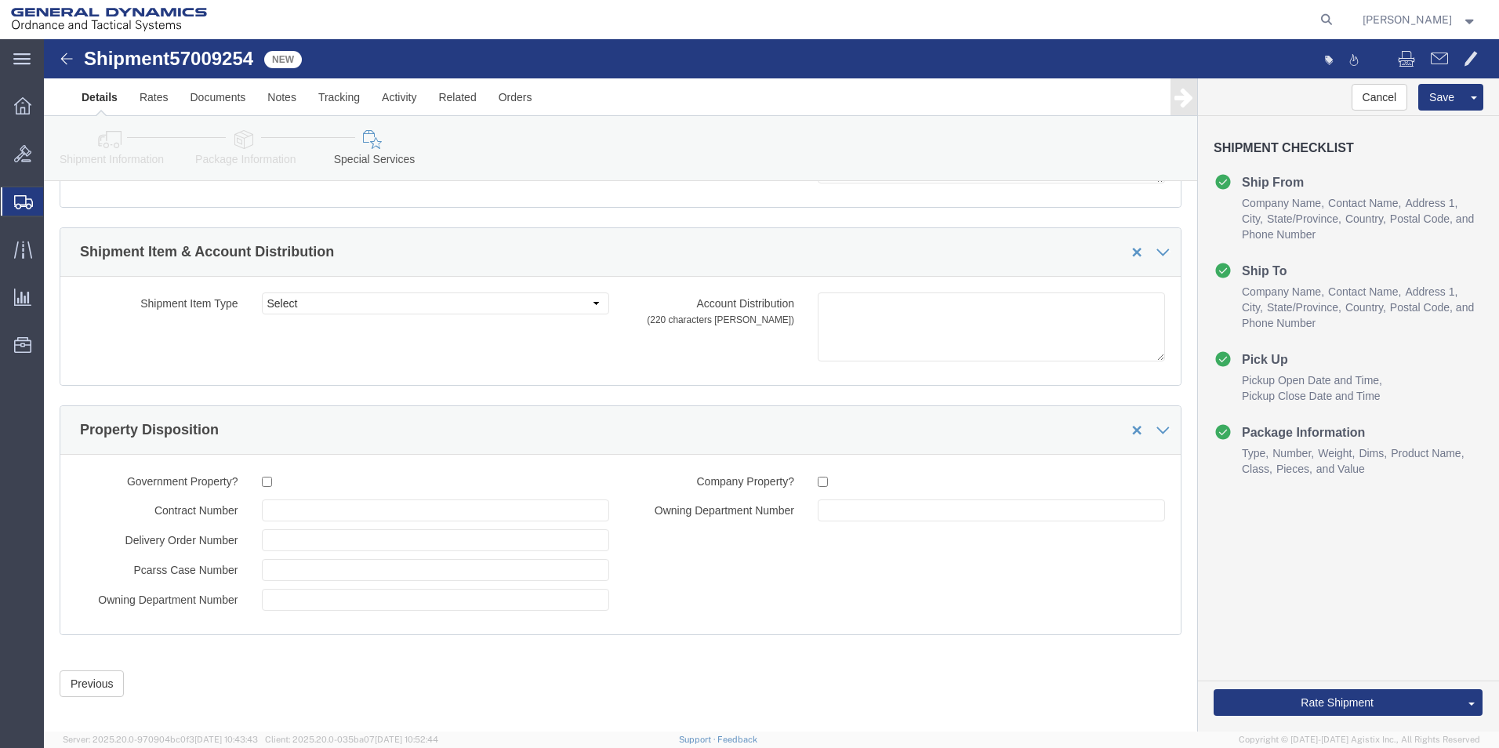
scroll to position [2388, 0]
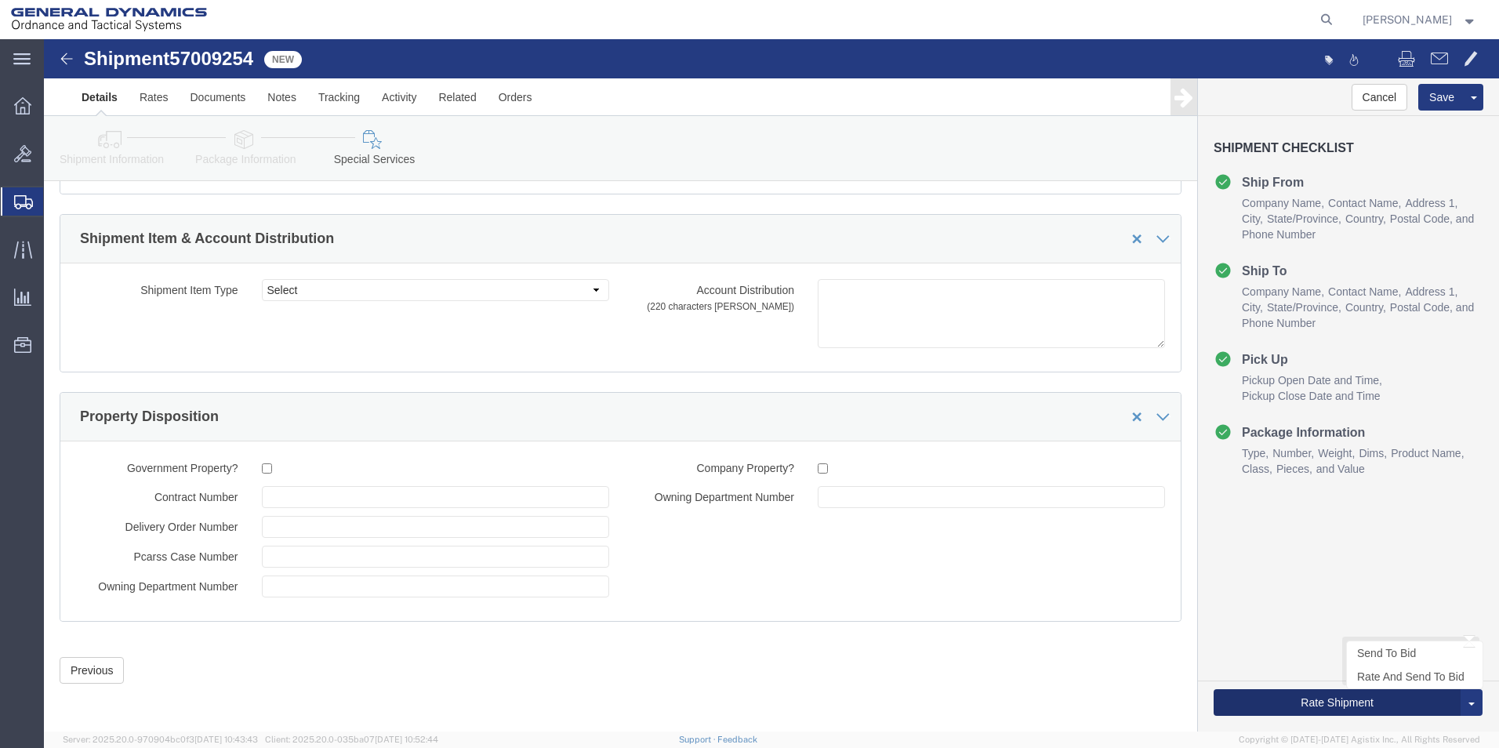
click button "Rate Shipment"
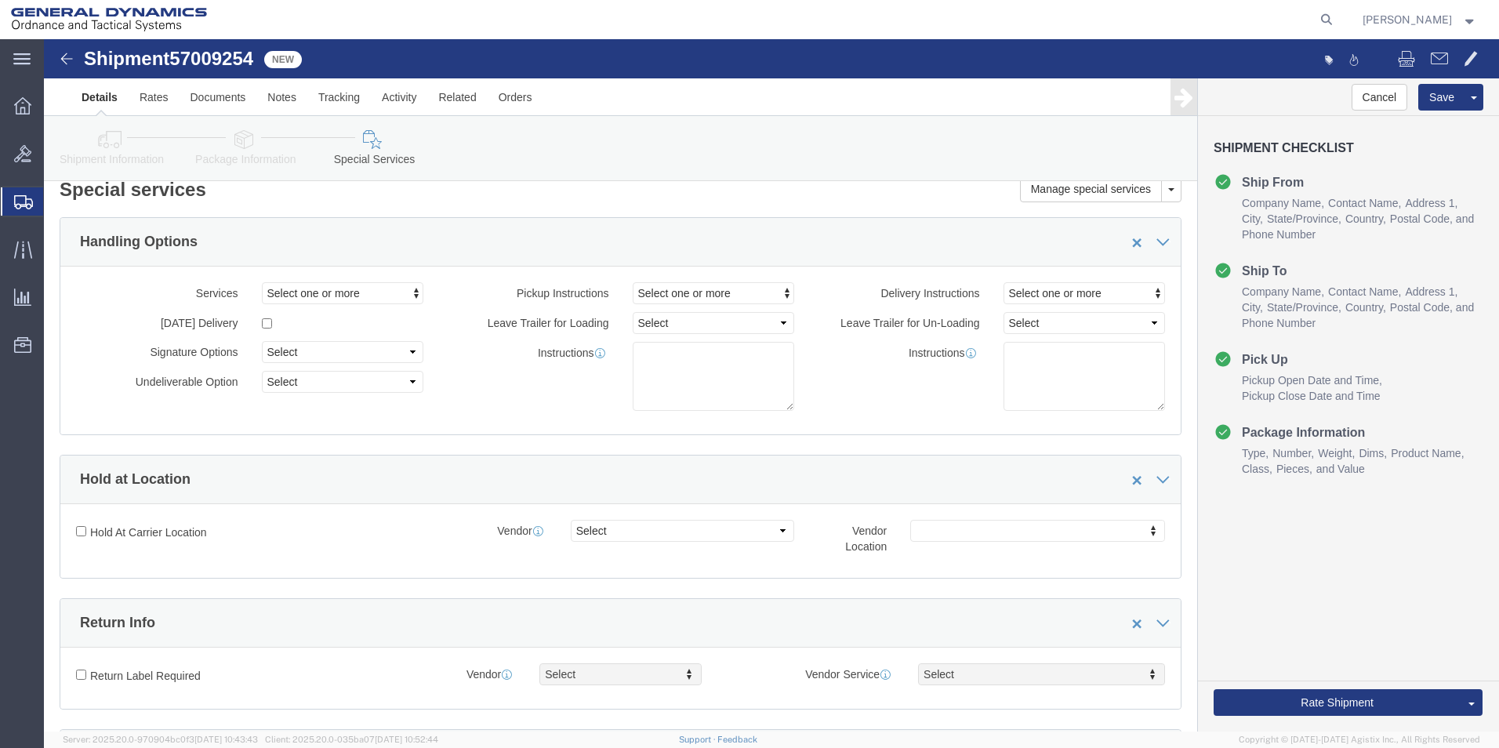
scroll to position [0, 0]
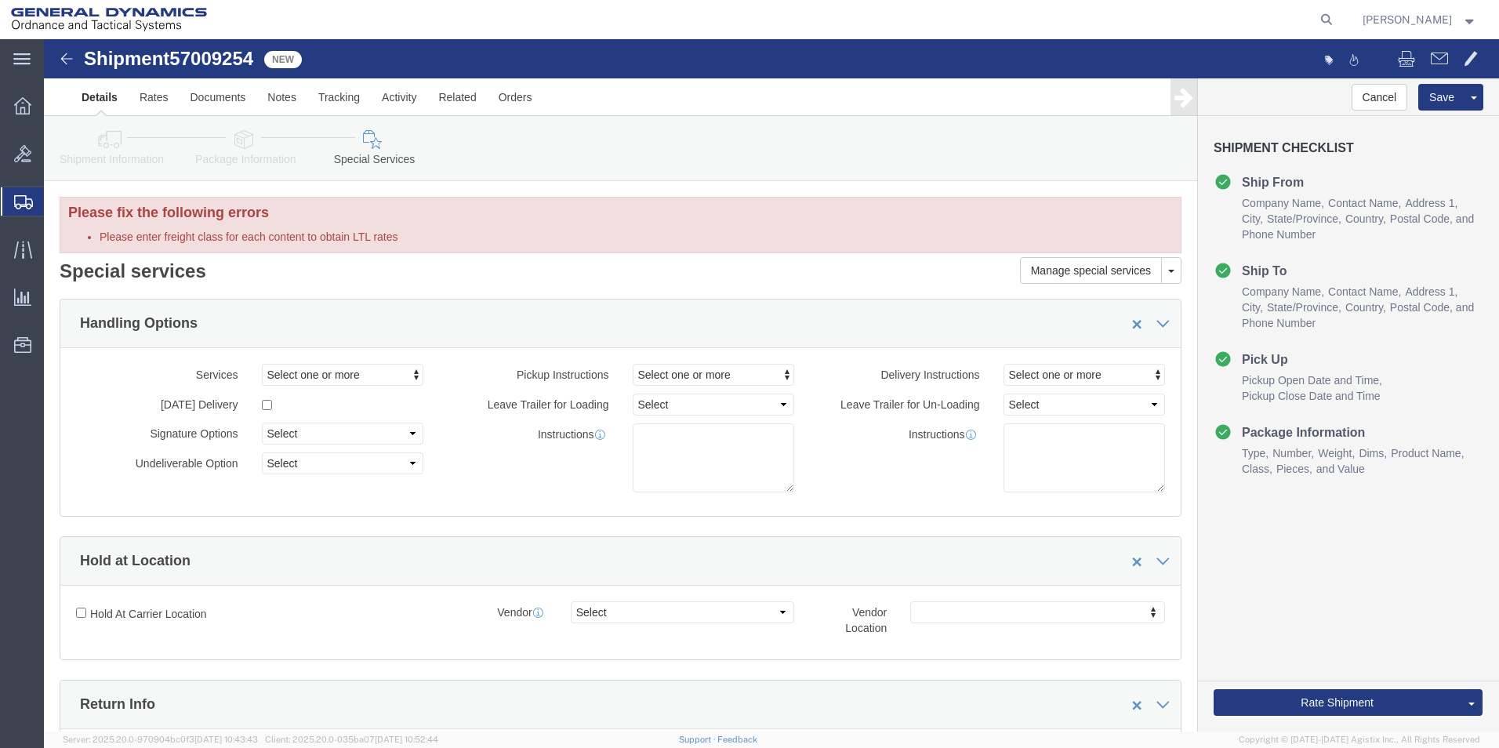
click icon
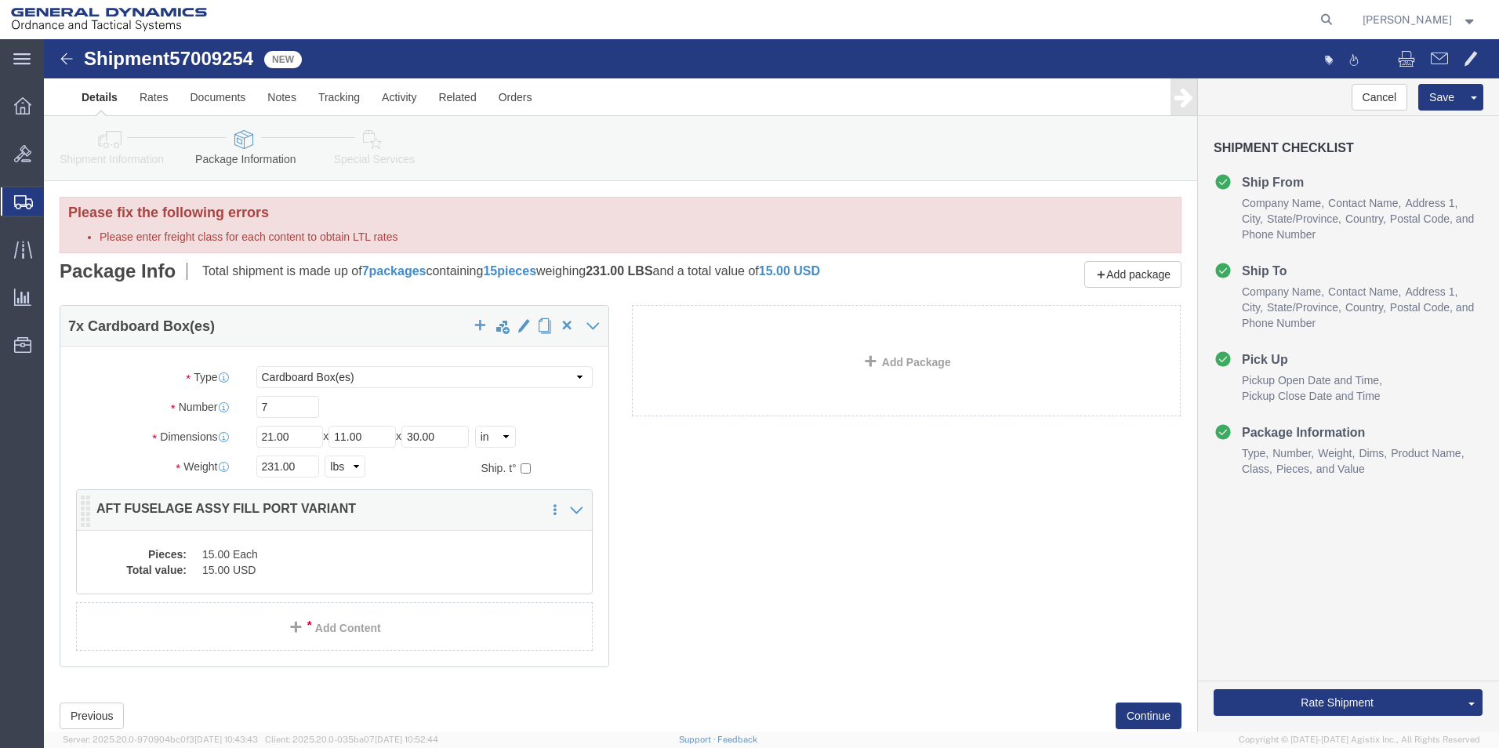
click dd "15.00 USD"
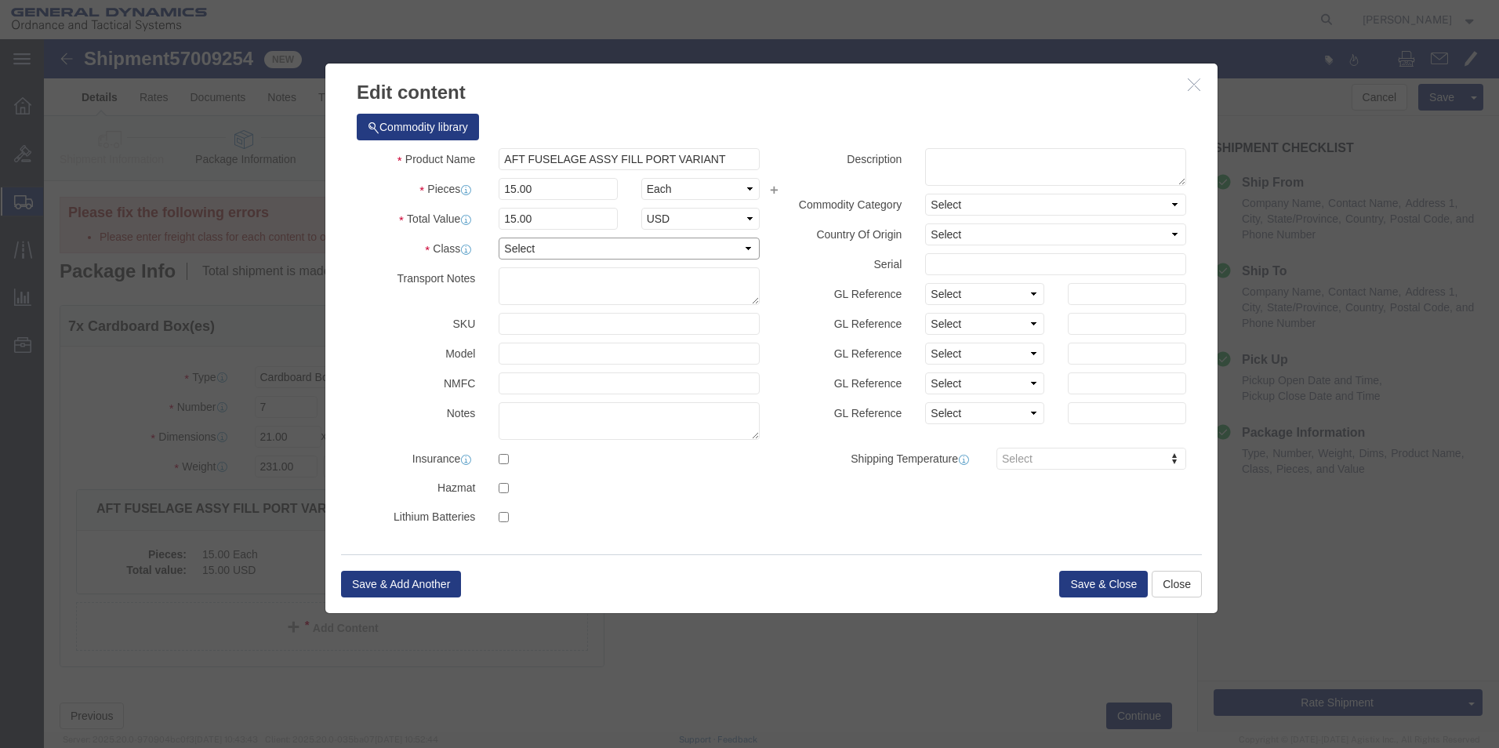
click select "Select 50 55 60 65 70 85 92.5 100 125 175 250 300 400"
select select "50"
click select "Select 50 55 60 65 70 85 92.5 100 125 175 250 300 400"
click button "Save & Close"
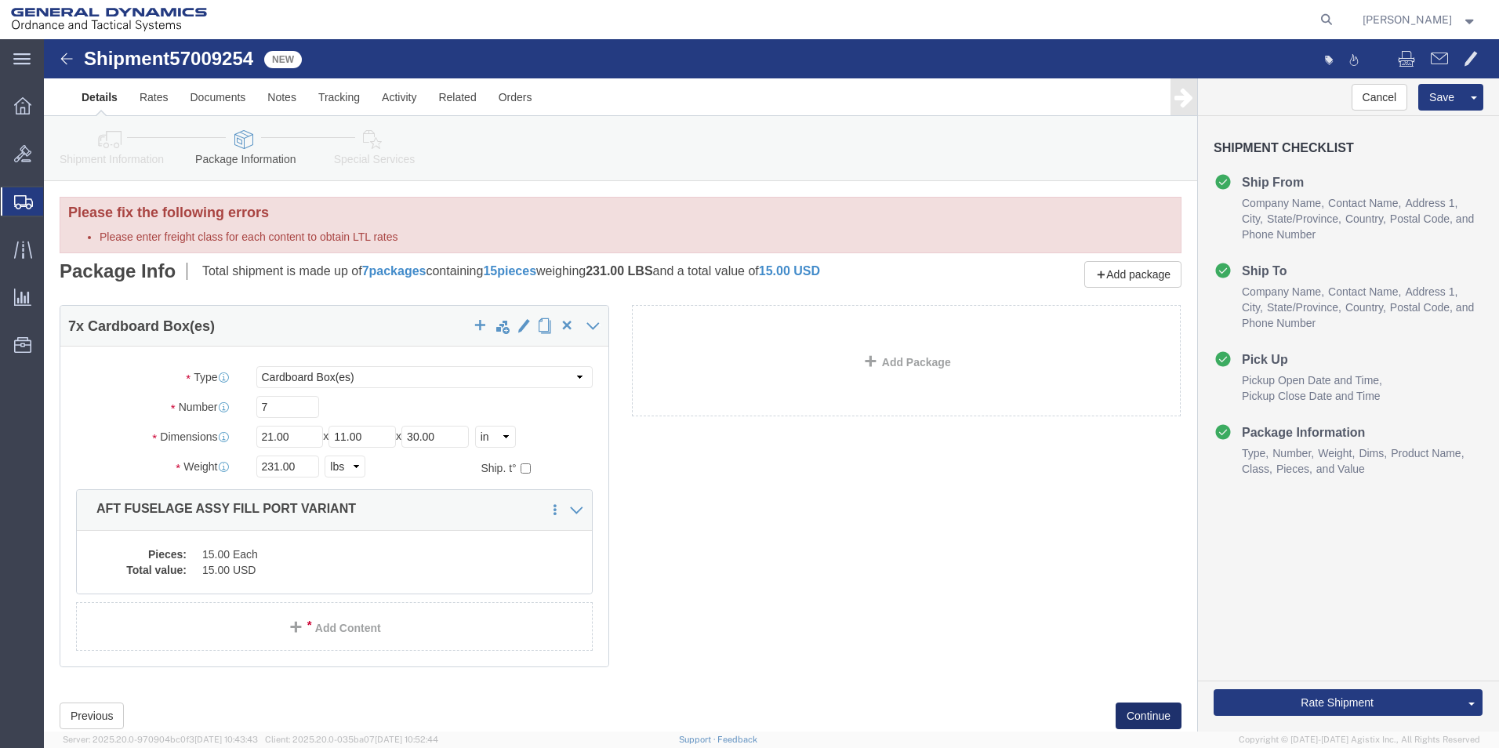
click button "Continue"
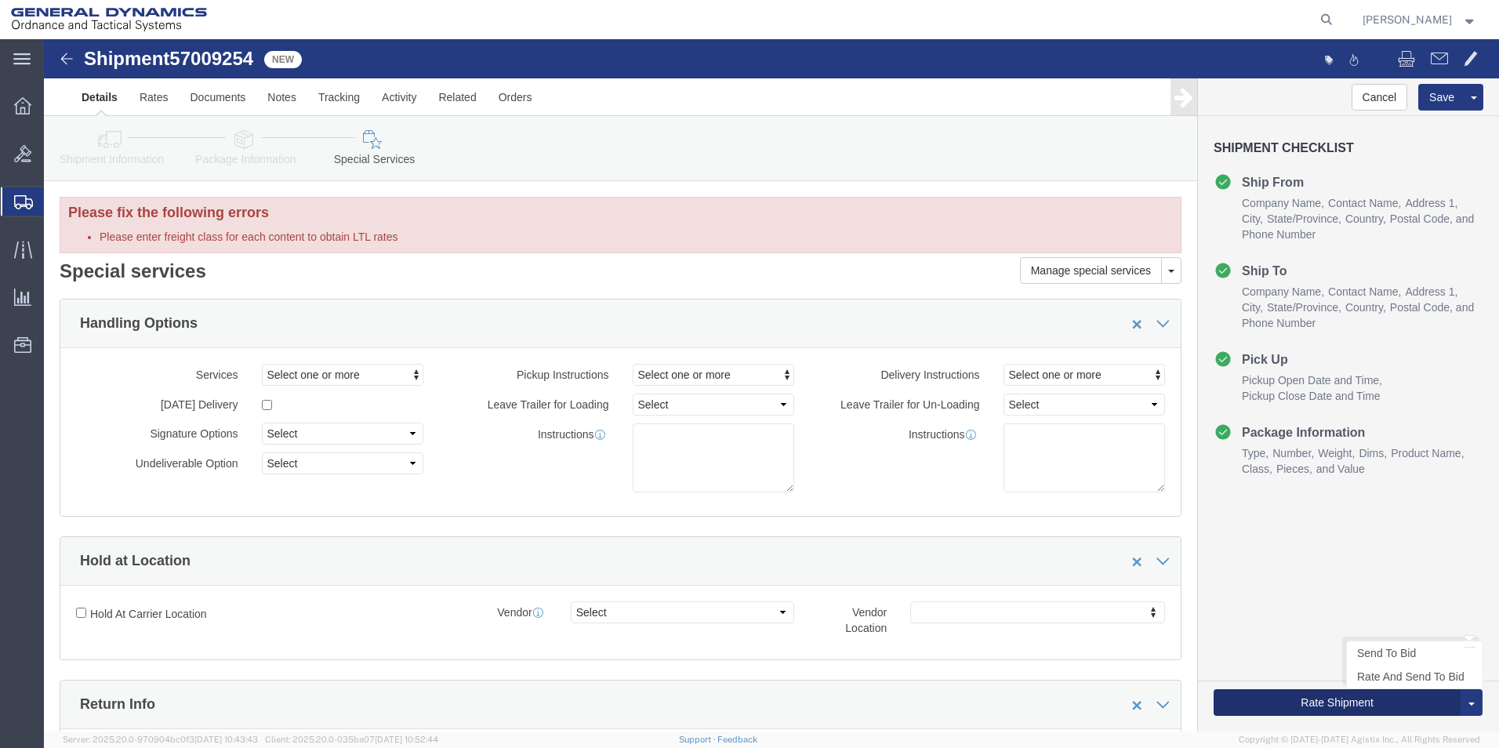
click button "Rate Shipment"
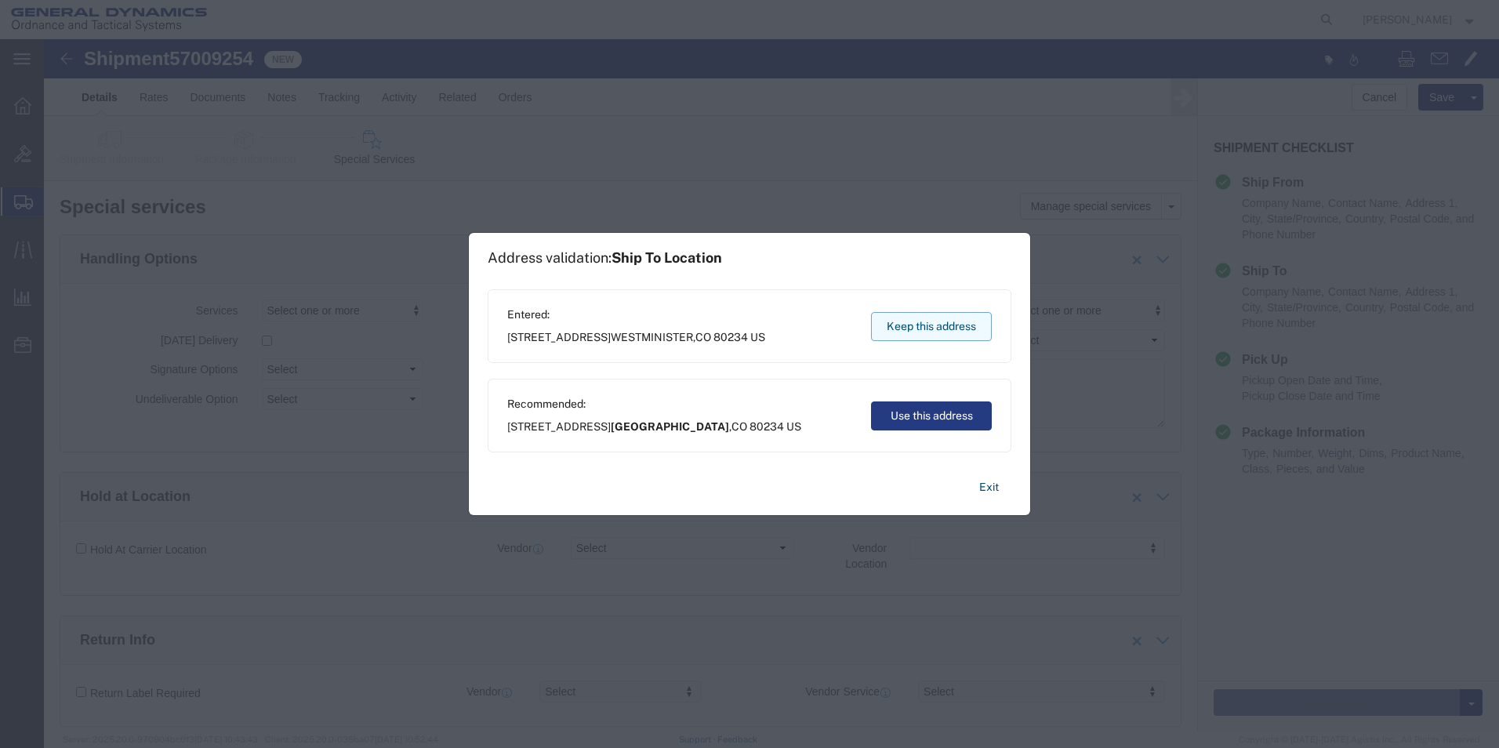
click at [936, 335] on button "Keep this address" at bounding box center [931, 326] width 121 height 29
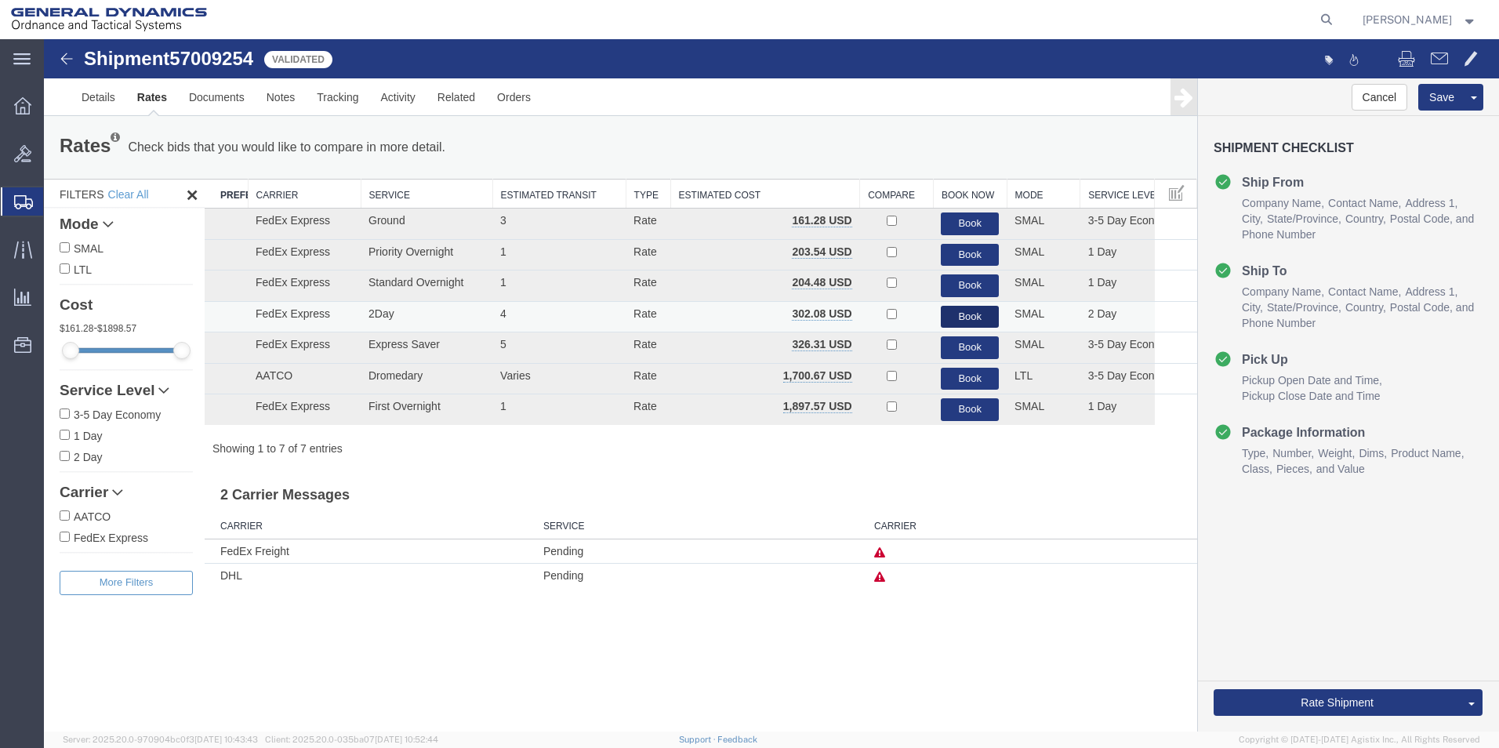
click at [977, 314] on button "Book" at bounding box center [970, 317] width 58 height 23
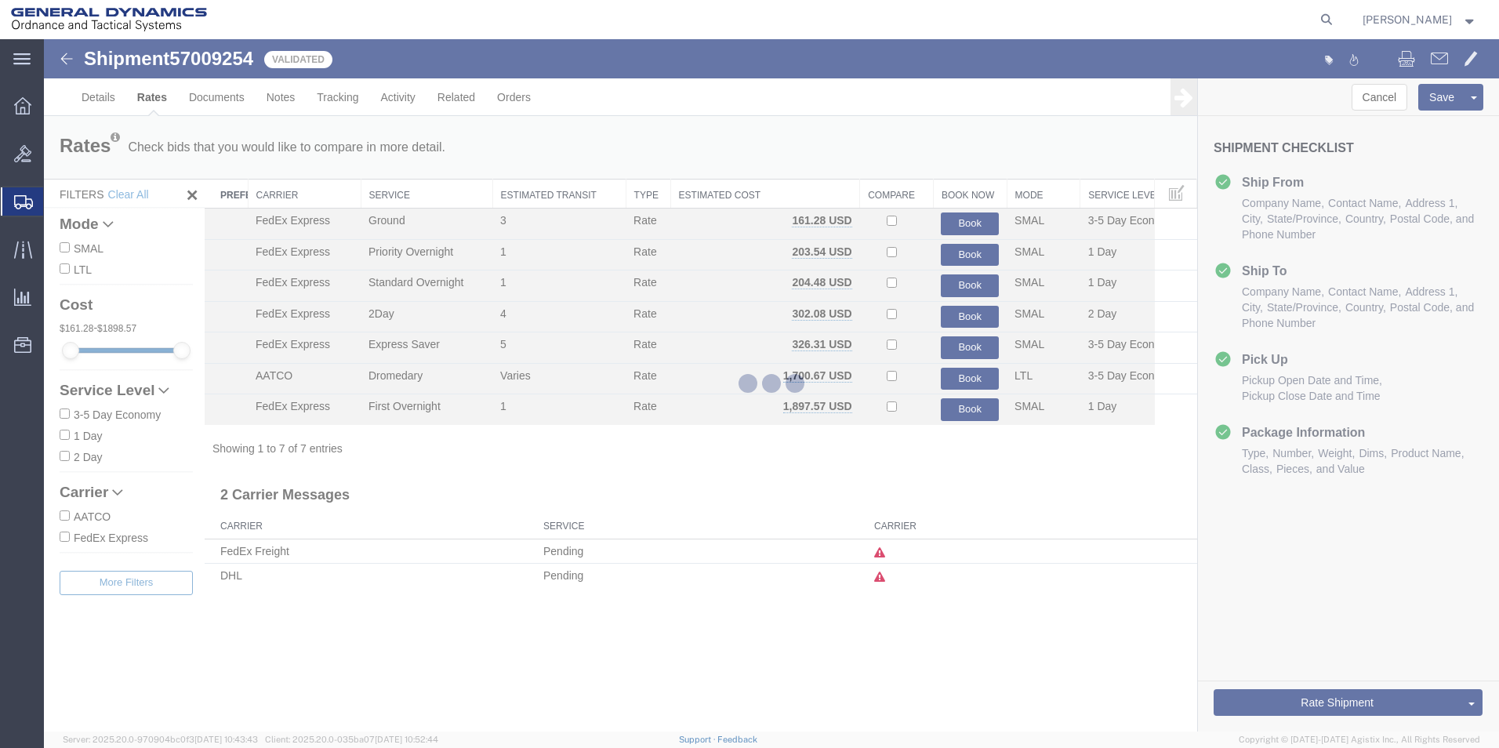
click at [1377, 98] on div at bounding box center [771, 385] width 1455 height 692
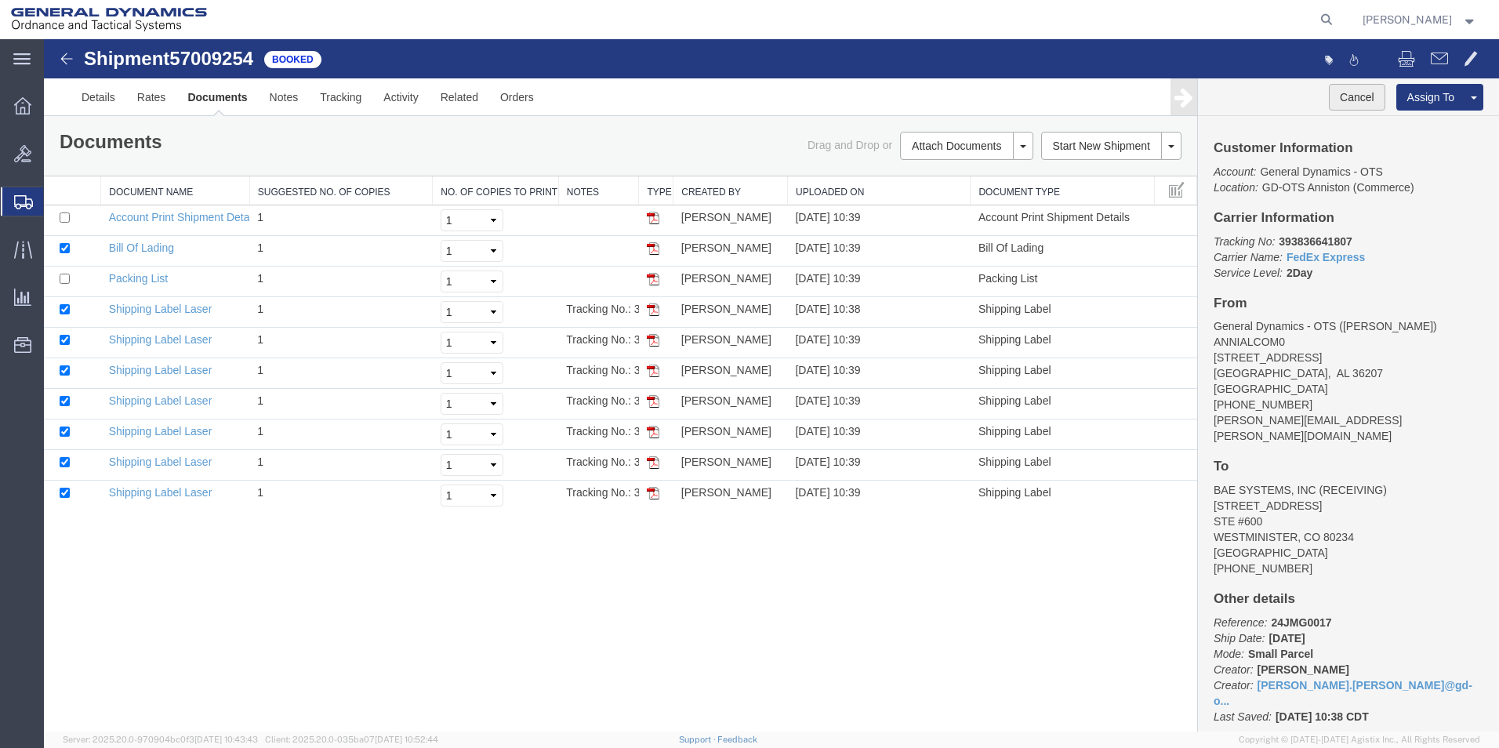
click at [1360, 95] on button "Cancel" at bounding box center [1357, 97] width 56 height 27
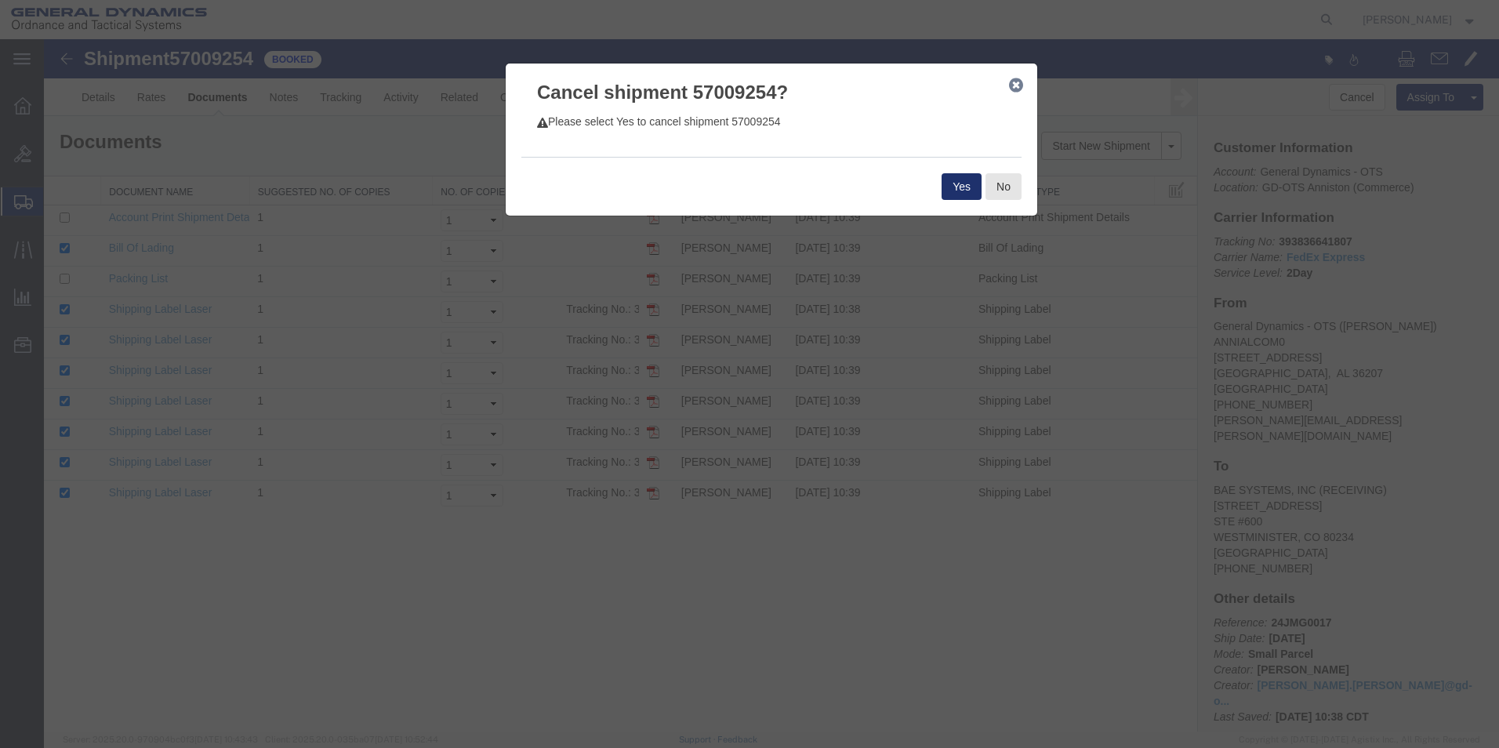
click at [961, 183] on button "Yes" at bounding box center [962, 186] width 40 height 27
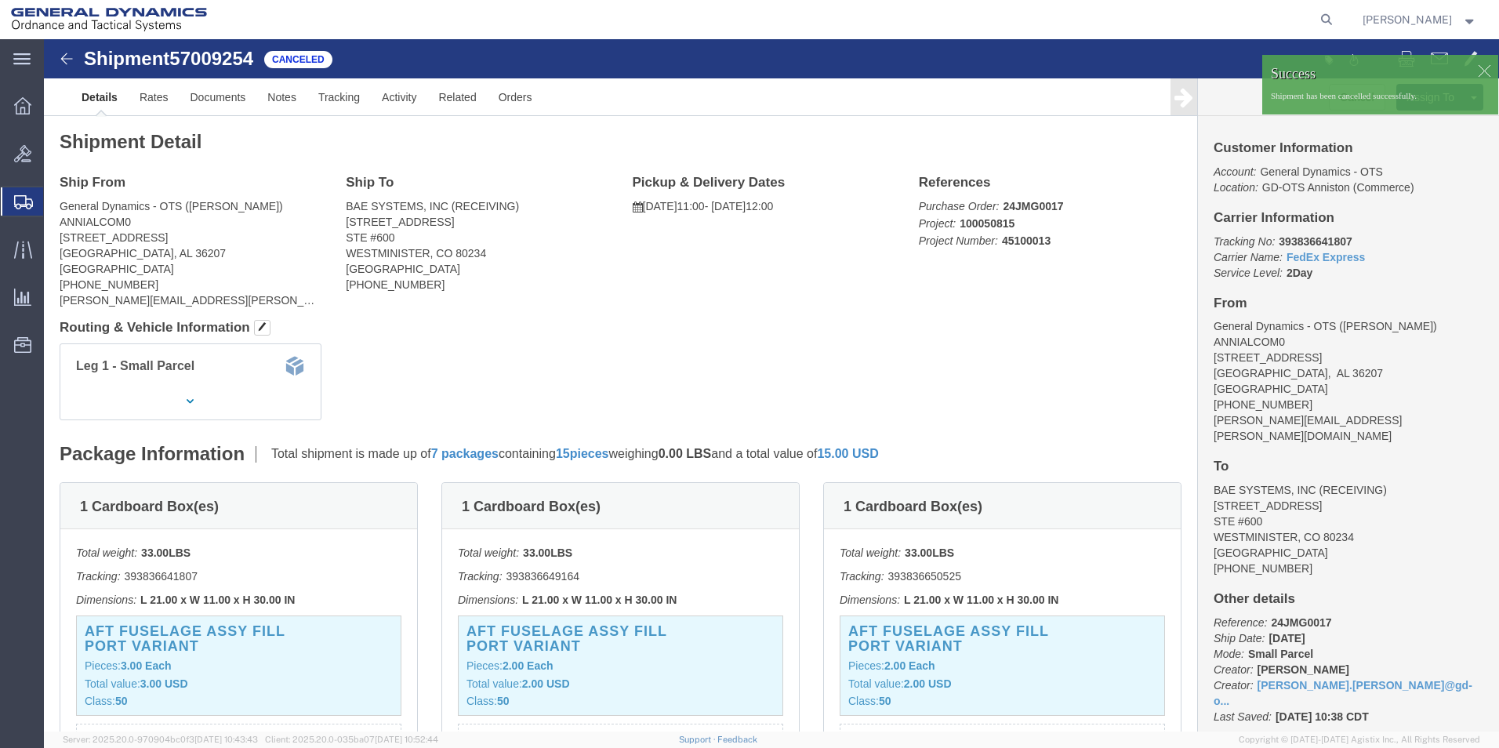
click div
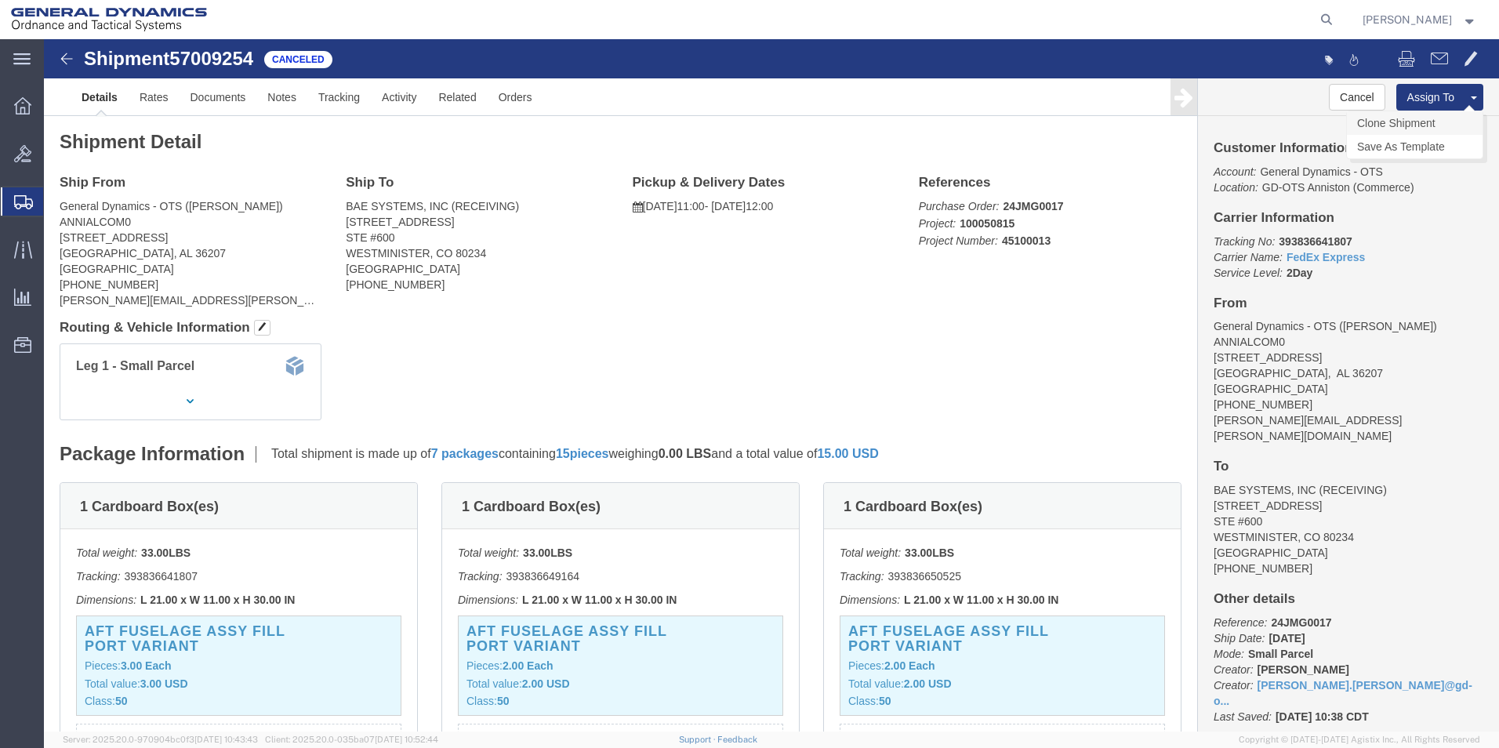
click link "Clone Shipment"
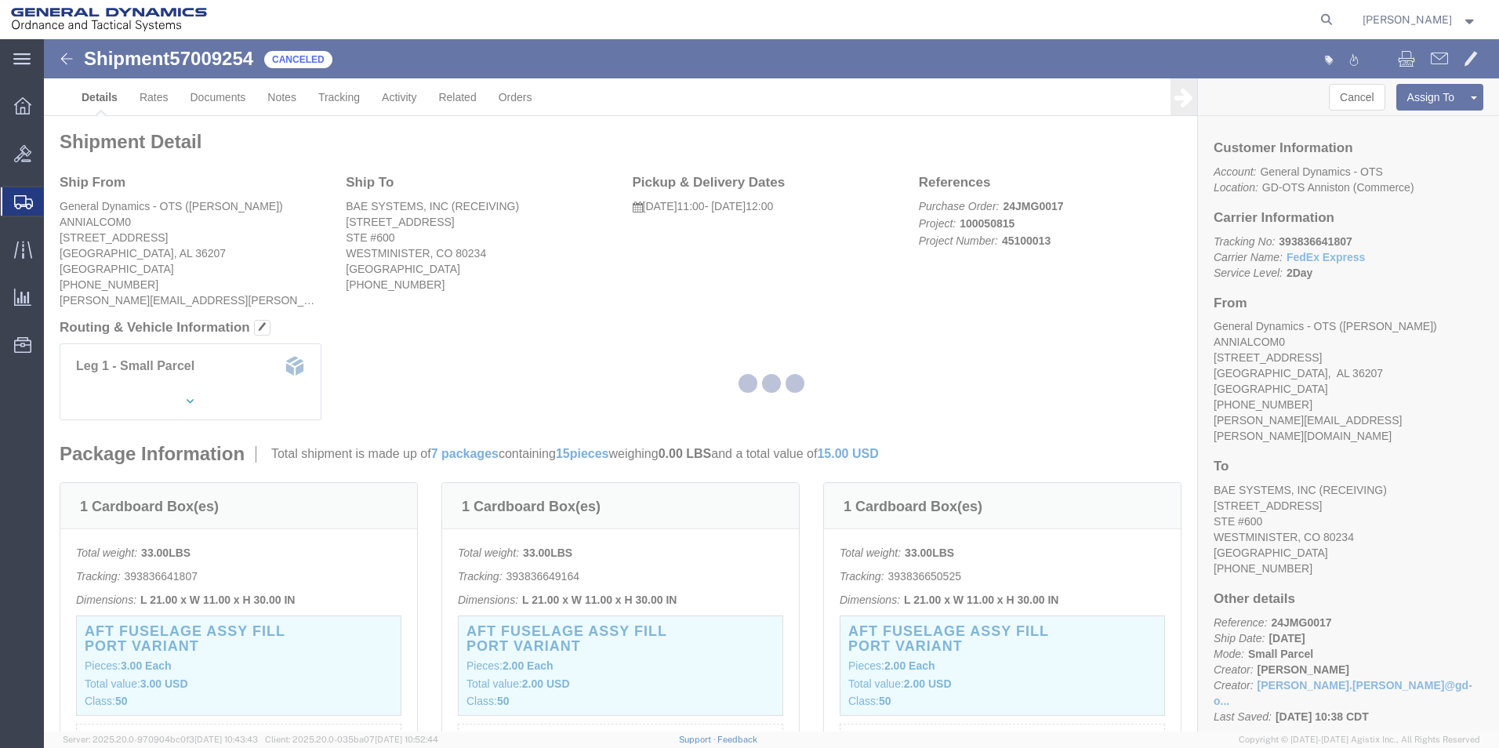
select select "318"
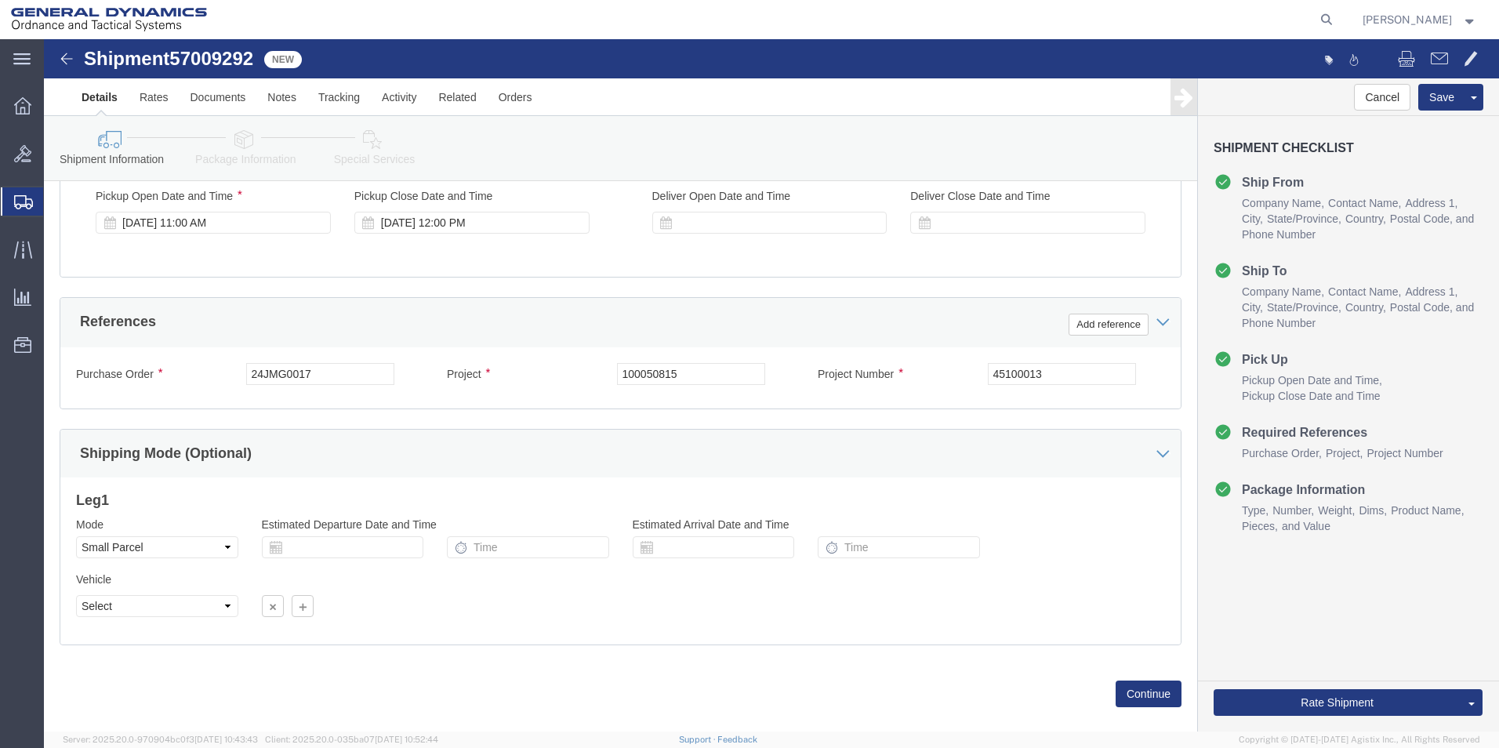
scroll to position [654, 0]
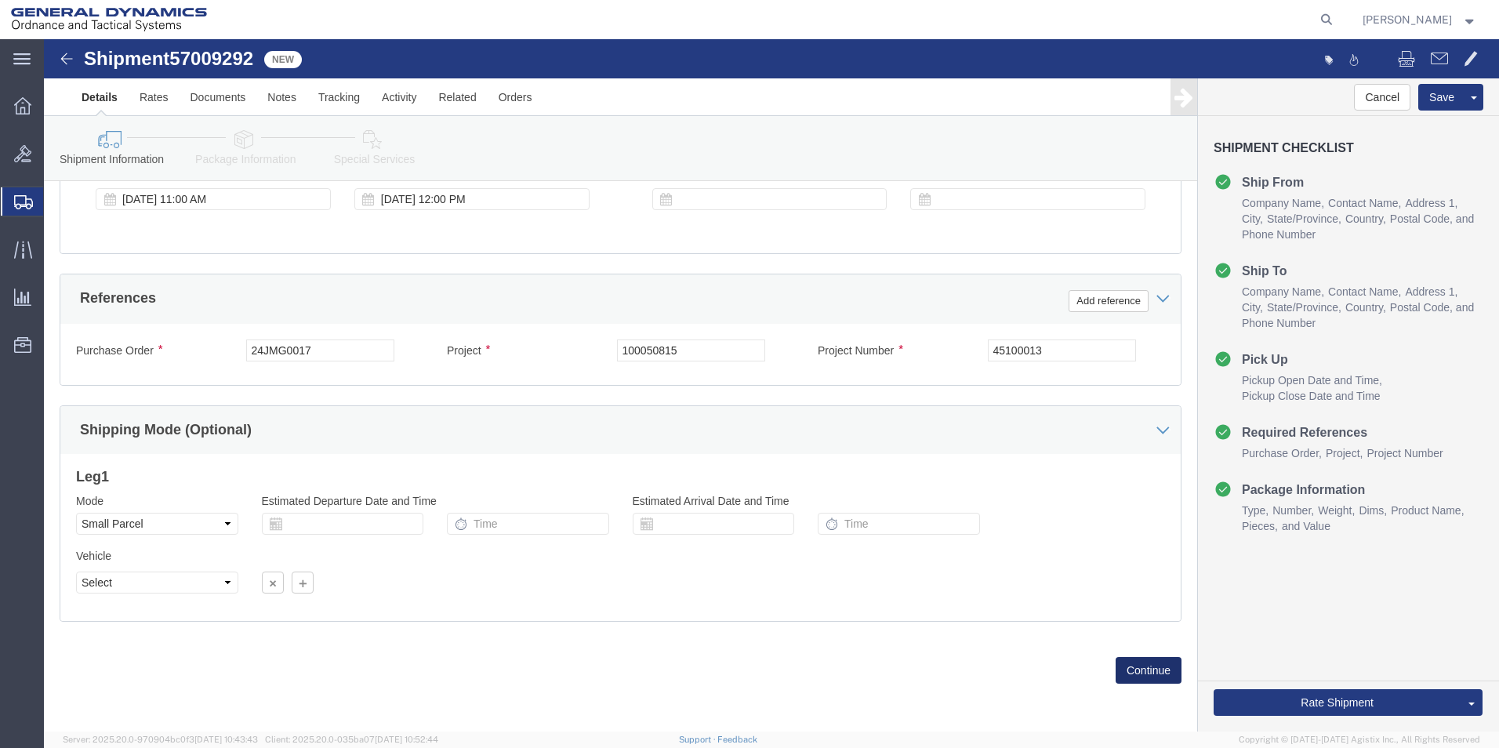
click button "Continue"
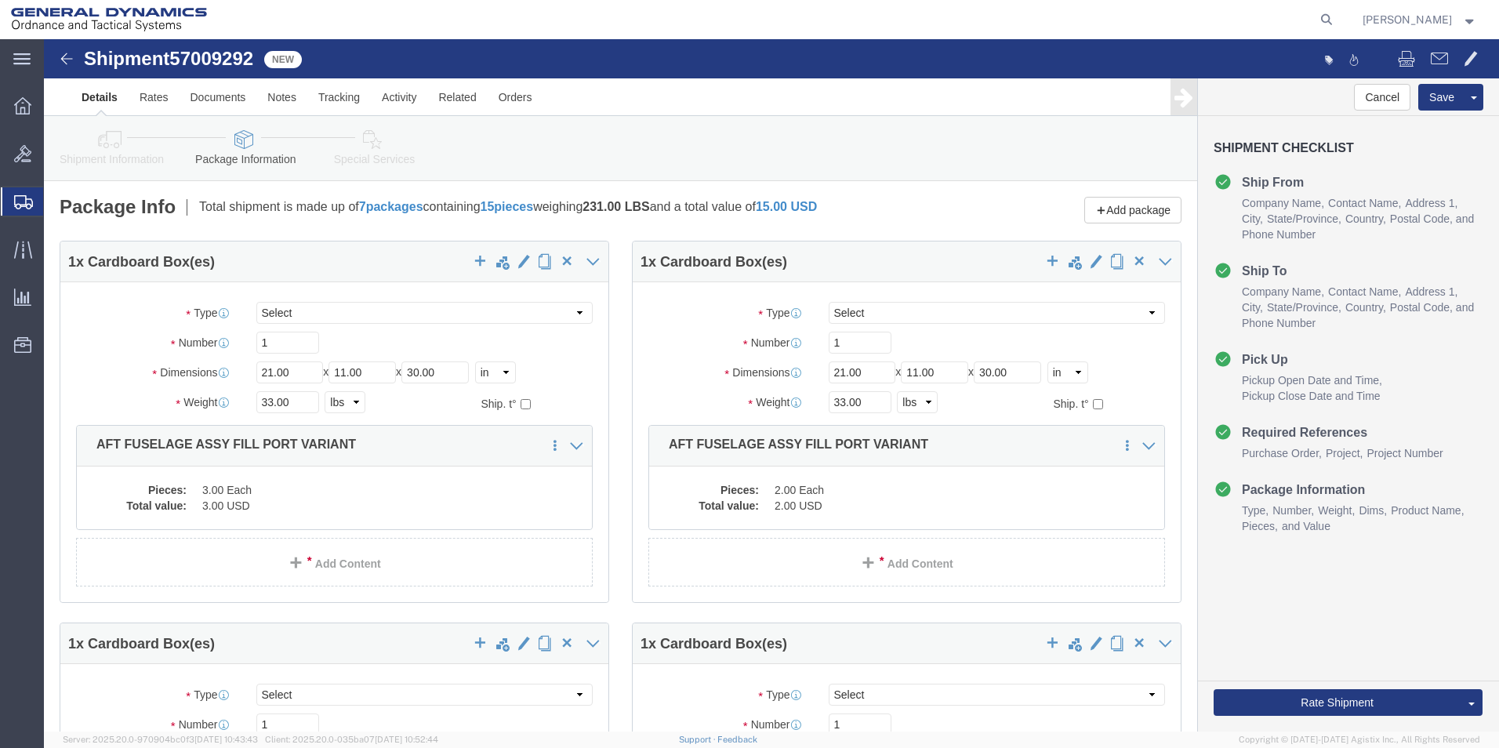
click link "Shipment Information"
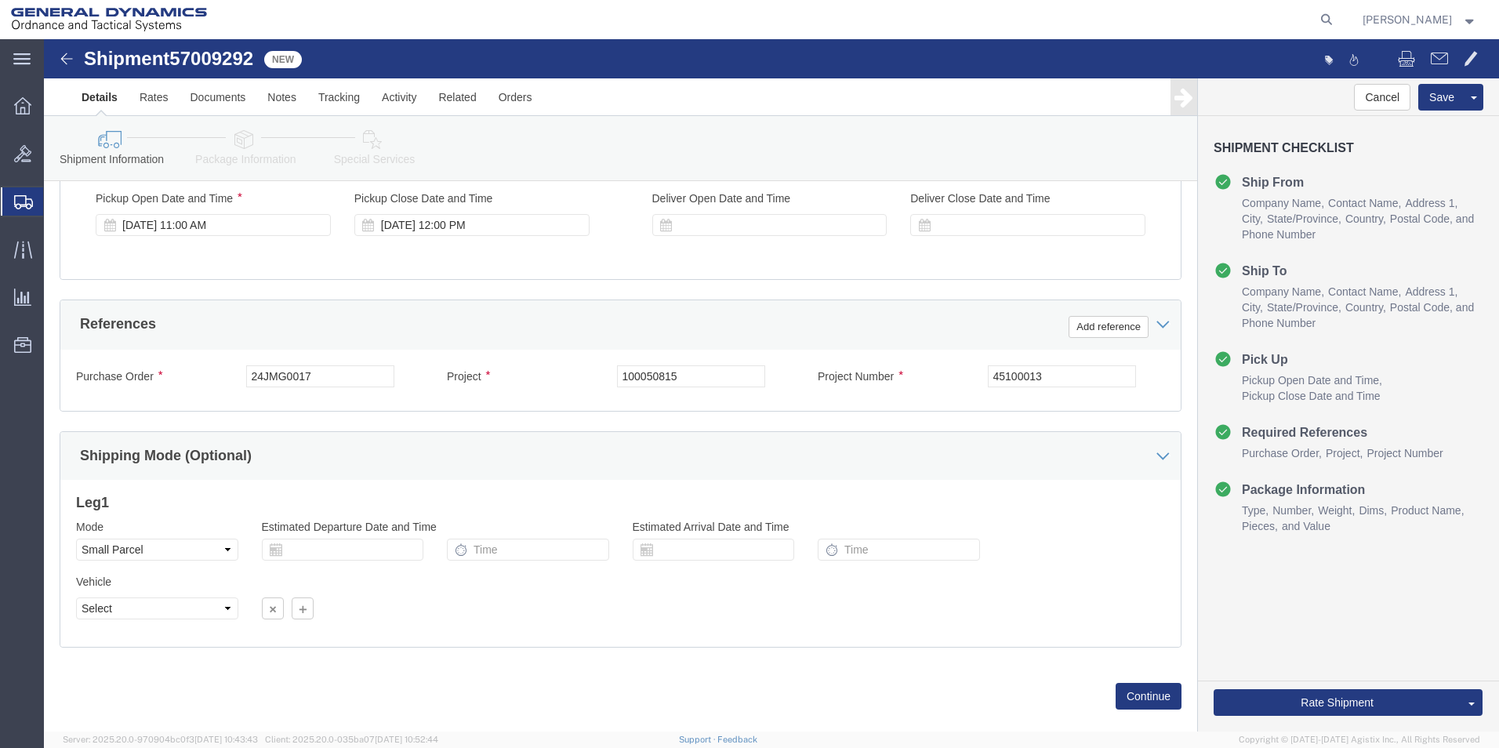
scroll to position [654, 0]
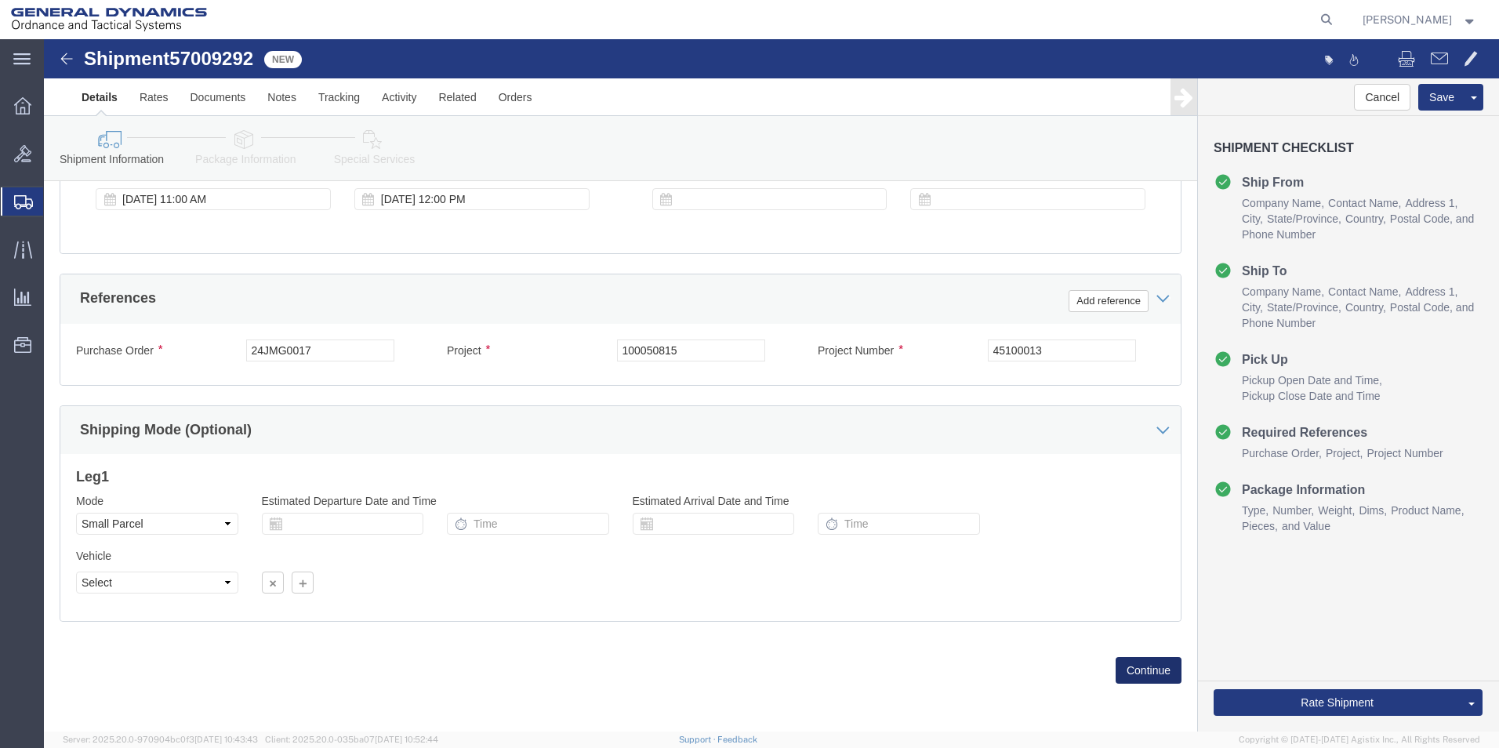
click button "Continue"
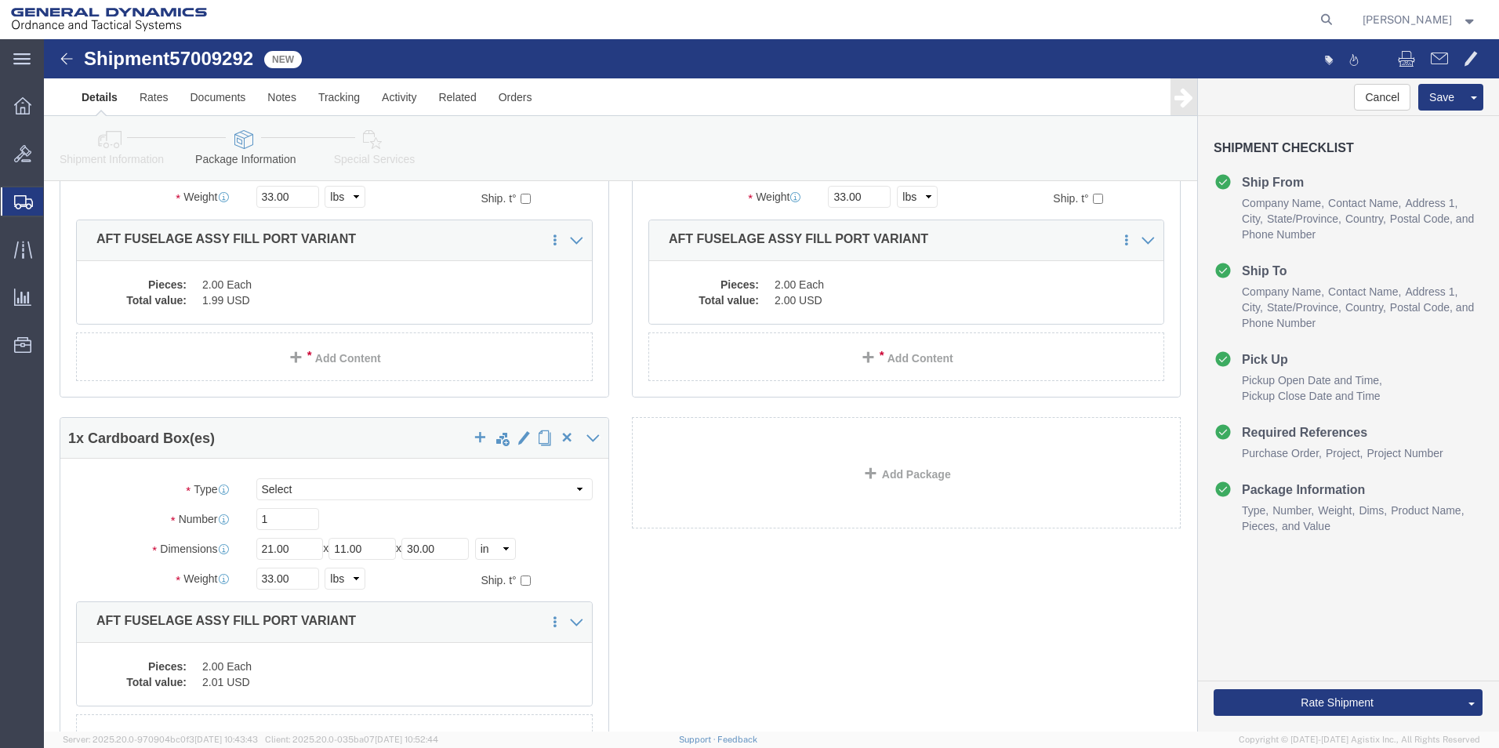
scroll to position [891, 0]
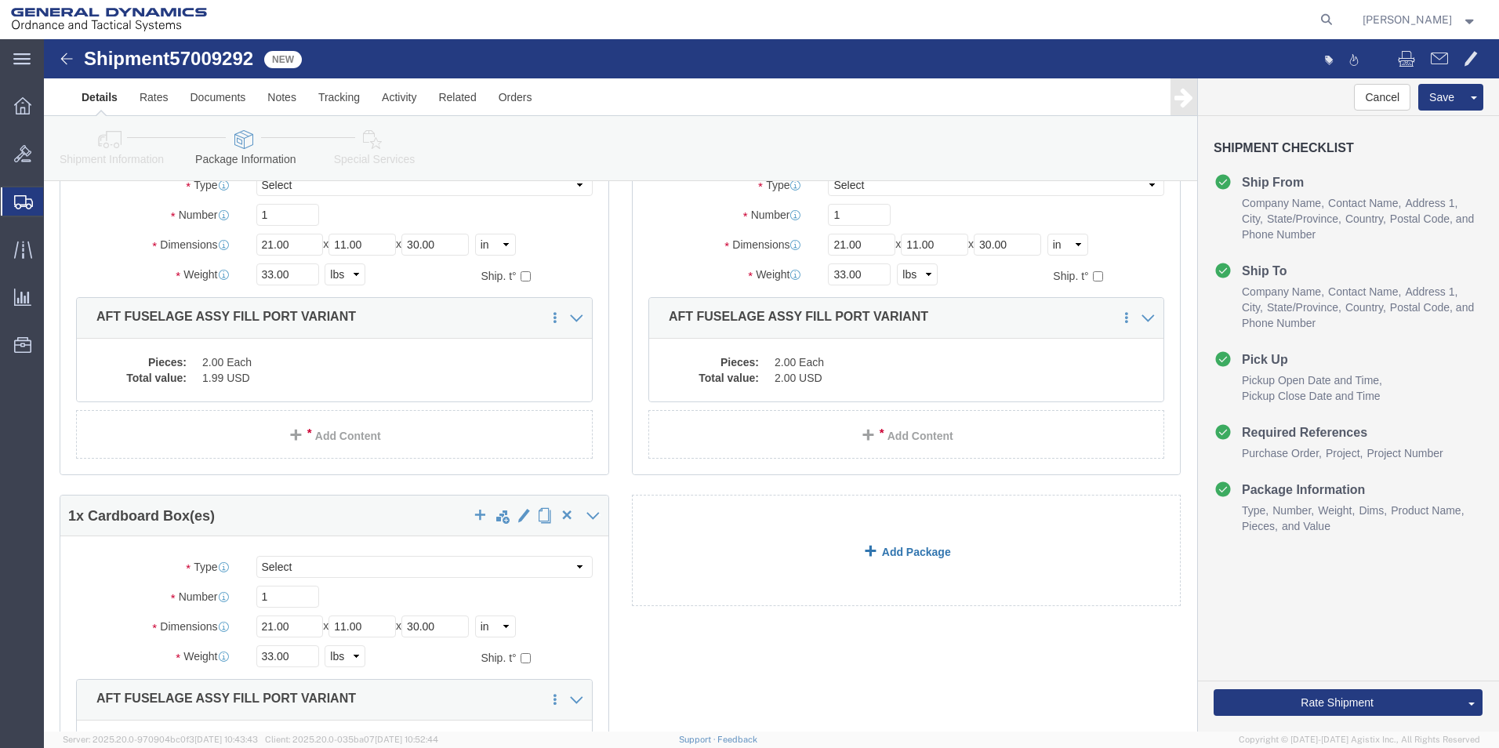
click link "Add Package"
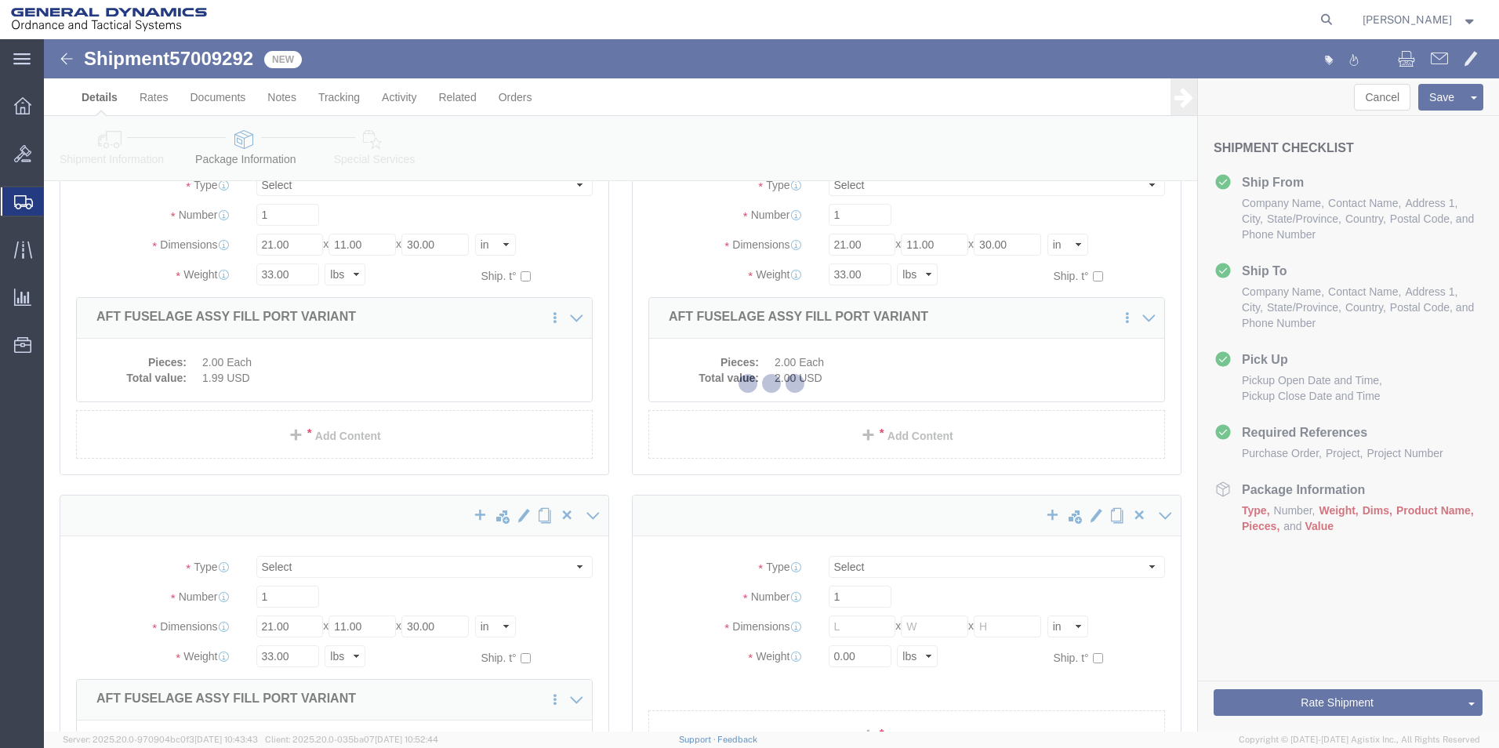
scroll to position [0, 0]
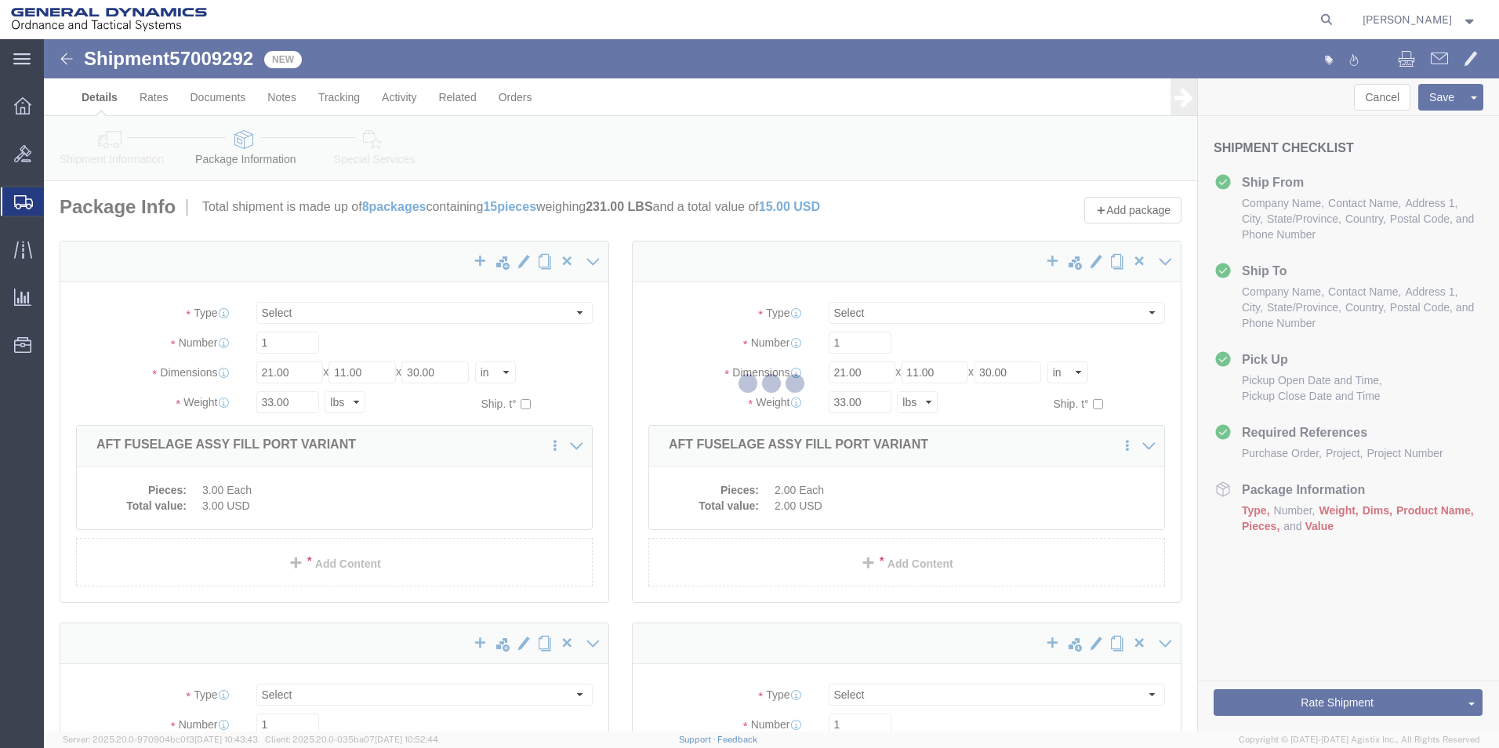
select select "YRPK"
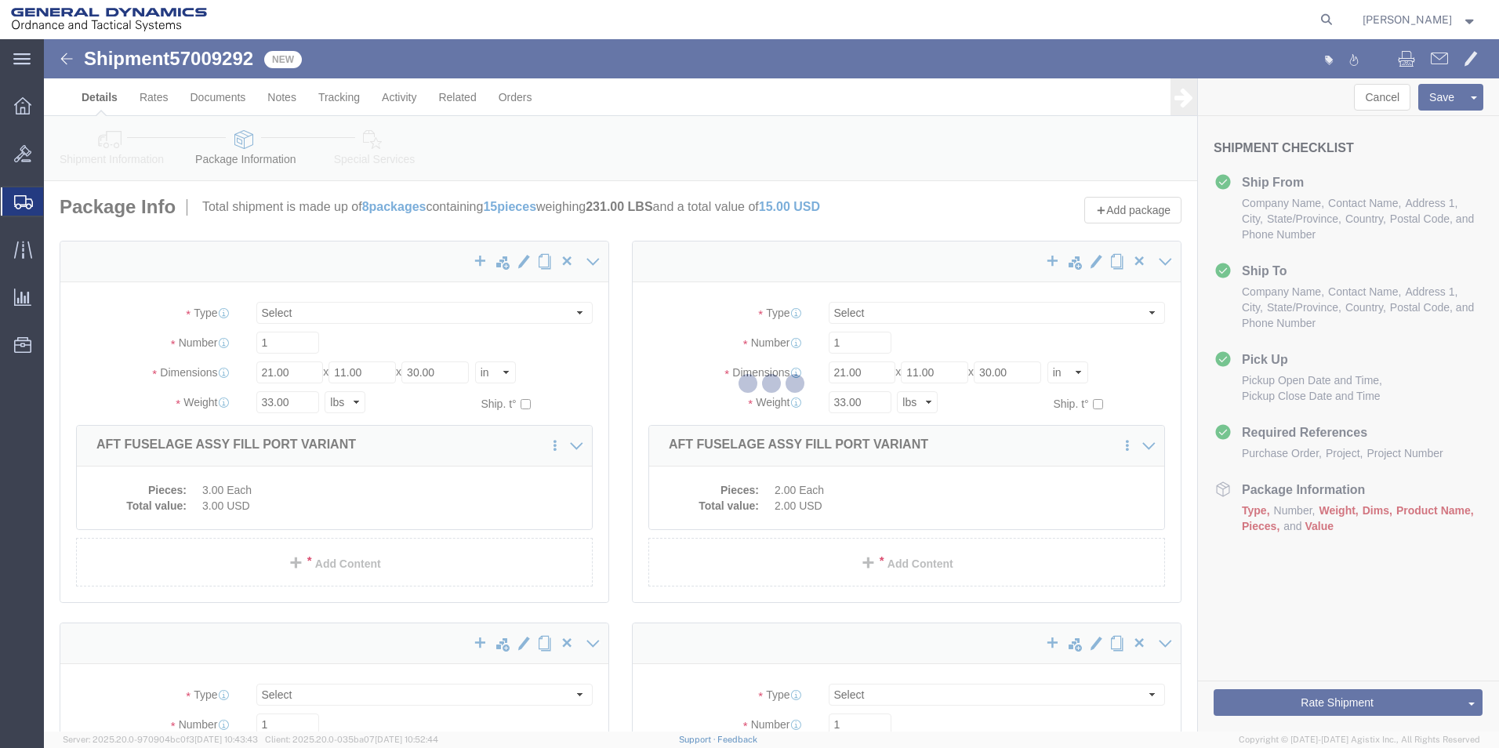
select select "YRPK"
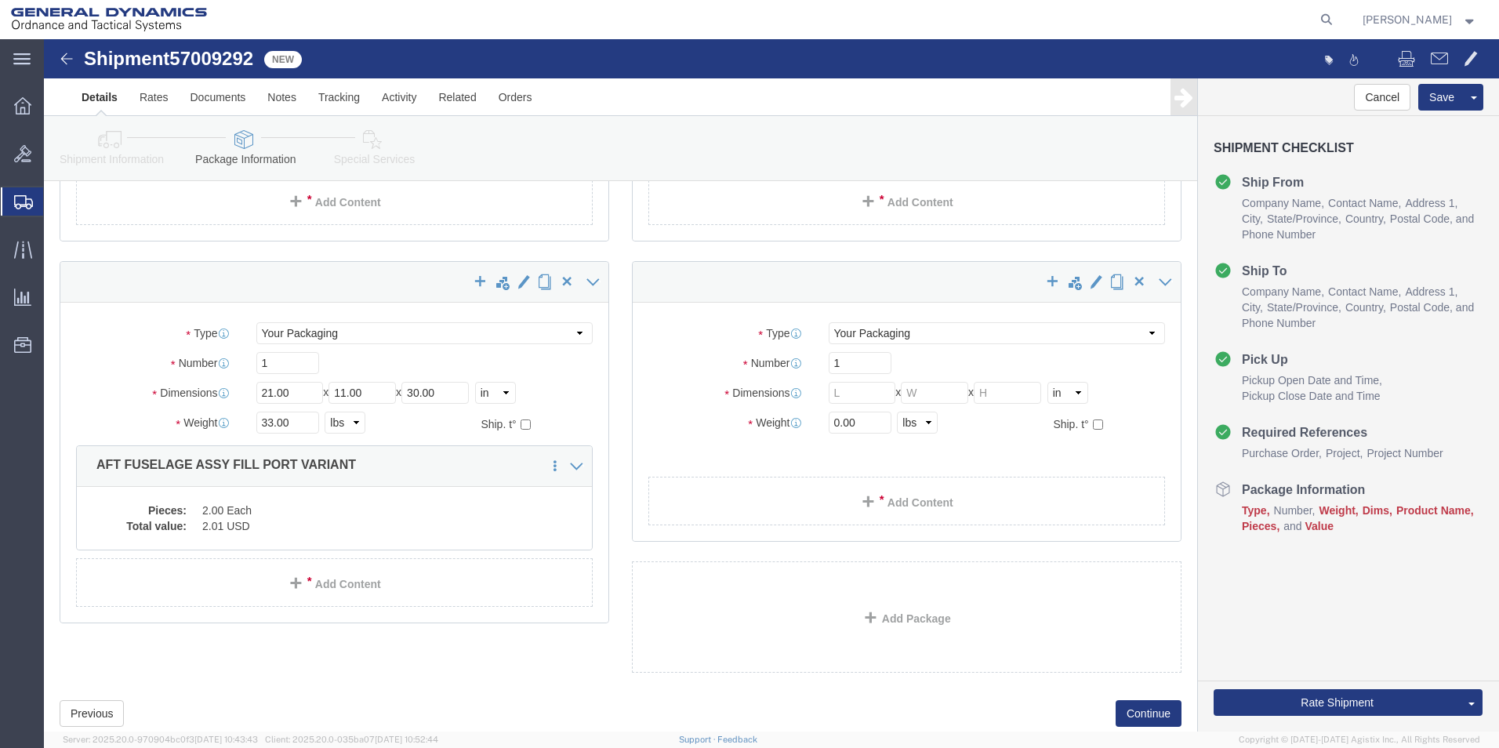
scroll to position [1168, 0]
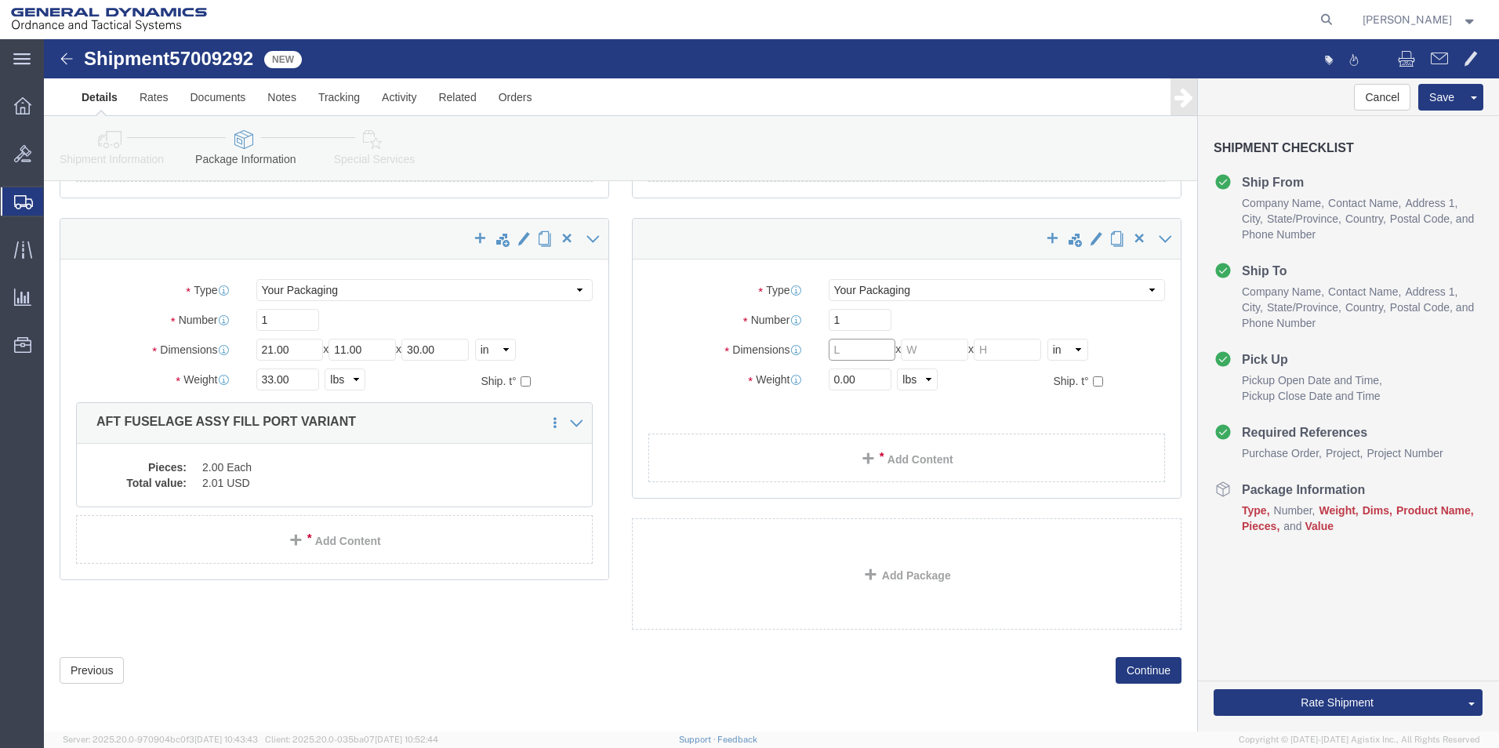
drag, startPoint x: 800, startPoint y: 315, endPoint x: 844, endPoint y: 314, distance: 43.9
click input "text"
drag, startPoint x: 796, startPoint y: 307, endPoint x: 748, endPoint y: 308, distance: 47.8
click div "Dimensions Separate dimensions for each package, Length x Width x Height Length…"
click ul
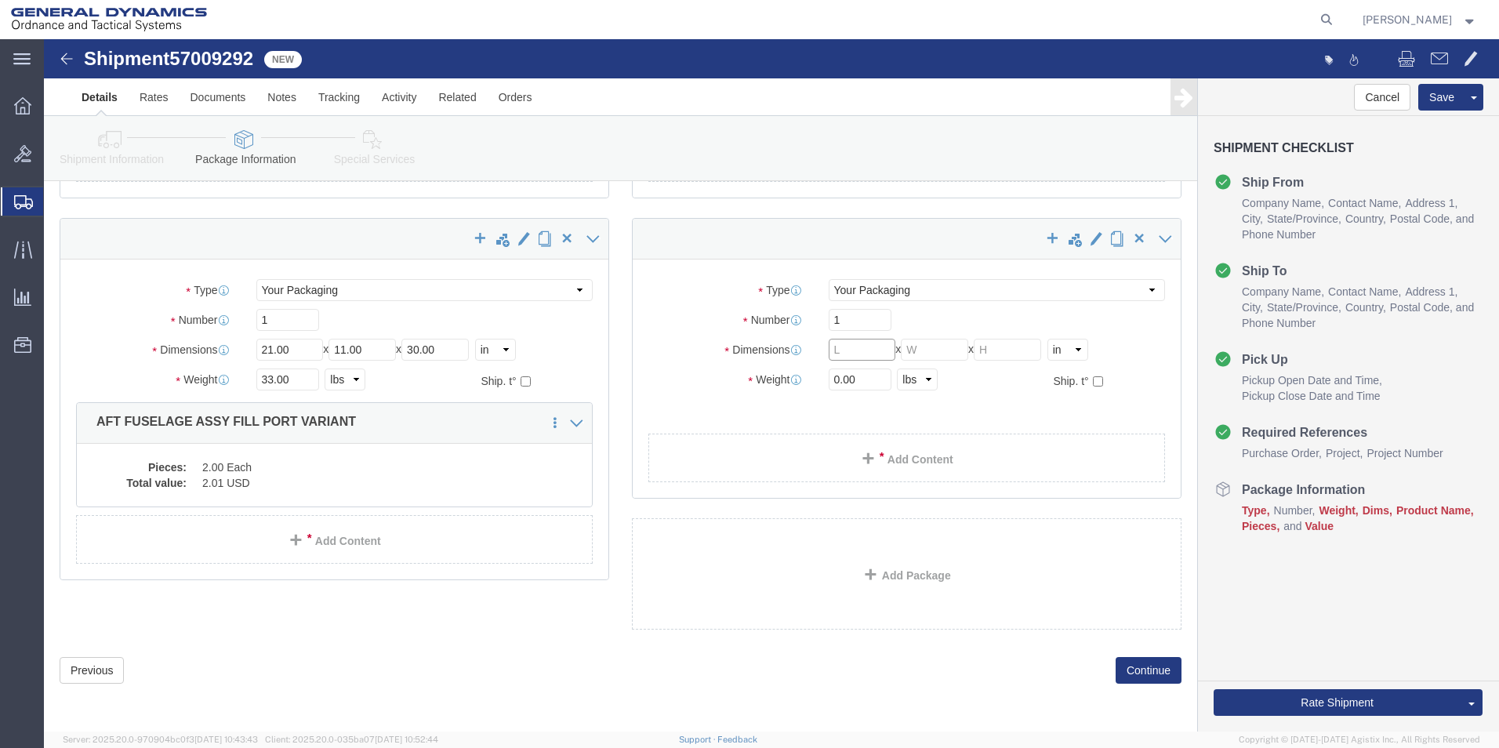
click input "text"
type input "21"
click input "text"
type input "11"
click input "text"
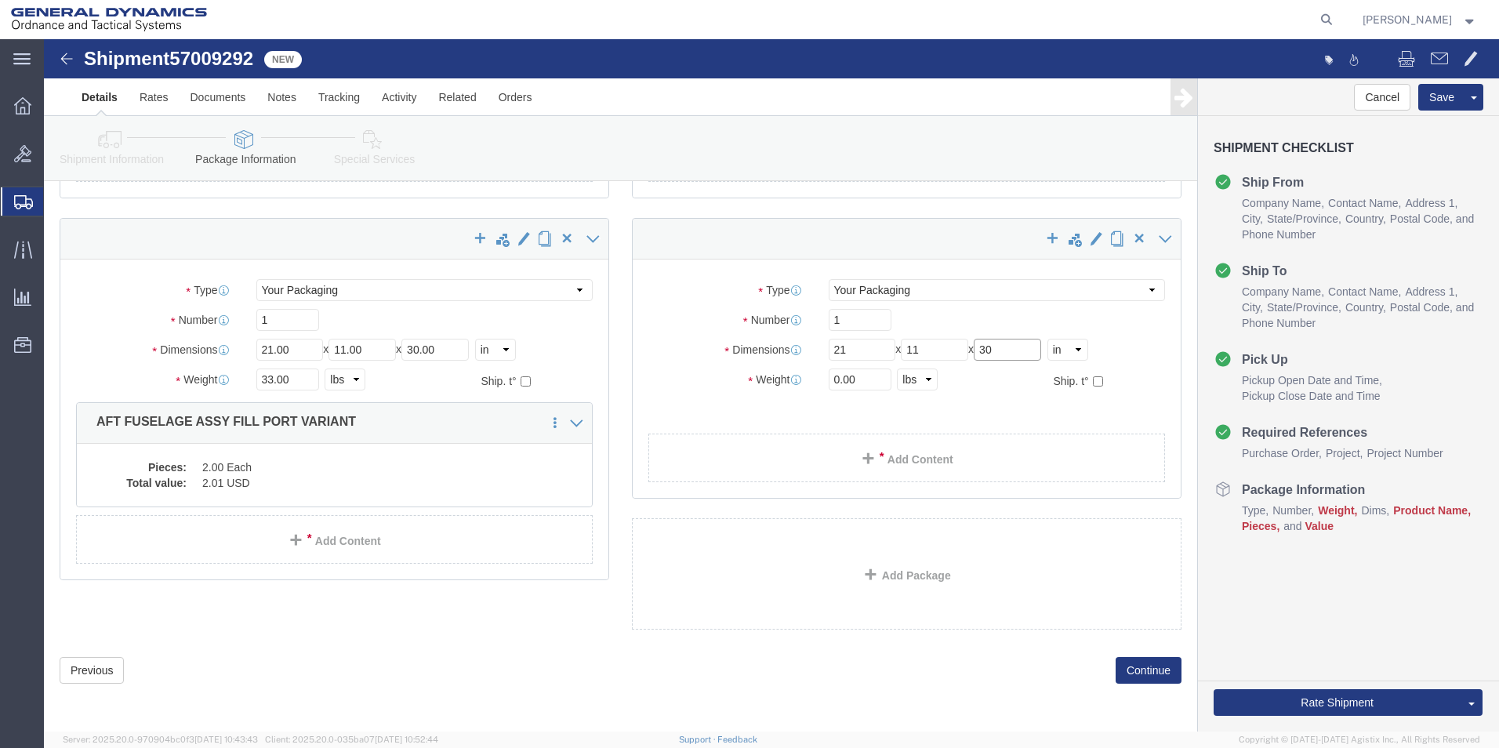
type input "30"
drag, startPoint x: 787, startPoint y: 339, endPoint x: 777, endPoint y: 341, distance: 10.5
click div "0.00 Select kgs lbs"
type input "30.00"
click link "Add Content"
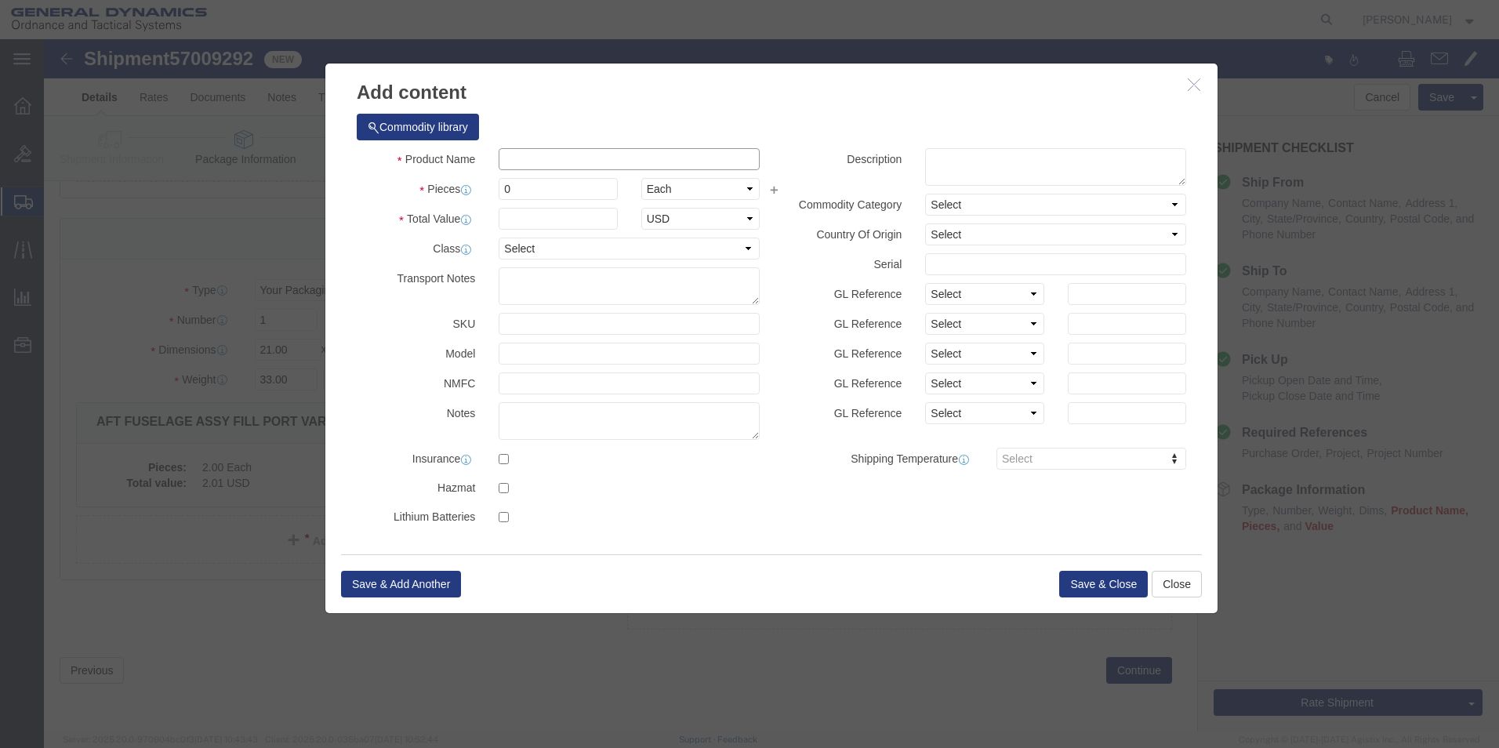
click input "text"
click div
click button "Close"
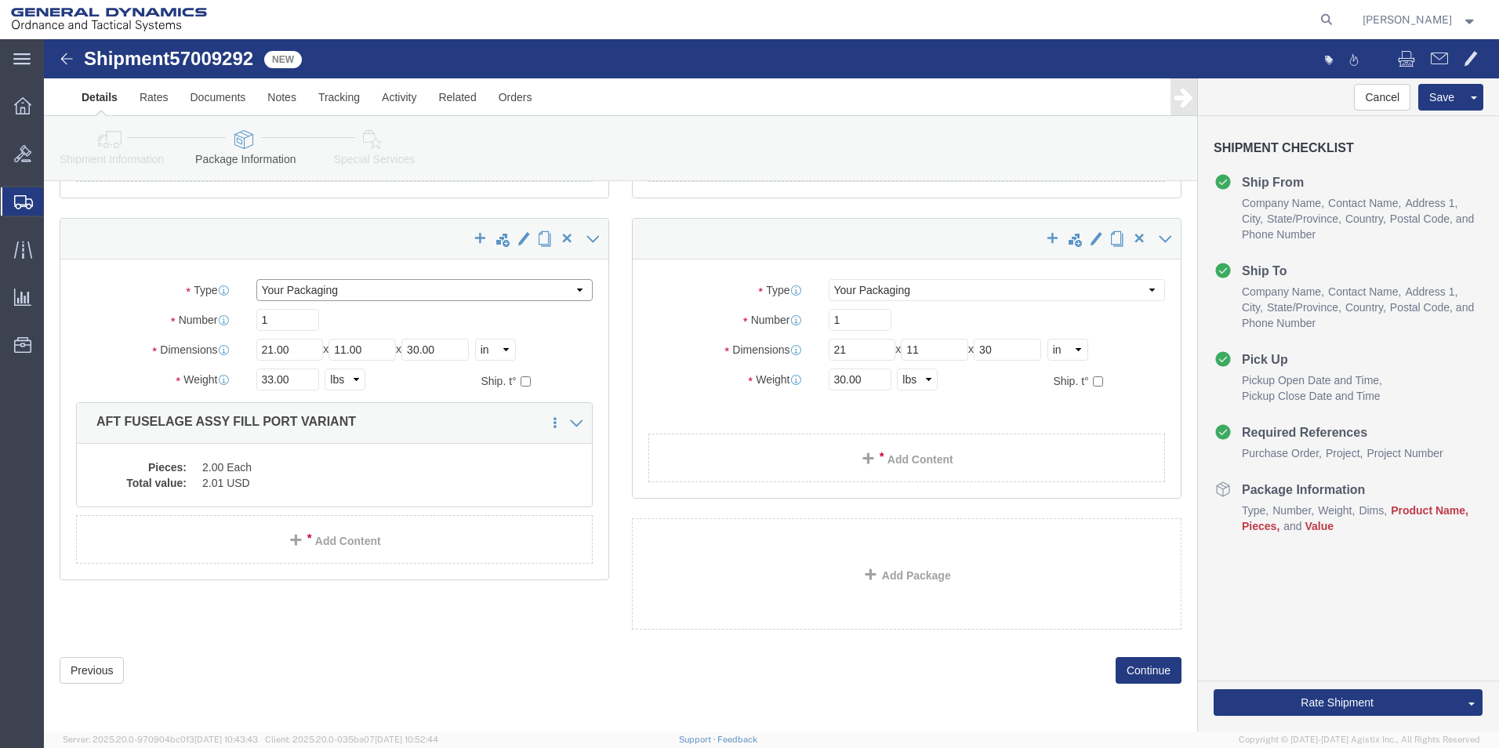
click select "Select Envelope Large Box Medium Box PAK Rack Small Box Tube Your Packaging"
click link "Add Content"
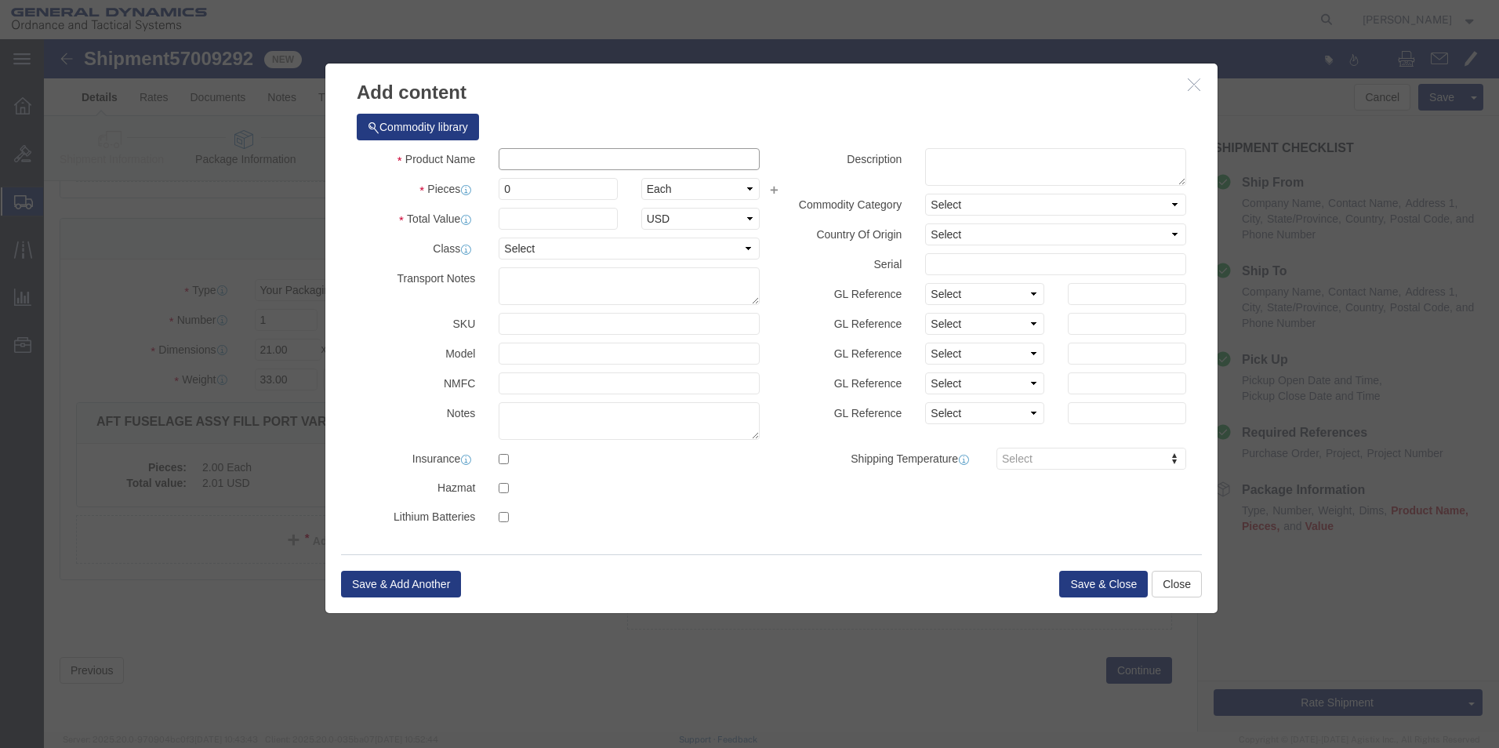
click input "text"
type input "AFT FUSELAGE ASSY FILL PORT VARIANT"
select select "US"
click input "0"
type input "1"
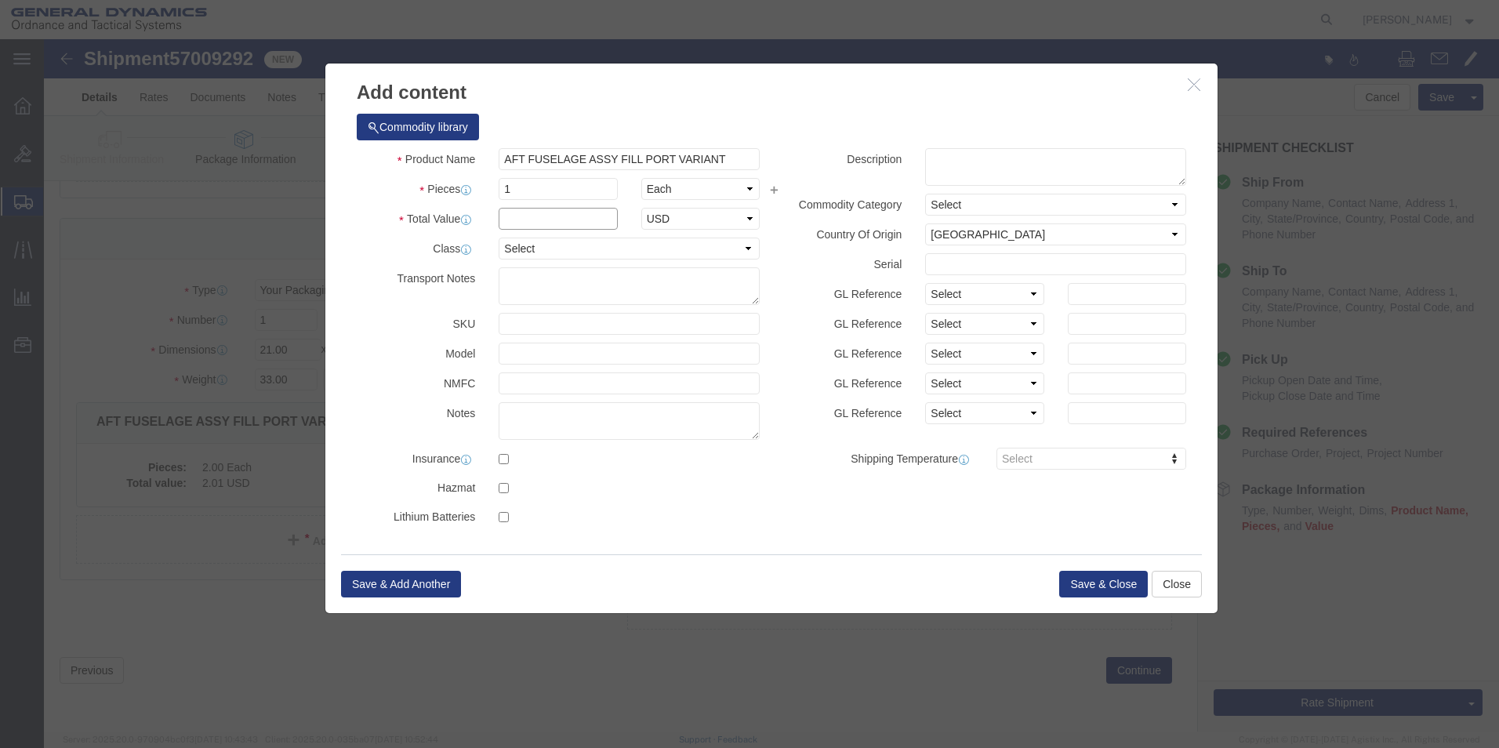
click input "text"
type input "1"
click select "Select 50 55 60 65 70 85 92.5 100 125 175 250 300 400"
select select "50"
click select "Select 50 55 60 65 70 85 92.5 100 125 175 250 300 400"
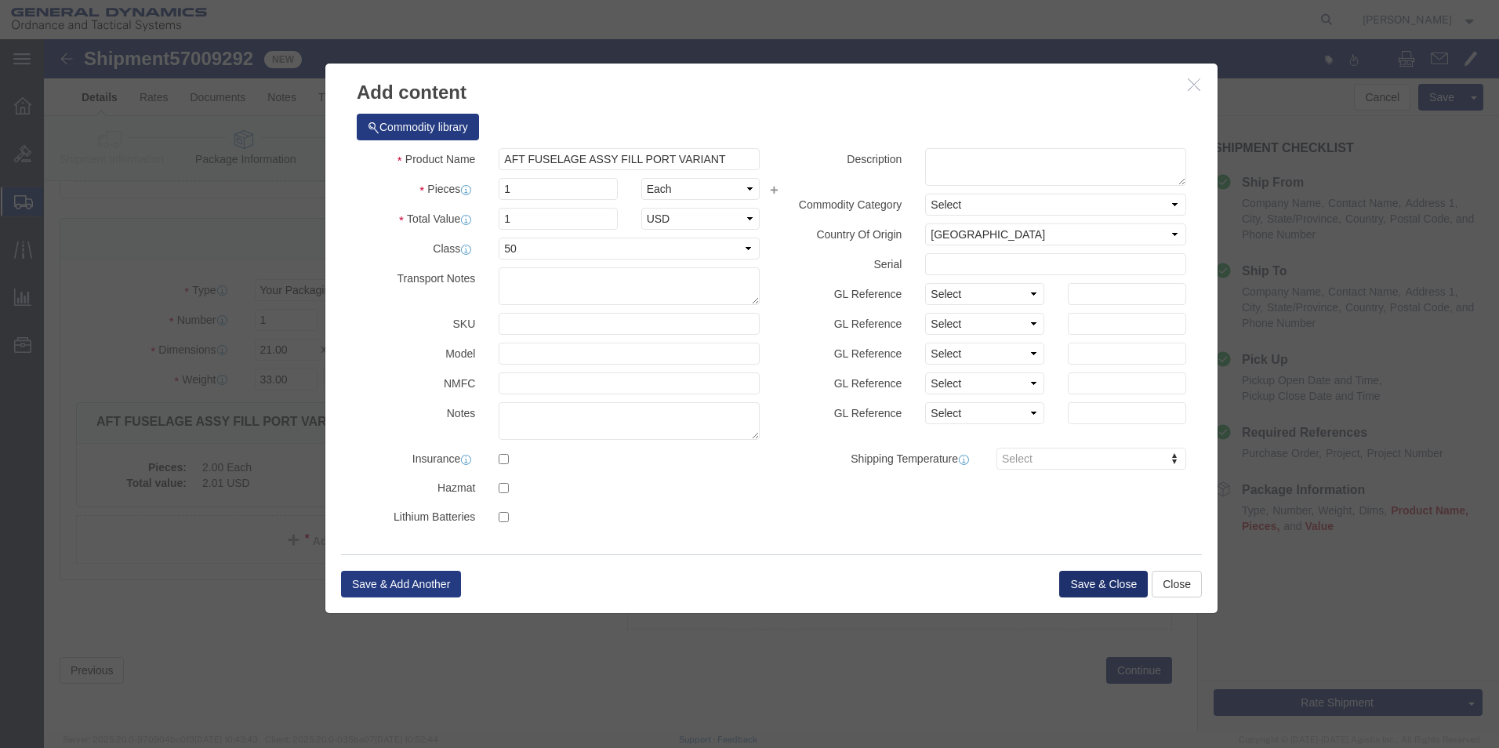
click button "Save & Close"
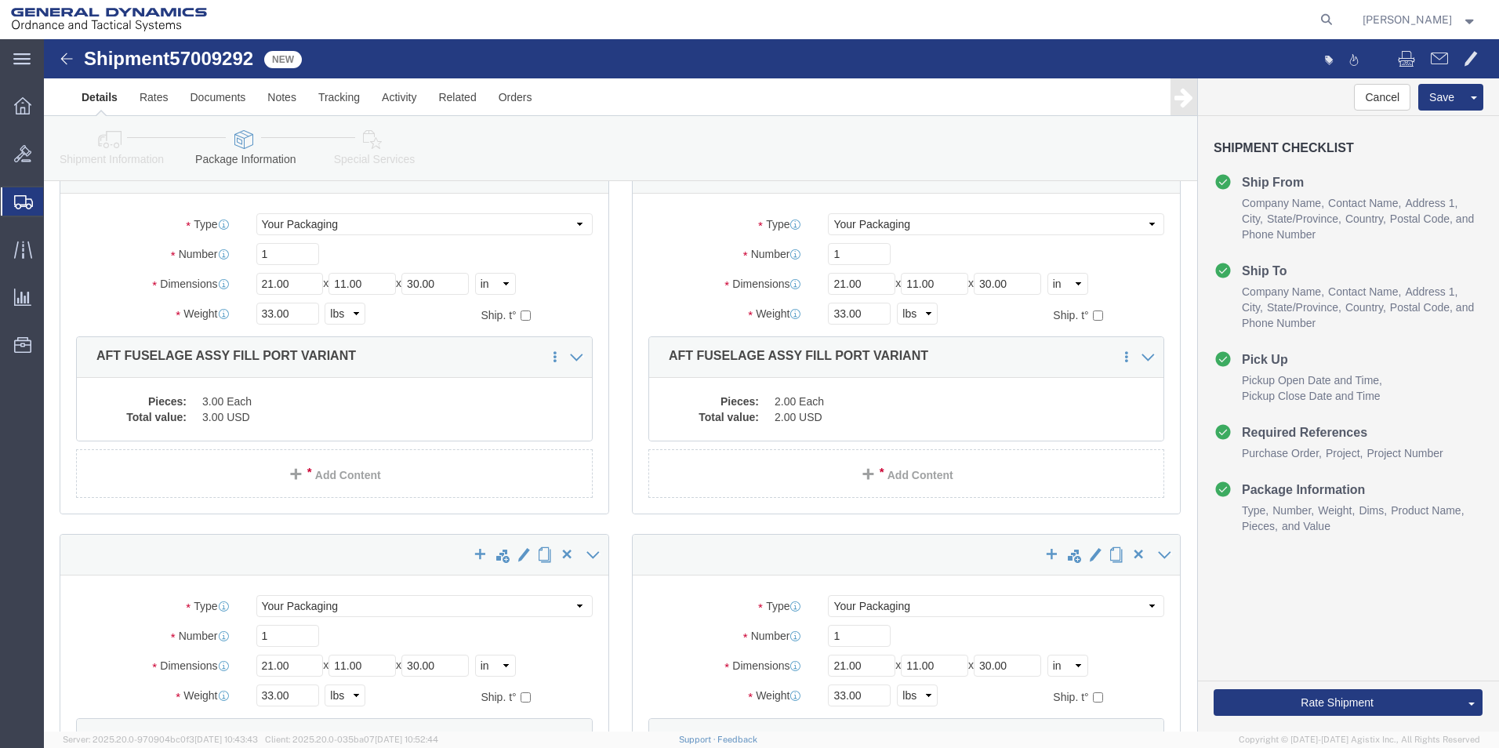
scroll to position [71, 0]
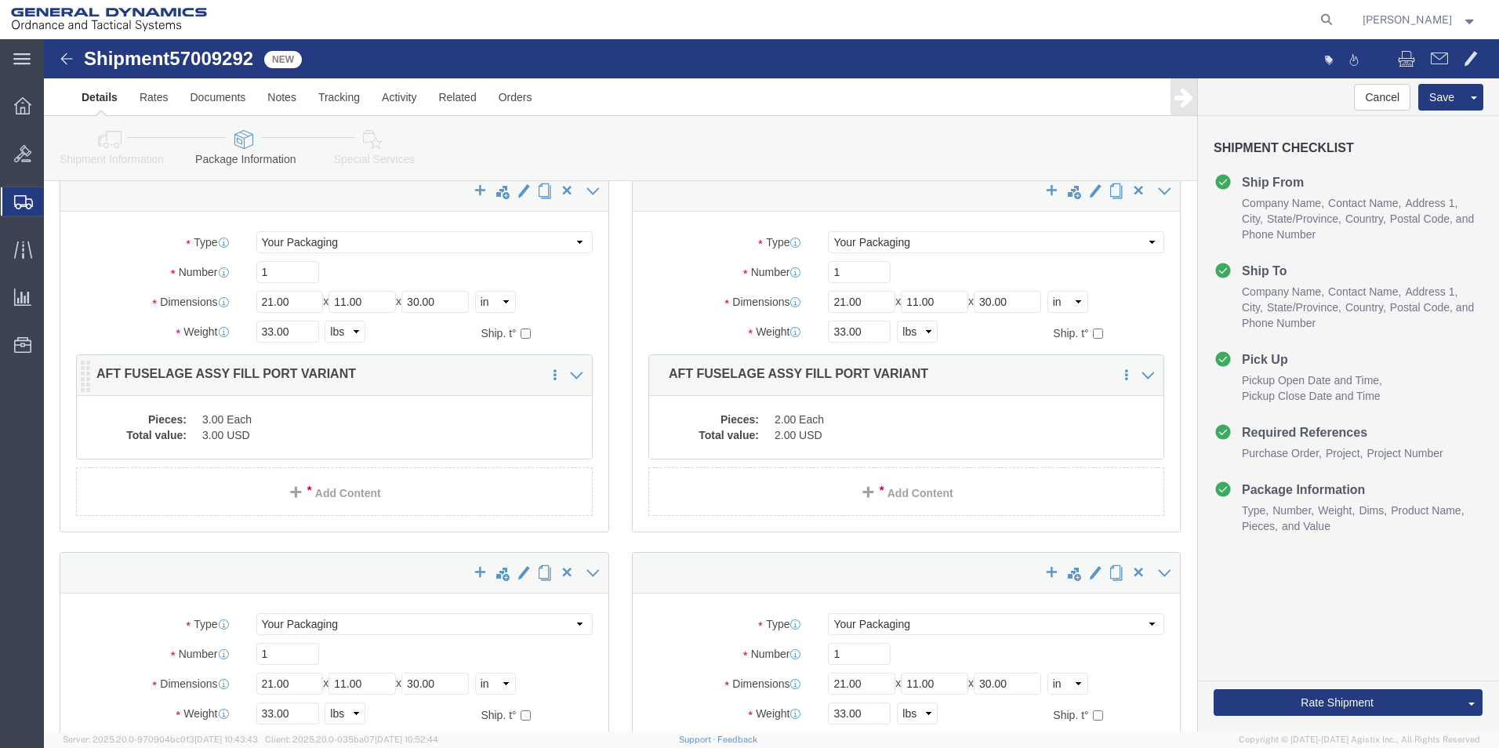
click div "x Package Type Select Envelope Large Box Medium Box PAK Rack Small Box Tube You…"
click dd "3.00 Each"
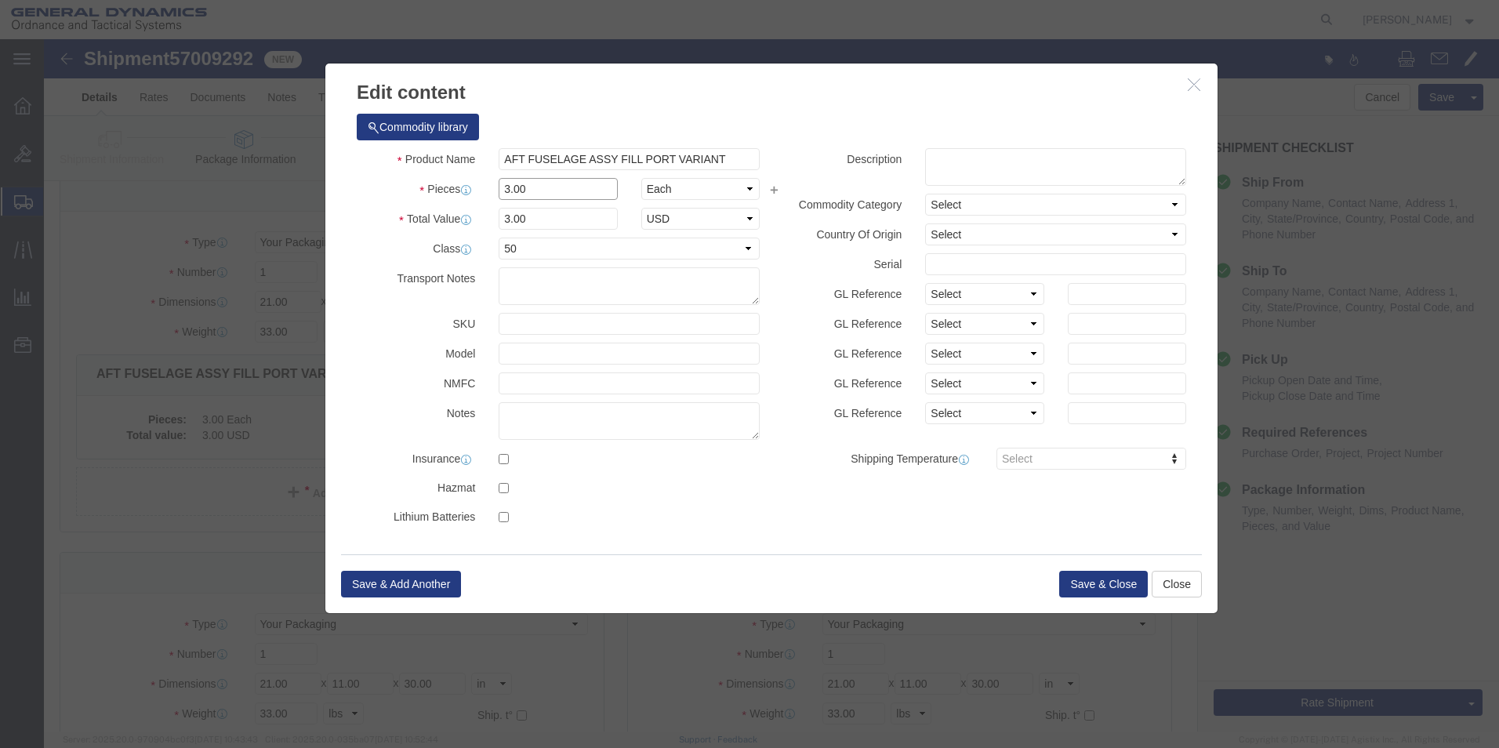
click input "3.00"
type input "2.00"
type input "2"
click input "2"
click button "Save & Close"
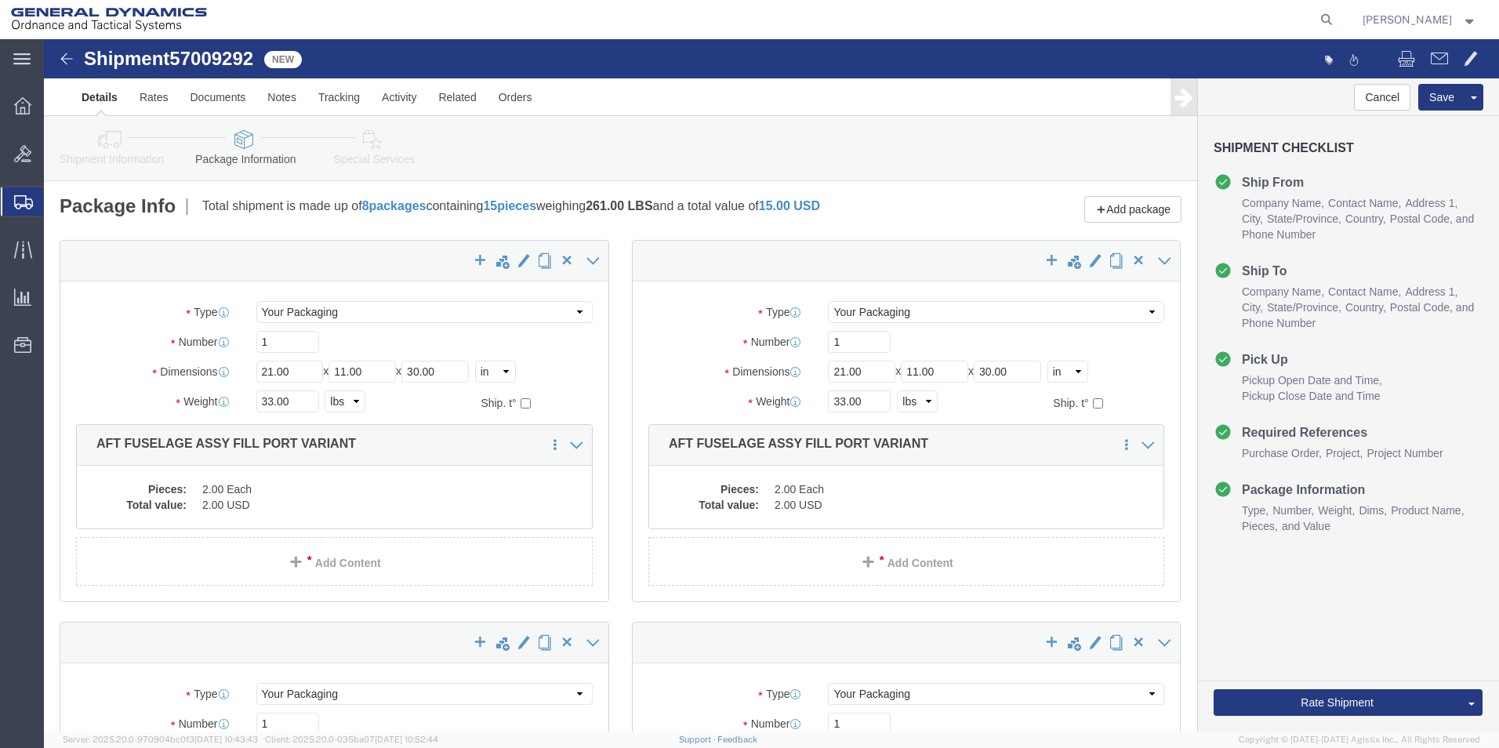
scroll to position [0, 0]
click button "Rate Shipment"
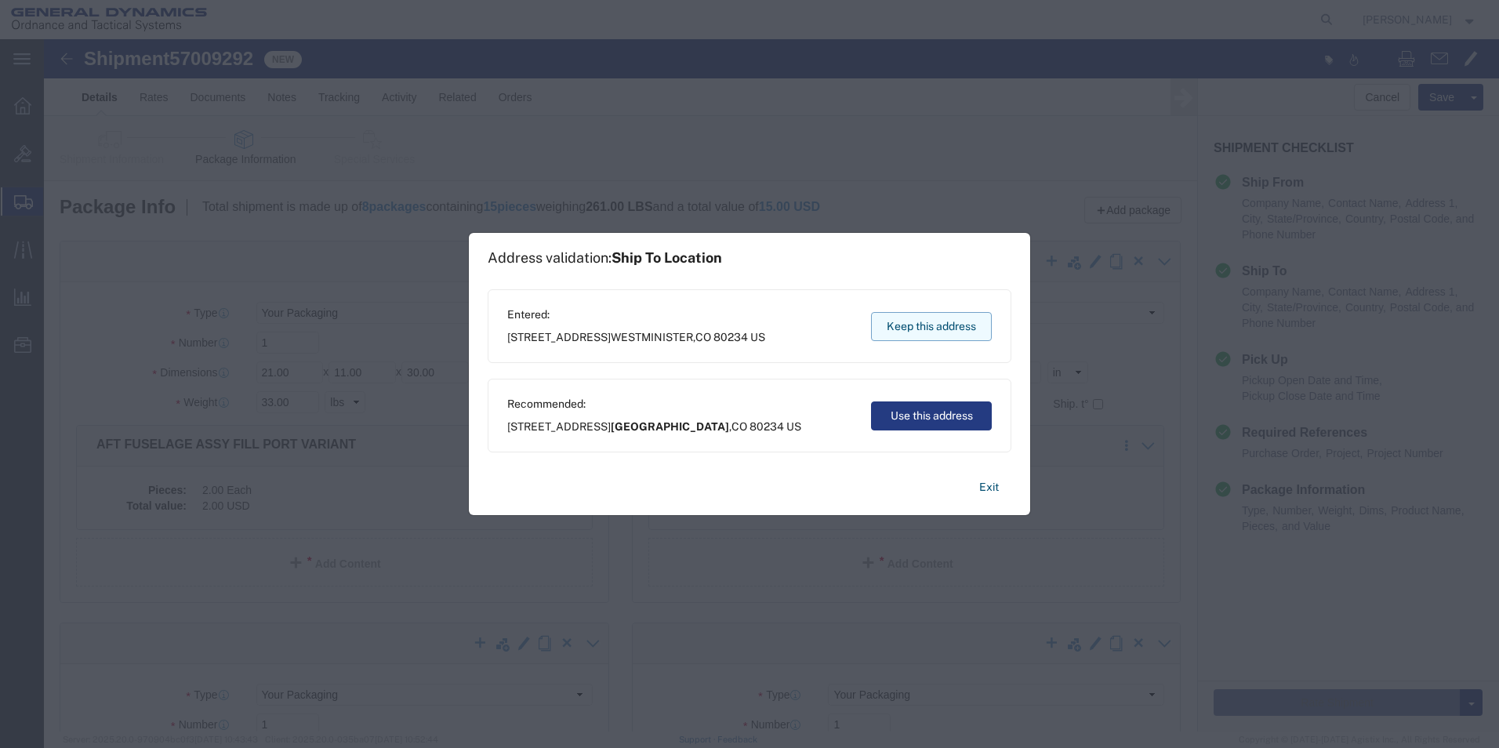
click at [934, 326] on button "Keep this address" at bounding box center [931, 326] width 121 height 29
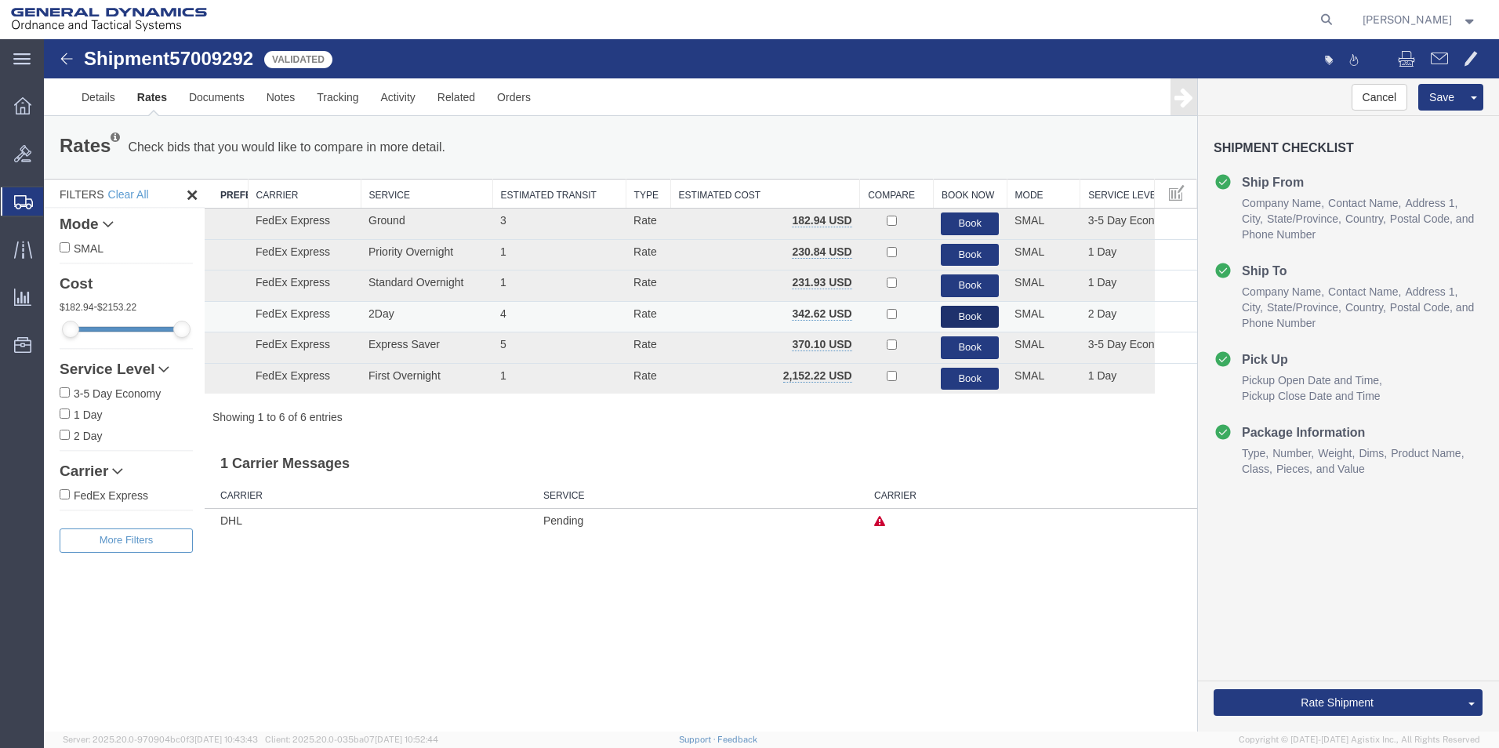
click at [980, 311] on button "Book" at bounding box center [970, 317] width 58 height 23
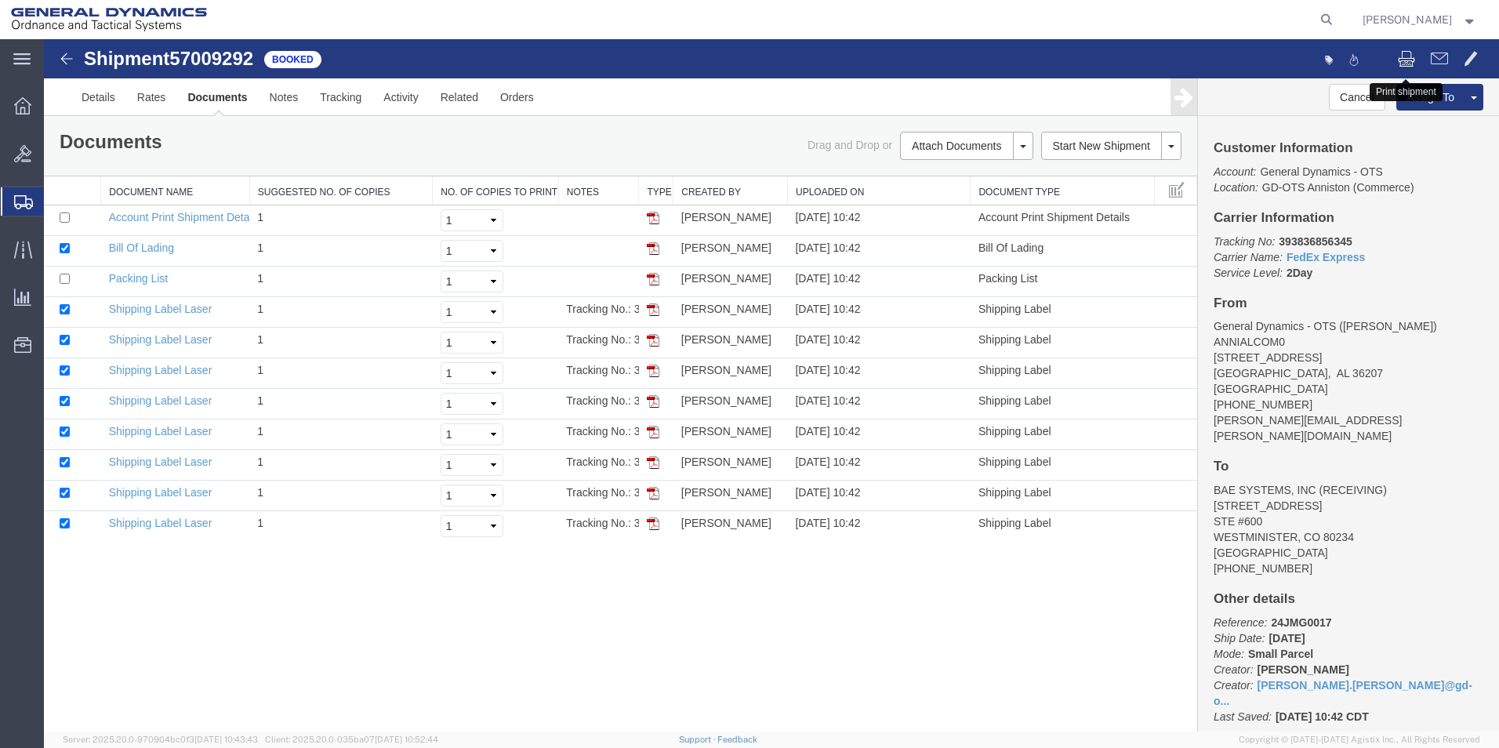
click at [1410, 56] on span at bounding box center [1406, 58] width 17 height 19
click at [953, 267] on link "Print All Labels" at bounding box center [964, 267] width 136 height 24
click at [652, 310] on img at bounding box center [653, 309] width 13 height 13
click at [654, 339] on img at bounding box center [653, 340] width 13 height 13
click at [651, 372] on img at bounding box center [653, 371] width 13 height 13
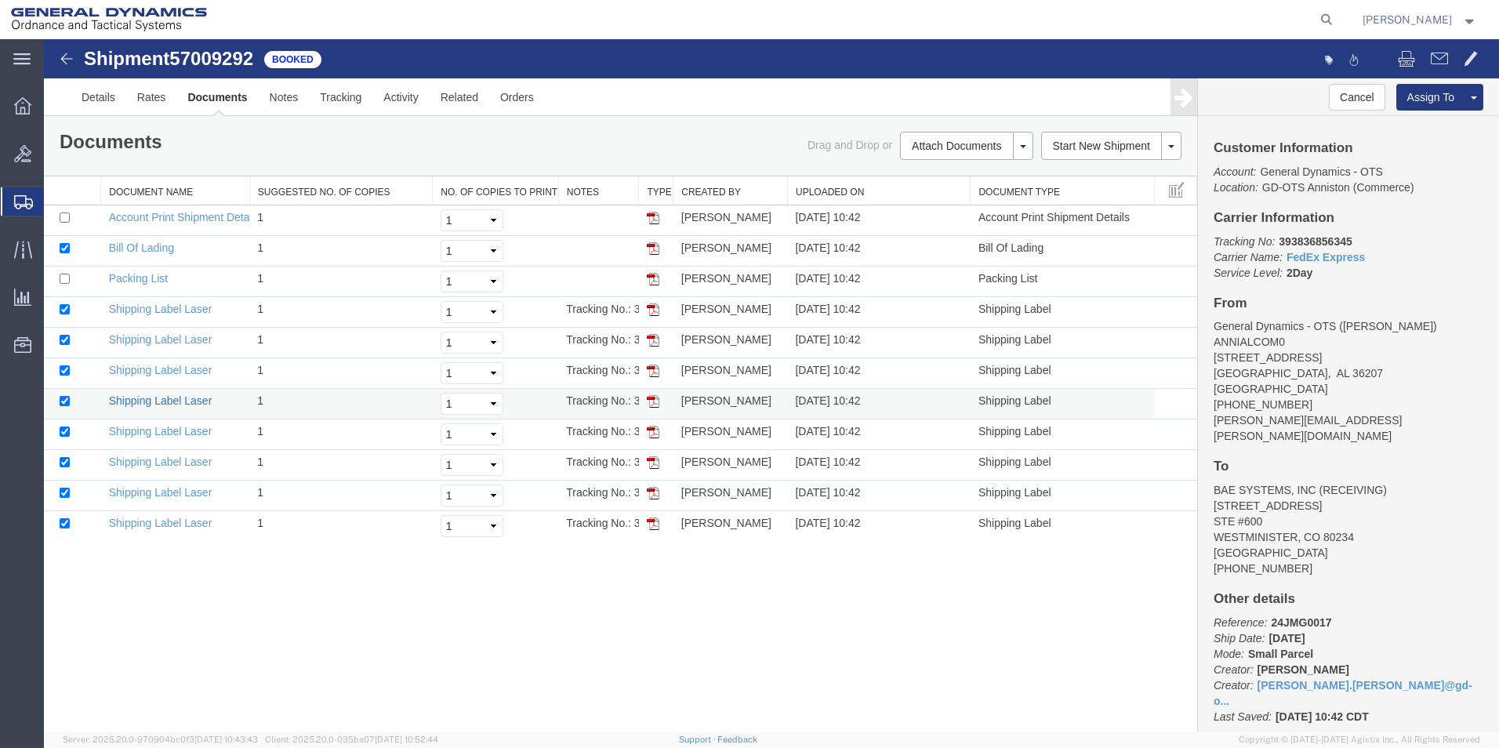
click at [150, 399] on link "Shipping Label Laser" at bounding box center [160, 400] width 103 height 13
click at [191, 434] on link "Shipping Label Laser" at bounding box center [160, 431] width 103 height 13
click at [194, 470] on td "Shipping Label Laser" at bounding box center [175, 465] width 149 height 31
click at [198, 465] on link "Shipping Label Laser" at bounding box center [160, 461] width 103 height 13
drag, startPoint x: 183, startPoint y: 494, endPoint x: 326, endPoint y: 494, distance: 143.5
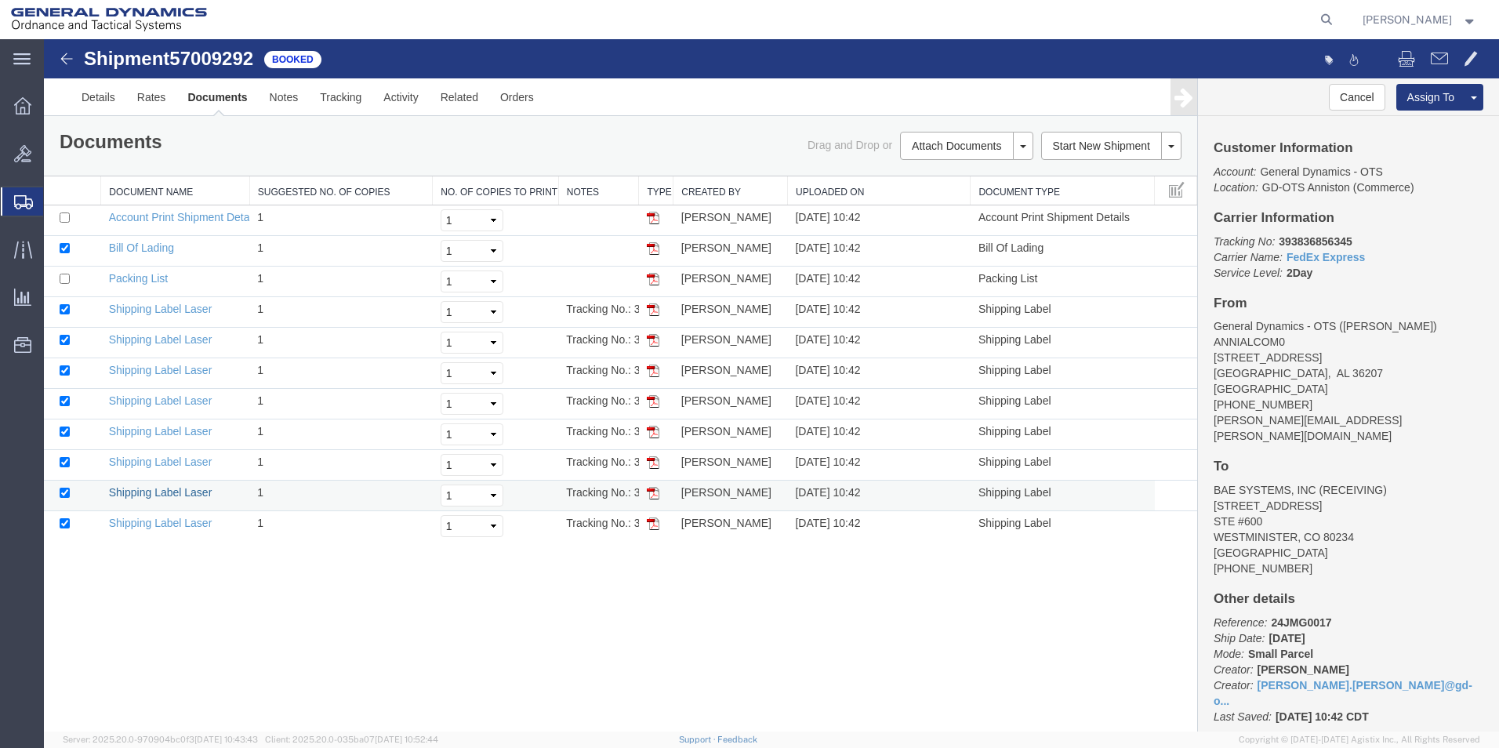
click at [183, 494] on link "Shipping Label Laser" at bounding box center [160, 492] width 103 height 13
click at [181, 528] on link "Shipping Label Laser" at bounding box center [160, 523] width 103 height 13
click at [171, 249] on link "Bill Of Lading" at bounding box center [141, 247] width 65 height 13
